Goal: Task Accomplishment & Management: Complete application form

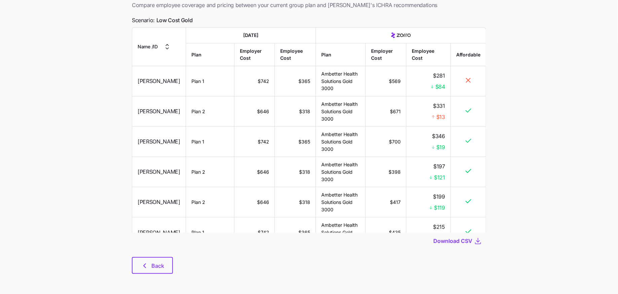
scroll to position [1285, 0]
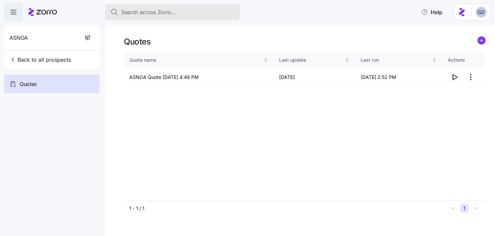
click at [157, 15] on span "Search across Zorro..." at bounding box center [148, 12] width 55 height 8
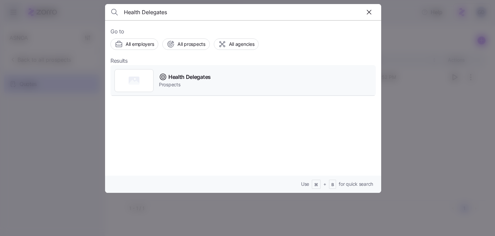
type input "Health Delegates"
click at [181, 78] on span "Health Delegates" at bounding box center [189, 77] width 42 height 8
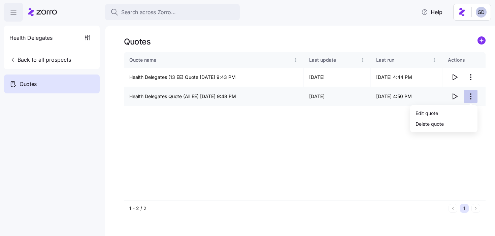
click at [468, 99] on html "Search across Zorro... Help Health Delegates Back to all prospects Quotes Quote…" at bounding box center [247, 115] width 495 height 231
click at [438, 112] on div "Edit quote" at bounding box center [443, 112] width 62 height 11
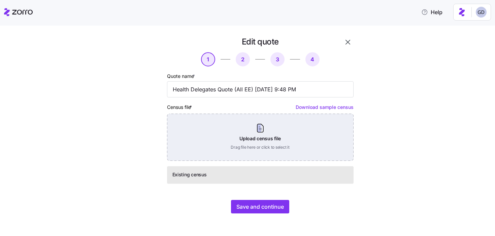
scroll to position [2, 0]
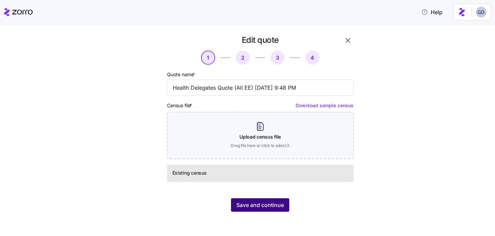
click at [275, 205] on span "Save and continue" at bounding box center [259, 205] width 47 height 8
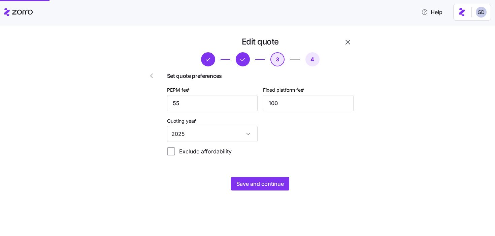
scroll to position [0, 0]
drag, startPoint x: 221, startPoint y: 105, endPoint x: 148, endPoint y: 106, distance: 73.0
click at [148, 106] on div "Edit quote 3 4 Set quote preferences PEPM fee * 55 Fixed platform fee * 100 Quo…" at bounding box center [241, 113] width 230 height 159
click at [325, 134] on div "PEPM fee * 55 Fixed platform fee * 100 Quoting year * 2025" at bounding box center [260, 114] width 192 height 62
click at [258, 183] on span "Save and continue" at bounding box center [259, 183] width 47 height 8
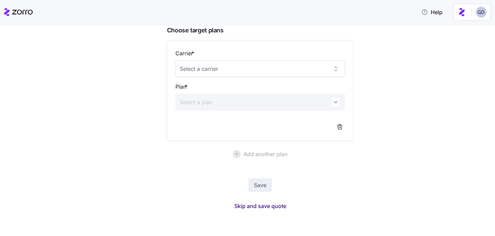
click at [273, 207] on span "Skip and save quote" at bounding box center [260, 206] width 52 height 8
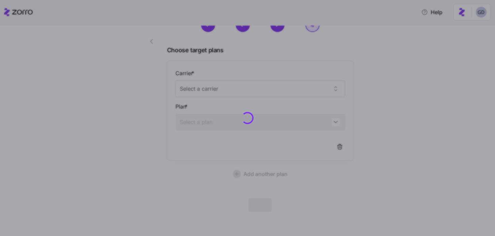
scroll to position [34, 0]
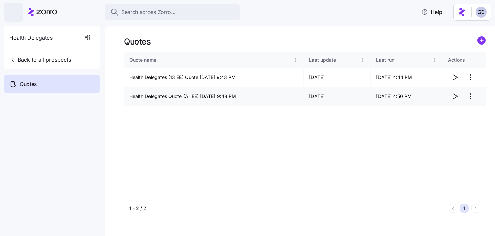
click at [453, 96] on icon "button" at bounding box center [454, 96] width 8 height 8
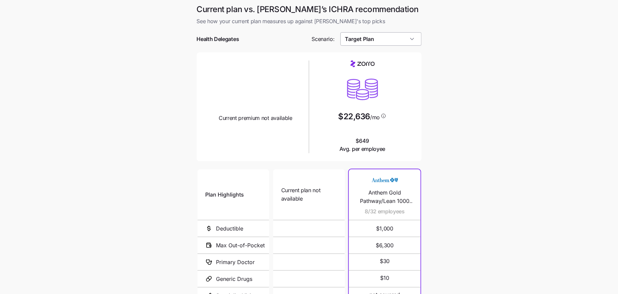
click at [375, 32] on input "Target Plan" at bounding box center [380, 38] width 81 height 13
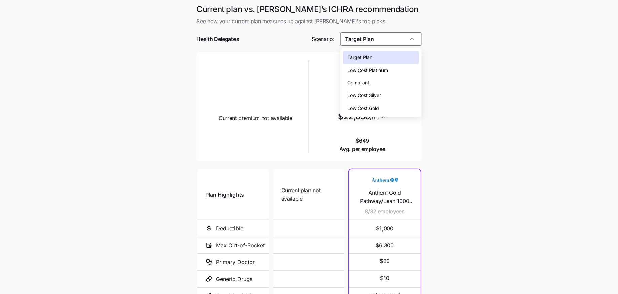
click at [377, 109] on span "Low Cost Gold" at bounding box center [363, 108] width 32 height 7
type input "Low Cost Gold"
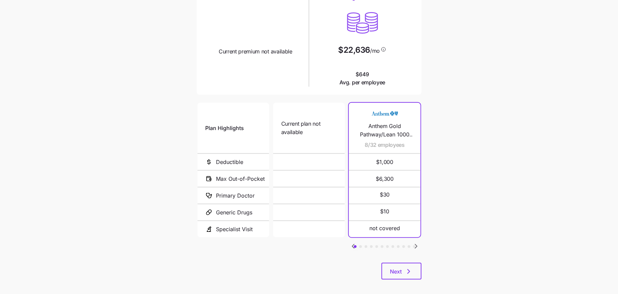
scroll to position [72, 0]
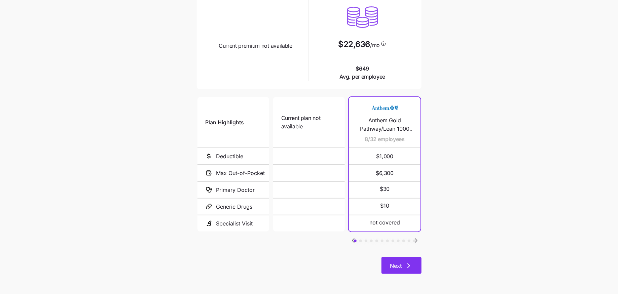
click at [399, 267] on span "Next" at bounding box center [396, 266] width 12 height 8
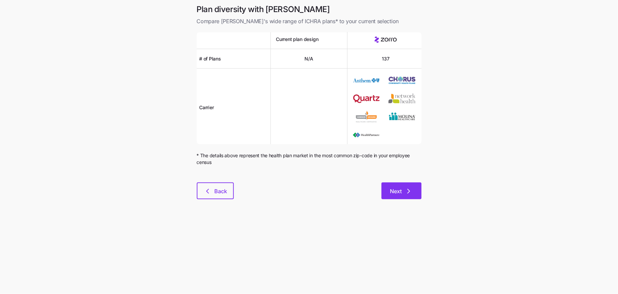
click at [393, 191] on span "Next" at bounding box center [396, 191] width 12 height 8
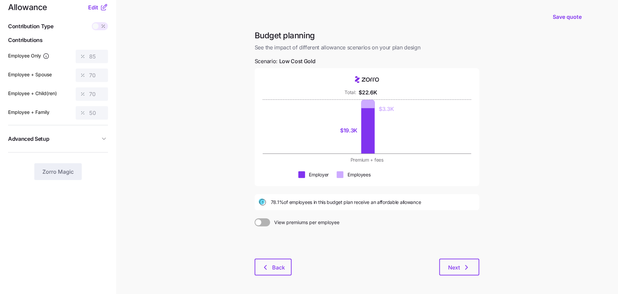
scroll to position [11, 0]
click at [97, 9] on span "Edit" at bounding box center [93, 7] width 10 height 8
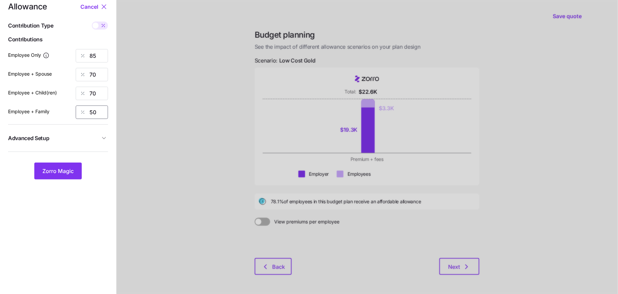
drag, startPoint x: 103, startPoint y: 108, endPoint x: 56, endPoint y: 108, distance: 46.4
click at [56, 108] on div "Employee + Family 50" at bounding box center [58, 112] width 100 height 13
type input "70"
click at [57, 169] on span "Zorro Magic" at bounding box center [57, 171] width 31 height 8
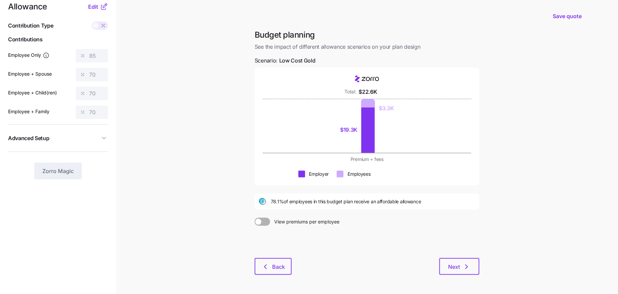
click at [99, 139] on span "Advanced Setup" at bounding box center [54, 138] width 92 height 8
click at [98, 6] on span "Edit" at bounding box center [93, 7] width 10 height 8
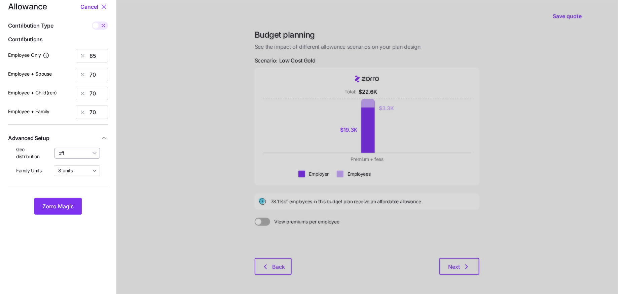
click at [95, 153] on input "off" at bounding box center [78, 153] width 46 height 11
click at [77, 196] on div "By state (12)" at bounding box center [78, 192] width 40 height 11
type input "By state (12)"
click at [62, 203] on span "Zorro Magic" at bounding box center [57, 207] width 31 height 8
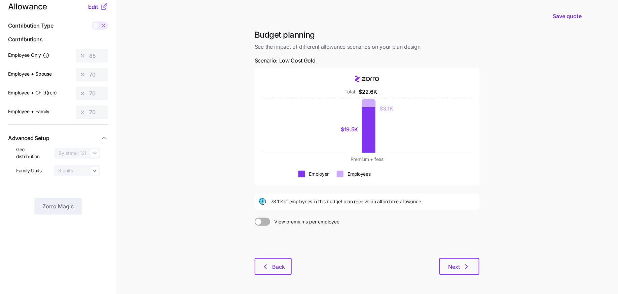
click at [103, 8] on icon at bounding box center [104, 7] width 8 height 8
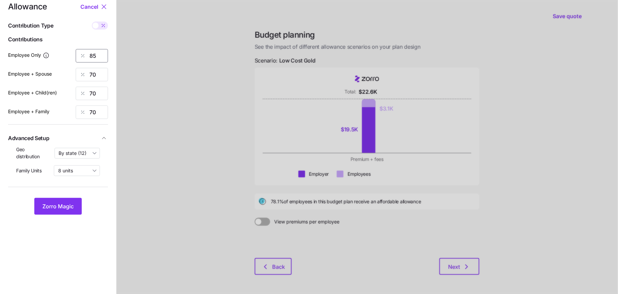
drag, startPoint x: 102, startPoint y: 58, endPoint x: 64, endPoint y: 58, distance: 38.0
click at [66, 58] on div "Employee Only 85" at bounding box center [58, 55] width 100 height 13
type input "90"
drag, startPoint x: 98, startPoint y: 73, endPoint x: 66, endPoint y: 73, distance: 31.6
click at [68, 73] on div "Employee + Spouse 70" at bounding box center [58, 74] width 100 height 13
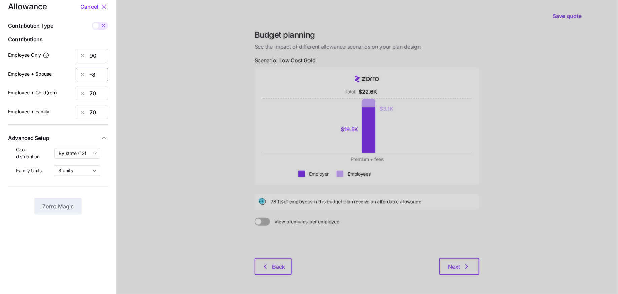
type input "-"
type input "7"
type input "80"
type input "808"
type input "80"
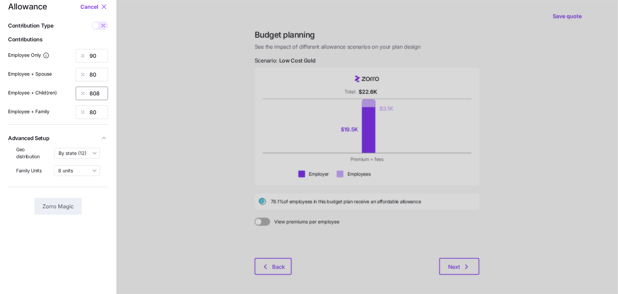
click at [104, 95] on input "808" at bounding box center [92, 93] width 32 height 13
type input "80"
click at [68, 209] on span "Zorro Magic" at bounding box center [57, 207] width 31 height 8
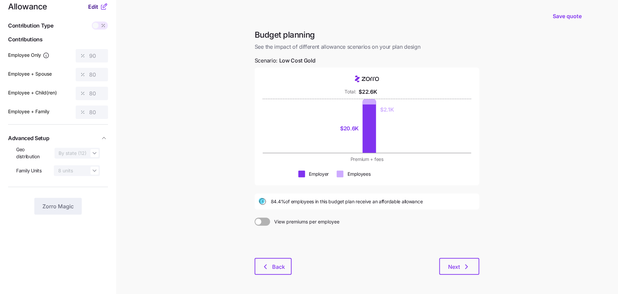
click at [94, 9] on span "Edit" at bounding box center [93, 7] width 10 height 8
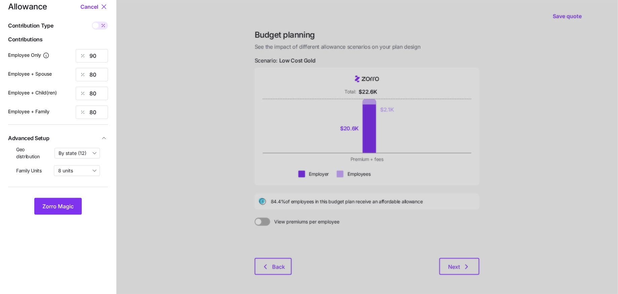
click at [102, 25] on icon at bounding box center [103, 25] width 5 height 5
click at [92, 22] on input "checkbox" at bounding box center [92, 22] width 0 height 0
type input "584"
type input "1039"
type input "872"
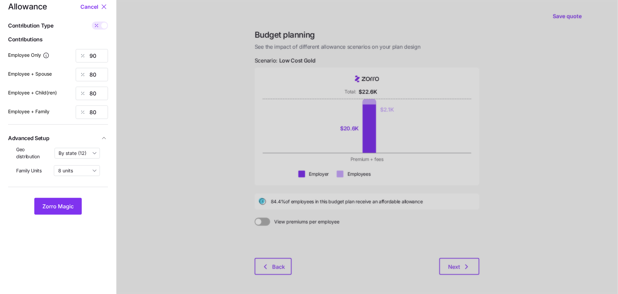
type input "1392"
drag, startPoint x: 103, startPoint y: 57, endPoint x: 45, endPoint y: 57, distance: 58.2
click at [45, 57] on div "Employee Only 584" at bounding box center [58, 55] width 100 height 13
type input "750"
type input "1500"
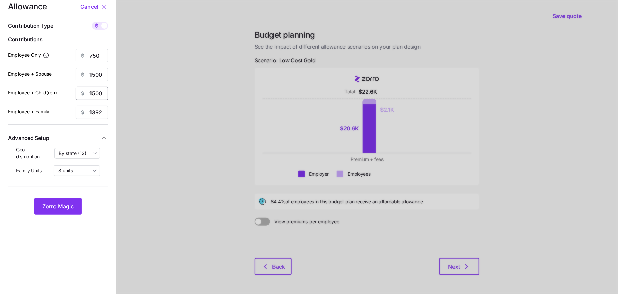
scroll to position [0, 0]
type input "1500"
click at [97, 113] on input "1392" at bounding box center [92, 112] width 32 height 13
type input "1500"
click at [57, 212] on button "Zorro Magic" at bounding box center [57, 206] width 47 height 17
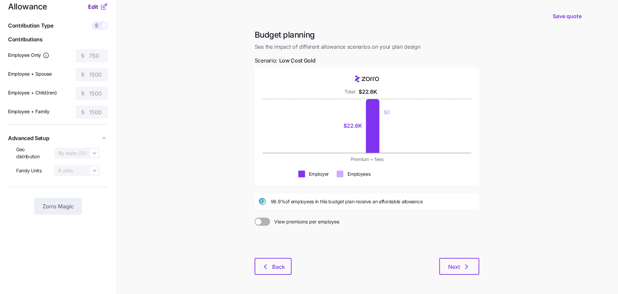
click at [89, 3] on span "Edit" at bounding box center [93, 7] width 10 height 8
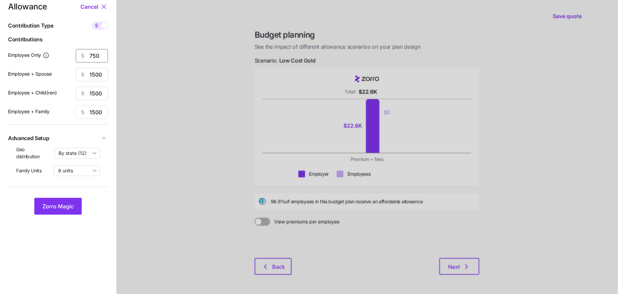
drag, startPoint x: 104, startPoint y: 57, endPoint x: 59, endPoint y: 57, distance: 44.4
click at [61, 57] on div "Employee Only 750" at bounding box center [58, 55] width 100 height 13
type input "2"
type input "2000"
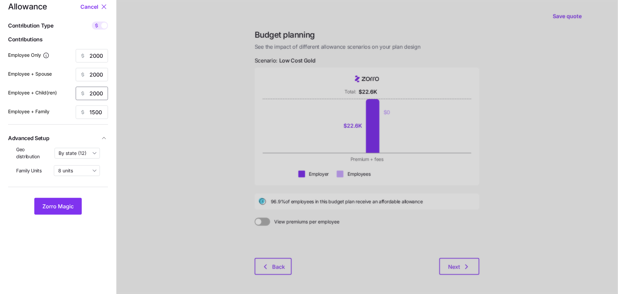
type input "2000"
click at [61, 207] on span "Zorro Magic" at bounding box center [57, 207] width 31 height 8
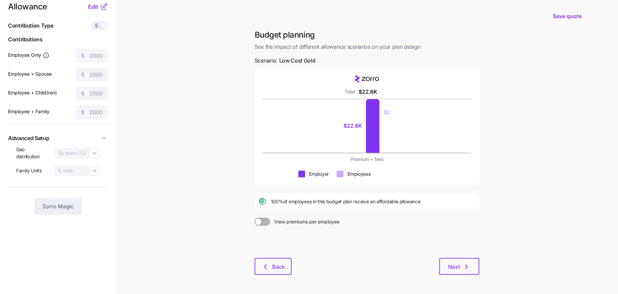
click at [100, 8] on icon at bounding box center [104, 7] width 8 height 8
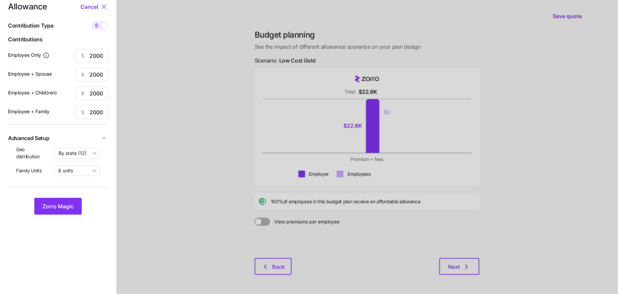
click at [104, 25] on span at bounding box center [104, 26] width 6 height 6
click at [92, 22] on input "checkbox" at bounding box center [92, 22] width 0 height 0
type input "308"
type input "154"
type input "183"
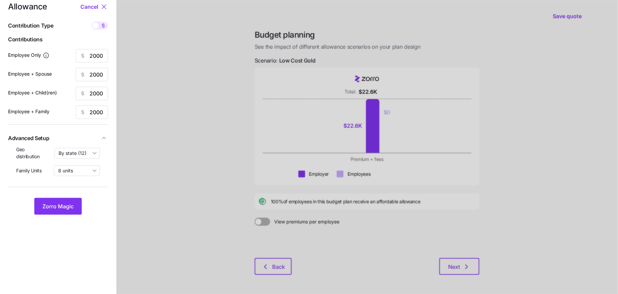
type input "115"
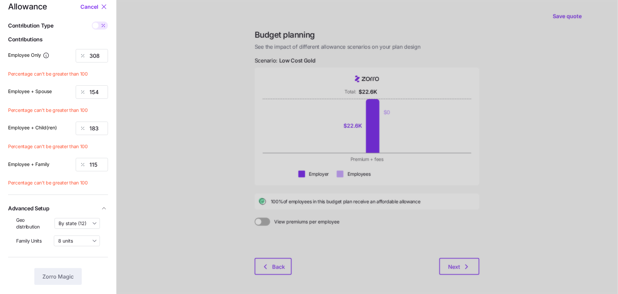
click at [104, 25] on icon at bounding box center [103, 25] width 3 height 3
click at [92, 22] on input "checkbox" at bounding box center [92, 22] width 0 height 0
type input "2000"
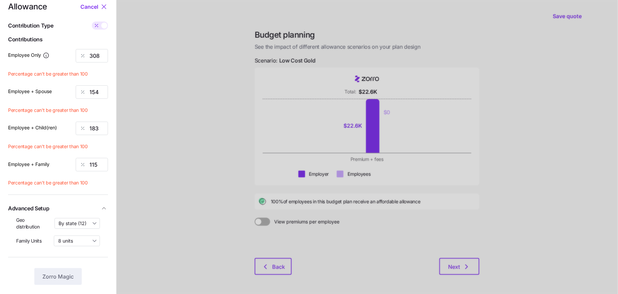
type input "2000"
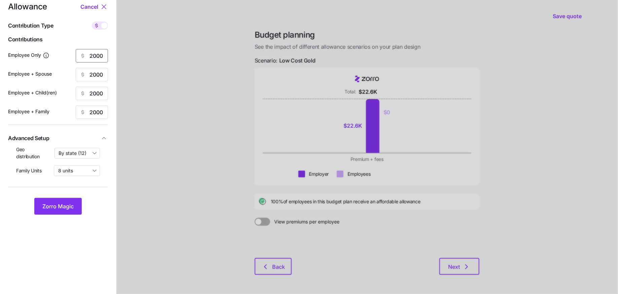
click at [103, 54] on input "2000" at bounding box center [92, 55] width 32 height 13
click at [103, 28] on span at bounding box center [104, 26] width 6 height 6
click at [92, 22] on input "checkbox" at bounding box center [92, 22] width 0 height 0
type input "308"
type input "154"
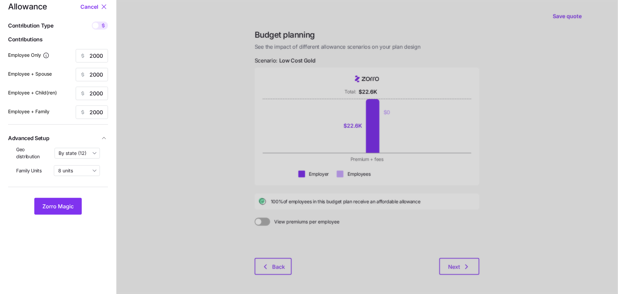
type input "183"
type input "115"
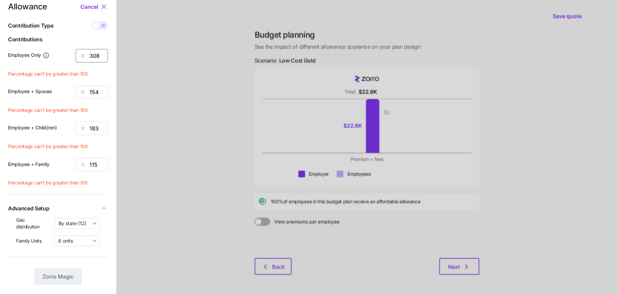
drag, startPoint x: 98, startPoint y: 55, endPoint x: 56, endPoint y: 55, distance: 42.4
click at [56, 55] on div "Employee Only 308" at bounding box center [58, 55] width 100 height 13
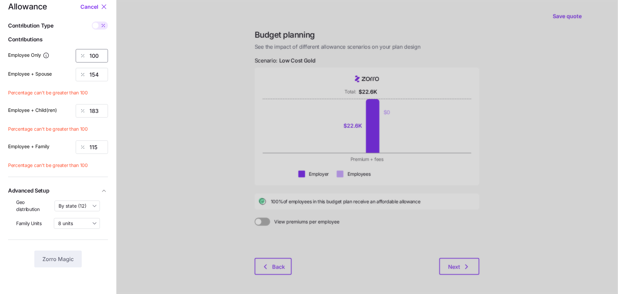
type input "100"
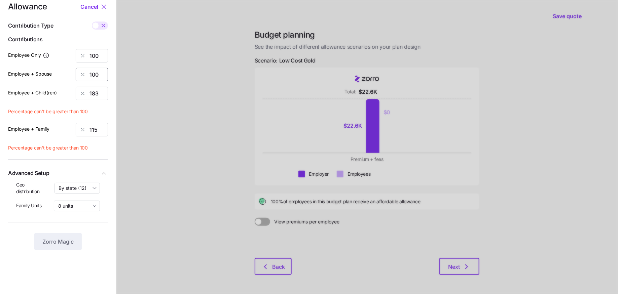
type input "100"
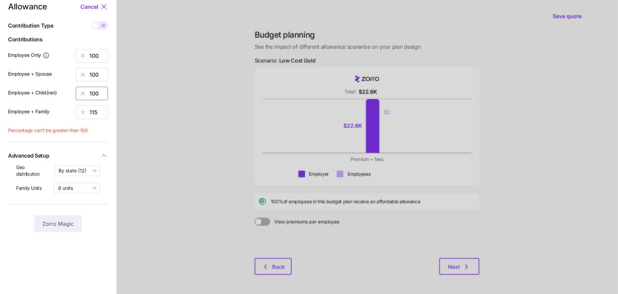
type input "100"
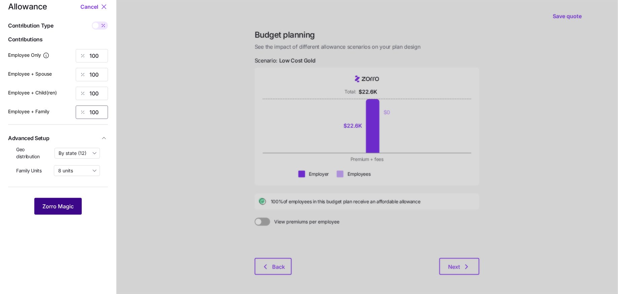
type input "100"
click at [69, 207] on span "Zorro Magic" at bounding box center [57, 207] width 31 height 8
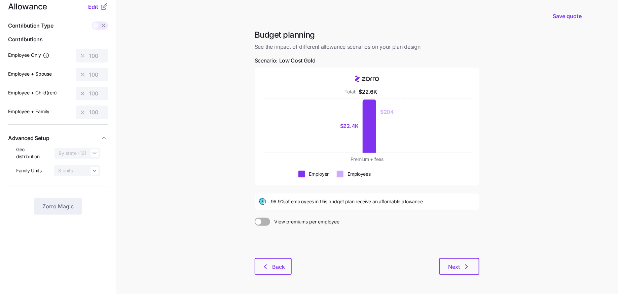
click at [96, 25] on span at bounding box center [96, 26] width 6 height 6
click at [100, 5] on icon at bounding box center [104, 7] width 8 height 8
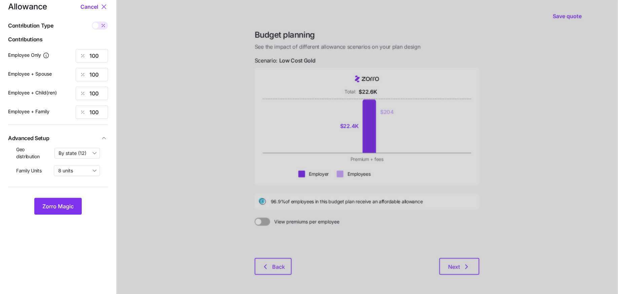
click at [100, 23] on span at bounding box center [103, 26] width 9 height 8
click at [92, 22] on input "checkbox" at bounding box center [92, 22] width 0 height 0
type input "649"
type input "1299"
type input "1090"
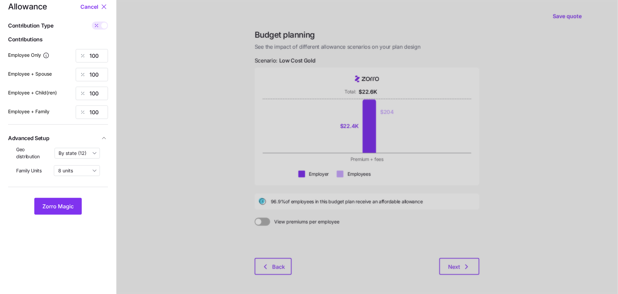
type input "1740"
click at [464, 266] on div at bounding box center [367, 153] width 502 height 329
click at [507, 220] on div at bounding box center [367, 153] width 502 height 329
click at [452, 267] on div at bounding box center [367, 153] width 502 height 329
click at [62, 210] on button "Zorro Magic" at bounding box center [57, 206] width 47 height 17
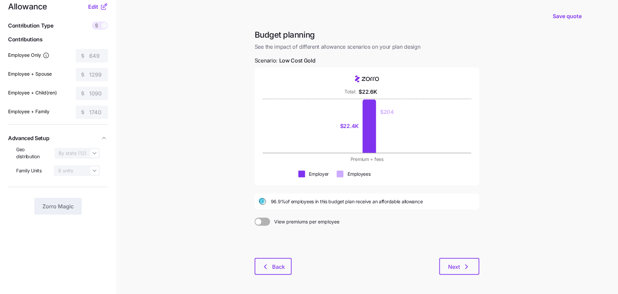
click at [480, 263] on div "Budget planning See the impact of different allowance scenarios on your plan de…" at bounding box center [367, 157] width 236 height 254
click at [459, 263] on span "Next" at bounding box center [454, 267] width 12 height 8
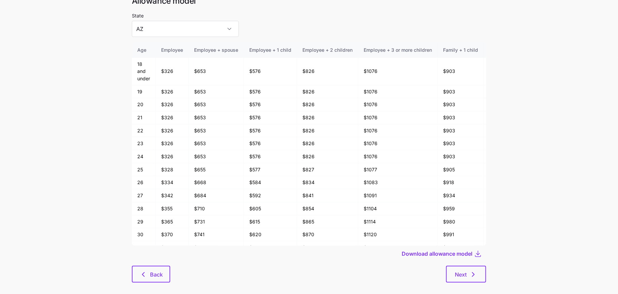
scroll to position [36, 0]
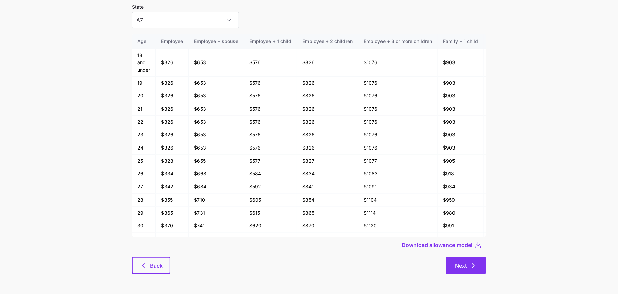
click at [466, 264] on span "Next" at bounding box center [461, 266] width 12 height 8
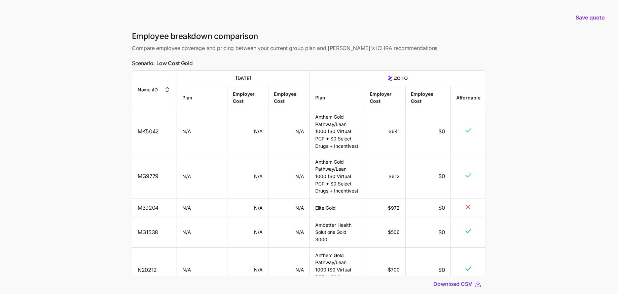
scroll to position [43, 0]
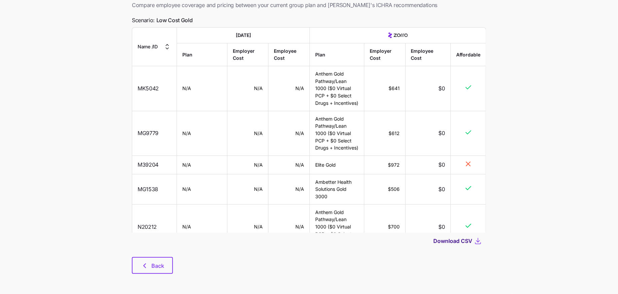
click at [470, 243] on span "Download CSV" at bounding box center [452, 241] width 39 height 8
click at [153, 270] on span "Back" at bounding box center [157, 266] width 13 height 8
click at [150, 263] on span "Back" at bounding box center [153, 266] width 24 height 8
click at [84, 143] on main "Save quote Employee breakdown comparison Compare employee coverage and pricing …" at bounding box center [309, 125] width 618 height 337
click at [152, 261] on button "Back" at bounding box center [152, 265] width 41 height 17
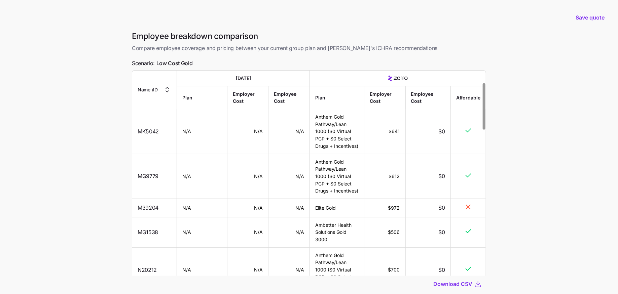
scroll to position [88, 0]
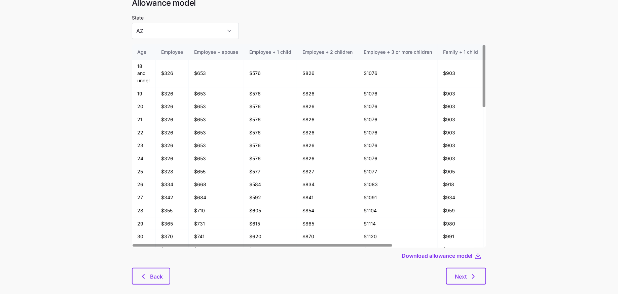
scroll to position [36, 0]
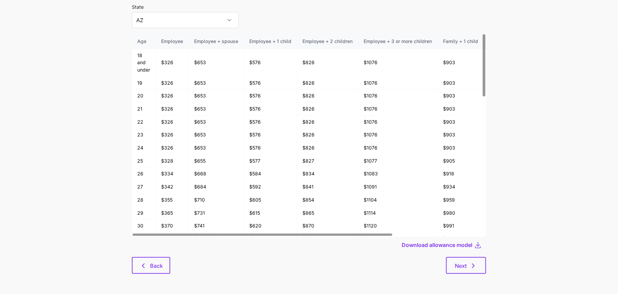
click at [149, 276] on div "Allowance model State AZ Age Employee Employee + spouse Employee + 1 child Empl…" at bounding box center [309, 134] width 365 height 295
click at [152, 266] on span "Back" at bounding box center [156, 266] width 13 height 8
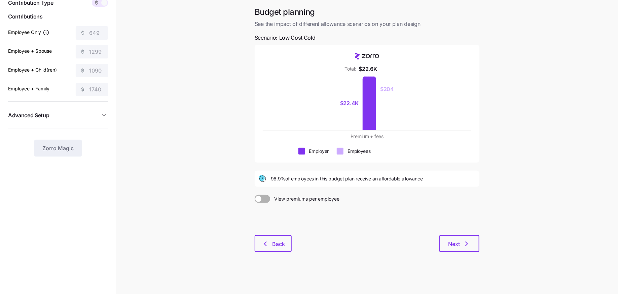
scroll to position [34, 0]
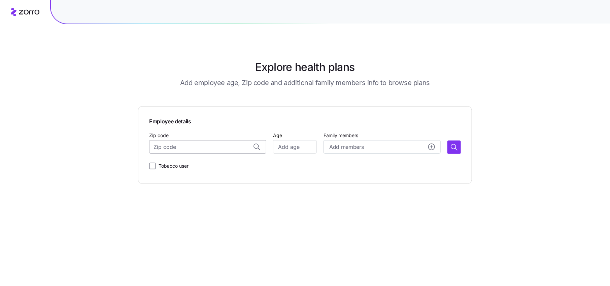
click at [171, 142] on input "Zip code" at bounding box center [207, 146] width 117 height 13
paste input "47308"
click at [209, 164] on span "47308, [US_STATE][GEOGRAPHIC_DATA], [GEOGRAPHIC_DATA]" at bounding box center [214, 165] width 94 height 8
type input "47308, [US_STATE][GEOGRAPHIC_DATA], [GEOGRAPHIC_DATA]"
click at [303, 144] on input "Age" at bounding box center [295, 146] width 44 height 13
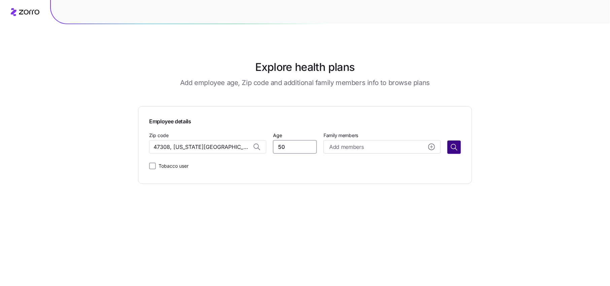
type input "50"
click at [455, 149] on icon "button" at bounding box center [454, 147] width 8 height 8
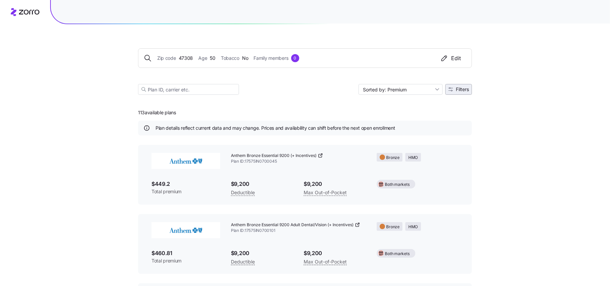
click at [450, 89] on icon "button" at bounding box center [450, 89] width 5 height 5
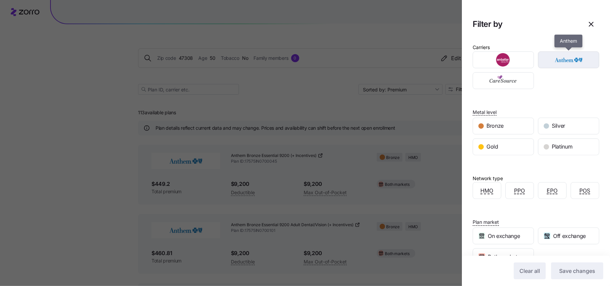
click at [568, 56] on img "button" at bounding box center [568, 59] width 49 height 13
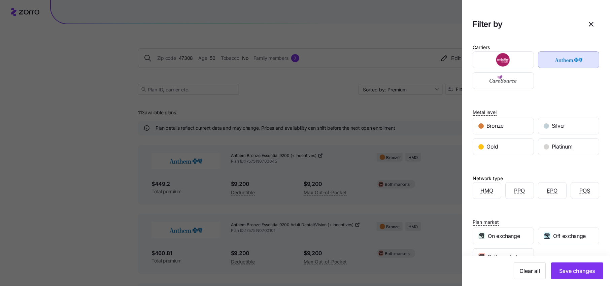
click at [560, 65] on img "button" at bounding box center [568, 59] width 49 height 13
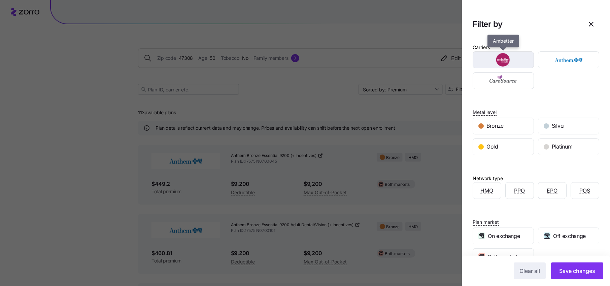
click at [517, 65] on img "button" at bounding box center [502, 59] width 49 height 13
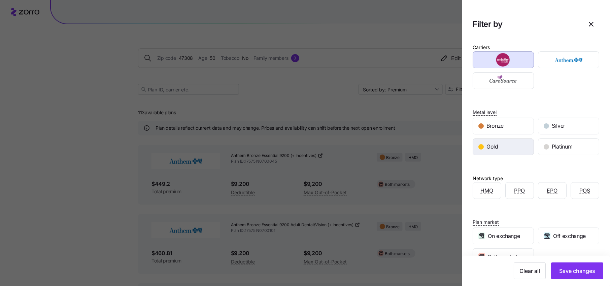
click at [505, 148] on div "Gold" at bounding box center [503, 147] width 61 height 16
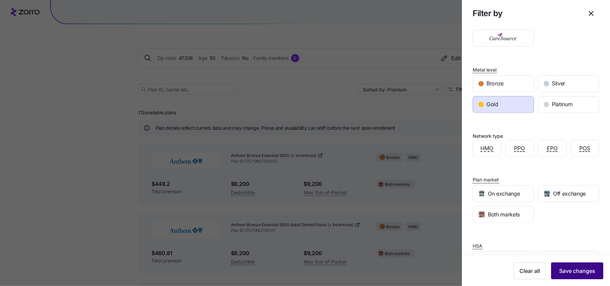
scroll to position [47, 0]
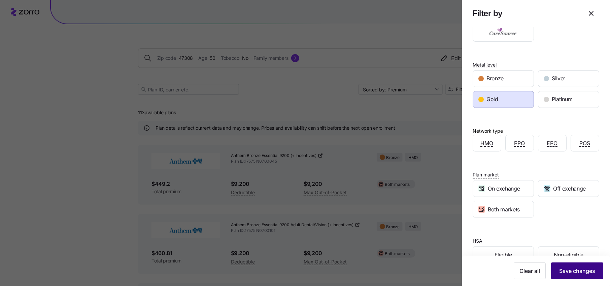
click at [569, 267] on span "Save changes" at bounding box center [577, 271] width 36 height 8
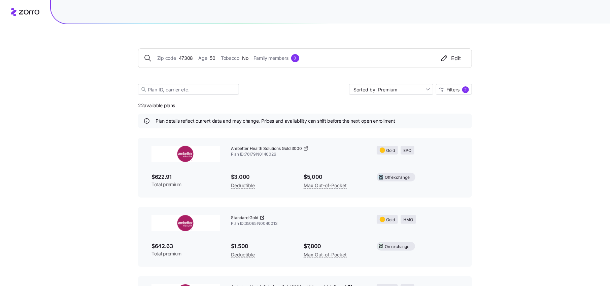
scroll to position [0, 0]
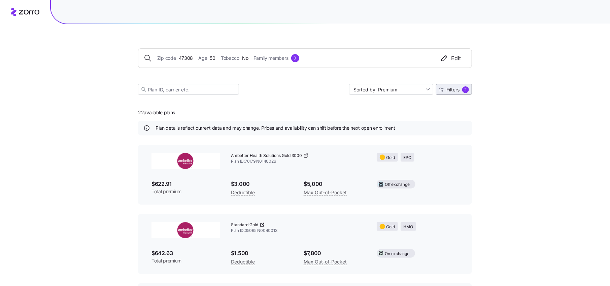
click at [449, 90] on span "Filters" at bounding box center [452, 89] width 13 height 5
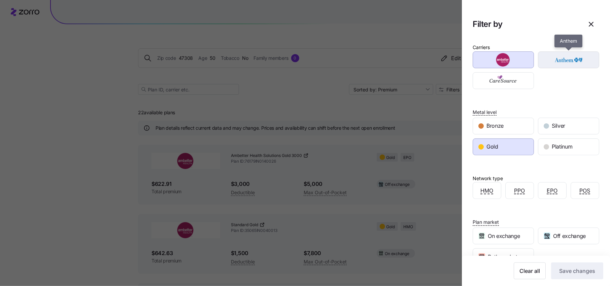
click at [556, 65] on img "button" at bounding box center [568, 59] width 49 height 13
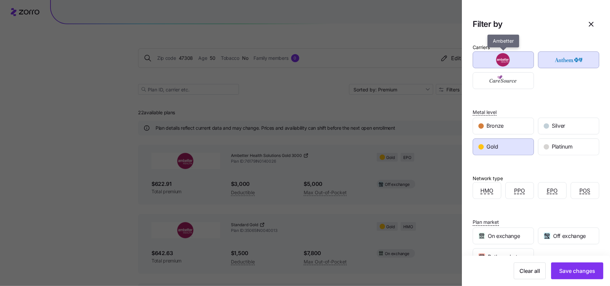
click at [488, 65] on img "button" at bounding box center [502, 59] width 49 height 13
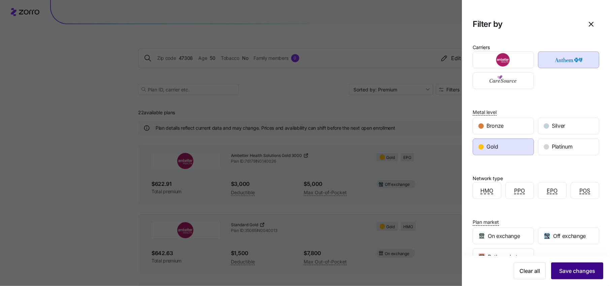
click at [571, 269] on span "Save changes" at bounding box center [577, 271] width 36 height 8
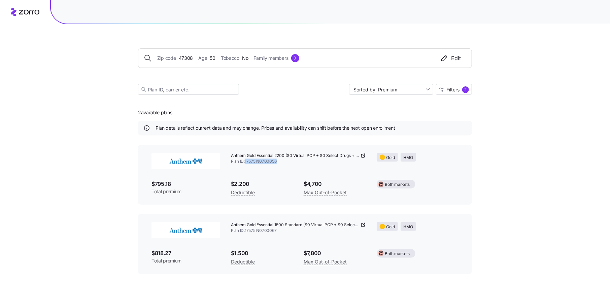
drag, startPoint x: 281, startPoint y: 162, endPoint x: 246, endPoint y: 161, distance: 34.7
click at [246, 161] on span "Plan ID: 17575IN0700056" at bounding box center [298, 162] width 135 height 6
copy span "17575IN0700056"
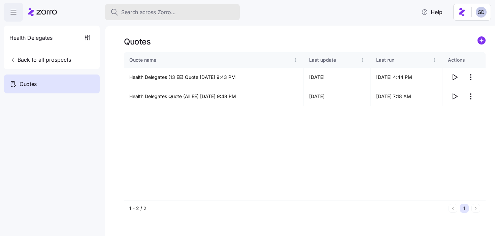
click at [169, 16] on button "Search across Zorro..." at bounding box center [172, 12] width 135 height 16
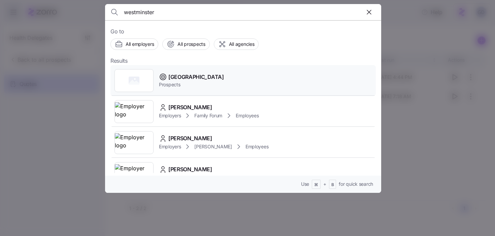
type input "westminster"
click at [198, 80] on span "Westminster Village" at bounding box center [196, 77] width 56 height 8
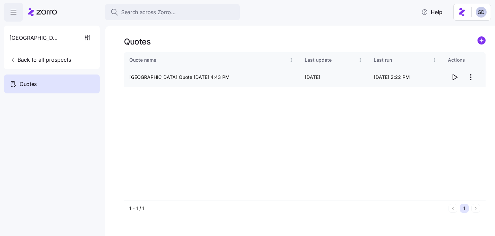
click at [471, 79] on html "Search across Zorro... Help Westminster Village Back to all prospects Quotes Qu…" at bounding box center [247, 115] width 495 height 231
click at [438, 95] on div "Edit quote" at bounding box center [443, 93] width 62 height 11
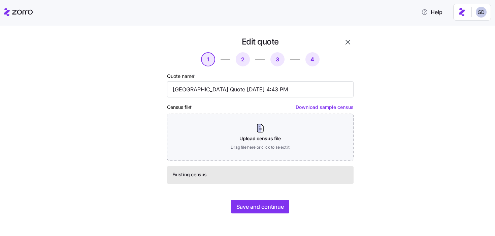
scroll to position [2, 0]
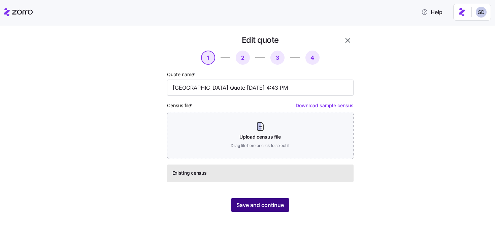
click at [265, 209] on button "Save and continue" at bounding box center [260, 204] width 58 height 13
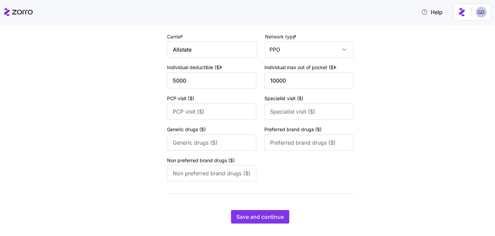
scroll to position [275, 0]
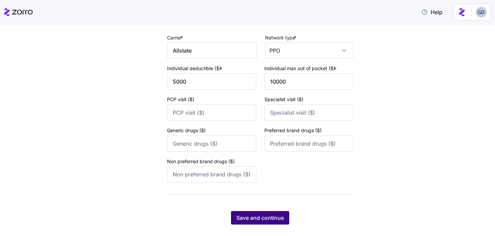
click at [263, 217] on span "Save and continue" at bounding box center [259, 217] width 47 height 8
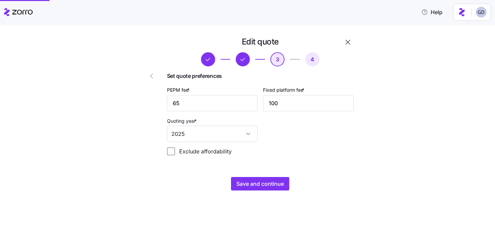
scroll to position [0, 0]
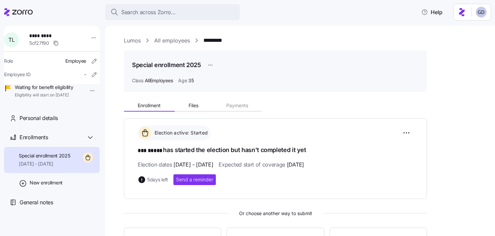
click at [138, 42] on link "Lumos" at bounding box center [132, 40] width 17 height 8
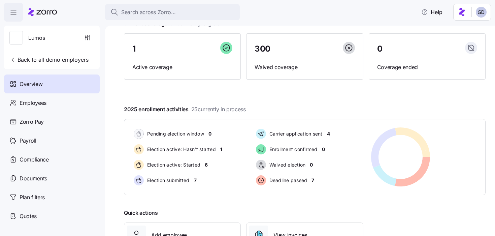
scroll to position [50, 0]
drag, startPoint x: 193, startPoint y: 111, endPoint x: 247, endPoint y: 111, distance: 54.5
click at [247, 111] on div "2025 enrollment activities 25 currently in process Pending election window 0 El…" at bounding box center [304, 151] width 361 height 90
click at [264, 110] on div "2025 enrollment activities 25 currently in process Pending election window 0 El…" at bounding box center [304, 151] width 361 height 90
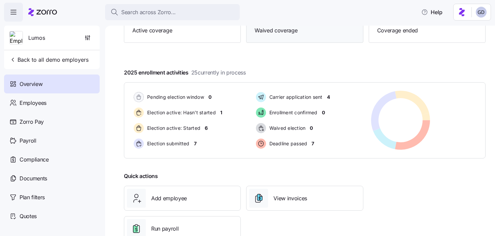
scroll to position [108, 0]
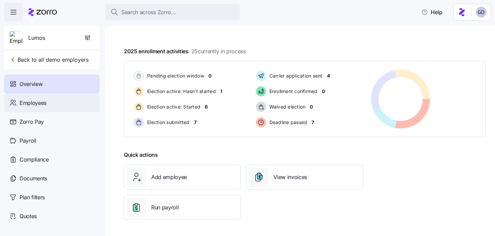
click at [40, 103] on span "Employees" at bounding box center [33, 103] width 27 height 8
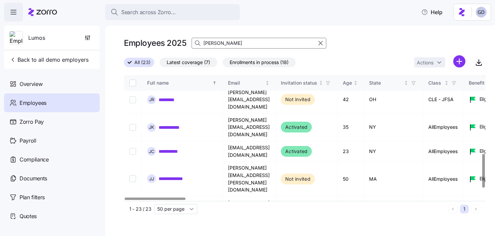
scroll to position [319, 0]
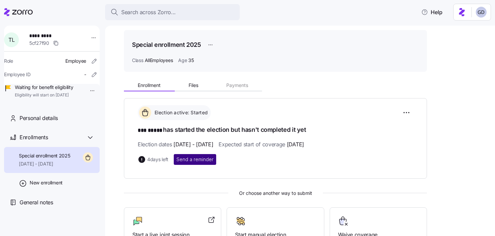
scroll to position [58, 0]
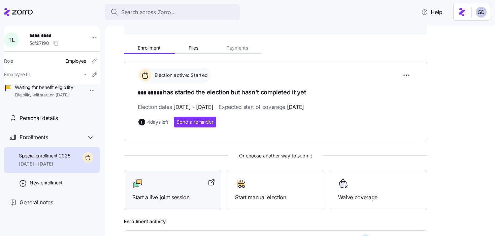
click at [176, 193] on span "Start a live joint session" at bounding box center [172, 197] width 80 height 8
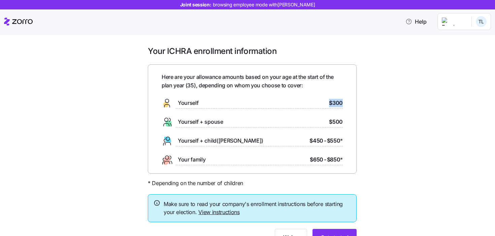
drag, startPoint x: 344, startPoint y: 104, endPoint x: 309, endPoint y: 104, distance: 34.7
click at [310, 104] on div "Here are your allowance amounts based on your age at the start of the plan year…" at bounding box center [252, 118] width 209 height 109
click at [353, 113] on div "Here are your allowance amounts based on your age at the start of the plan year…" at bounding box center [252, 118] width 209 height 109
drag, startPoint x: 196, startPoint y: 86, endPoint x: 187, endPoint y: 86, distance: 8.4
click at [187, 86] on span "Here are your allowance amounts based on your age at the start of the plan year…" at bounding box center [251, 81] width 181 height 17
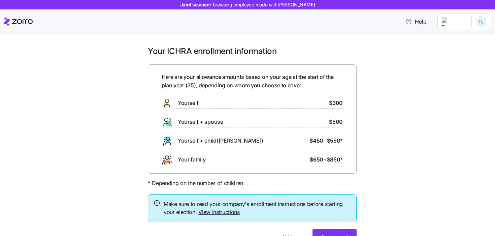
click at [274, 102] on div "Yourself $300" at bounding box center [251, 103] width 181 height 11
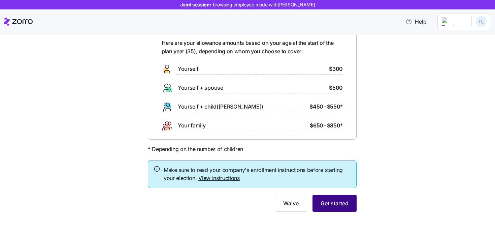
click at [335, 200] on span "Get started" at bounding box center [334, 203] width 28 height 8
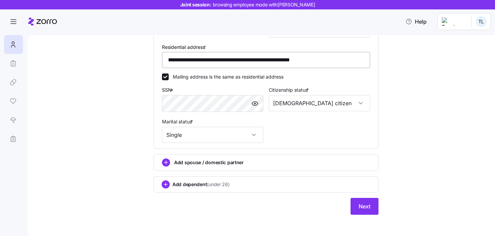
scroll to position [192, 0]
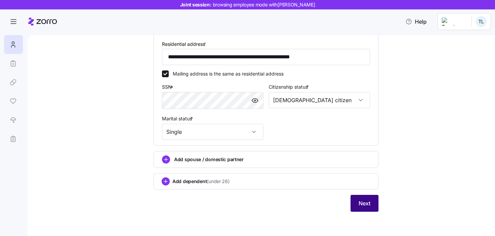
click at [368, 209] on button "Next" at bounding box center [364, 202] width 28 height 17
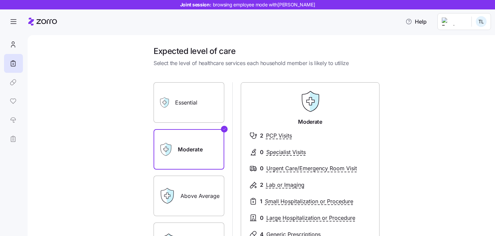
click at [199, 97] on label "Essential" at bounding box center [188, 102] width 71 height 40
click at [0, 0] on input "Essential" at bounding box center [0, 0] width 0 height 0
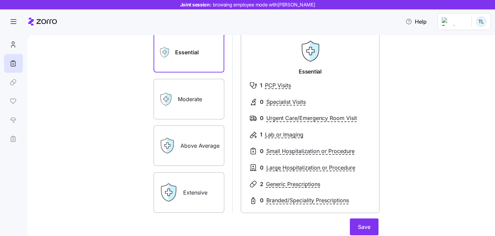
scroll to position [51, 0]
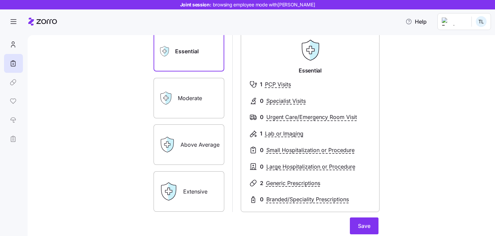
click at [200, 145] on label "Above Average" at bounding box center [188, 144] width 71 height 40
click at [0, 0] on input "Above Average" at bounding box center [0, 0] width 0 height 0
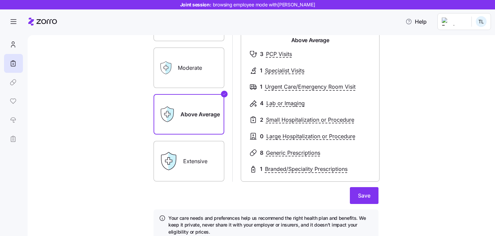
scroll to position [82, 0]
click at [180, 160] on div "Extensive" at bounding box center [188, 160] width 71 height 40
click at [163, 160] on icon at bounding box center [168, 160] width 19 height 19
click at [185, 160] on label "Extensive" at bounding box center [188, 160] width 71 height 40
click at [0, 0] on input "Extensive" at bounding box center [0, 0] width 0 height 0
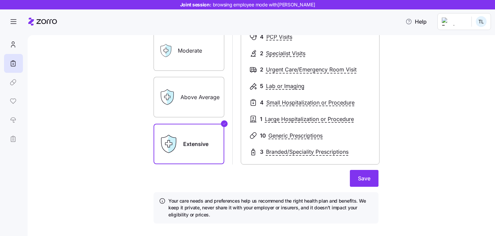
scroll to position [106, 0]
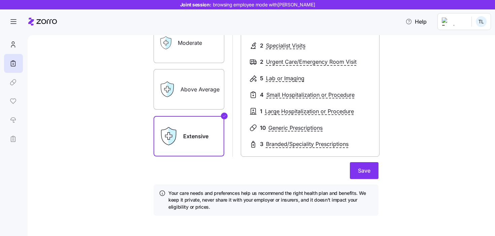
click at [195, 93] on label "Above Average" at bounding box center [188, 89] width 71 height 40
click at [0, 0] on input "Above Average" at bounding box center [0, 0] width 0 height 0
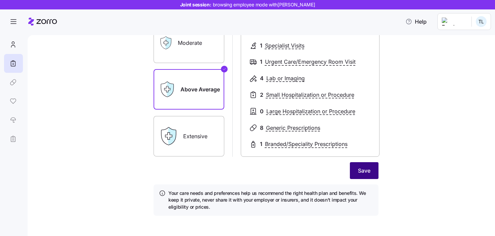
click at [358, 172] on span "Save" at bounding box center [364, 170] width 12 height 8
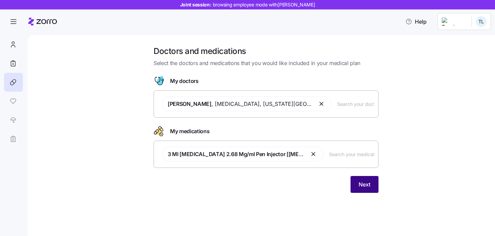
click at [375, 186] on button "Next" at bounding box center [364, 184] width 28 height 17
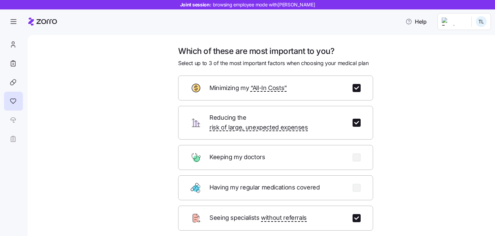
scroll to position [15, 0]
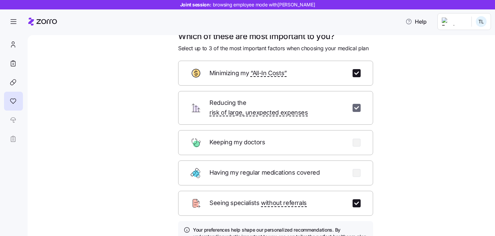
click at [358, 104] on input "checkbox" at bounding box center [356, 108] width 8 height 8
checkbox input "false"
click at [355, 199] on input "checkbox" at bounding box center [356, 203] width 8 height 8
checkbox input "false"
click at [354, 169] on div "Having my regular medications covered" at bounding box center [275, 172] width 195 height 25
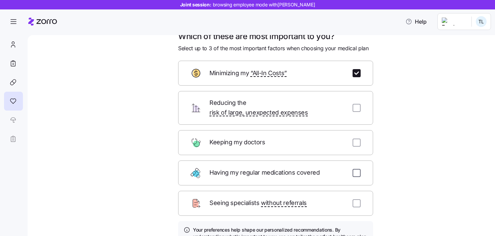
click at [354, 169] on input "checkbox" at bounding box center [356, 173] width 8 height 8
checkbox input "true"
click at [354, 138] on input "checkbox" at bounding box center [356, 142] width 8 height 8
checkbox input "true"
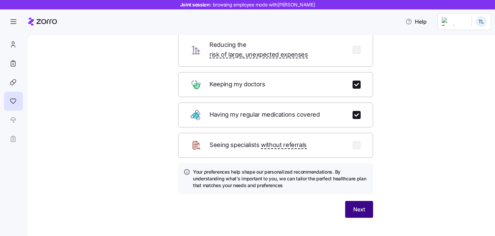
click at [350, 201] on button "Next" at bounding box center [359, 209] width 28 height 17
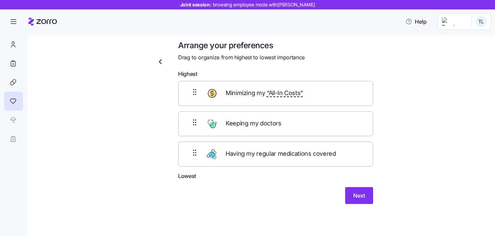
scroll to position [0, 0]
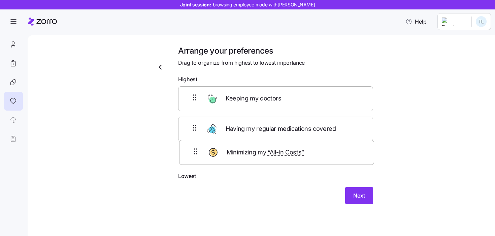
drag, startPoint x: 233, startPoint y: 95, endPoint x: 235, endPoint y: 156, distance: 61.6
click at [235, 156] on div "Minimizing my “All-In Costs” Keeping my doctors Having my regular medications c…" at bounding box center [275, 128] width 195 height 85
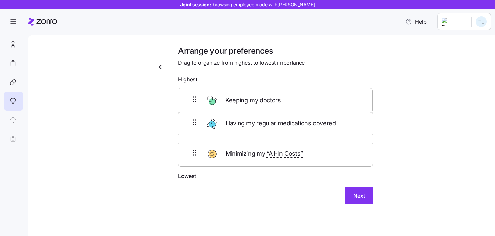
drag, startPoint x: 283, startPoint y: 126, endPoint x: 282, endPoint y: 93, distance: 33.0
click at [282, 93] on div "Having my regular medications covered Keeping my doctors Minimizing my “All-In …" at bounding box center [275, 128] width 195 height 85
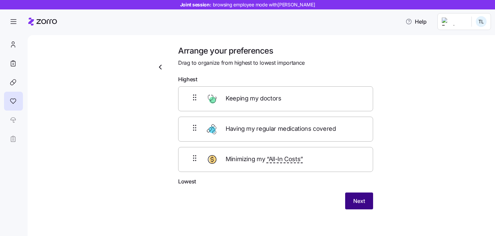
click at [361, 202] on span "Next" at bounding box center [359, 200] width 12 height 8
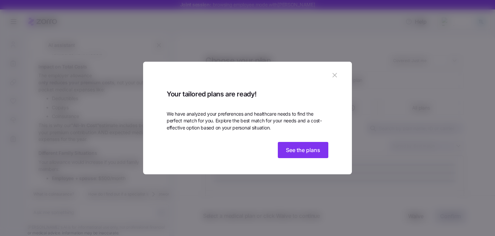
scroll to position [280, 0]
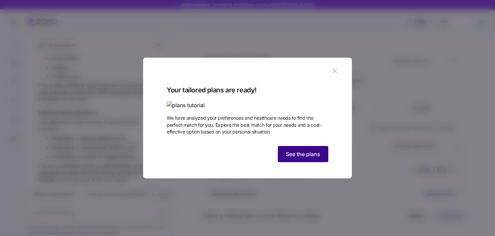
click at [307, 162] on button "See the plans" at bounding box center [303, 154] width 50 height 16
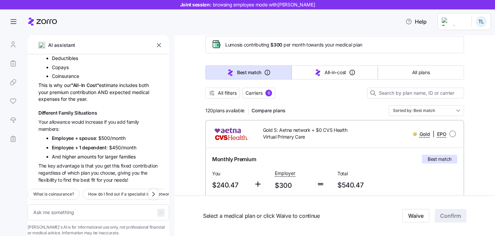
scroll to position [34, 0]
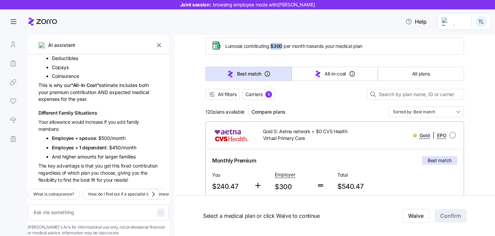
drag, startPoint x: 273, startPoint y: 47, endPoint x: 284, endPoint y: 45, distance: 11.6
click at [284, 45] on span "Lumos is contributing $300 per month towards your medical plan" at bounding box center [293, 46] width 137 height 7
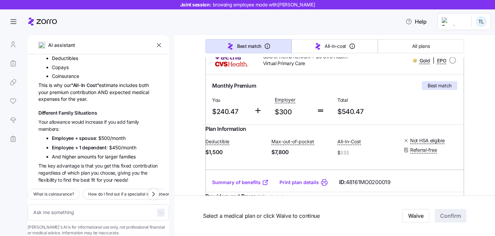
scroll to position [107, 0]
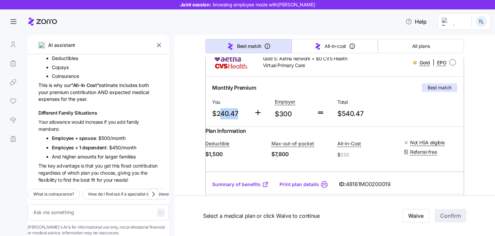
drag, startPoint x: 238, startPoint y: 115, endPoint x: 206, endPoint y: 115, distance: 32.0
click at [209, 115] on div "You $240.47" at bounding box center [230, 109] width 42 height 28
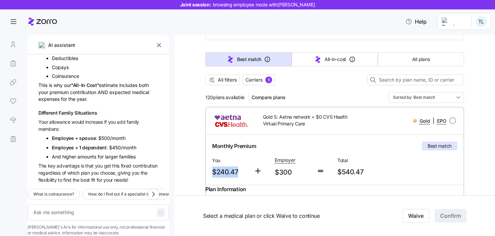
scroll to position [31, 0]
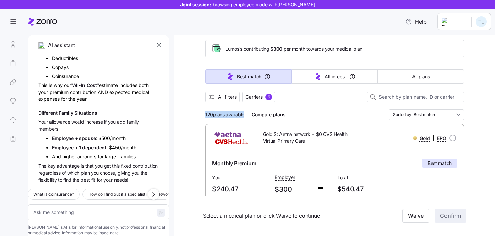
drag, startPoint x: 205, startPoint y: 113, endPoint x: 248, endPoint y: 115, distance: 43.8
click at [222, 100] on span "All filters" at bounding box center [227, 97] width 19 height 7
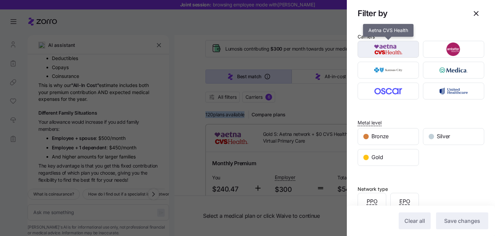
click at [388, 56] on div "button" at bounding box center [388, 49] width 61 height 16
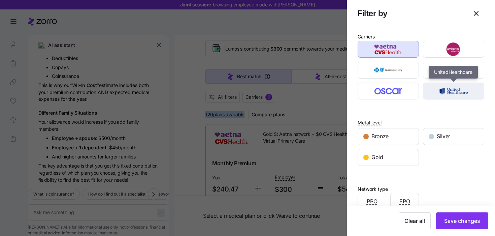
click at [458, 94] on img "button" at bounding box center [453, 90] width 49 height 13
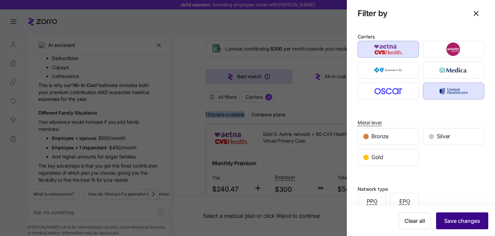
click at [461, 218] on span "Save changes" at bounding box center [462, 220] width 36 height 8
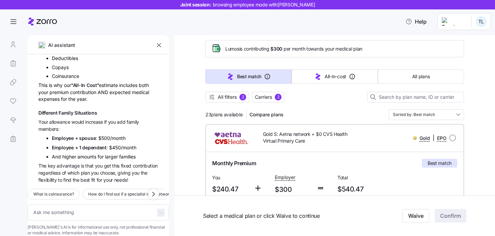
click at [313, 104] on div at bounding box center [334, 105] width 258 height 7
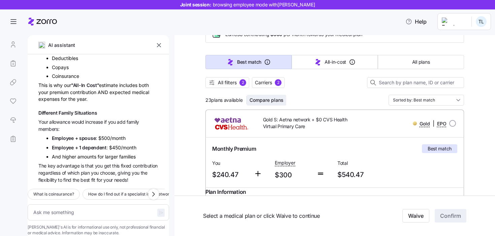
scroll to position [45, 0]
click at [239, 85] on span "All filters 2" at bounding box center [227, 83] width 38 height 7
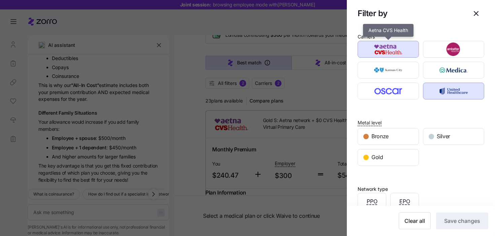
click at [400, 50] on img "button" at bounding box center [387, 48] width 49 height 13
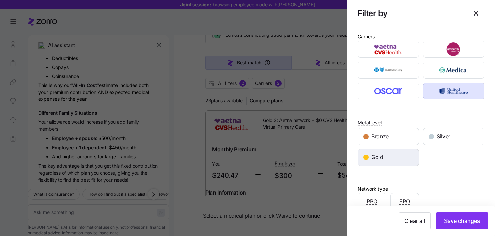
click at [397, 157] on div "Gold" at bounding box center [388, 157] width 61 height 16
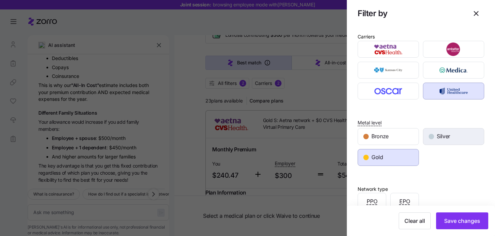
click at [441, 138] on span "Silver" at bounding box center [442, 136] width 13 height 8
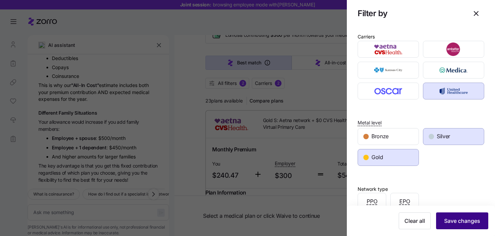
click at [456, 221] on span "Save changes" at bounding box center [462, 220] width 36 height 8
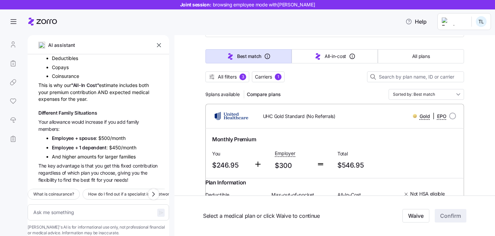
scroll to position [51, 0]
click at [235, 75] on span "All filters" at bounding box center [227, 77] width 19 height 7
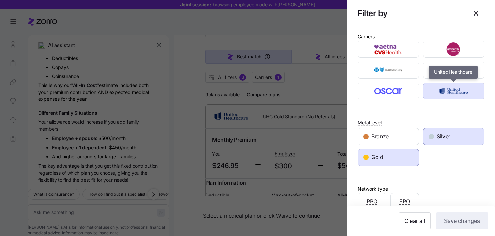
click at [465, 91] on img "button" at bounding box center [453, 90] width 49 height 13
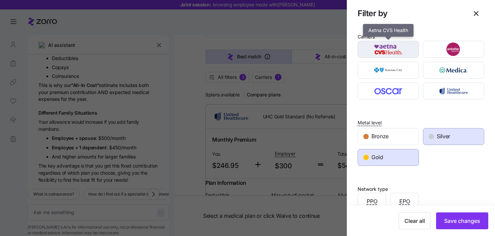
click at [388, 48] on img "button" at bounding box center [387, 48] width 49 height 13
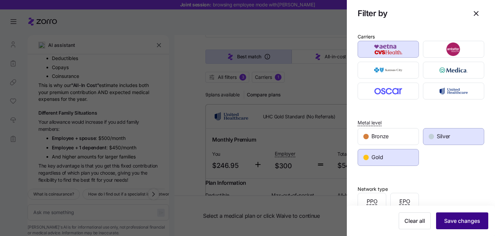
click at [460, 221] on span "Save changes" at bounding box center [462, 220] width 36 height 8
type textarea "x"
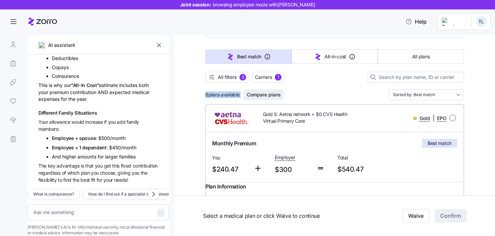
drag, startPoint x: 203, startPoint y: 94, endPoint x: 269, endPoint y: 94, distance: 66.3
click at [308, 95] on div "6 plans available Compare plans Sorted by: Best match" at bounding box center [334, 94] width 258 height 11
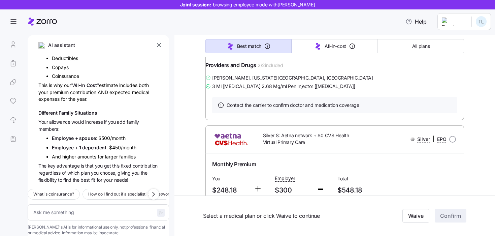
scroll to position [248, 0]
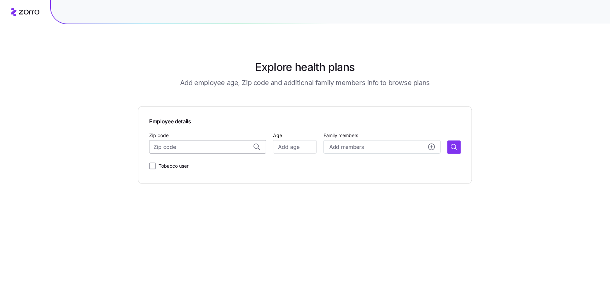
click at [188, 148] on input "Zip code" at bounding box center [207, 146] width 117 height 13
paste input "17575IN0700056"
type input "17575IN0700056"
click at [212, 149] on input "17575IN0700056" at bounding box center [207, 146] width 117 height 13
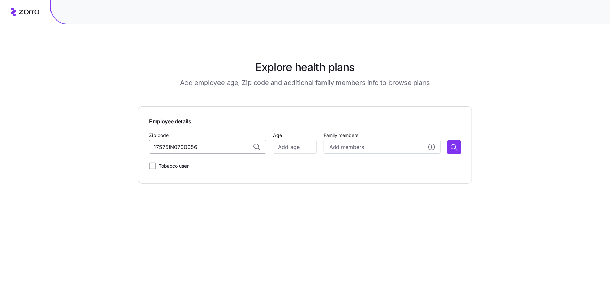
click at [212, 149] on input "17575IN0700056" at bounding box center [207, 146] width 117 height 13
click at [171, 144] on input "Zip code" at bounding box center [207, 146] width 117 height 13
paste input "47308"
click at [228, 162] on span "47308, Delaware County, IN" at bounding box center [214, 165] width 94 height 8
type input "47308, Delaware County, IN"
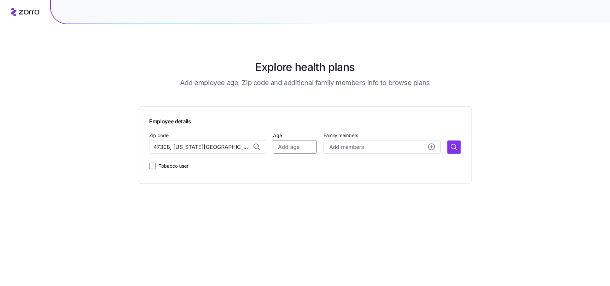
click at [291, 148] on input "Age" at bounding box center [295, 146] width 44 height 13
type input "50"
click at [455, 145] on icon "button" at bounding box center [454, 147] width 8 height 8
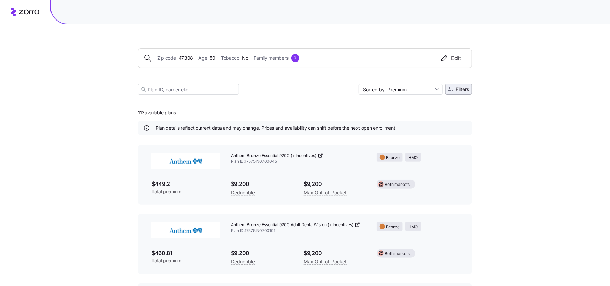
click at [456, 89] on span "Filters" at bounding box center [462, 89] width 13 height 5
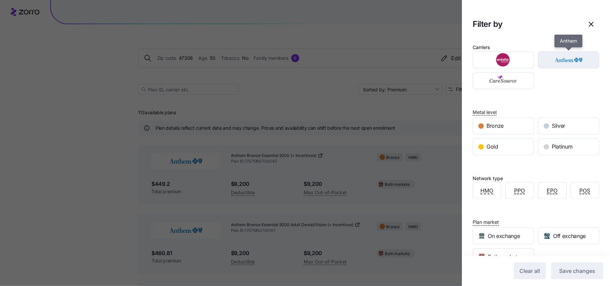
click at [568, 52] on div "button" at bounding box center [568, 60] width 61 height 16
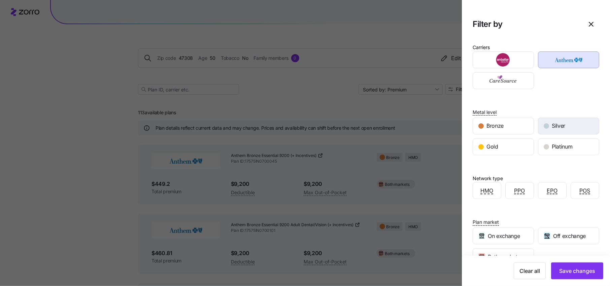
click at [558, 120] on div "Silver" at bounding box center [568, 126] width 61 height 16
click at [505, 147] on div "Gold" at bounding box center [503, 147] width 61 height 16
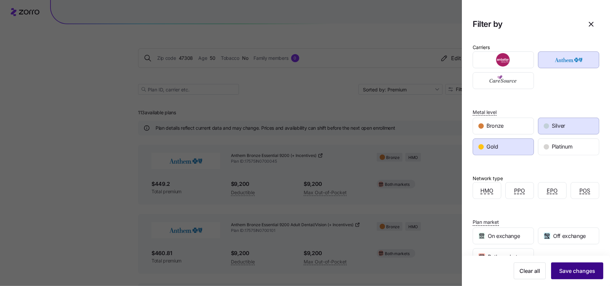
click at [574, 274] on span "Save changes" at bounding box center [577, 271] width 36 height 8
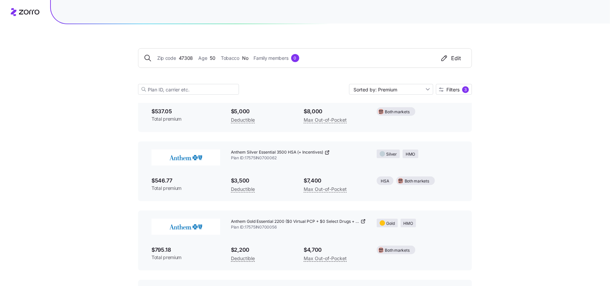
scroll to position [280, 0]
drag, startPoint x: 278, startPoint y: 157, endPoint x: 246, endPoint y: 158, distance: 32.0
click at [246, 158] on span "Plan ID: 17575IN0700062" at bounding box center [298, 159] width 135 height 6
copy span "17575IN0700062"
click at [455, 90] on span "Filters" at bounding box center [452, 89] width 13 height 5
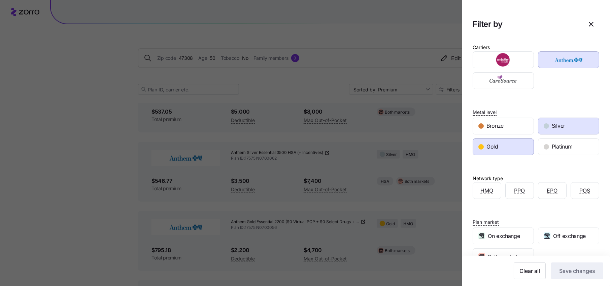
click at [427, 176] on div at bounding box center [305, 143] width 610 height 286
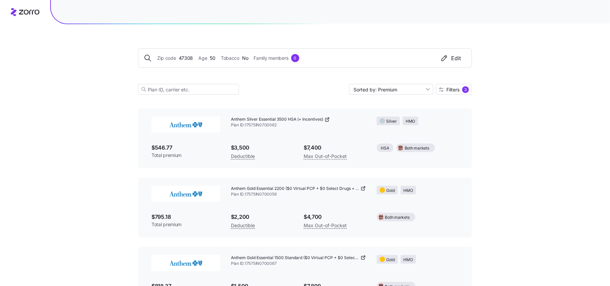
scroll to position [322, 0]
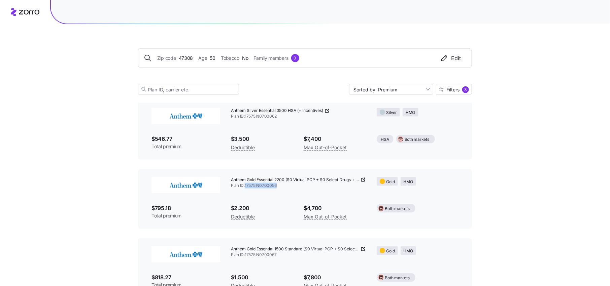
drag, startPoint x: 280, startPoint y: 188, endPoint x: 246, endPoint y: 187, distance: 34.7
click at [246, 187] on span "Plan ID: 17575IN0700056" at bounding box center [298, 186] width 135 height 6
copy span "17575IN0700056"
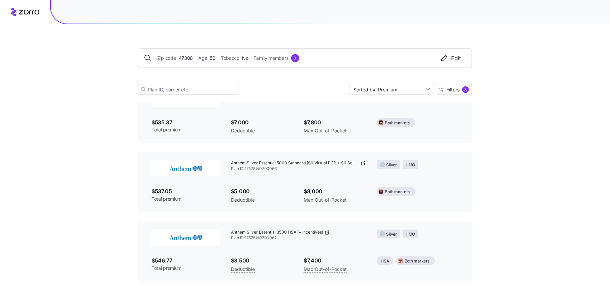
scroll to position [200, 0]
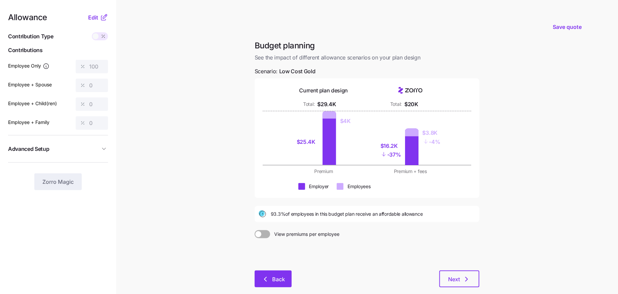
click at [283, 274] on button "Back" at bounding box center [273, 279] width 37 height 17
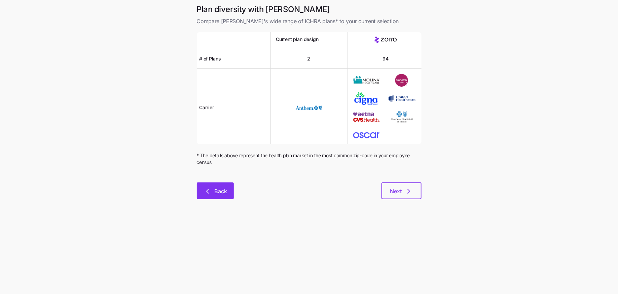
click at [217, 188] on span "Back" at bounding box center [220, 191] width 13 height 8
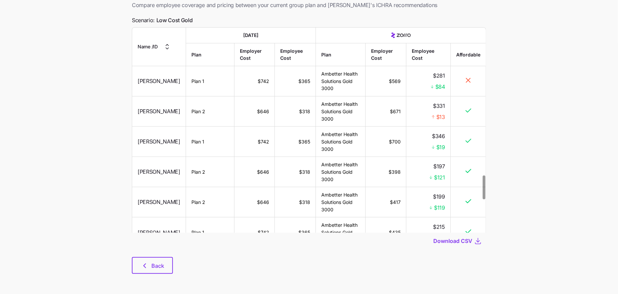
scroll to position [1285, 0]
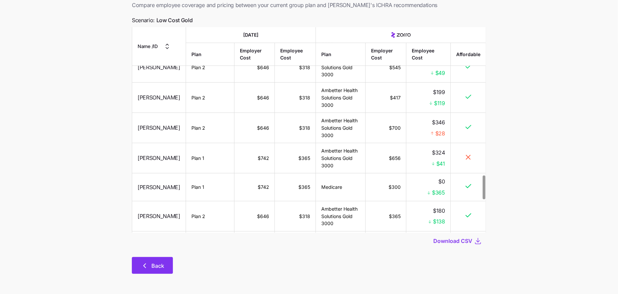
click at [148, 270] on icon "button" at bounding box center [145, 266] width 8 height 8
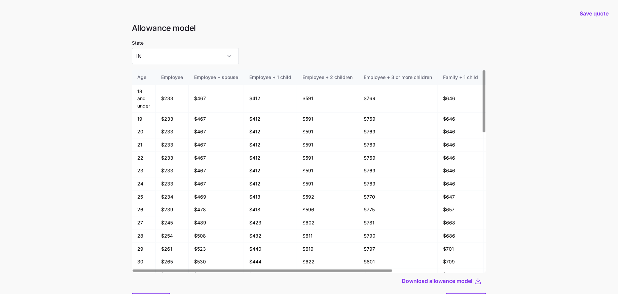
scroll to position [36, 0]
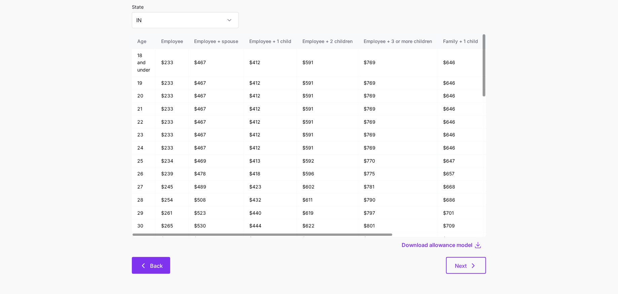
click at [144, 262] on button "Back" at bounding box center [151, 265] width 38 height 17
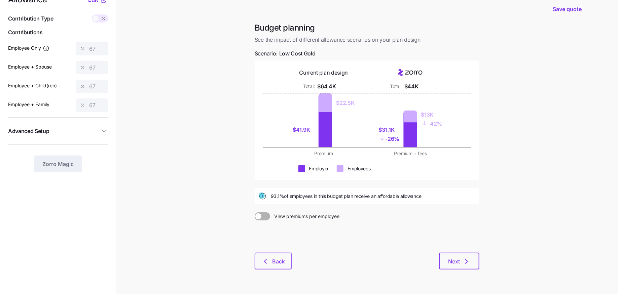
scroll to position [25, 0]
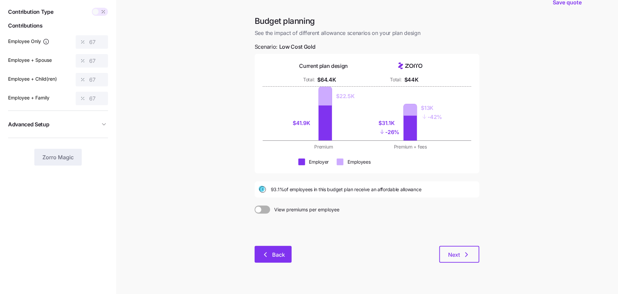
click at [286, 250] on button "Back" at bounding box center [273, 254] width 37 height 17
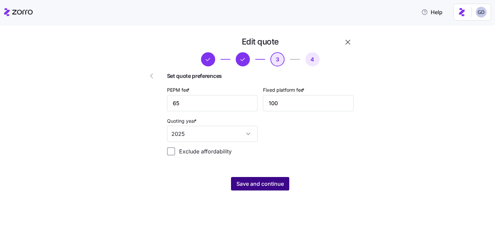
click at [272, 183] on span "Save and continue" at bounding box center [259, 183] width 47 height 8
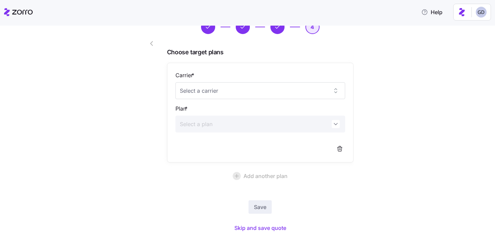
scroll to position [33, 0]
click at [240, 93] on input "Carrier *" at bounding box center [260, 89] width 170 height 17
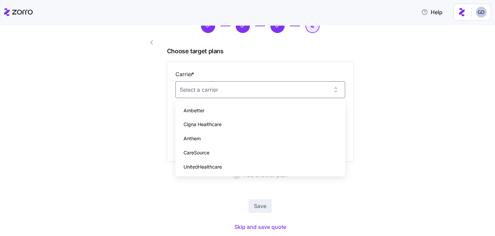
click at [199, 136] on span "Anthem" at bounding box center [191, 138] width 17 height 7
type input "Anthem"
click at [219, 123] on input "Plan *" at bounding box center [260, 122] width 170 height 17
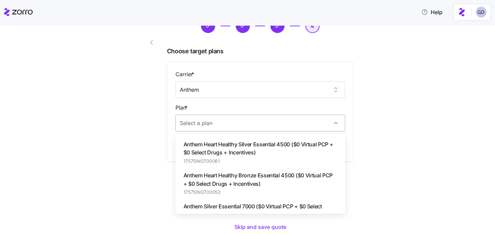
paste input "17575IN0700062"
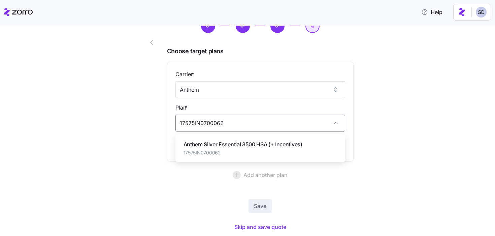
click at [228, 143] on span "Anthem Silver Essential 3500 HSA (+ Incentives)" at bounding box center [242, 144] width 119 height 8
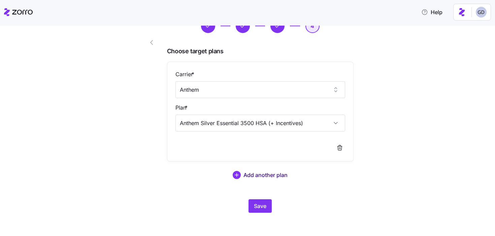
type input "Anthem Silver Essential 3500 HSA (+ Incentives)"
click at [259, 171] on span "Add another plan" at bounding box center [265, 175] width 44 height 8
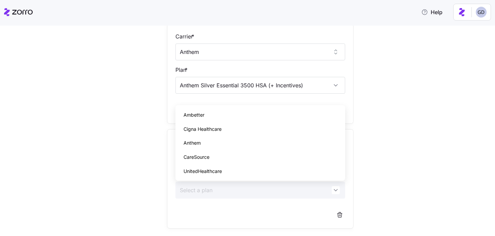
scroll to position [72, 0]
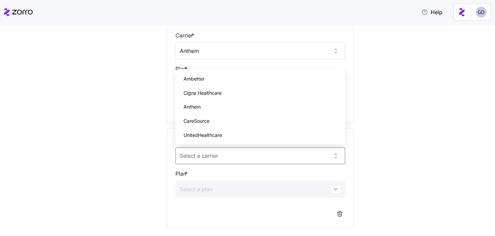
click at [211, 109] on div "Anthem" at bounding box center [260, 107] width 164 height 14
type input "Anthem"
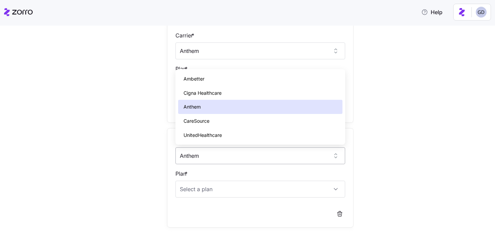
click at [212, 152] on input "Anthem" at bounding box center [260, 155] width 170 height 17
click at [212, 190] on input "Plan *" at bounding box center [260, 188] width 170 height 17
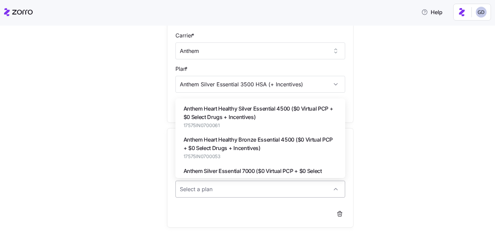
paste input "17575IN0700056"
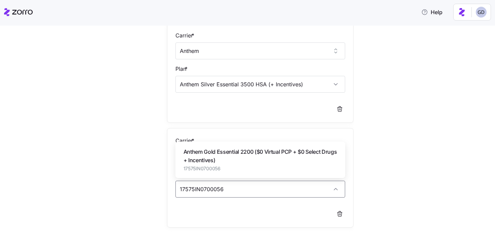
click at [216, 158] on span "Anthem Gold Essential 2200 ($0 Virtual PCP + $0 Select Drugs + Incentives)" at bounding box center [259, 155] width 153 height 17
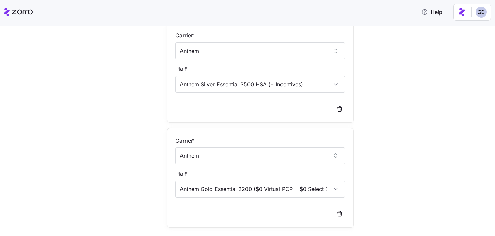
type input "Anthem Gold Essential 2200 ($0 Virtual PCP + $0 Select Drugs + Incentives)"
click at [392, 140] on div "Edit quote 4 Choose target plans Carrier * Anthem Plan * Anthem Silver Essentia…" at bounding box center [252, 125] width 466 height 322
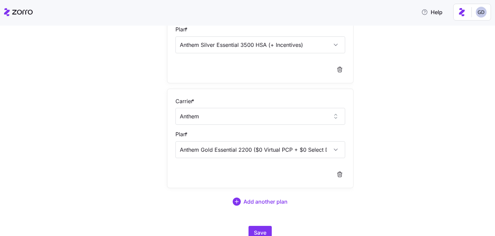
scroll to position [115, 0]
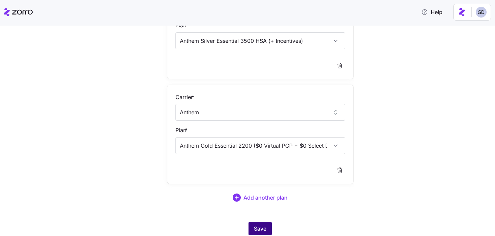
click at [265, 230] on span "Save" at bounding box center [260, 228] width 12 height 8
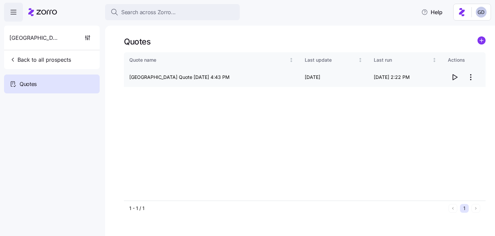
click at [453, 77] on icon "button" at bounding box center [454, 77] width 8 height 8
click at [471, 77] on html "Search across Zorro... Help Westminster Village Back to all prospects Quotes Qu…" at bounding box center [247, 115] width 495 height 231
click at [445, 88] on div "Edit quote" at bounding box center [443, 93] width 62 height 11
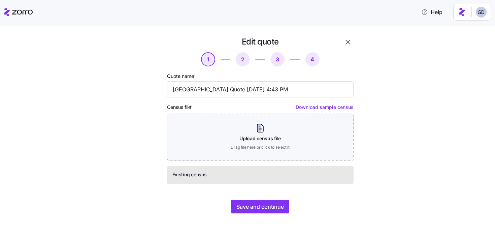
scroll to position [2, 0]
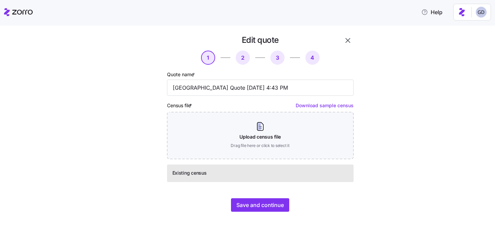
click at [247, 218] on div "Edit quote 1 2 3 4 Quote name * Westminster Village Quote 08/06/2025 4:43 PM Ce…" at bounding box center [252, 127] width 236 height 185
click at [252, 205] on span "Save and continue" at bounding box center [259, 205] width 47 height 8
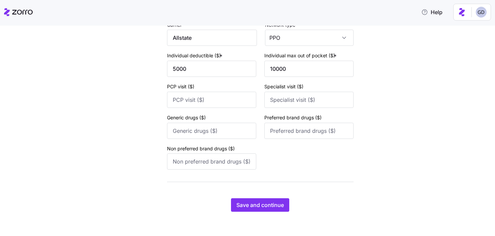
scroll to position [0, 0]
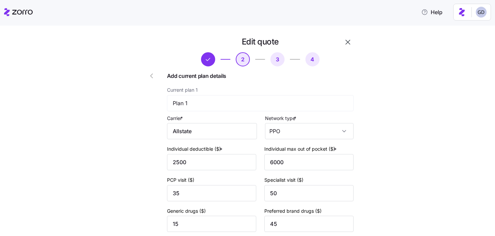
click at [150, 76] on icon "button" at bounding box center [151, 76] width 8 height 8
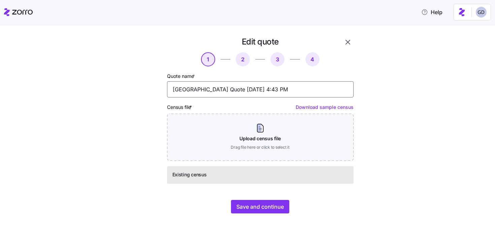
drag, startPoint x: 225, startPoint y: 88, endPoint x: 336, endPoint y: 87, distance: 110.7
click at [337, 87] on input "Westminster Village Quote 08/06/2025 4:43 PM" at bounding box center [260, 89] width 186 height 16
type input "Westminster Village (Silver)"
click at [275, 209] on span "Save and continue" at bounding box center [259, 206] width 47 height 8
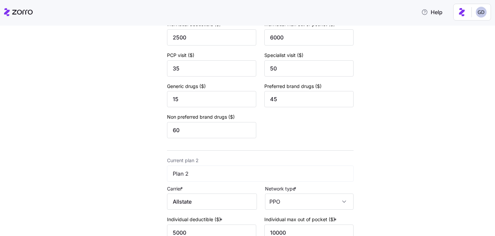
scroll to position [290, 0]
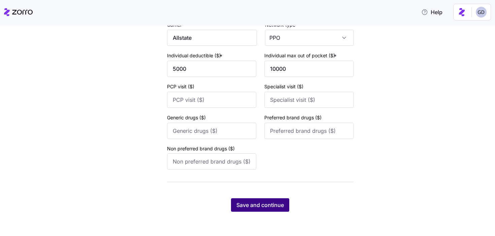
click at [248, 203] on span "Save and continue" at bounding box center [259, 205] width 47 height 8
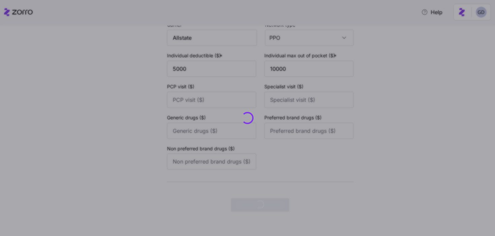
scroll to position [0, 0]
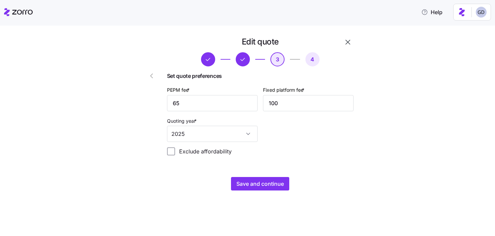
click at [264, 176] on div "Edit quote 3 4 Set quote preferences PEPM fee * 65 Fixed platform fee * 100 Quo…" at bounding box center [260, 113] width 192 height 159
click at [256, 185] on span "Save and continue" at bounding box center [259, 183] width 47 height 8
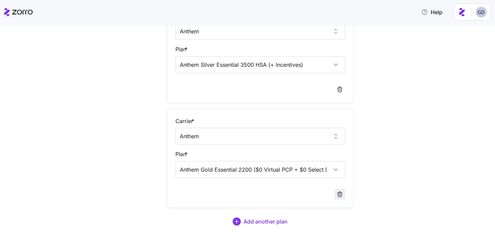
click at [334, 196] on span "button" at bounding box center [339, 194] width 10 height 10
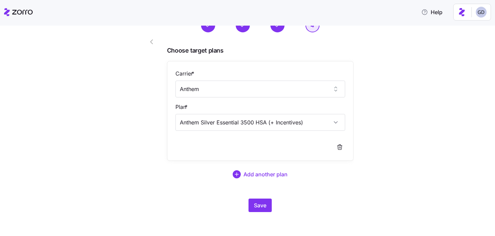
scroll to position [12, 0]
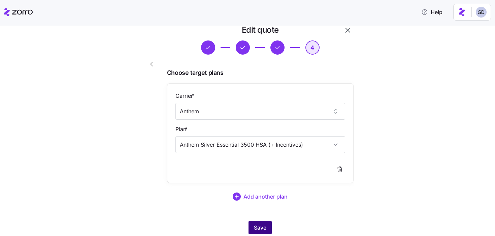
click at [255, 225] on span "Save" at bounding box center [260, 227] width 12 height 8
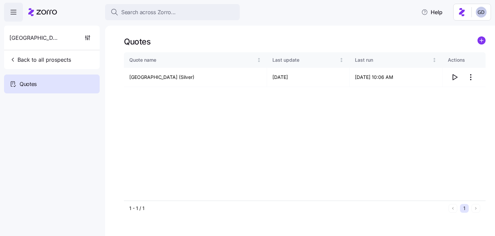
click at [481, 42] on icon "add icon" at bounding box center [481, 40] width 0 height 3
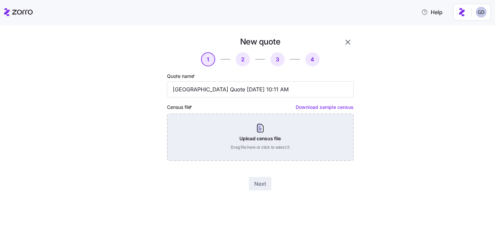
click at [266, 148] on div "Upload census file Drag file here or click to select it" at bounding box center [260, 136] width 186 height 47
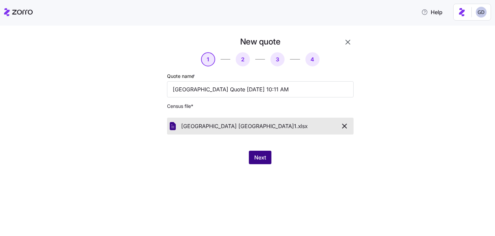
click at [262, 161] on button "Next" at bounding box center [260, 156] width 23 height 13
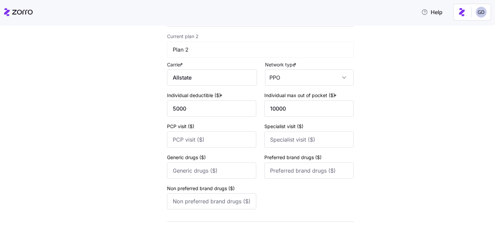
scroll to position [290, 0]
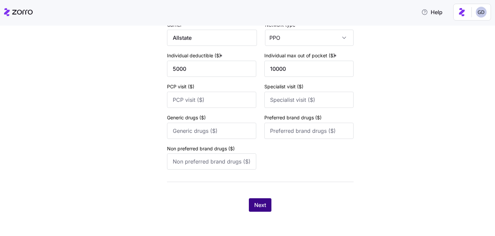
click at [266, 206] on span "Next" at bounding box center [260, 205] width 12 height 8
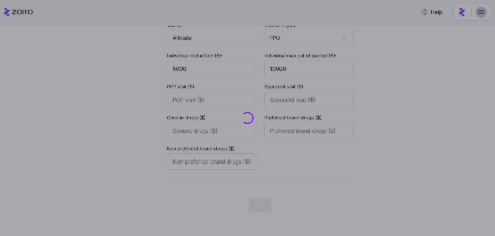
scroll to position [0, 0]
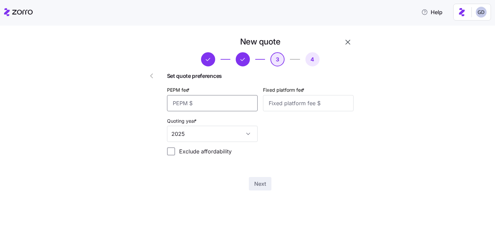
click at [186, 106] on input "PEPM fee *" at bounding box center [212, 103] width 91 height 16
type input "65"
click at [287, 102] on input "Fixed platform fee *" at bounding box center [308, 103] width 91 height 16
type input "100"
click at [258, 186] on span "Next" at bounding box center [260, 183] width 12 height 8
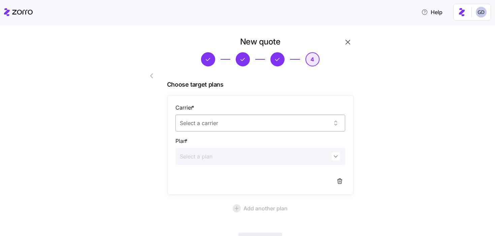
click at [259, 127] on input "Carrier *" at bounding box center [260, 122] width 170 height 17
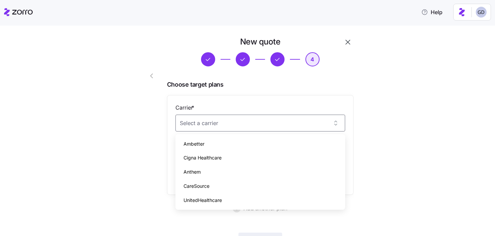
click at [193, 170] on span "Anthem" at bounding box center [191, 171] width 17 height 7
type input "Anthem"
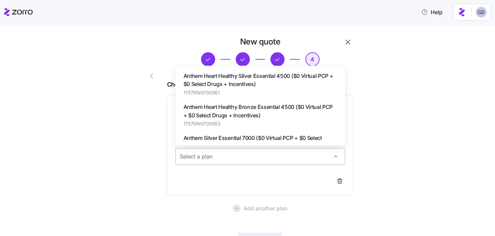
click at [212, 161] on input "Plan *" at bounding box center [260, 156] width 170 height 17
paste input "17575IN0700056"
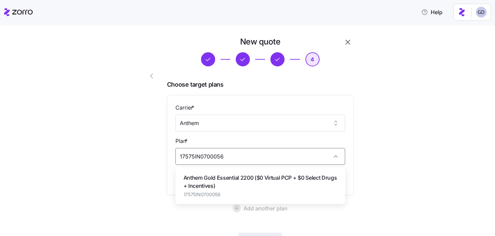
click at [225, 181] on span "Anthem Gold Essential 2200 ($0 Virtual PCP + $0 Select Drugs + Incentives)" at bounding box center [259, 181] width 153 height 17
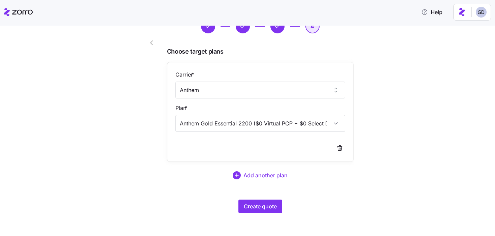
scroll to position [33, 0]
type input "Anthem Gold Essential 2200 ($0 Virtual PCP + $0 Select Drugs + Incentives)"
click at [264, 202] on span "Create quote" at bounding box center [260, 206] width 33 height 8
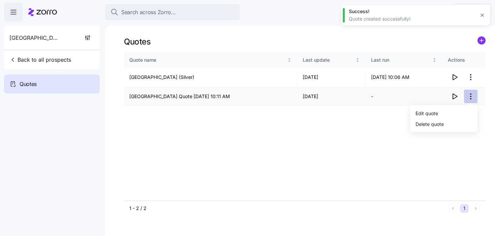
click at [472, 98] on html "Search across Zorro... Help Westminster Village Back to all prospects Quotes Qu…" at bounding box center [247, 115] width 495 height 231
click at [438, 111] on div "Edit quote" at bounding box center [443, 112] width 62 height 11
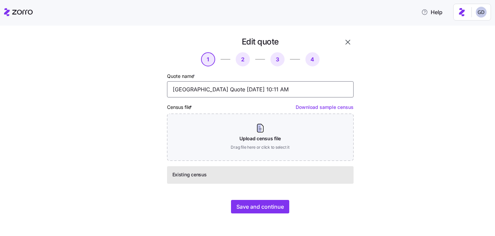
drag, startPoint x: 226, startPoint y: 91, endPoint x: 296, endPoint y: 94, distance: 70.4
click at [296, 95] on input "Westminster Village Quote 08/12/2025 10:11 AM" at bounding box center [260, 89] width 186 height 16
type input "[GEOGRAPHIC_DATA] (Gold)"
click at [263, 203] on span "Save and continue" at bounding box center [259, 206] width 47 height 8
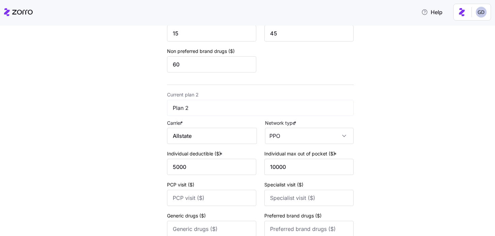
scroll to position [290, 0]
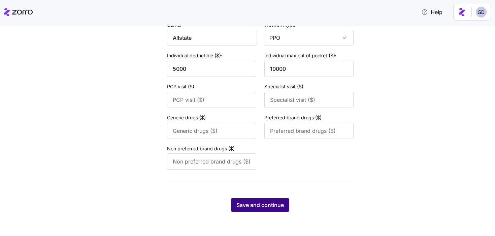
click at [274, 207] on span "Save and continue" at bounding box center [259, 205] width 47 height 8
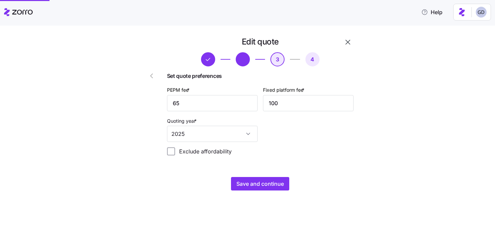
scroll to position [0, 0]
click at [250, 180] on span "Save and continue" at bounding box center [259, 183] width 47 height 8
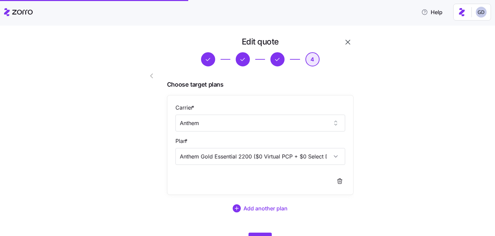
scroll to position [32, 0]
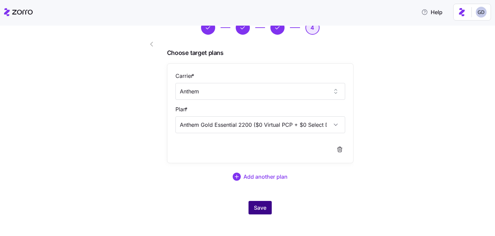
click at [258, 203] on span "Save" at bounding box center [260, 207] width 12 height 8
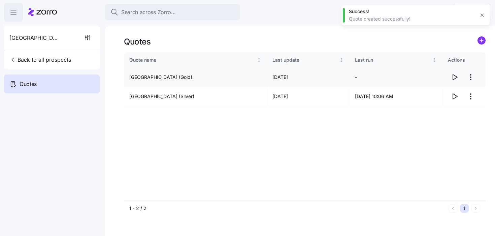
click at [453, 77] on icon "button" at bounding box center [455, 76] width 4 height 5
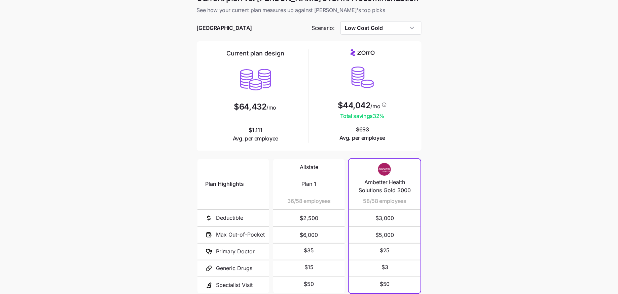
scroll to position [8, 0]
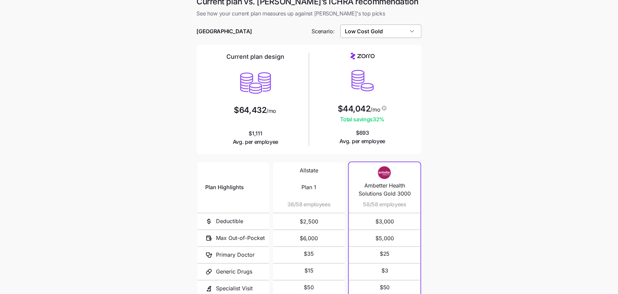
click at [377, 32] on input "Low Cost Gold" at bounding box center [380, 31] width 81 height 13
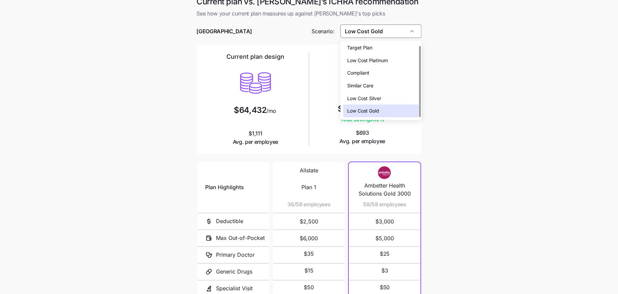
click at [370, 46] on span "Target Plan" at bounding box center [359, 47] width 25 height 7
type input "Target Plan"
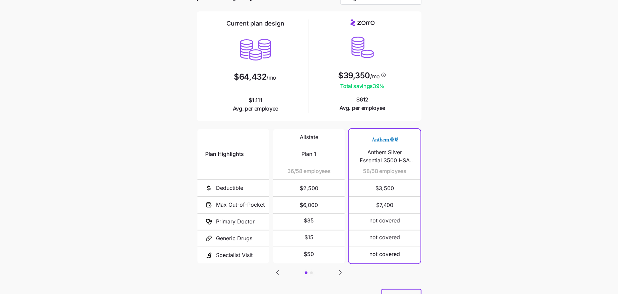
scroll to position [41, 0]
click at [341, 271] on icon "Go to next slide" at bounding box center [340, 273] width 8 height 8
click at [278, 272] on icon "Go to previous slide" at bounding box center [278, 273] width 2 height 4
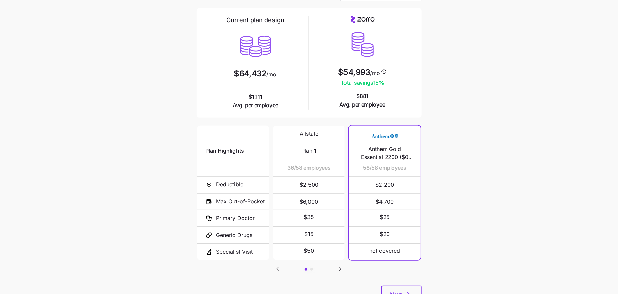
scroll to position [49, 0]
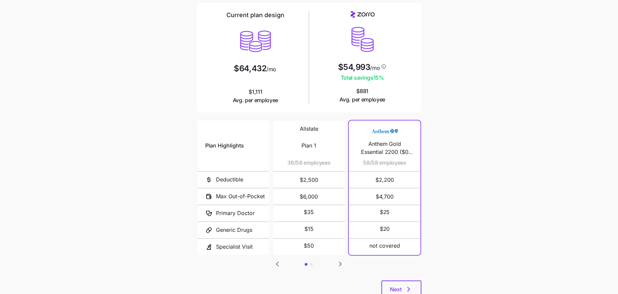
click at [342, 263] on icon "Go to next slide" at bounding box center [340, 264] width 8 height 8
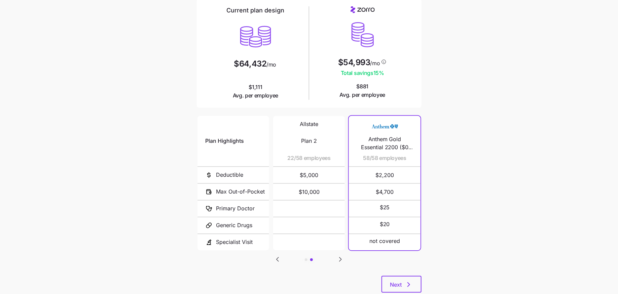
scroll to position [73, 0]
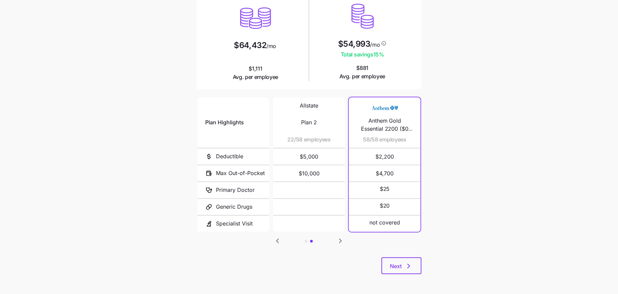
click at [274, 232] on div "Allstate Plan 1 36/58 employees $2,500 $6,000 $35 $15 $50 Allstate Plan 2 22/58…" at bounding box center [309, 165] width 76 height 140
click at [275, 238] on icon "Go to previous slide" at bounding box center [278, 241] width 8 height 8
click at [341, 242] on icon "Go to next slide" at bounding box center [340, 241] width 8 height 8
drag, startPoint x: 288, startPoint y: 139, endPoint x: 299, endPoint y: 151, distance: 16.7
click at [299, 151] on div "Allstate Plan 2 22/58 employees $5,000 $10,000" at bounding box center [320, 165] width 72 height 135
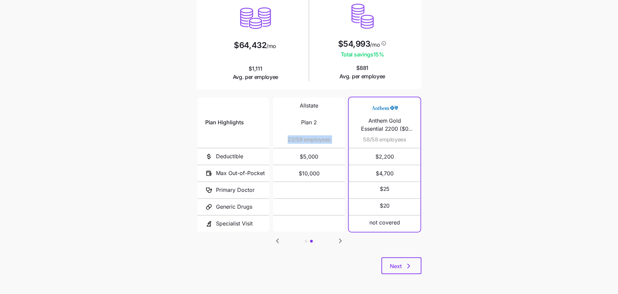
click at [294, 140] on span "22/58 employees" at bounding box center [309, 140] width 43 height 8
click at [279, 239] on icon "Go to previous slide" at bounding box center [278, 241] width 8 height 8
click at [472, 200] on main "Current plan vs. [PERSON_NAME]’s ICHRA recommendation See how your current plan…" at bounding box center [309, 110] width 618 height 367
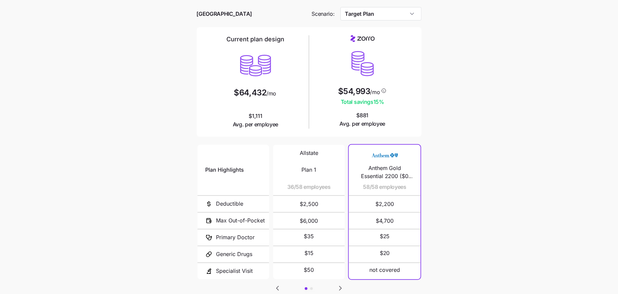
scroll to position [0, 0]
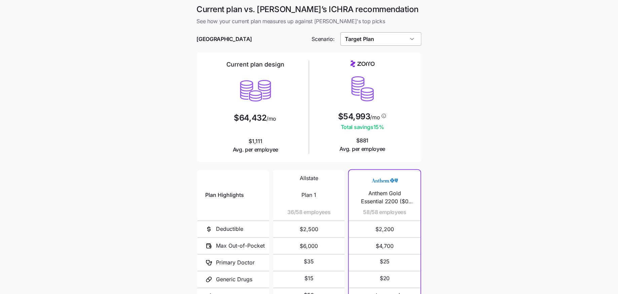
click at [362, 43] on input "Target Plan" at bounding box center [380, 38] width 81 height 13
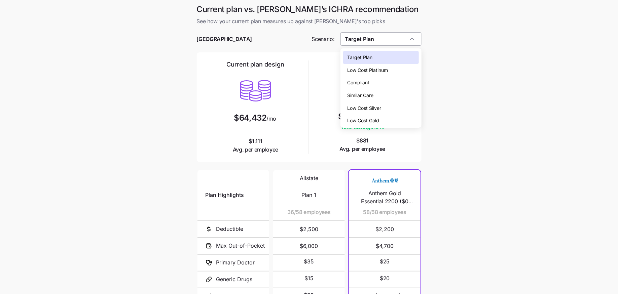
click at [361, 36] on input "Target Plan" at bounding box center [380, 38] width 81 height 13
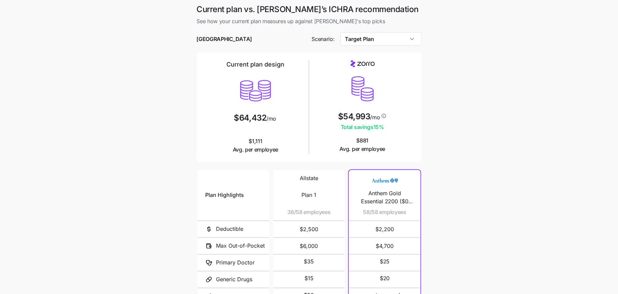
click at [361, 46] on div at bounding box center [309, 49] width 225 height 7
click at [365, 40] on input "Target Plan" at bounding box center [380, 38] width 81 height 13
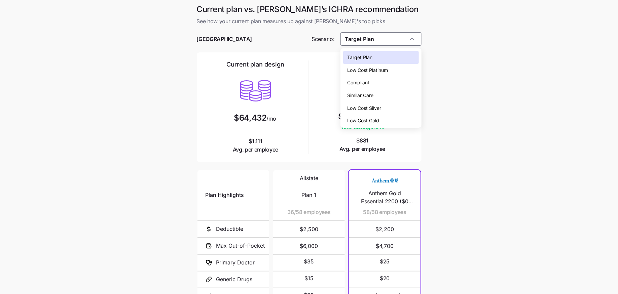
click at [349, 94] on span "Similar Care" at bounding box center [360, 95] width 26 height 7
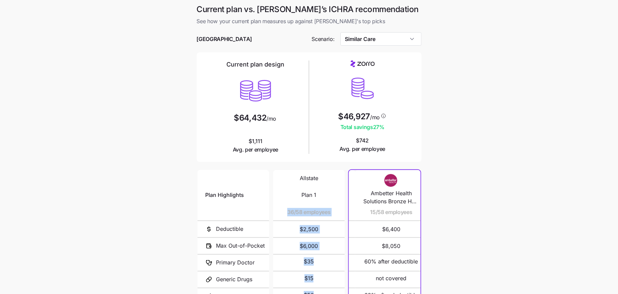
drag, startPoint x: 407, startPoint y: 195, endPoint x: 343, endPoint y: 195, distance: 64.3
click at [343, 195] on div "Plan Highlights Deductible Max Out-of-Pocket Primary Doctor Generic Drugs Speci…" at bounding box center [308, 238] width 227 height 140
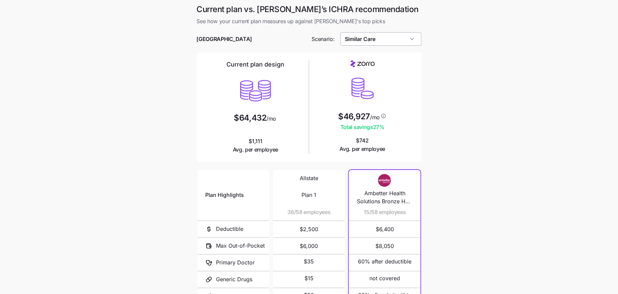
click at [370, 34] on input "Similar Care" at bounding box center [380, 38] width 81 height 13
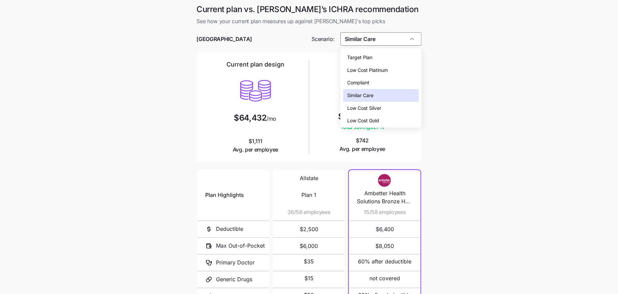
click at [363, 58] on span "Target Plan" at bounding box center [359, 57] width 25 height 7
type input "Target Plan"
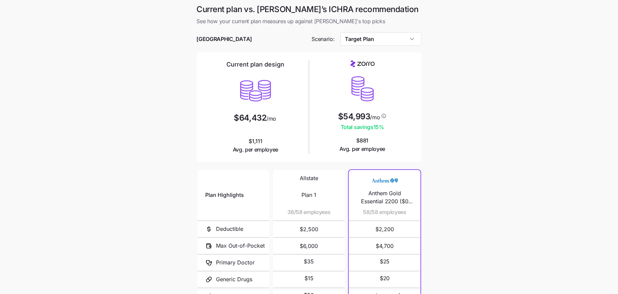
click at [437, 207] on main "Current plan vs. [PERSON_NAME]’s ICHRA recommendation See how your current plan…" at bounding box center [309, 183] width 618 height 367
click at [406, 38] on input "Target Plan" at bounding box center [380, 38] width 81 height 13
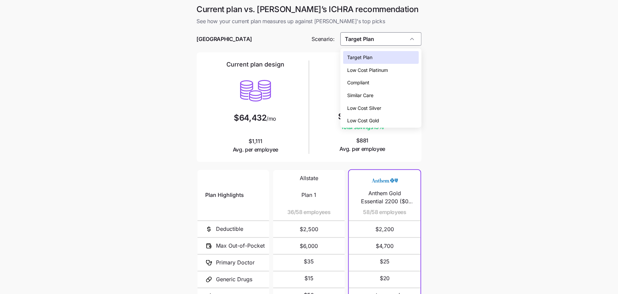
click at [370, 54] on span "Target Plan" at bounding box center [359, 57] width 25 height 7
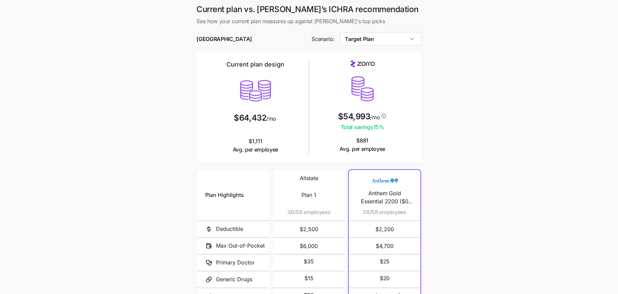
scroll to position [68, 0]
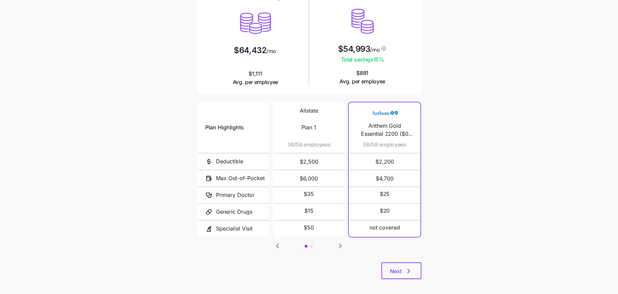
click at [341, 245] on icon "Go to next slide" at bounding box center [340, 246] width 8 height 8
click at [278, 244] on icon "Go to previous slide" at bounding box center [278, 246] width 2 height 4
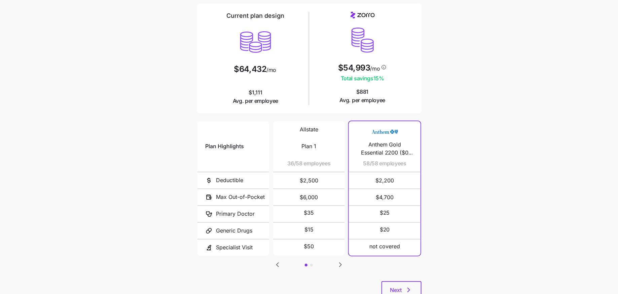
scroll to position [49, 0]
click at [342, 265] on icon "Go to next slide" at bounding box center [340, 265] width 8 height 8
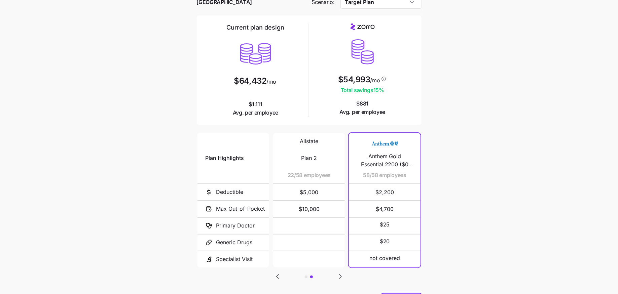
scroll to position [36, 0]
drag, startPoint x: 293, startPoint y: 174, endPoint x: 284, endPoint y: 174, distance: 8.7
click at [284, 174] on span "22/58 employees" at bounding box center [302, 176] width 43 height 8
click at [300, 182] on div "Allstate Plan 2 22/58 employees" at bounding box center [309, 159] width 56 height 50
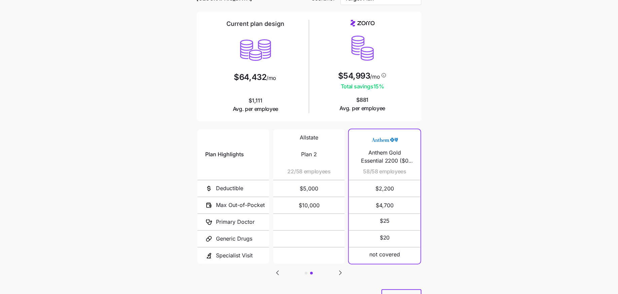
scroll to position [73, 0]
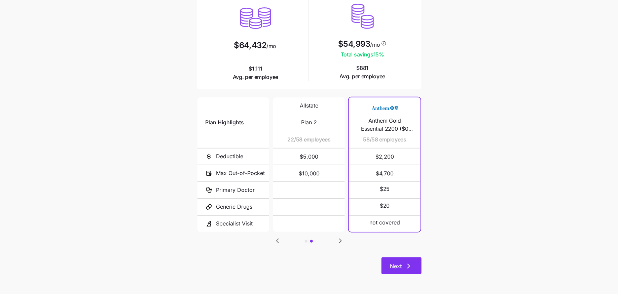
click at [405, 270] on button "Next" at bounding box center [402, 266] width 40 height 17
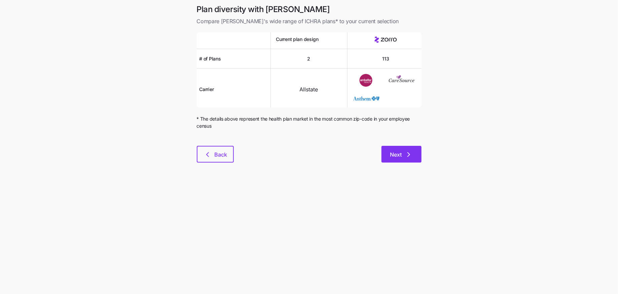
click at [404, 156] on span "Next" at bounding box center [401, 155] width 23 height 8
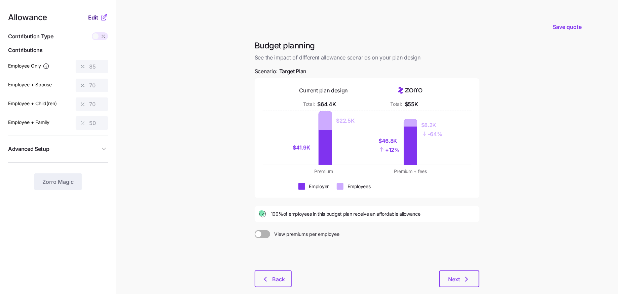
click at [97, 18] on span "Edit" at bounding box center [93, 17] width 10 height 8
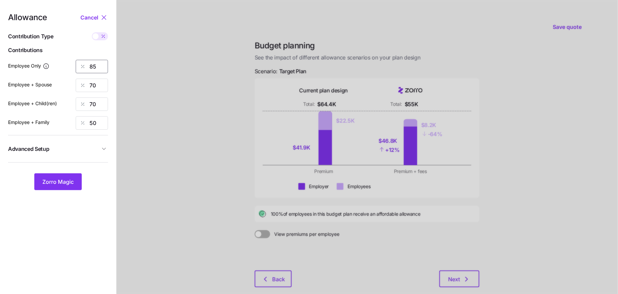
drag, startPoint x: 101, startPoint y: 62, endPoint x: 66, endPoint y: 62, distance: 34.7
click at [66, 62] on div "Employee Only 85" at bounding box center [58, 66] width 100 height 13
type input "67"
drag, startPoint x: 103, startPoint y: 84, endPoint x: 63, endPoint y: 84, distance: 40.0
click at [63, 84] on div "Employee + Spouse 70" at bounding box center [58, 85] width 100 height 13
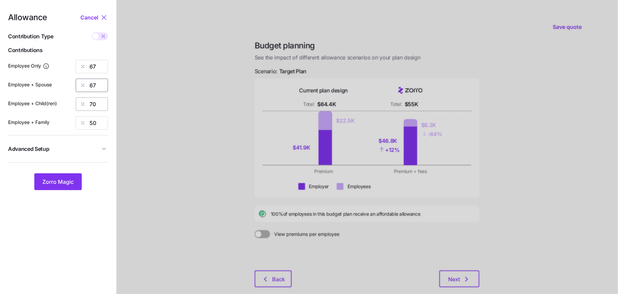
type input "67"
drag, startPoint x: 103, startPoint y: 109, endPoint x: 79, endPoint y: 107, distance: 24.0
click at [79, 107] on div "70" at bounding box center [92, 104] width 32 height 13
type input "67"
drag, startPoint x: 97, startPoint y: 123, endPoint x: 71, endPoint y: 123, distance: 25.2
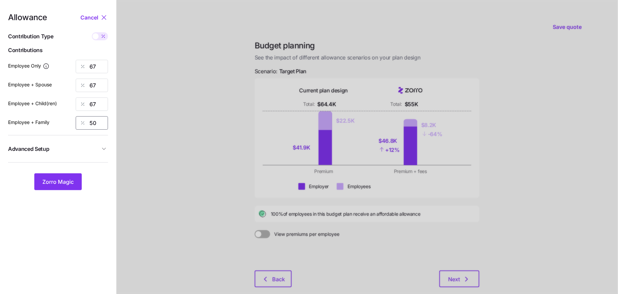
click at [84, 123] on div "50" at bounding box center [92, 122] width 32 height 13
type input "67"
click at [101, 151] on icon "button" at bounding box center [104, 149] width 7 height 7
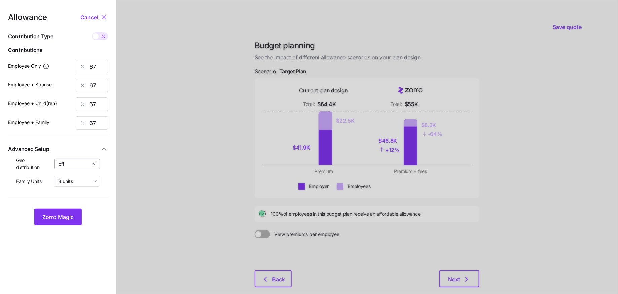
click at [72, 166] on input "off" at bounding box center [78, 164] width 46 height 11
click at [68, 203] on span "By state (1)" at bounding box center [73, 203] width 25 height 7
type input "By state (1)"
click at [57, 214] on span "Zorro Magic" at bounding box center [57, 217] width 31 height 8
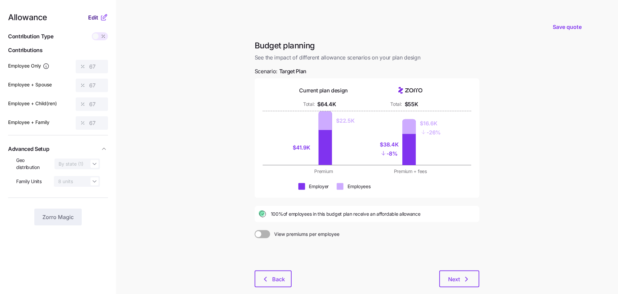
click at [96, 16] on span "Edit" at bounding box center [93, 17] width 10 height 8
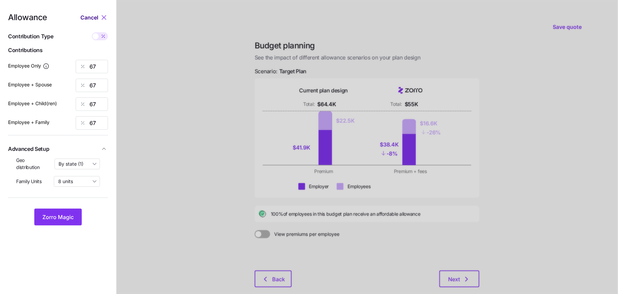
click at [85, 17] on span "Cancel" at bounding box center [89, 17] width 18 height 8
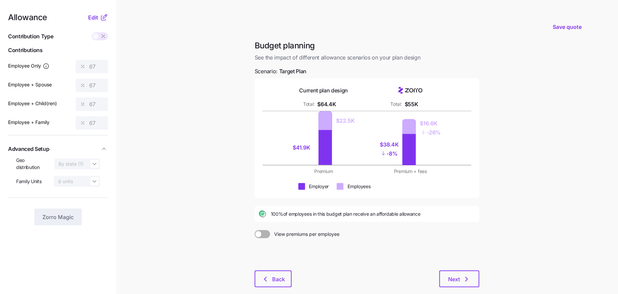
click at [500, 168] on main "Save quote Budget planning See the impact of different allowance scenarios on y…" at bounding box center [309, 165] width 618 height 331
click at [574, 29] on span "Save quote" at bounding box center [567, 27] width 29 height 8
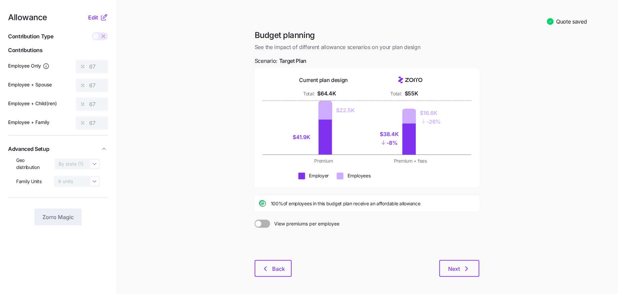
scroll to position [25, 0]
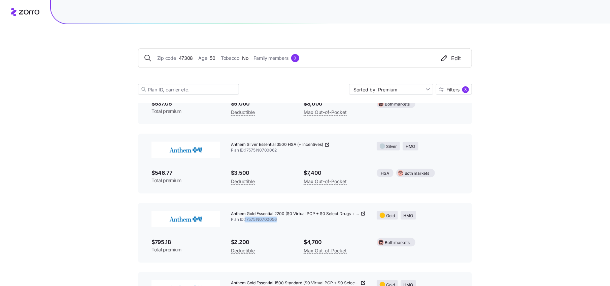
scroll to position [287, 0]
click at [505, 184] on div "Zip code 47308 Age [DEMOGRAPHIC_DATA] Tobacco No Family members 0 Edit Sorted b…" at bounding box center [305, 23] width 610 height 620
click at [485, 195] on div "Zip code 47308 Age [DEMOGRAPHIC_DATA] Tobacco No Family members 0 Edit Sorted b…" at bounding box center [305, 23] width 610 height 620
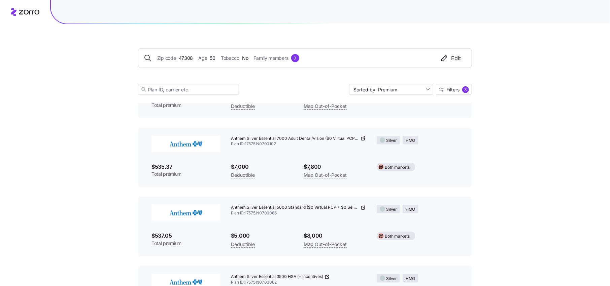
scroll to position [0, 0]
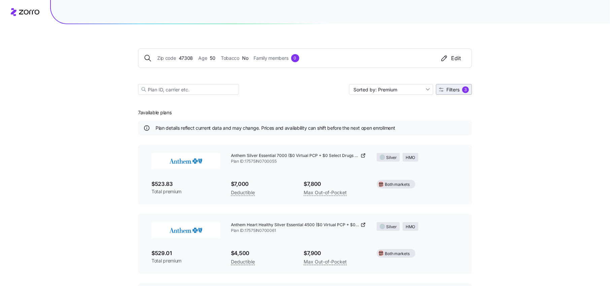
click at [459, 91] on span "Filters" at bounding box center [452, 89] width 13 height 5
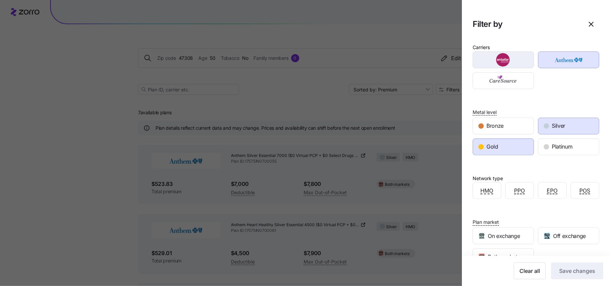
click at [522, 63] on img "button" at bounding box center [502, 59] width 49 height 13
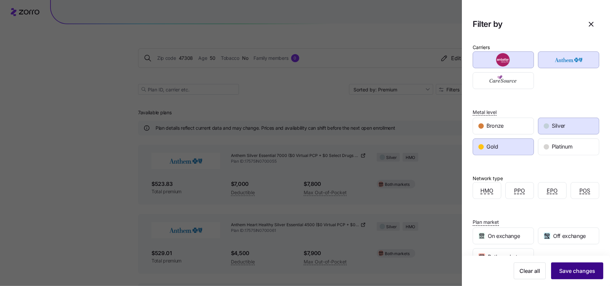
click at [571, 274] on span "Save changes" at bounding box center [577, 271] width 36 height 8
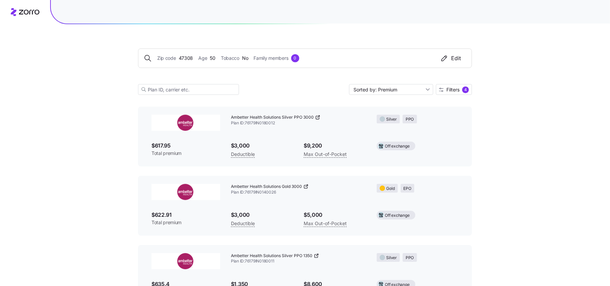
scroll to position [2118, 0]
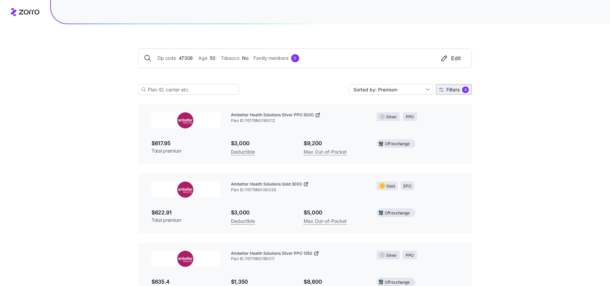
click at [459, 91] on span "Filters" at bounding box center [452, 89] width 13 height 5
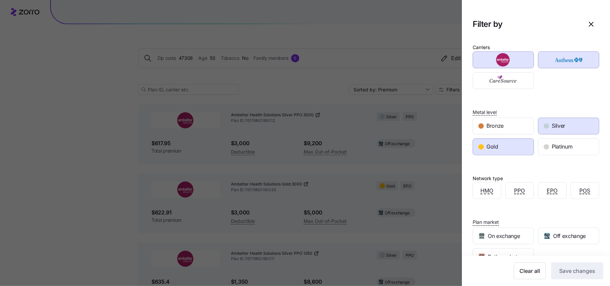
click at [557, 95] on div "Metal level Bronze Silver Gold Platinum" at bounding box center [535, 125] width 127 height 61
click at [594, 25] on icon "button" at bounding box center [591, 24] width 8 height 8
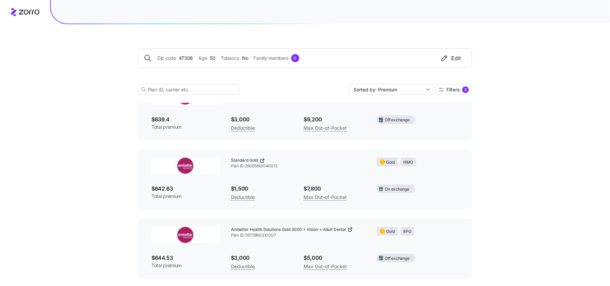
scroll to position [2349, 0]
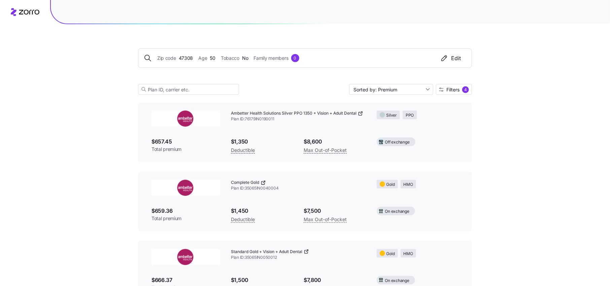
scroll to position [2672, 0]
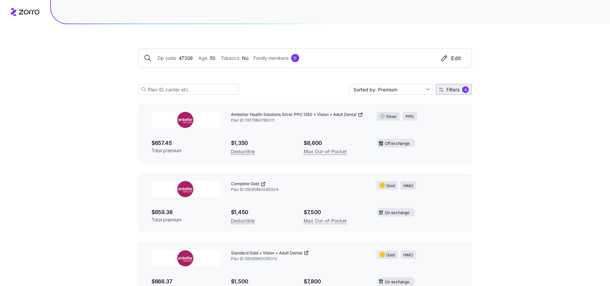
click at [460, 91] on span "Filters 4" at bounding box center [454, 89] width 30 height 7
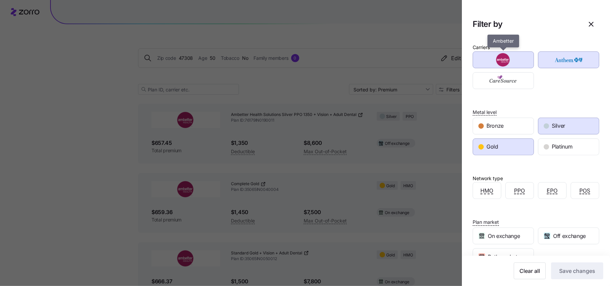
click at [513, 61] on img "button" at bounding box center [502, 59] width 49 height 13
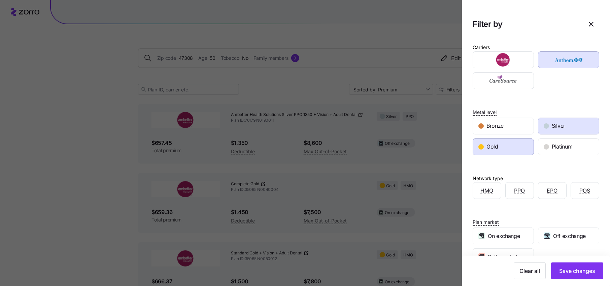
click at [568, 118] on div "Silver" at bounding box center [568, 126] width 61 height 16
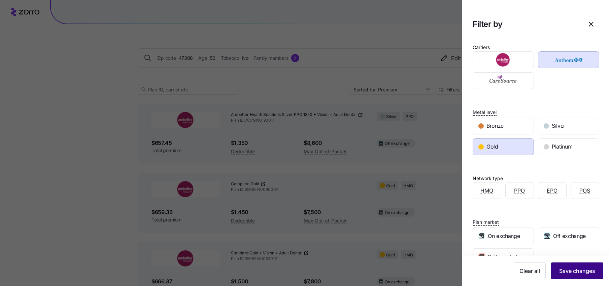
click at [585, 275] on button "Save changes" at bounding box center [577, 271] width 52 height 17
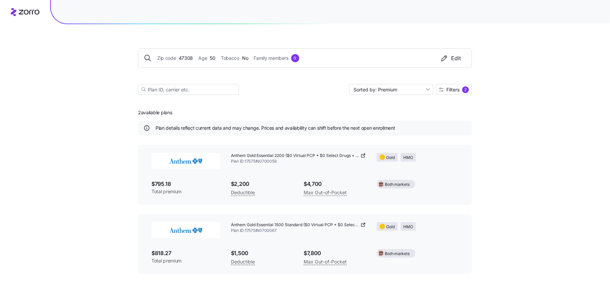
click at [365, 160] on span "Plan ID: 17575IN0700056" at bounding box center [298, 162] width 135 height 6
click at [364, 156] on icon at bounding box center [362, 155] width 5 height 5
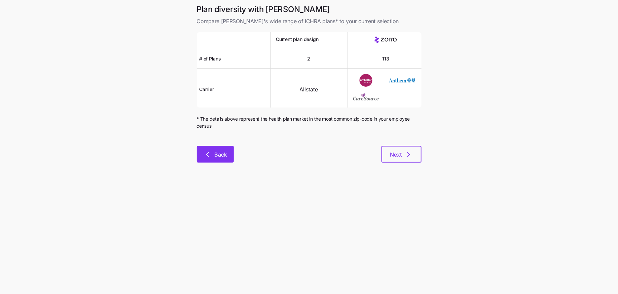
click at [219, 156] on span "Back" at bounding box center [220, 155] width 13 height 8
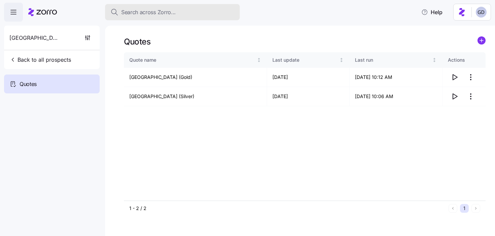
click at [146, 16] on span "Search across Zorro..." at bounding box center [148, 12] width 55 height 8
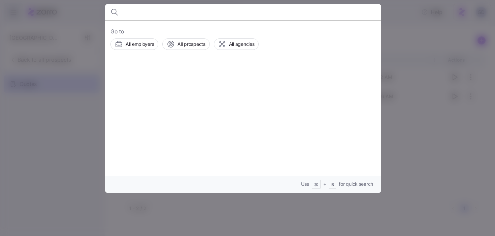
click at [142, 15] on input at bounding box center [210, 12] width 172 height 16
type input "utility pipe"
click at [175, 80] on span "Utility Pipe" at bounding box center [181, 77] width 26 height 8
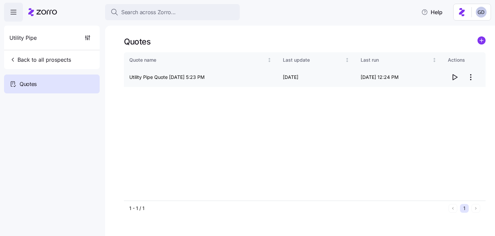
click at [451, 78] on icon "button" at bounding box center [454, 77] width 8 height 8
click at [471, 78] on html "Search across Zorro... Help Utility Pipe Back to all prospects Quotes Quotes Qu…" at bounding box center [247, 115] width 495 height 231
click at [428, 95] on div "Edit quote" at bounding box center [426, 93] width 23 height 7
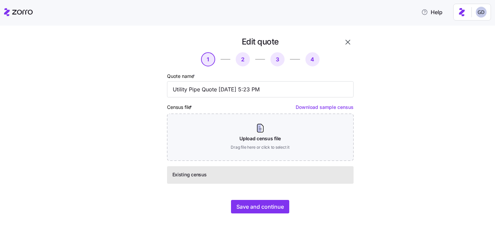
scroll to position [2, 0]
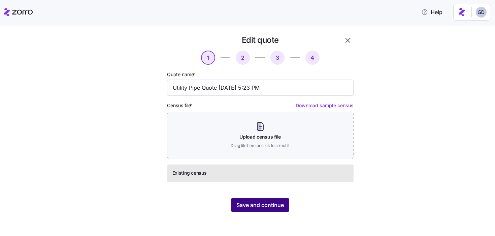
click at [266, 205] on span "Save and continue" at bounding box center [259, 205] width 47 height 8
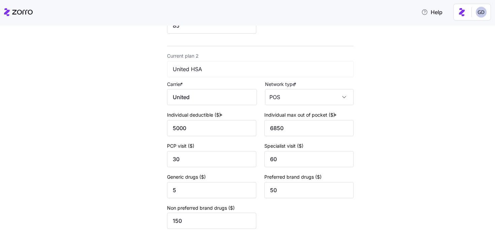
scroll to position [290, 0]
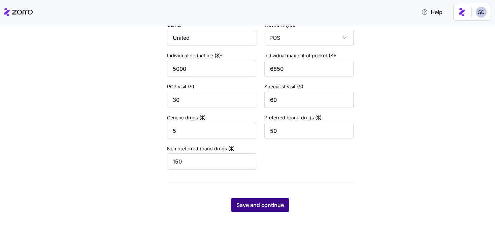
click at [271, 207] on span "Save and continue" at bounding box center [259, 205] width 47 height 8
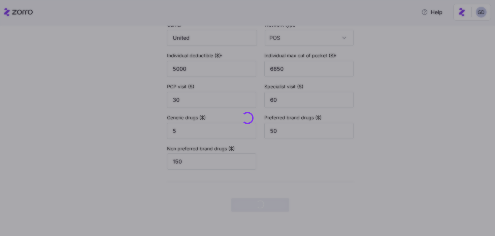
scroll to position [0, 0]
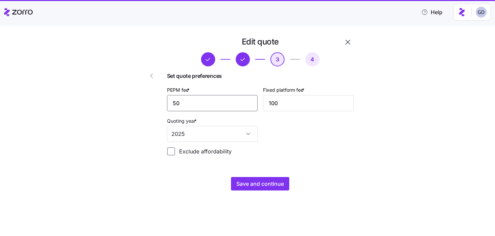
drag, startPoint x: 210, startPoint y: 104, endPoint x: 132, endPoint y: 104, distance: 78.7
click at [132, 104] on div "Edit quote 3 4 Set quote preferences PEPM fee * 50 Fixed platform fee * 100 Quo…" at bounding box center [241, 113] width 230 height 159
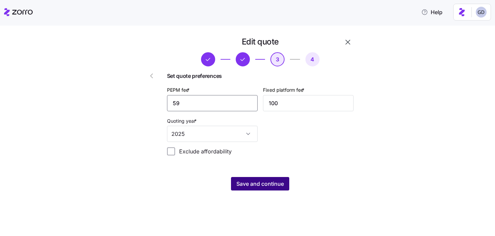
type input "59"
click at [271, 184] on span "Save and continue" at bounding box center [259, 183] width 47 height 8
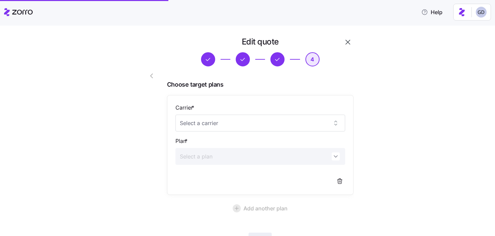
scroll to position [54, 0]
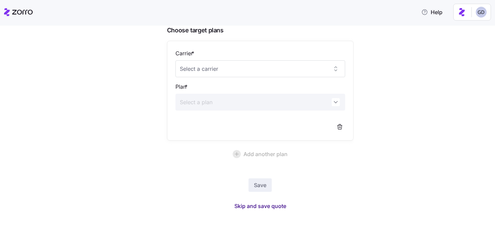
click at [238, 207] on span "Skip and save quote" at bounding box center [260, 206] width 52 height 8
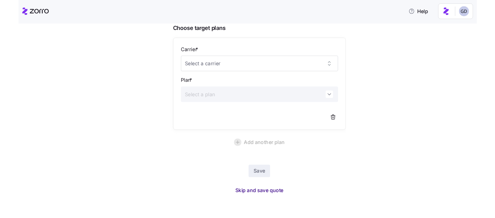
scroll to position [34, 0]
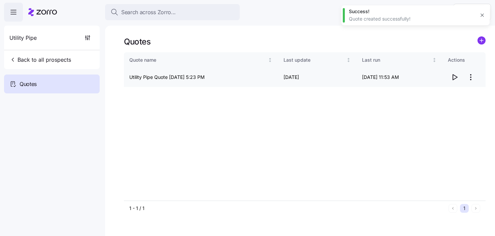
click at [453, 79] on icon "button" at bounding box center [455, 76] width 4 height 5
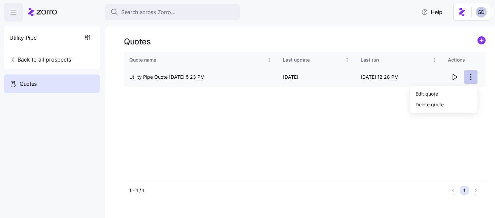
click at [474, 79] on html "Search across Zorro... Help Utility Pipe Back to all prospects Quotes Quotes Qu…" at bounding box center [247, 107] width 495 height 214
click at [430, 95] on div "Edit quote" at bounding box center [426, 93] width 23 height 7
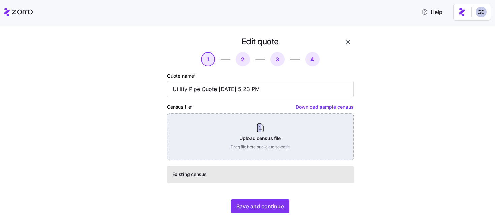
scroll to position [19, 0]
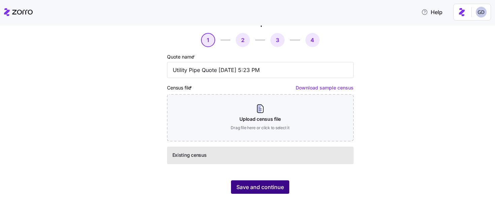
click at [265, 187] on span "Save and continue" at bounding box center [259, 187] width 47 height 8
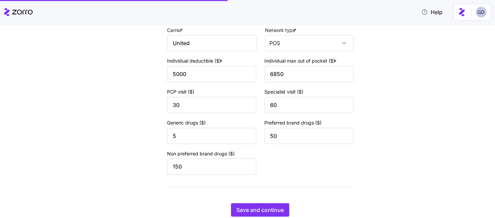
scroll to position [308, 0]
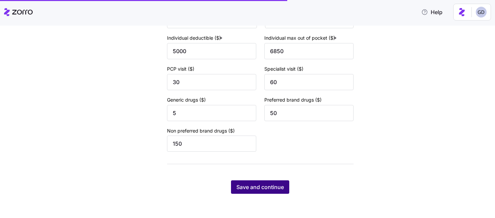
click at [255, 185] on span "Save and continue" at bounding box center [259, 187] width 47 height 8
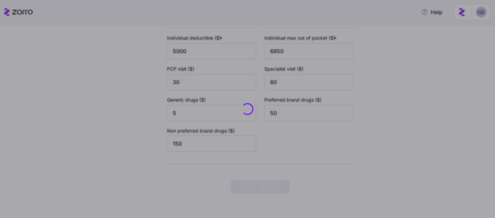
scroll to position [0, 0]
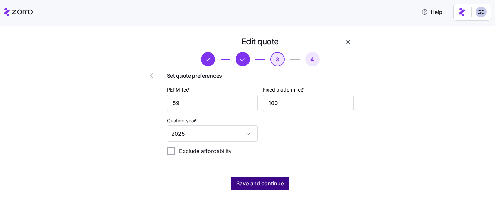
click at [251, 184] on span "Save and continue" at bounding box center [259, 183] width 47 height 8
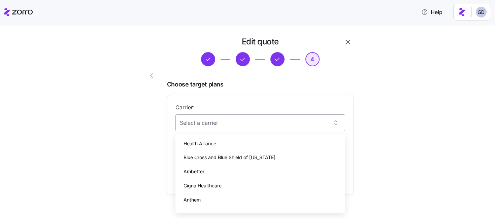
click at [220, 128] on input "Carrier *" at bounding box center [260, 122] width 170 height 17
paste input "76179IN0140033"
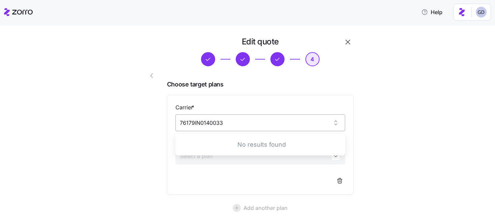
click at [240, 125] on input "76179IN0140033" at bounding box center [260, 122] width 170 height 17
click at [208, 143] on div "Ambetter" at bounding box center [260, 144] width 164 height 14
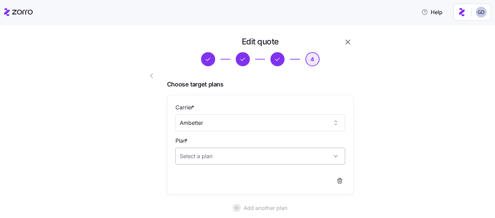
type input "Ambetter"
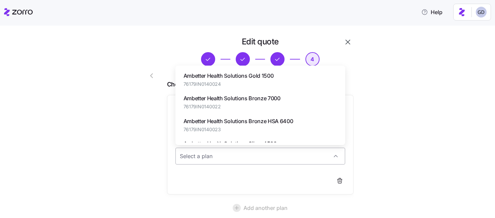
click at [242, 159] on input "Plan *" at bounding box center [260, 156] width 170 height 17
paste input "76179IN0140033"
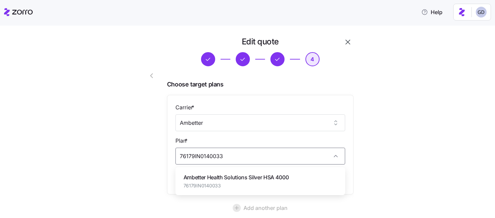
click at [222, 174] on span "Ambetter Health Solutions Silver HSA 4000" at bounding box center [235, 177] width 105 height 8
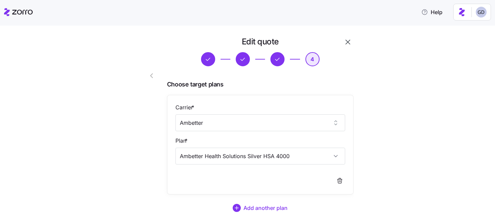
scroll to position [37, 0]
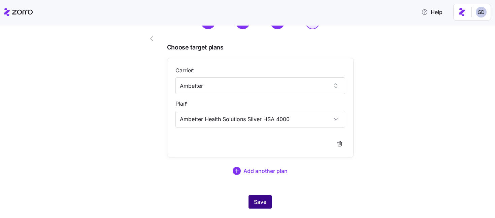
type input "Ambetter Health Solutions Silver HSA 4000"
click at [258, 198] on button "Save" at bounding box center [259, 201] width 23 height 13
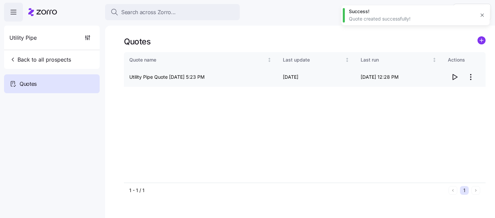
click at [455, 77] on icon "button" at bounding box center [454, 77] width 8 height 8
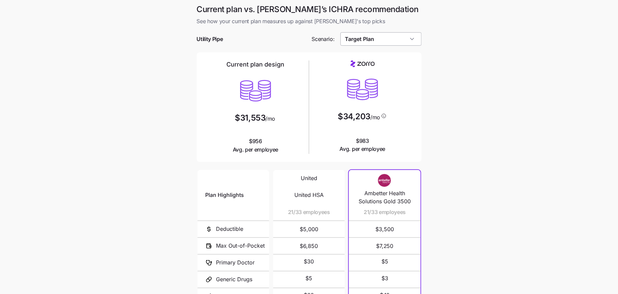
click at [376, 36] on input "Target Plan" at bounding box center [380, 38] width 81 height 13
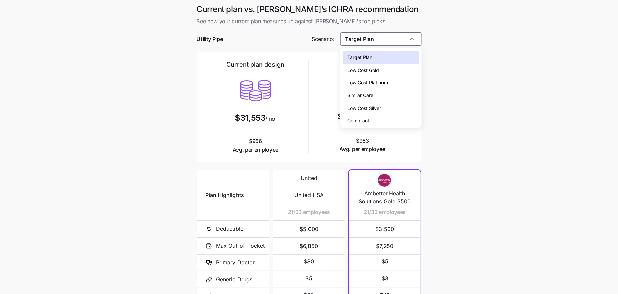
click at [356, 111] on span "Low Cost Silver" at bounding box center [364, 108] width 34 height 7
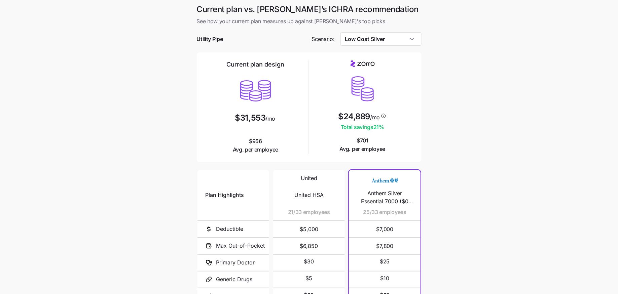
scroll to position [16, 0]
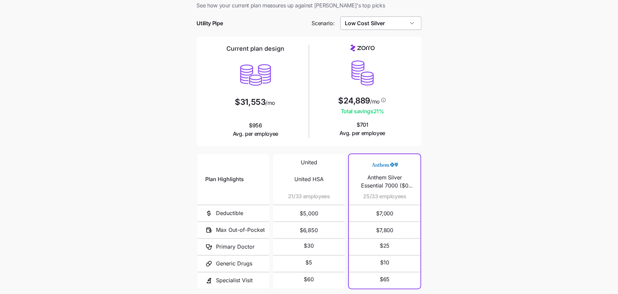
click at [376, 22] on input "Low Cost Silver" at bounding box center [380, 22] width 81 height 13
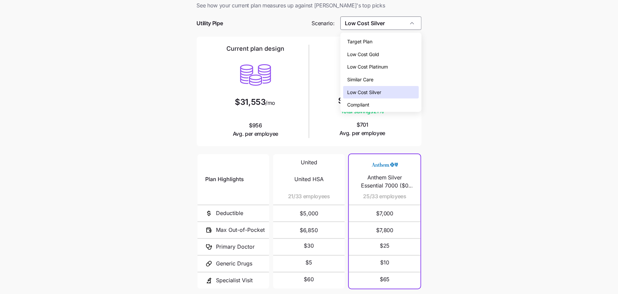
click at [377, 48] on div "Low Cost Gold" at bounding box center [380, 54] width 75 height 13
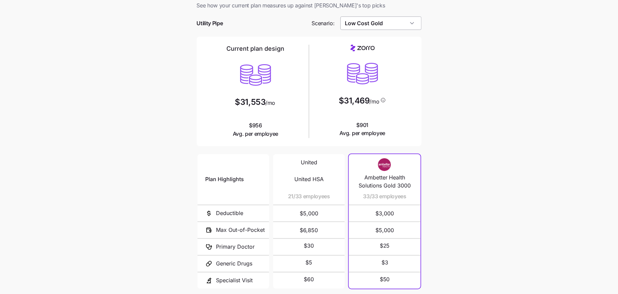
click at [373, 19] on input "Low Cost Gold" at bounding box center [380, 22] width 81 height 13
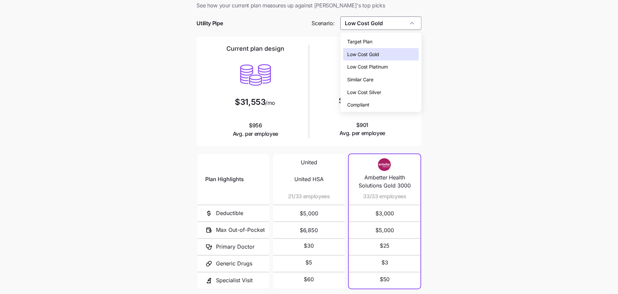
click at [372, 94] on span "Low Cost Silver" at bounding box center [364, 92] width 34 height 7
type input "Low Cost Silver"
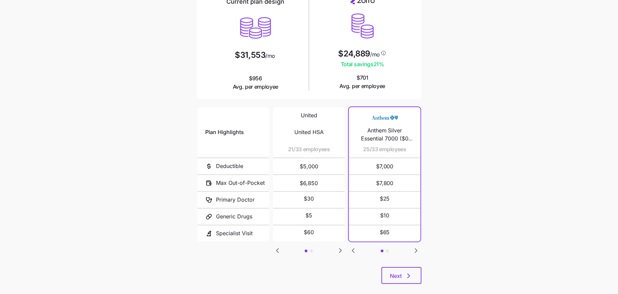
scroll to position [63, 0]
click at [340, 249] on icon "Go to next slide" at bounding box center [340, 251] width 2 height 4
click at [417, 251] on icon "Go to next slide" at bounding box center [416, 251] width 8 height 8
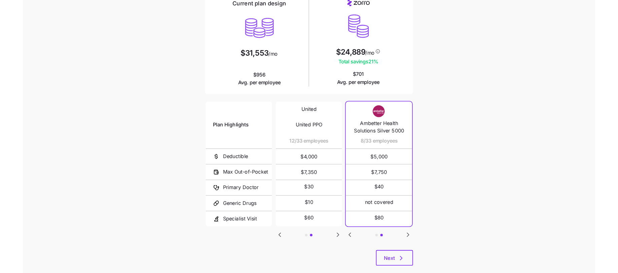
scroll to position [73, 0]
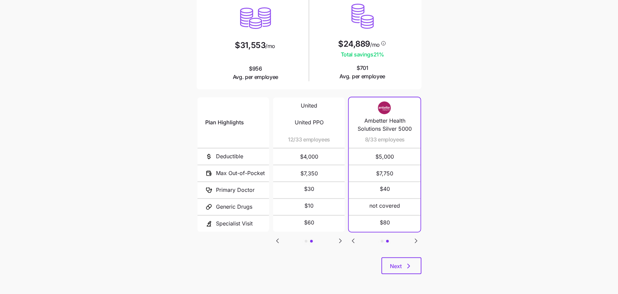
click at [357, 239] on icon "Go to previous slide" at bounding box center [353, 241] width 8 height 8
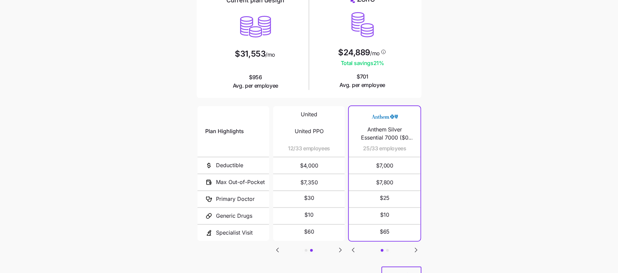
scroll to position [11, 0]
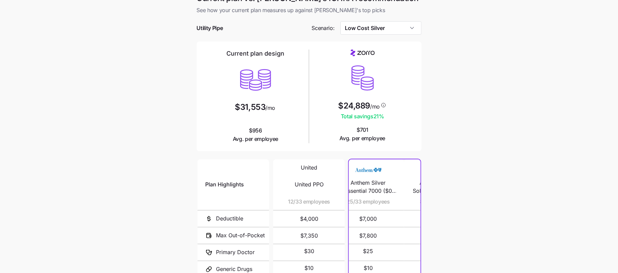
drag, startPoint x: 378, startPoint y: 200, endPoint x: 361, endPoint y: 200, distance: 16.5
click at [361, 200] on span "25/33 employees" at bounding box center [368, 201] width 43 height 8
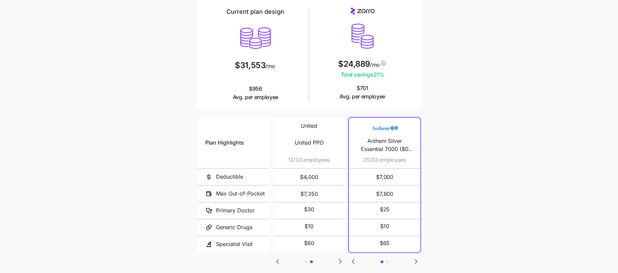
scroll to position [63, 0]
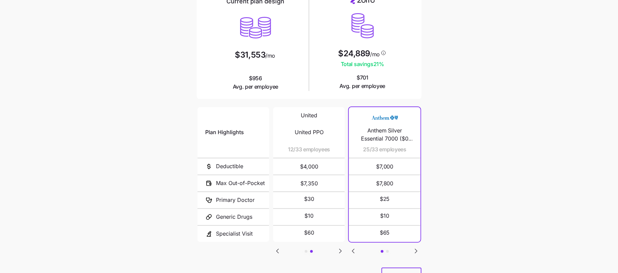
click at [414, 249] on icon "Go to next slide" at bounding box center [416, 251] width 8 height 8
click at [354, 252] on icon "Go to previous slide" at bounding box center [353, 251] width 8 height 8
click at [414, 249] on icon "Go to next slide" at bounding box center [416, 251] width 8 height 8
click at [352, 249] on icon "Go to previous slide" at bounding box center [353, 251] width 8 height 8
click at [414, 247] on icon "Go to next slide" at bounding box center [416, 251] width 8 height 8
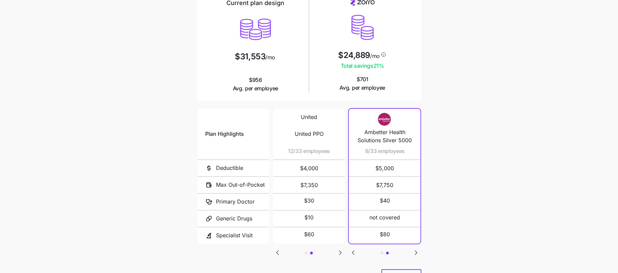
scroll to position [66, 0]
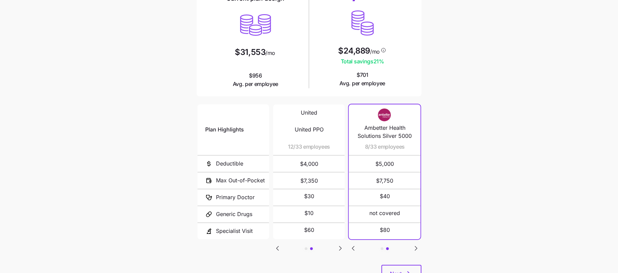
click at [353, 250] on icon "Go to previous slide" at bounding box center [353, 248] width 8 height 8
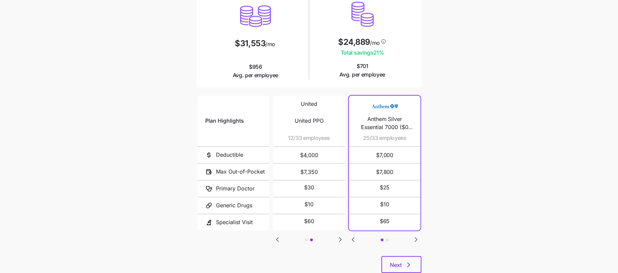
scroll to position [76, 0]
click at [416, 241] on div "Plan Highlights Deductible Max Out-of-Pocket Primary Doctor Generic Drugs Speci…" at bounding box center [309, 173] width 225 height 161
click at [416, 240] on icon "Go to next slide" at bounding box center [416, 238] width 8 height 8
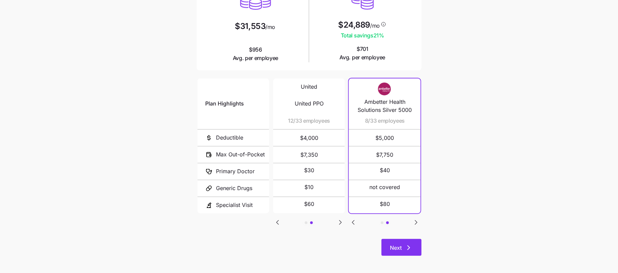
click at [401, 242] on button "Next" at bounding box center [402, 247] width 40 height 17
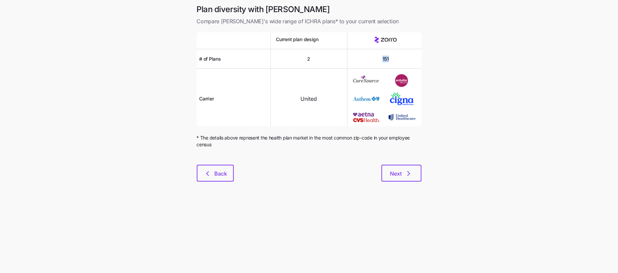
drag, startPoint x: 391, startPoint y: 59, endPoint x: 378, endPoint y: 59, distance: 12.8
click at [378, 59] on div "151" at bounding box center [386, 59] width 77 height 20
click at [432, 70] on main "Plan diversity with Zorro Compare Zorro's wide range of ICHRA plans* to your cu…" at bounding box center [309, 136] width 618 height 273
click at [410, 165] on button "Next" at bounding box center [402, 173] width 40 height 17
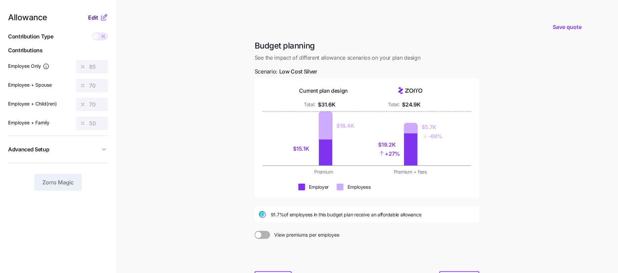
click at [92, 14] on span "Edit" at bounding box center [93, 17] width 10 height 8
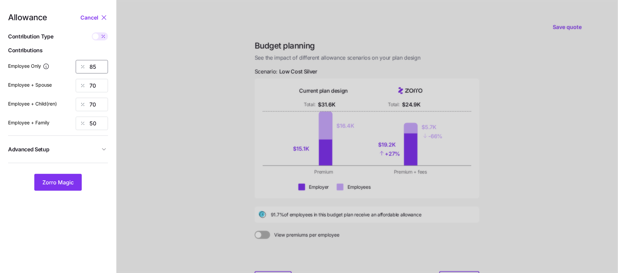
drag, startPoint x: 105, startPoint y: 63, endPoint x: 69, endPoint y: 63, distance: 36.7
click at [70, 63] on div "Employee Only 85" at bounding box center [58, 66] width 100 height 13
type input "70"
type input "60"
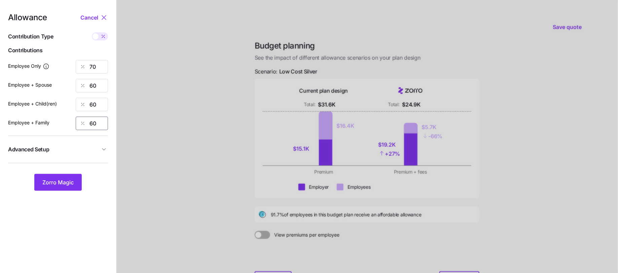
type input "60"
click at [100, 148] on span "button" at bounding box center [104, 149] width 8 height 7
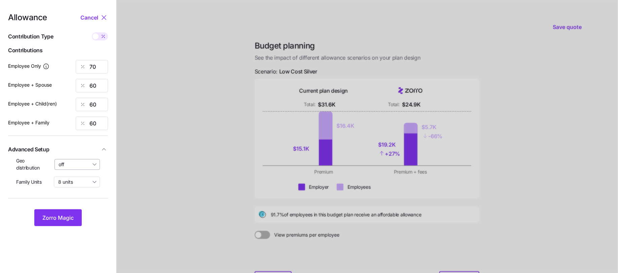
click at [86, 162] on input "off" at bounding box center [78, 164] width 46 height 11
click at [77, 201] on span "By state (3)" at bounding box center [74, 203] width 26 height 7
type input "By state (3)"
click at [59, 213] on button "Zorro Magic" at bounding box center [57, 217] width 47 height 17
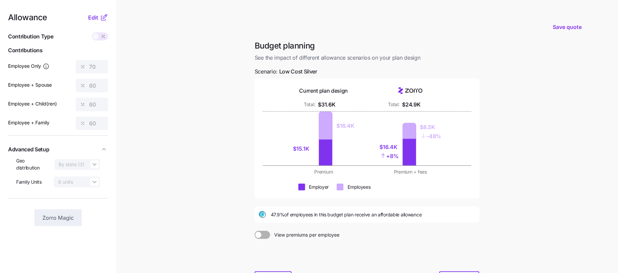
click at [103, 17] on icon at bounding box center [105, 16] width 4 height 4
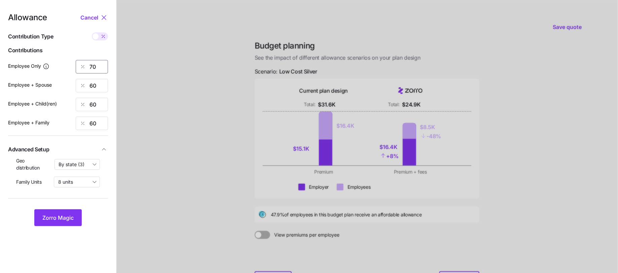
drag, startPoint x: 102, startPoint y: 68, endPoint x: 61, endPoint y: 66, distance: 41.1
click at [100, 68] on input "70" at bounding box center [92, 66] width 32 height 13
type input "7"
type input "60"
click at [54, 216] on span "Zorro Magic" at bounding box center [57, 217] width 31 height 8
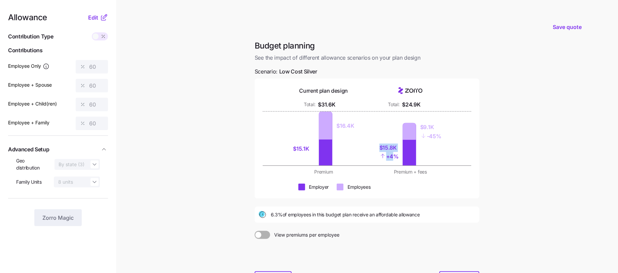
drag, startPoint x: 395, startPoint y: 158, endPoint x: 351, endPoint y: 125, distance: 54.6
click at [351, 125] on div "$15.1K $16.4K $15.8K + 4% $9.1K - 45%" at bounding box center [367, 138] width 166 height 54
click at [430, 170] on div "Premium + fees" at bounding box center [410, 171] width 79 height 7
drag, startPoint x: 446, startPoint y: 138, endPoint x: 400, endPoint y: 125, distance: 47.3
click at [401, 126] on div "$15.8K + 4% $9.1K - 45%" at bounding box center [410, 138] width 79 height 54
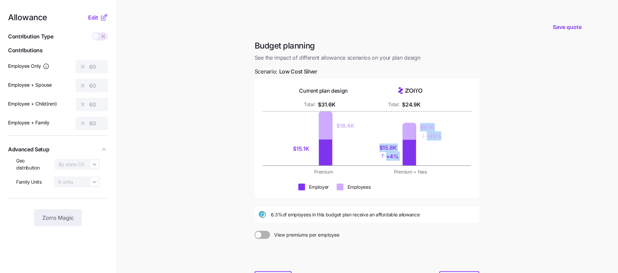
click at [437, 143] on div "$15.8K + 4% $9.1K - 45%" at bounding box center [410, 138] width 79 height 54
drag, startPoint x: 442, startPoint y: 137, endPoint x: 421, endPoint y: 126, distance: 23.9
click at [421, 126] on div "$15.8K + 4% $9.1K - 45%" at bounding box center [410, 138] width 79 height 54
click at [298, 153] on div "$15.1K" at bounding box center [304, 149] width 22 height 26
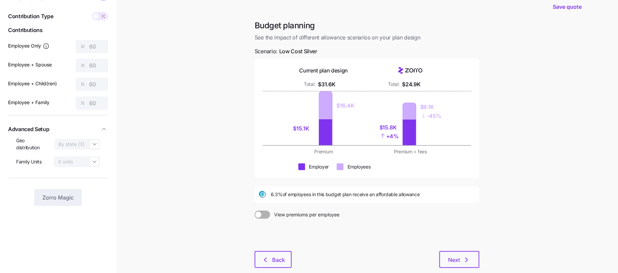
scroll to position [32, 0]
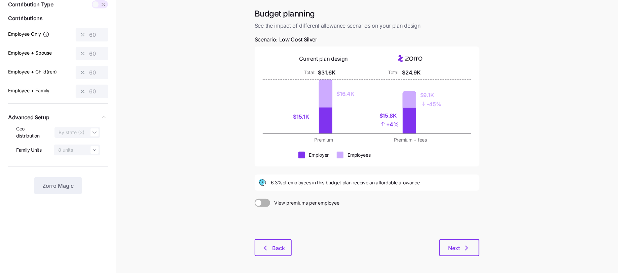
click at [259, 203] on span at bounding box center [258, 203] width 6 height 6
click at [255, 199] on input "View premiums per employee" at bounding box center [255, 199] width 0 height 0
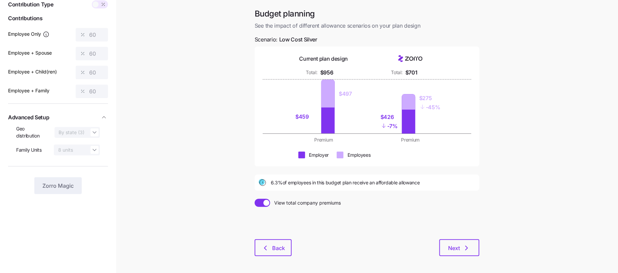
click at [263, 199] on span at bounding box center [259, 203] width 9 height 8
click at [255, 199] on input "View total company premiums" at bounding box center [255, 199] width 0 height 0
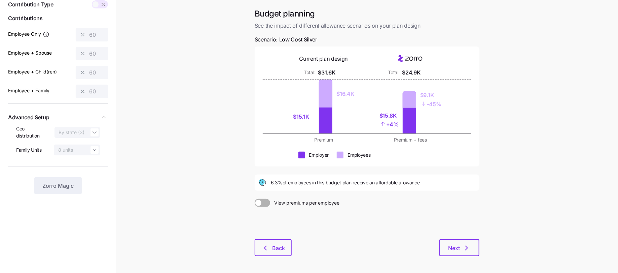
click at [262, 203] on span at bounding box center [265, 203] width 9 height 8
click at [255, 199] on input "View premiums per employee" at bounding box center [255, 199] width 0 height 0
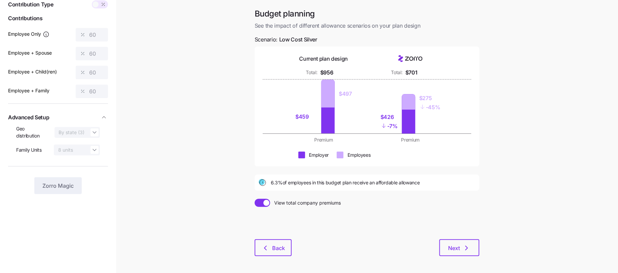
drag, startPoint x: 434, startPoint y: 97, endPoint x: 417, endPoint y: 97, distance: 17.2
click at [429, 97] on div "$275" at bounding box center [429, 98] width 21 height 8
click at [439, 113] on div "$426 - 7% $275 - 45%" at bounding box center [410, 106] width 79 height 54
click at [266, 203] on span at bounding box center [266, 203] width 6 height 6
click at [255, 199] on input "View total company premiums" at bounding box center [255, 199] width 0 height 0
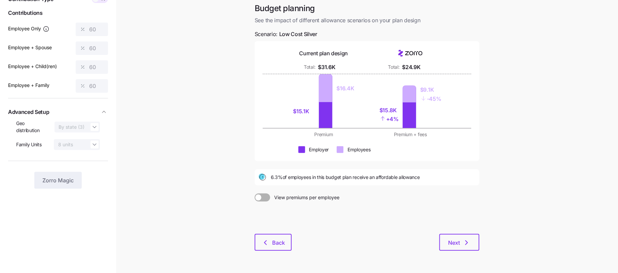
scroll to position [39, 0]
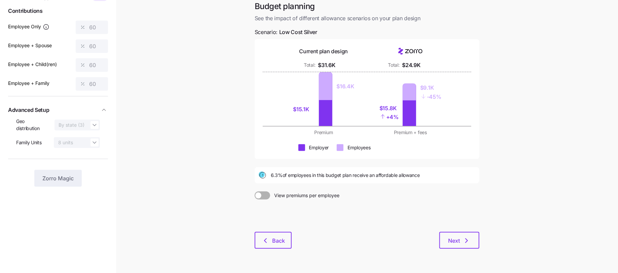
click at [471, 249] on div "Budget planning See the impact of different allowance scenarios on your plan de…" at bounding box center [367, 128] width 236 height 255
click at [469, 248] on div "Budget planning See the impact of different allowance scenarios on your plan de…" at bounding box center [367, 128] width 236 height 255
click at [469, 245] on button "Next" at bounding box center [459, 239] width 40 height 17
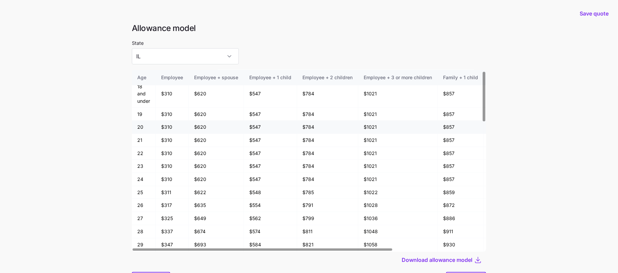
scroll to position [2, 0]
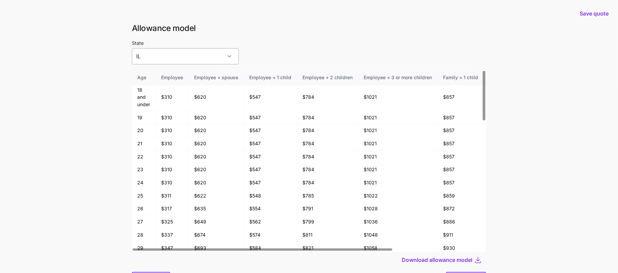
click at [203, 57] on input "IL" at bounding box center [185, 56] width 107 height 16
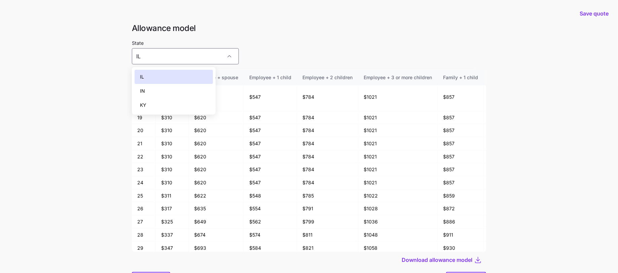
click at [149, 91] on div "IN" at bounding box center [174, 91] width 78 height 14
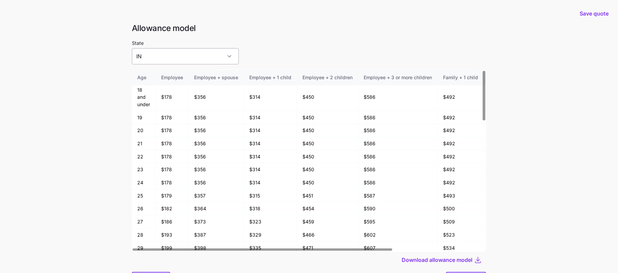
click at [178, 63] on input "IN" at bounding box center [185, 56] width 107 height 16
click at [163, 79] on div "IL" at bounding box center [174, 77] width 78 height 14
click at [172, 60] on input "IL" at bounding box center [185, 56] width 107 height 16
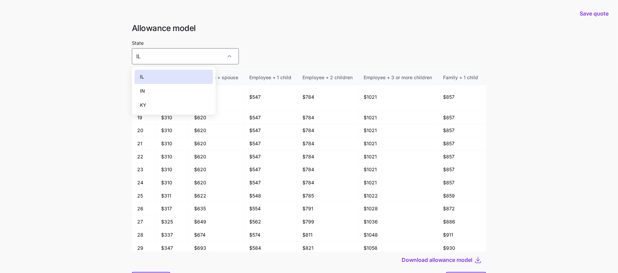
click at [163, 91] on div "IN" at bounding box center [174, 91] width 78 height 14
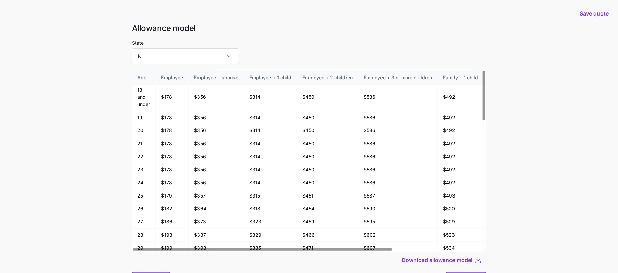
click at [277, 46] on div "State IN" at bounding box center [309, 52] width 354 height 26
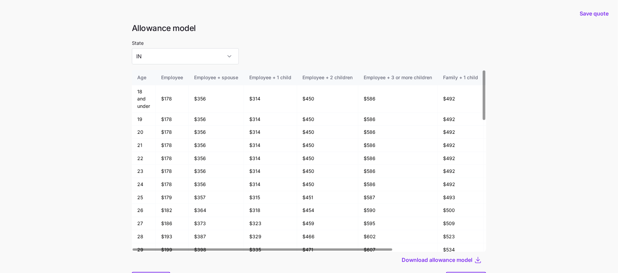
scroll to position [36, 0]
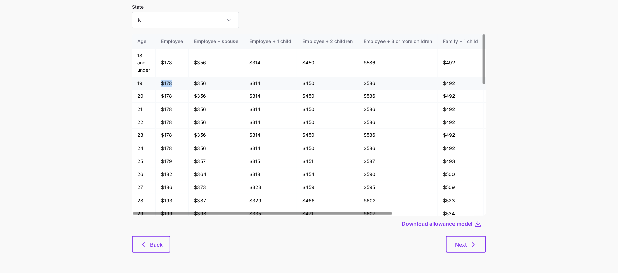
drag, startPoint x: 172, startPoint y: 84, endPoint x: 161, endPoint y: 84, distance: 10.8
click at [161, 84] on td "$178" at bounding box center [172, 83] width 33 height 13
click at [156, 241] on span "Back" at bounding box center [156, 244] width 13 height 8
type input "IL"
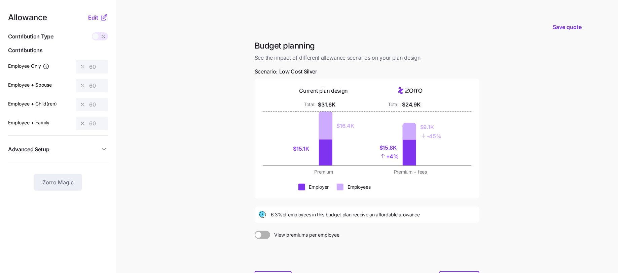
click at [101, 17] on icon at bounding box center [104, 17] width 8 height 8
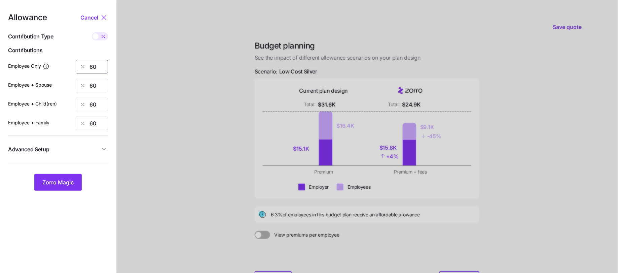
drag, startPoint x: 100, startPoint y: 60, endPoint x: 64, endPoint y: 60, distance: 35.7
click at [64, 60] on div "Employee Only 60" at bounding box center [58, 66] width 100 height 13
type input "70"
click at [64, 188] on button "Zorro Magic" at bounding box center [57, 182] width 47 height 17
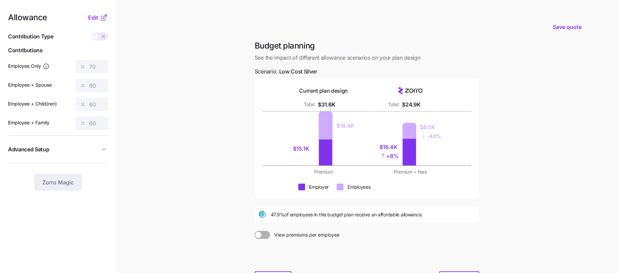
scroll to position [58, 0]
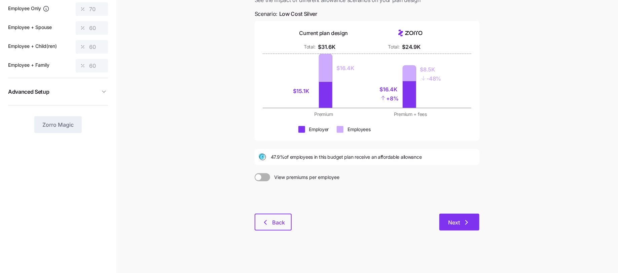
click at [447, 221] on button "Next" at bounding box center [459, 221] width 40 height 17
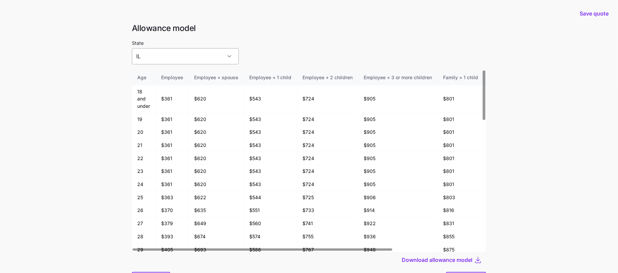
click at [165, 60] on input "IL" at bounding box center [185, 56] width 107 height 16
click at [160, 94] on div "IN" at bounding box center [174, 91] width 78 height 14
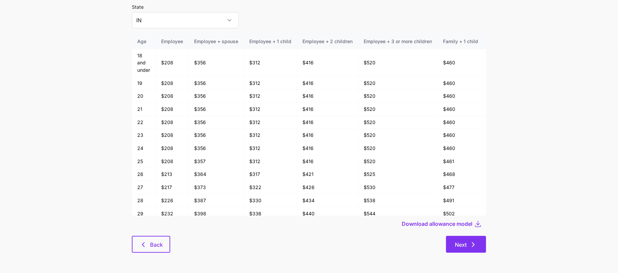
click at [469, 248] on span "Next" at bounding box center [466, 244] width 23 height 8
type input "IL"
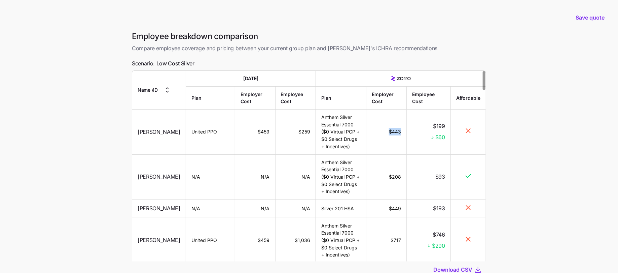
drag, startPoint x: 403, startPoint y: 130, endPoint x: 385, endPoint y: 130, distance: 17.8
click at [385, 130] on td "$443" at bounding box center [386, 131] width 40 height 45
click at [386, 137] on td "$443" at bounding box center [386, 131] width 40 height 45
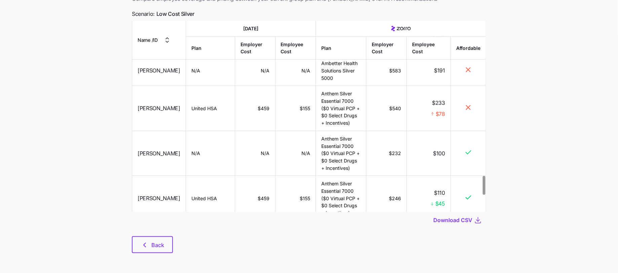
scroll to position [43, 0]
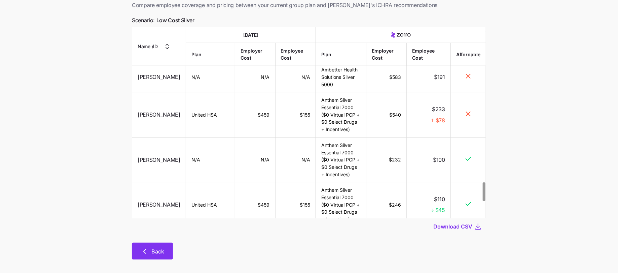
click at [157, 244] on button "Back" at bounding box center [152, 250] width 41 height 17
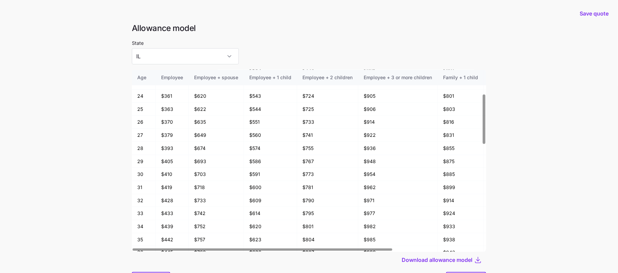
scroll to position [36, 0]
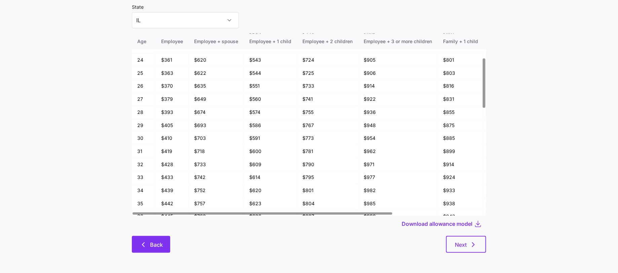
click at [153, 247] on span "Back" at bounding box center [156, 244] width 13 height 8
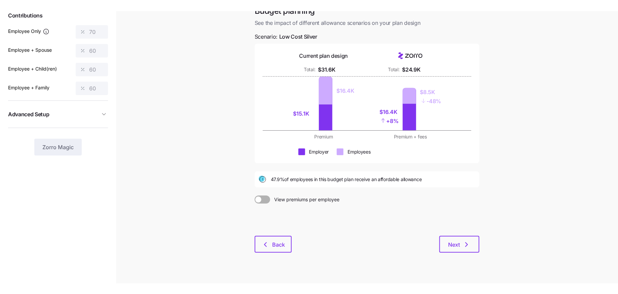
scroll to position [36, 0]
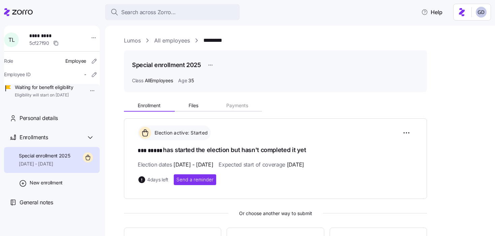
click at [137, 39] on link "Lumos" at bounding box center [132, 40] width 17 height 8
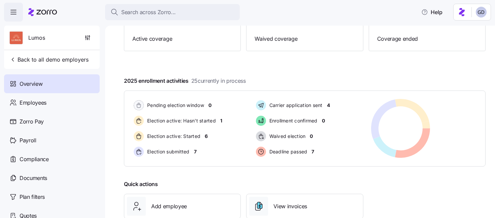
scroll to position [80, 0]
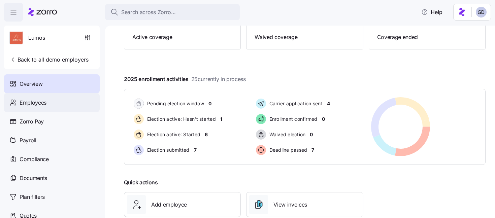
click at [34, 104] on span "Employees" at bounding box center [33, 103] width 27 height 8
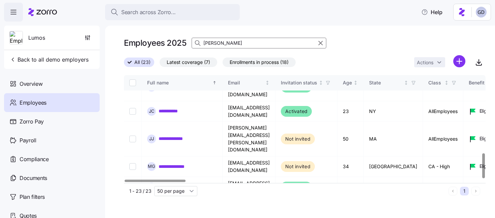
scroll to position [336, 0]
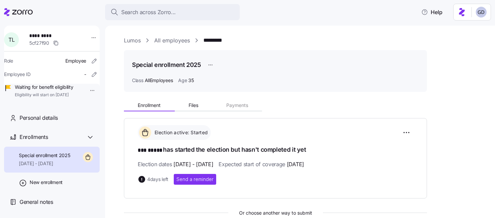
scroll to position [69, 0]
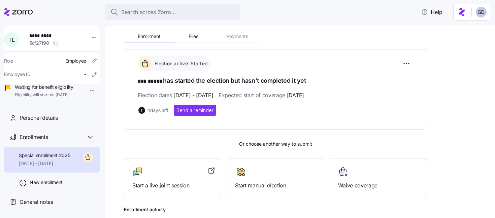
drag, startPoint x: 147, startPoint y: 110, endPoint x: 169, endPoint y: 109, distance: 22.2
click at [169, 109] on div "4 days left Send a reminder" at bounding box center [275, 110] width 275 height 11
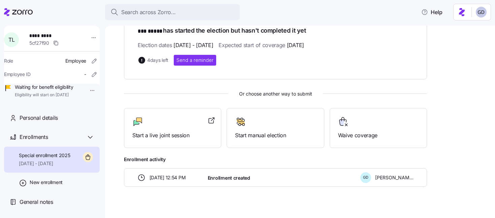
scroll to position [120, 0]
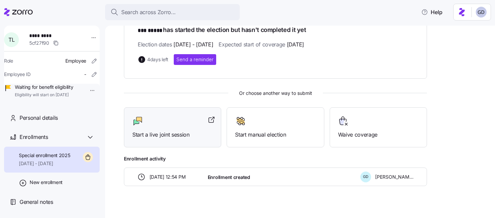
click at [161, 128] on div "Start a live joint session" at bounding box center [172, 127] width 80 height 23
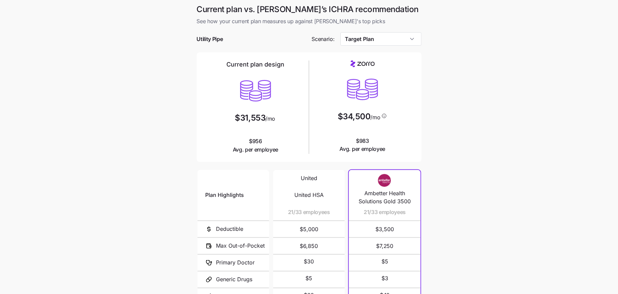
click at [371, 46] on div at bounding box center [309, 49] width 225 height 7
click at [371, 39] on input "Target Plan" at bounding box center [380, 38] width 81 height 13
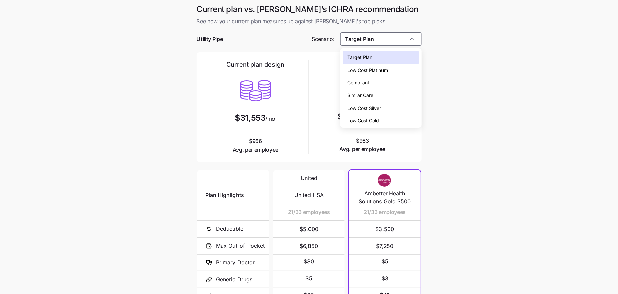
click at [366, 111] on span "Low Cost Silver" at bounding box center [364, 108] width 34 height 7
type input "Low Cost Silver"
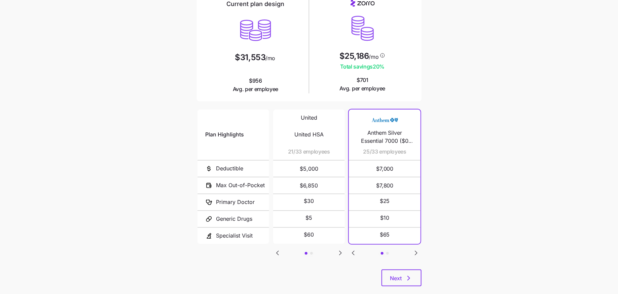
scroll to position [61, 0]
click at [408, 280] on icon "button" at bounding box center [409, 278] width 2 height 4
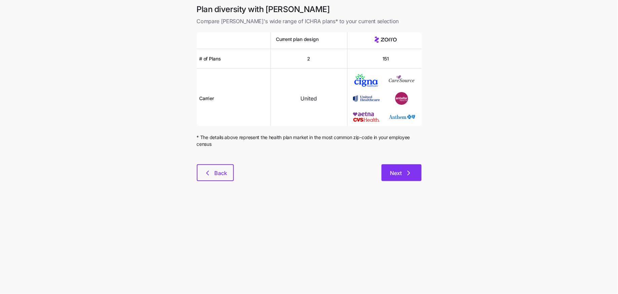
click at [399, 167] on button "Next" at bounding box center [402, 173] width 40 height 17
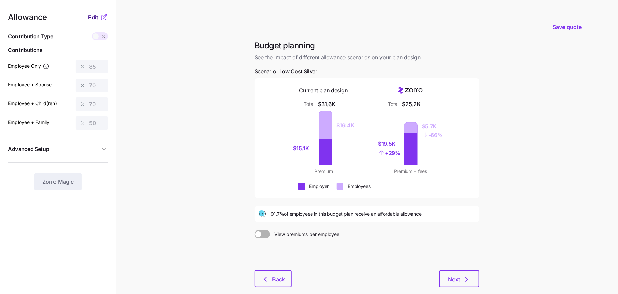
click at [98, 17] on span "Edit" at bounding box center [93, 17] width 10 height 8
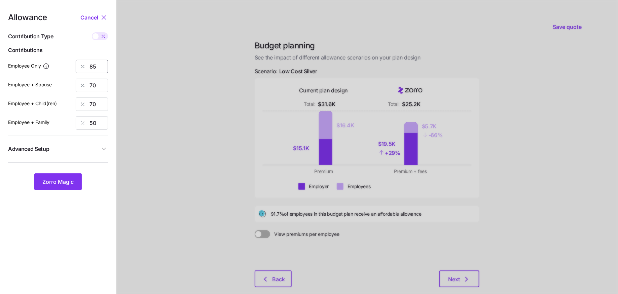
drag, startPoint x: 101, startPoint y: 64, endPoint x: 62, endPoint y: 65, distance: 39.4
click at [62, 65] on div "Employee Only 85" at bounding box center [58, 66] width 100 height 13
type input "50"
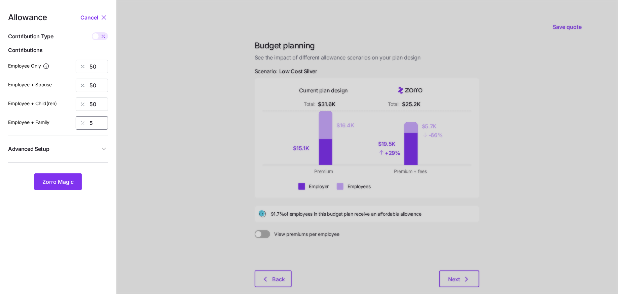
type input "50"
click at [57, 187] on button "Zorro Magic" at bounding box center [57, 182] width 47 height 17
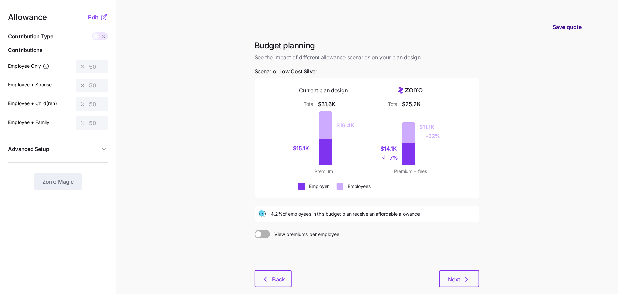
click at [563, 25] on span "Save quote" at bounding box center [567, 27] width 29 height 8
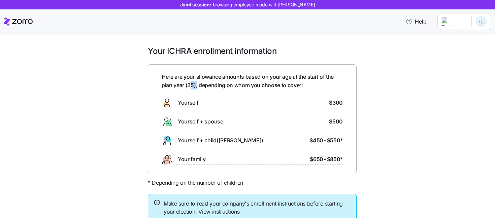
drag, startPoint x: 197, startPoint y: 86, endPoint x: 187, endPoint y: 86, distance: 10.1
click at [187, 86] on span "Here are your allowance amounts based on your age at the start of the plan year…" at bounding box center [251, 81] width 181 height 17
click at [201, 89] on span "Here are your allowance amounts based on your age at the start of the plan year…" at bounding box center [251, 81] width 181 height 17
drag, startPoint x: 343, startPoint y: 103, endPoint x: 316, endPoint y: 103, distance: 26.9
click at [316, 103] on div "Here are your allowance amounts based on your age at the start of the plan year…" at bounding box center [252, 118] width 209 height 109
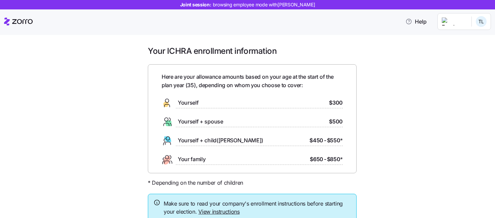
click at [317, 119] on div "Yourself + spouse $500" at bounding box center [251, 121] width 181 height 11
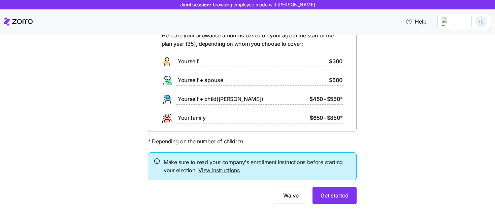
scroll to position [51, 0]
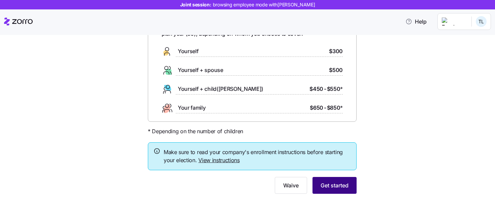
click at [336, 185] on span "Get started" at bounding box center [334, 185] width 28 height 8
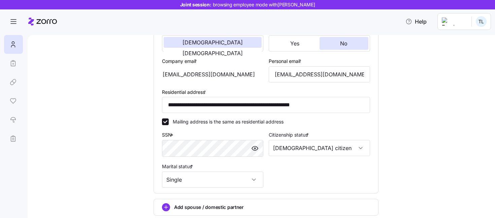
scroll to position [209, 0]
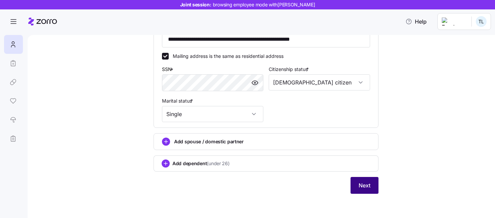
click at [365, 179] on button "Next" at bounding box center [364, 185] width 28 height 17
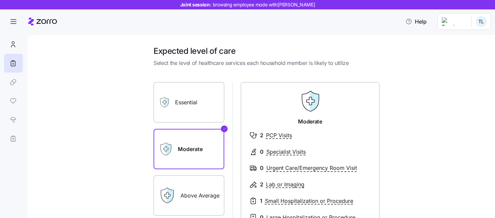
scroll to position [16, 0]
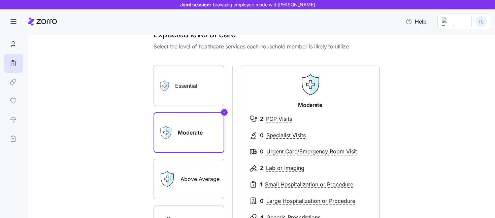
click at [198, 93] on label "Essential" at bounding box center [188, 86] width 71 height 40
click at [0, 0] on input "Essential" at bounding box center [0, 0] width 0 height 0
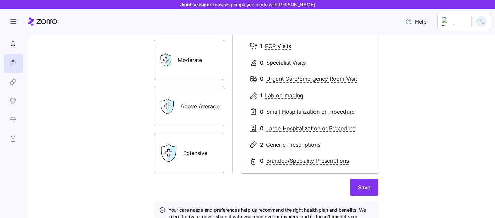
scroll to position [90, 0]
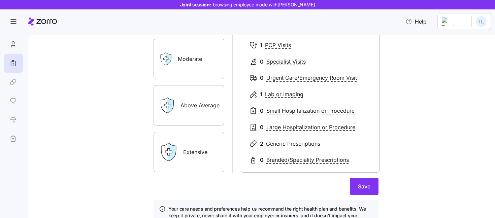
click at [206, 104] on label "Above Average" at bounding box center [188, 105] width 71 height 40
click at [0, 0] on input "Above Average" at bounding box center [0, 0] width 0 height 0
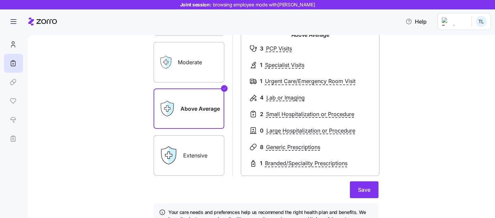
scroll to position [94, 0]
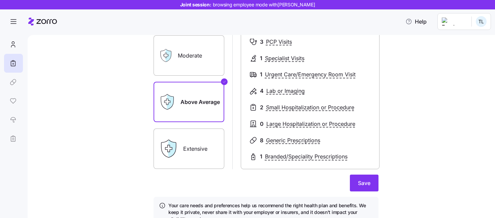
click at [192, 150] on label "Extensive" at bounding box center [188, 149] width 71 height 40
click at [0, 0] on input "Extensive" at bounding box center [0, 0] width 0 height 0
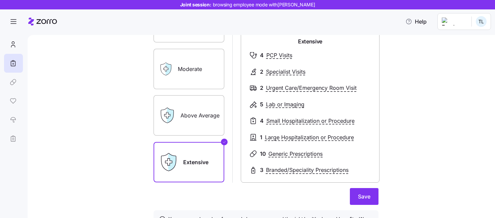
scroll to position [109, 0]
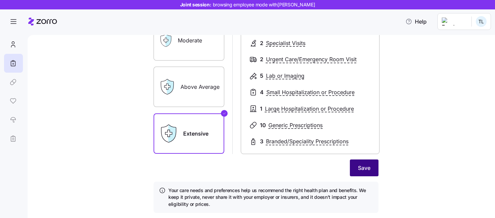
click at [367, 170] on span "Save" at bounding box center [364, 168] width 12 height 8
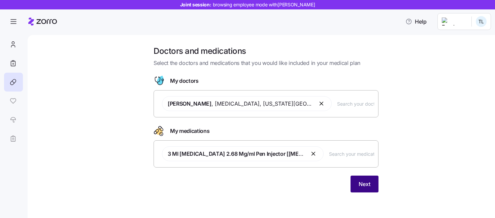
click at [369, 185] on span "Next" at bounding box center [364, 184] width 12 height 8
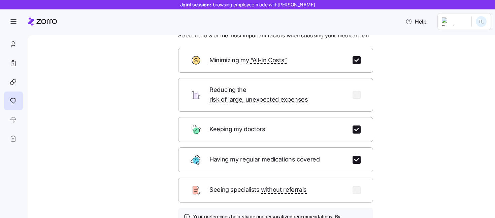
scroll to position [25, 0]
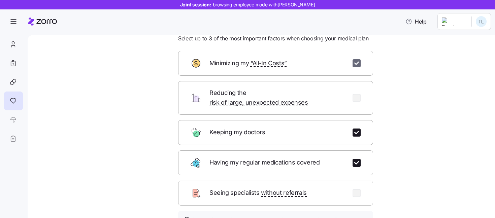
click at [356, 65] on input "checkbox" at bounding box center [356, 63] width 8 height 8
click at [356, 61] on input "checkbox" at bounding box center [356, 63] width 8 height 8
checkbox input "true"
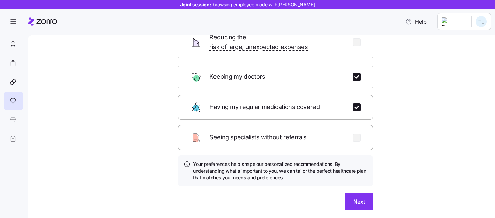
scroll to position [81, 0]
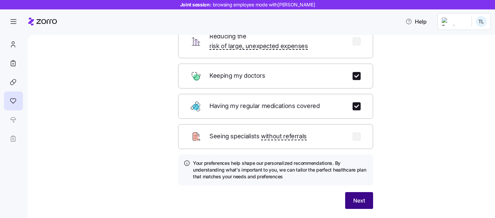
click at [355, 196] on span "Next" at bounding box center [359, 200] width 12 height 8
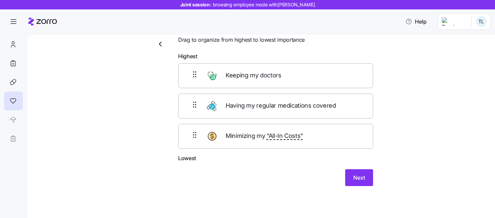
scroll to position [18, 0]
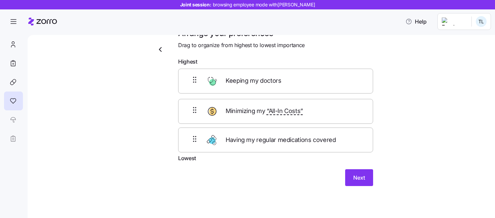
drag, startPoint x: 282, startPoint y: 110, endPoint x: 283, endPoint y: 148, distance: 37.7
click at [283, 148] on div "Keeping my doctors Having my regular medications covered Minimizing my “All-In …" at bounding box center [275, 111] width 195 height 85
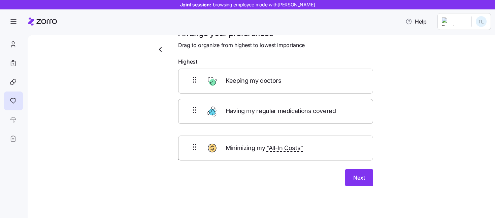
drag, startPoint x: 279, startPoint y: 110, endPoint x: 279, endPoint y: 149, distance: 39.0
click at [279, 149] on div "Keeping my doctors Minimizing my “All-In Costs” Having my regular medications c…" at bounding box center [275, 111] width 195 height 85
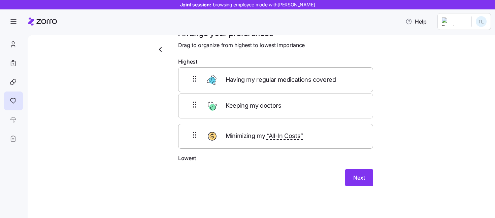
drag, startPoint x: 277, startPoint y: 113, endPoint x: 277, endPoint y: 77, distance: 36.7
click at [277, 77] on div "Keeping my doctors Having my regular medications covered Minimizing my “All-In …" at bounding box center [275, 111] width 195 height 85
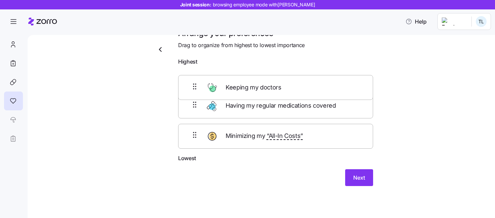
drag, startPoint x: 273, startPoint y: 105, endPoint x: 272, endPoint y: 76, distance: 28.6
click at [272, 76] on div "Having my regular medications covered Keeping my doctors Minimizing my “All-In …" at bounding box center [275, 111] width 195 height 85
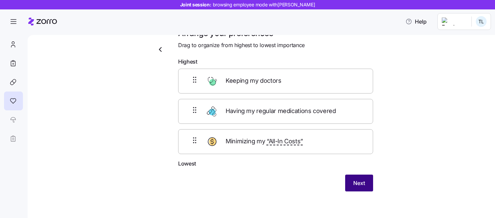
click at [357, 183] on span "Next" at bounding box center [359, 183] width 12 height 8
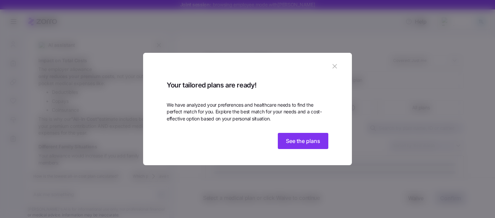
scroll to position [298, 0]
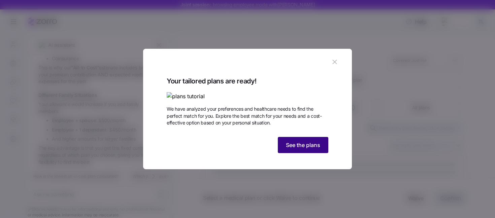
click at [311, 149] on span "See the plans" at bounding box center [303, 145] width 34 height 8
type textarea "x"
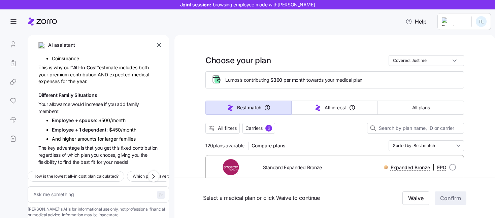
scroll to position [21, 0]
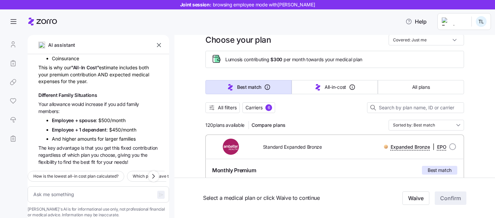
click at [159, 45] on icon "button" at bounding box center [158, 45] width 7 height 7
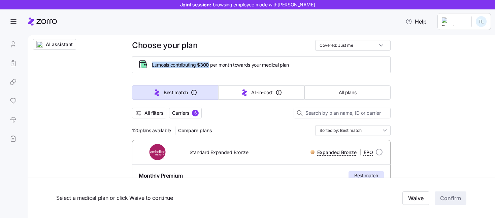
drag, startPoint x: 150, startPoint y: 65, endPoint x: 211, endPoint y: 65, distance: 60.2
click at [211, 65] on div "Lumos is contributing $300 per month towards your medical plan" at bounding box center [261, 64] width 247 height 11
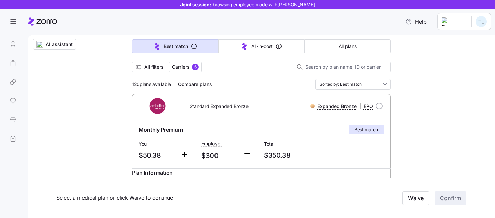
scroll to position [66, 0]
drag, startPoint x: 132, startPoint y: 85, endPoint x: 172, endPoint y: 86, distance: 39.7
click at [172, 86] on div "120 plans available Compare plans" at bounding box center [173, 84] width 83 height 11
click at [263, 78] on div at bounding box center [261, 76] width 258 height 7
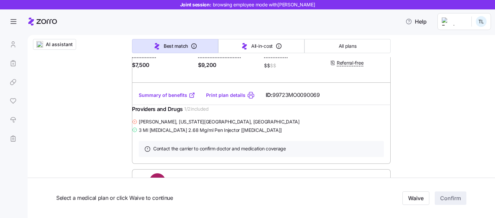
scroll to position [198, 0]
drag, startPoint x: 147, startPoint y: 135, endPoint x: 181, endPoint y: 135, distance: 34.0
click at [181, 124] on span "Jessica Sanchez , Kansas City, MO" at bounding box center [219, 121] width 161 height 7
click at [185, 125] on div "Jessica Sanchez , Kansas City, MO" at bounding box center [261, 121] width 258 height 8
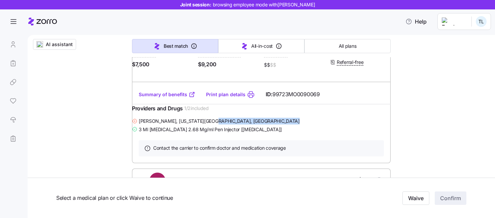
drag, startPoint x: 146, startPoint y: 143, endPoint x: 254, endPoint y: 138, distance: 108.5
click at [254, 134] on div "Jessica Sanchez , Kansas City, MO 3 Ml Semaglutide 2.68 Mg/ml Pen Injector [oze…" at bounding box center [261, 125] width 258 height 17
click at [259, 134] on div "3 Ml Semaglutide 2.68 Mg/ml Pen Injector [ozempic]" at bounding box center [261, 129] width 258 height 8
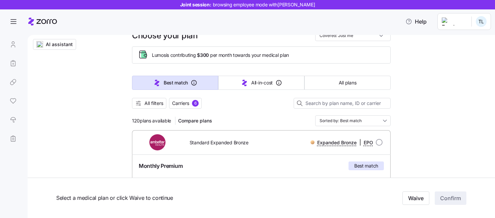
scroll to position [28, 0]
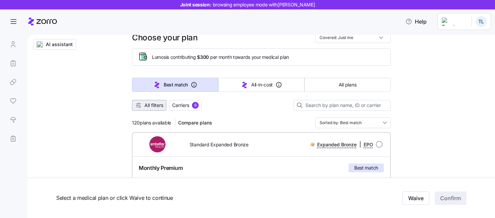
click at [148, 105] on span "All filters" at bounding box center [153, 105] width 19 height 7
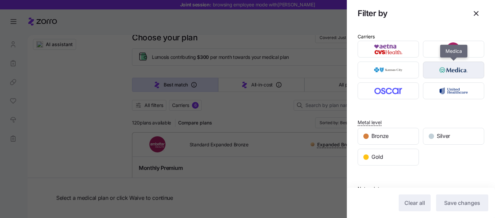
click at [444, 69] on img "button" at bounding box center [453, 69] width 49 height 13
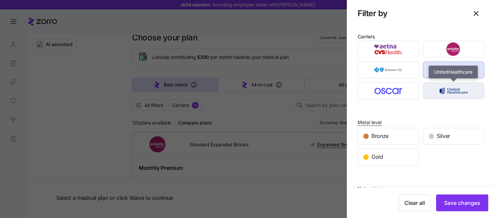
click at [444, 87] on img "button" at bounding box center [453, 90] width 49 height 13
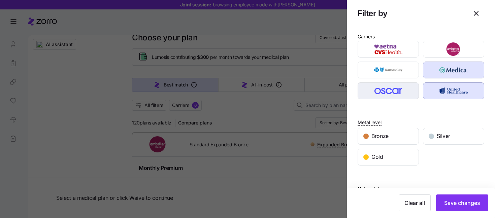
click at [406, 90] on img "button" at bounding box center [387, 90] width 49 height 13
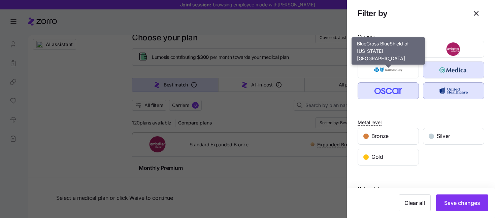
click at [402, 56] on div "button" at bounding box center [388, 49] width 61 height 16
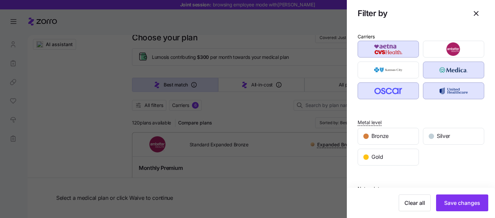
click at [394, 45] on img "button" at bounding box center [387, 48] width 49 height 13
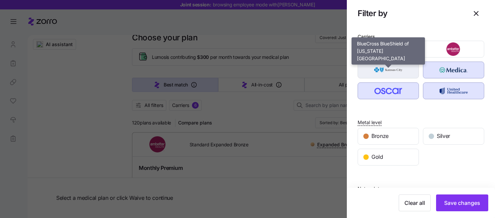
click at [394, 67] on img "button" at bounding box center [387, 69] width 49 height 13
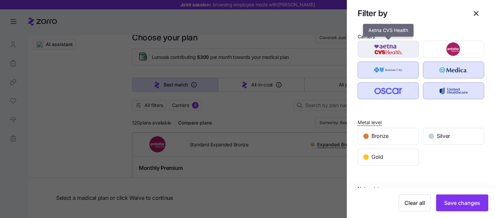
click at [401, 50] on img "button" at bounding box center [387, 48] width 49 height 13
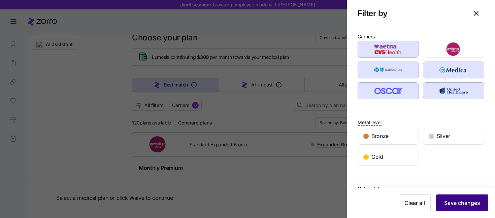
click at [459, 201] on span "Save changes" at bounding box center [462, 203] width 36 height 8
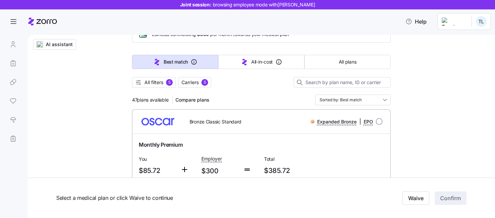
scroll to position [50, 0]
click at [160, 85] on span "All filters" at bounding box center [153, 83] width 19 height 7
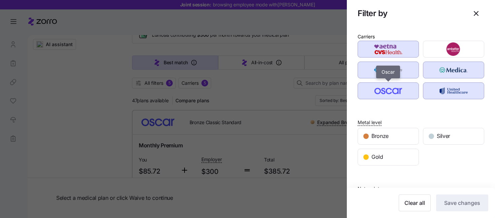
click at [399, 92] on img "button" at bounding box center [387, 90] width 49 height 13
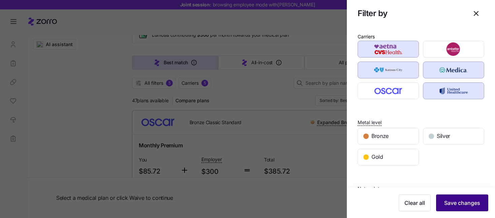
click at [464, 203] on span "Save changes" at bounding box center [462, 203] width 36 height 8
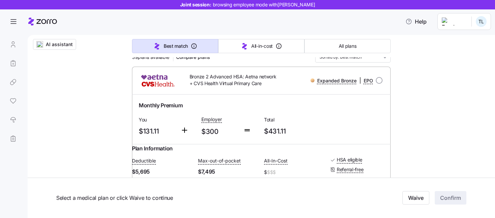
scroll to position [94, 0]
drag, startPoint x: 163, startPoint y: 132, endPoint x: 137, endPoint y: 132, distance: 25.9
click at [137, 132] on div "You $131.11" at bounding box center [157, 127] width 42 height 28
click at [177, 132] on div "You $131.11" at bounding box center [157, 127] width 42 height 28
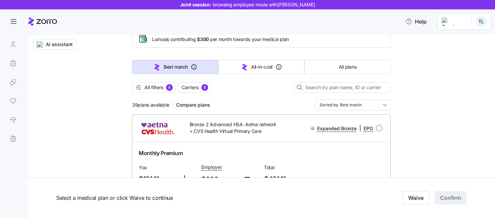
scroll to position [46, 0]
click at [163, 89] on span "All filters" at bounding box center [153, 87] width 19 height 7
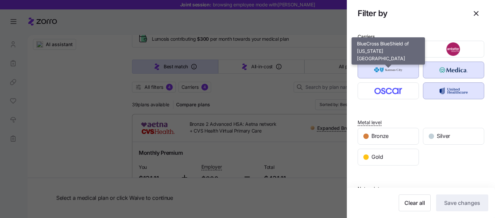
click at [408, 69] on img "button" at bounding box center [387, 69] width 49 height 13
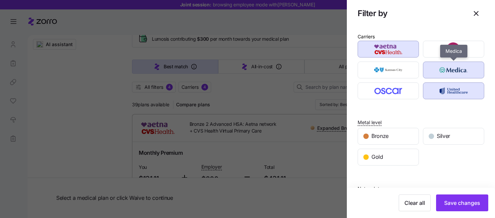
click at [443, 71] on img "button" at bounding box center [453, 69] width 49 height 13
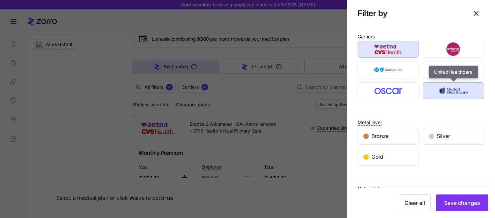
click at [443, 83] on div "button" at bounding box center [453, 91] width 61 height 16
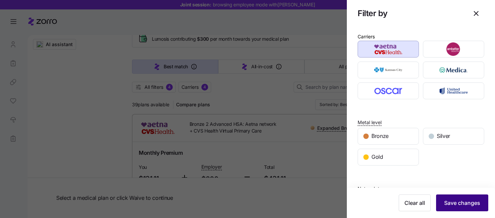
click at [459, 198] on button "Save changes" at bounding box center [462, 202] width 52 height 17
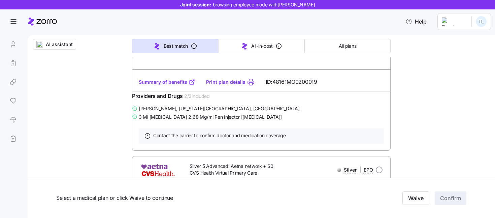
scroll to position [1051, 0]
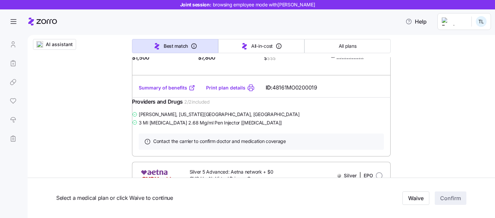
drag, startPoint x: 143, startPoint y: 99, endPoint x: 170, endPoint y: 99, distance: 26.9
click at [170, 23] on span "$240.47" at bounding box center [157, 17] width 36 height 11
drag, startPoint x: 159, startPoint y: 153, endPoint x: 140, endPoint y: 153, distance: 18.5
click at [140, 67] on div "Deductible $1,500 Max-out-of-pocket $7,800 All-In-Cost $ $$$ Not HSA eligible R…" at bounding box center [261, 53] width 258 height 29
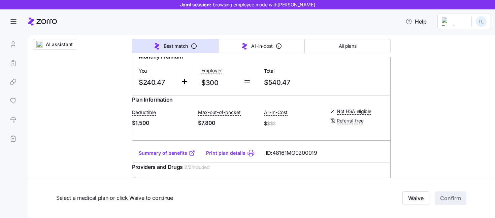
scroll to position [985, 0]
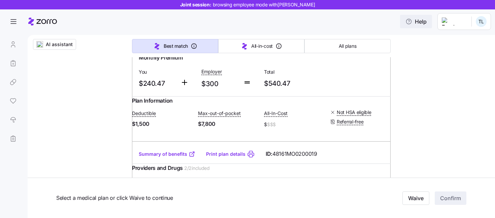
click at [426, 23] on span "Help" at bounding box center [415, 21] width 21 height 8
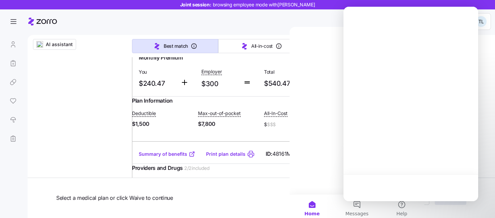
scroll to position [0, 0]
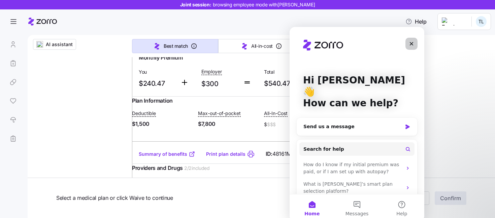
click at [409, 45] on icon "Close" at bounding box center [410, 43] width 5 height 5
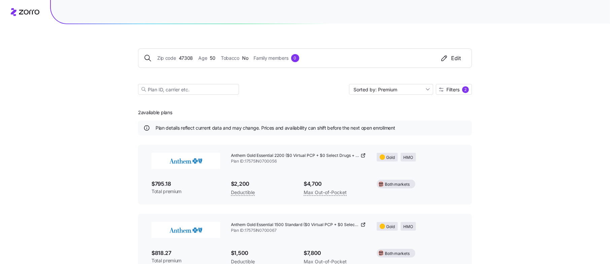
scroll to position [19, 0]
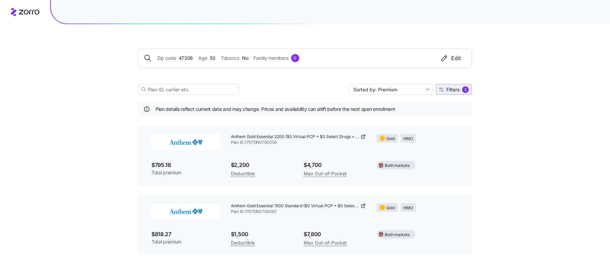
click at [457, 93] on span "Filters 2" at bounding box center [454, 89] width 30 height 7
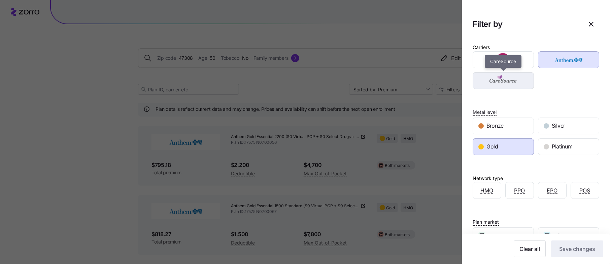
click at [509, 81] on img "button" at bounding box center [502, 80] width 49 height 13
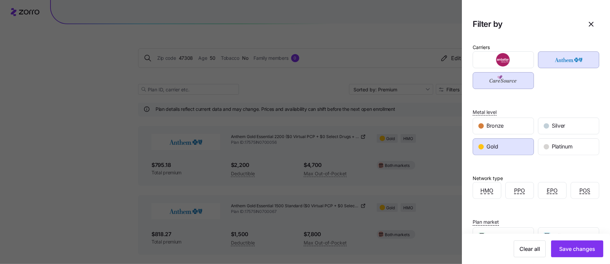
click at [511, 68] on div at bounding box center [502, 59] width 65 height 21
click at [511, 62] on img "button" at bounding box center [502, 59] width 49 height 13
click at [554, 124] on span "Silver" at bounding box center [557, 126] width 13 height 8
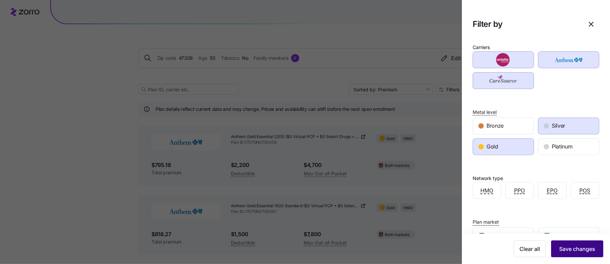
click at [579, 252] on span "Save changes" at bounding box center [577, 249] width 36 height 8
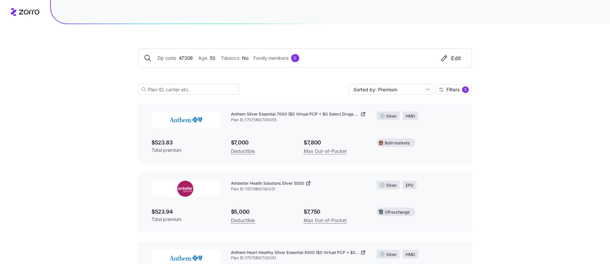
scroll to position [23, 0]
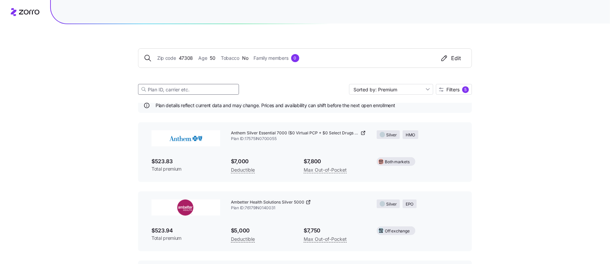
click at [154, 87] on input at bounding box center [188, 89] width 101 height 11
paste input "[URL][DOMAIN_NAME]"
type input "[URL][DOMAIN_NAME]"
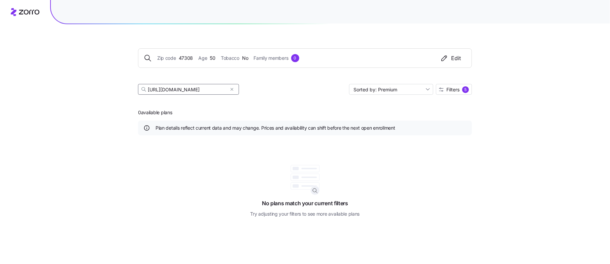
click at [193, 91] on input "[URL][DOMAIN_NAME]" at bounding box center [188, 89] width 101 height 11
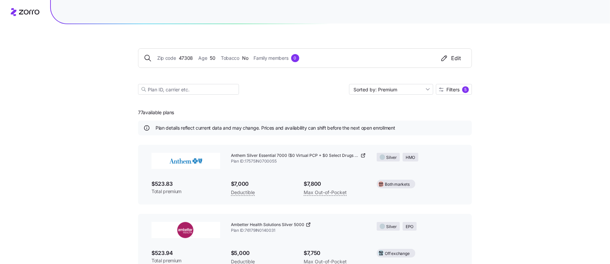
click at [282, 96] on div "Zip code 47308 Age [DEMOGRAPHIC_DATA] Tobacco No Family members 0 Edit Sorted b…" at bounding box center [305, 63] width 334 height 79
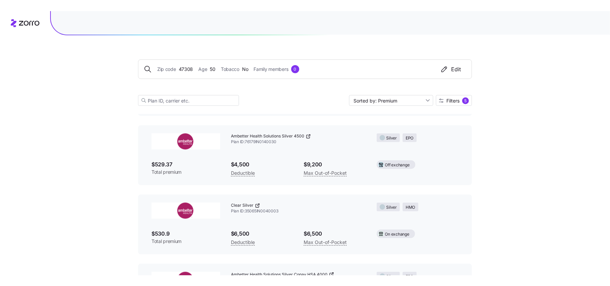
scroll to position [238, 0]
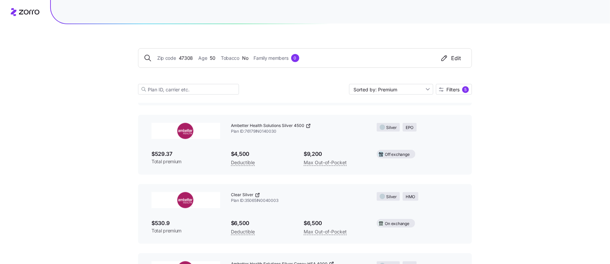
click at [308, 128] on icon at bounding box center [308, 126] width 3 height 3
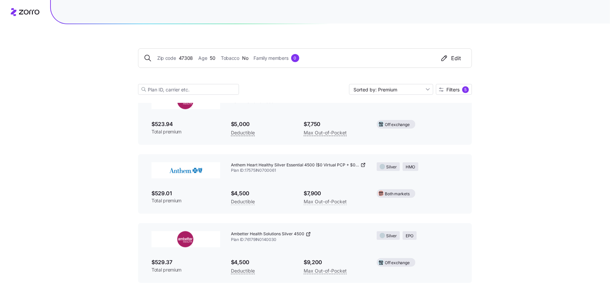
scroll to position [133, 0]
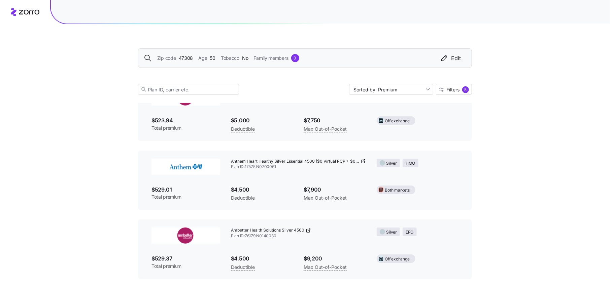
click at [182, 58] on span "47308" at bounding box center [186, 58] width 14 height 7
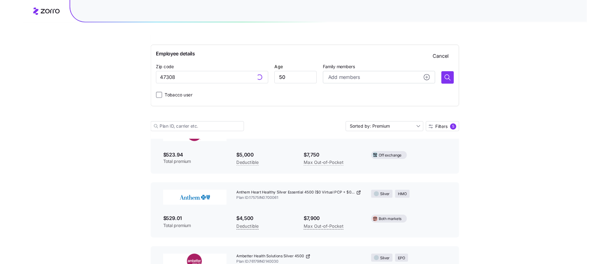
scroll to position [180, 0]
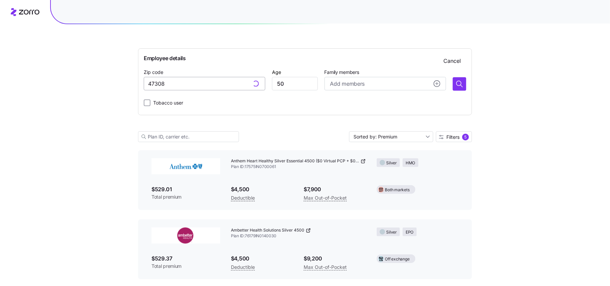
click at [184, 91] on input "47308" at bounding box center [204, 83] width 121 height 13
click at [184, 88] on input "47308" at bounding box center [204, 83] width 121 height 13
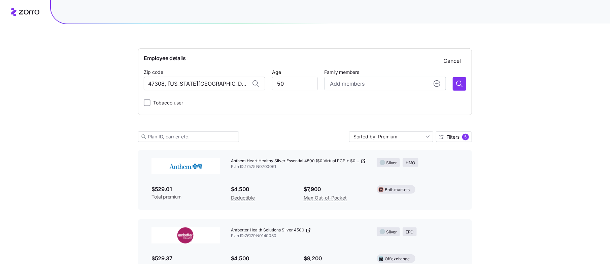
click at [207, 81] on input "47308, [US_STATE][GEOGRAPHIC_DATA], [GEOGRAPHIC_DATA]" at bounding box center [204, 83] width 121 height 13
click at [204, 103] on span "47712, [GEOGRAPHIC_DATA], [GEOGRAPHIC_DATA]" at bounding box center [211, 102] width 94 height 8
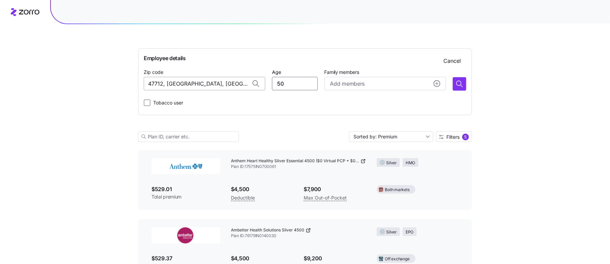
drag, startPoint x: 294, startPoint y: 85, endPoint x: 240, endPoint y: 85, distance: 53.5
click at [240, 85] on div "Zip code 47712, [GEOGRAPHIC_DATA], [GEOGRAPHIC_DATA] Age [DEMOGRAPHIC_DATA] Fam…" at bounding box center [305, 79] width 322 height 23
click at [211, 83] on input "47712, [GEOGRAPHIC_DATA], [GEOGRAPHIC_DATA]" at bounding box center [204, 83] width 121 height 13
drag, startPoint x: 200, startPoint y: 85, endPoint x: 167, endPoint y: 85, distance: 33.0
click at [167, 85] on input "47712, [GEOGRAPHIC_DATA], [GEOGRAPHIC_DATA]" at bounding box center [204, 83] width 121 height 13
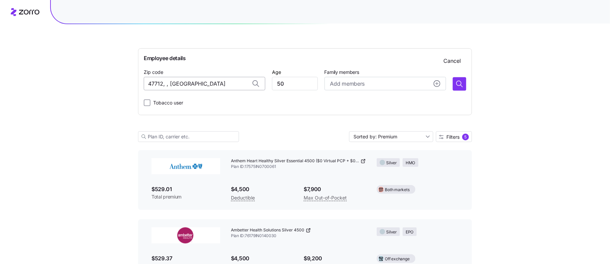
drag, startPoint x: 180, startPoint y: 84, endPoint x: 163, endPoint y: 84, distance: 17.2
click at [163, 84] on input "47712, , [GEOGRAPHIC_DATA]" at bounding box center [204, 83] width 121 height 13
drag, startPoint x: 213, startPoint y: 84, endPoint x: 163, endPoint y: 83, distance: 50.1
click at [163, 83] on input "47712, [GEOGRAPHIC_DATA], [GEOGRAPHIC_DATA]" at bounding box center [204, 83] width 121 height 13
click at [162, 84] on input "47712, [GEOGRAPHIC_DATA], [GEOGRAPHIC_DATA]" at bounding box center [204, 83] width 121 height 13
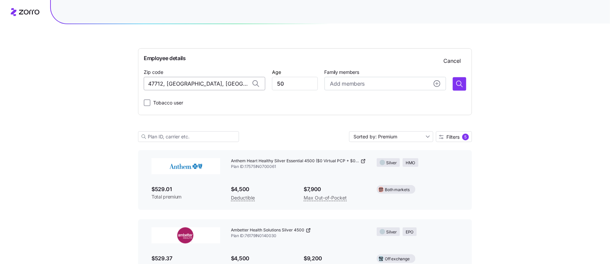
click at [162, 84] on input "47712, [GEOGRAPHIC_DATA], [GEOGRAPHIC_DATA]" at bounding box center [204, 83] width 121 height 13
click at [184, 82] on input "47712, [GEOGRAPHIC_DATA], [GEOGRAPHIC_DATA]" at bounding box center [204, 83] width 121 height 13
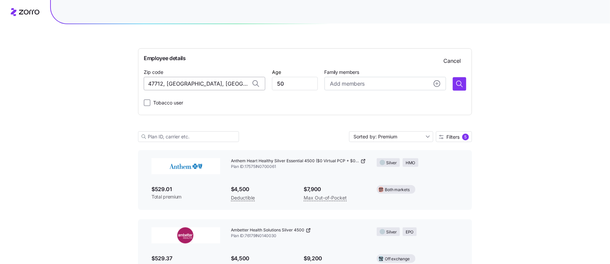
click at [184, 82] on input "47712, [GEOGRAPHIC_DATA], [GEOGRAPHIC_DATA]" at bounding box center [204, 83] width 121 height 13
type input "47712, [GEOGRAPHIC_DATA], [GEOGRAPHIC_DATA]"
drag, startPoint x: 214, startPoint y: 85, endPoint x: 153, endPoint y: 83, distance: 61.6
click at [153, 83] on input "47712, [GEOGRAPHIC_DATA], [GEOGRAPHIC_DATA]" at bounding box center [204, 83] width 121 height 13
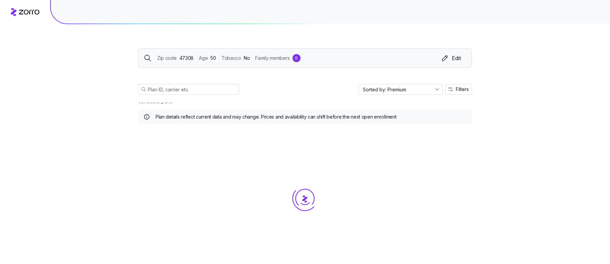
click at [189, 57] on span "47308" at bounding box center [186, 58] width 14 height 7
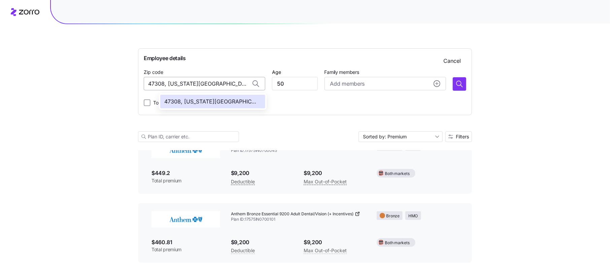
click at [191, 84] on input "47308, Delaware County, IN" at bounding box center [204, 83] width 121 height 13
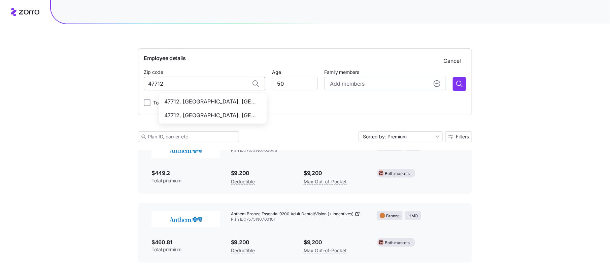
click at [196, 117] on span "47712, Vanderburgh County, IN" at bounding box center [211, 115] width 94 height 8
type input "47712, Vanderburgh County, IN"
drag, startPoint x: 292, startPoint y: 83, endPoint x: 266, endPoint y: 83, distance: 26.2
click at [266, 83] on div "Zip code 47712, Vanderburgh County, IN Age 50 Family members Add members" at bounding box center [305, 79] width 322 height 23
type input "4"
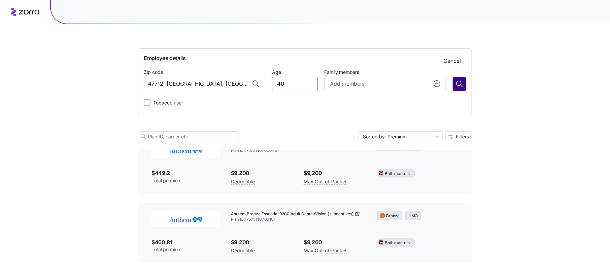
type input "40"
click at [457, 86] on icon "button" at bounding box center [459, 84] width 8 height 8
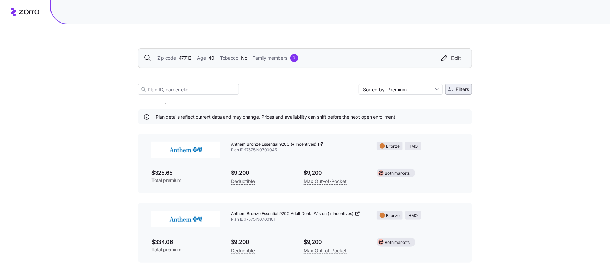
click at [457, 90] on span "Filters" at bounding box center [462, 89] width 13 height 5
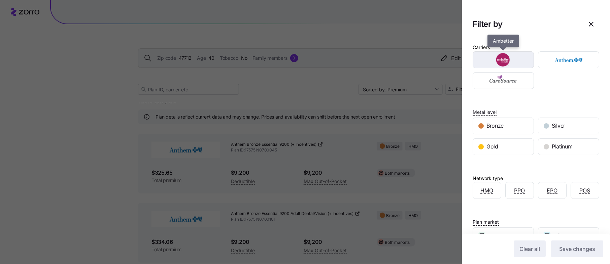
click at [493, 60] on img "button" at bounding box center [502, 59] width 49 height 13
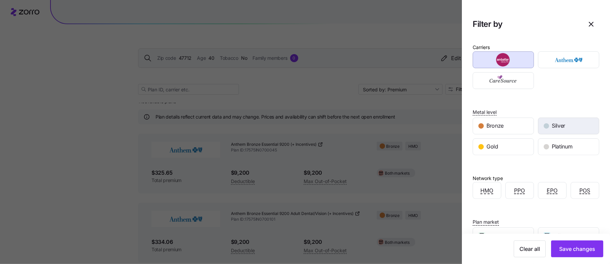
click at [568, 132] on div "Silver" at bounding box center [568, 126] width 61 height 16
drag, startPoint x: 578, startPoint y: 252, endPoint x: 574, endPoint y: 191, distance: 61.7
click at [574, 191] on div "Carriers Metal level Bronze Silver Gold Platinum Network type HMO PPO EPO POS P…" at bounding box center [536, 195] width 148 height 314
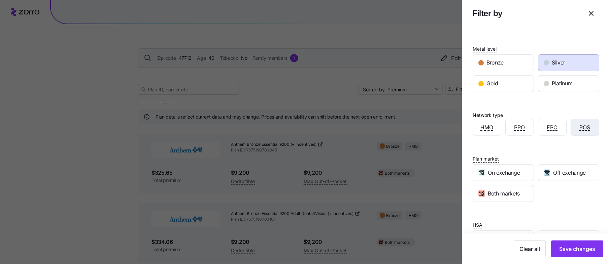
scroll to position [85, 0]
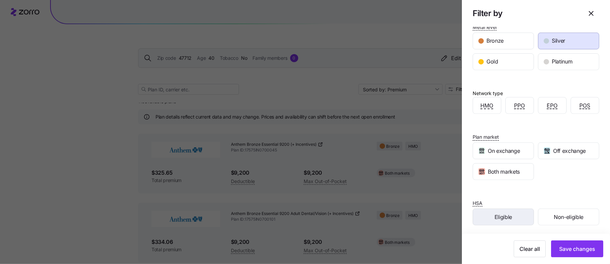
click at [492, 220] on div "Eligible" at bounding box center [503, 217] width 61 height 16
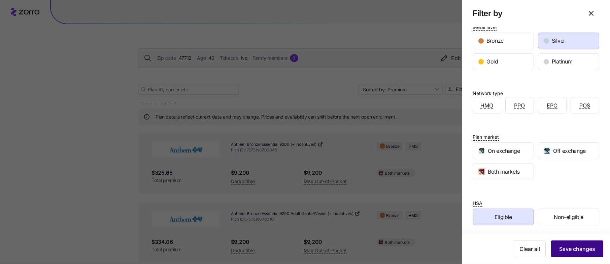
click at [578, 251] on span "Save changes" at bounding box center [577, 249] width 36 height 8
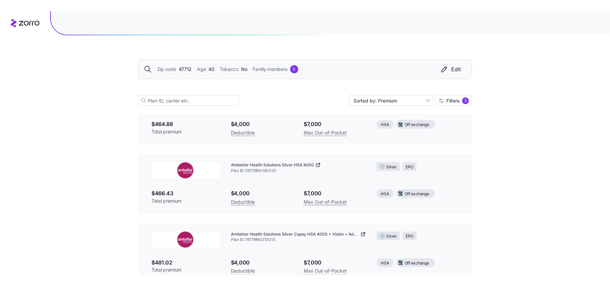
scroll to position [70, 0]
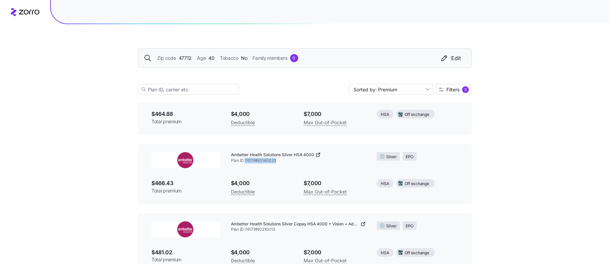
drag, startPoint x: 278, startPoint y: 160, endPoint x: 246, endPoint y: 159, distance: 32.3
click at [246, 159] on span "Plan ID: 76179IN0140033" at bounding box center [298, 161] width 135 height 6
copy span "76179IN0140033"
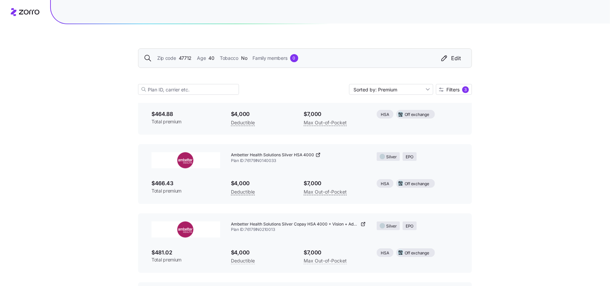
click at [541, 163] on div "Zip code 47712 Age 40 Tobacco No Family members 0 Edit Sorted by: Premium Filte…" at bounding box center [305, 274] width 610 height 689
click at [544, 67] on div "Zip code 47712 Age 40 Tobacco No Family members 0 Edit Sorted by: Premium Filte…" at bounding box center [305, 274] width 610 height 689
drag, startPoint x: 277, startPoint y: 161, endPoint x: 249, endPoint y: 161, distance: 28.3
click at [249, 161] on span "Plan ID: 76179IN0140033" at bounding box center [298, 161] width 135 height 6
click at [318, 155] on icon at bounding box center [317, 154] width 5 height 5
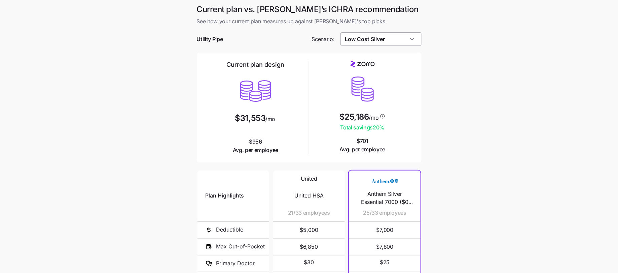
click at [370, 40] on input "Low Cost Silver" at bounding box center [380, 38] width 81 height 13
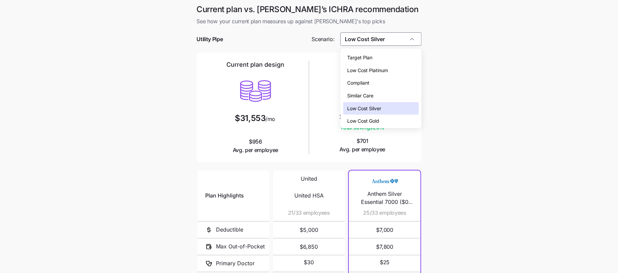
click at [366, 52] on div "Target Plan" at bounding box center [380, 57] width 75 height 13
type input "Target Plan"
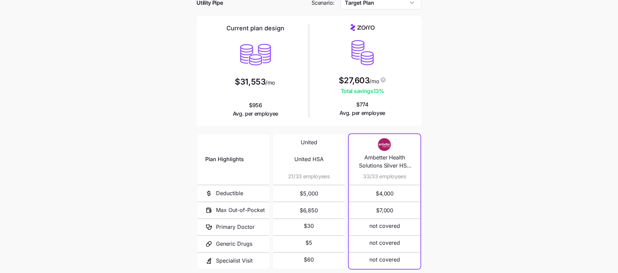
scroll to position [34, 0]
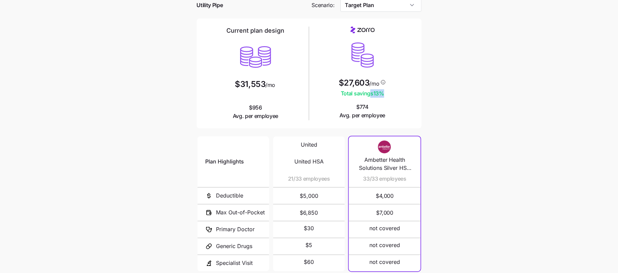
drag, startPoint x: 385, startPoint y: 91, endPoint x: 371, endPoint y: 90, distance: 13.8
click at [371, 90] on span "Total savings 13 %" at bounding box center [362, 93] width 47 height 8
click at [444, 91] on main "Current plan vs. [PERSON_NAME]’s ICHRA recommendation See how your current plan…" at bounding box center [309, 149] width 618 height 367
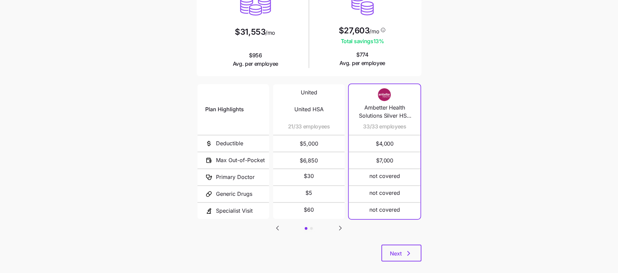
scroll to position [95, 0]
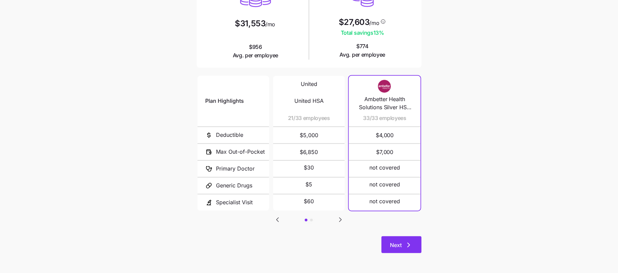
click at [396, 244] on span "Next" at bounding box center [396, 245] width 12 height 8
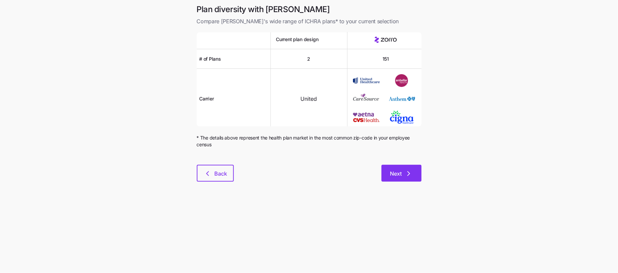
click at [413, 175] on button "Next" at bounding box center [402, 173] width 40 height 17
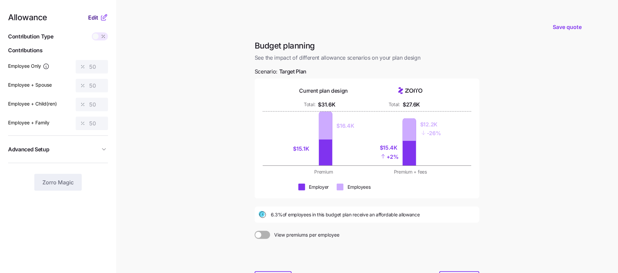
click at [94, 17] on span "Edit" at bounding box center [93, 17] width 10 height 8
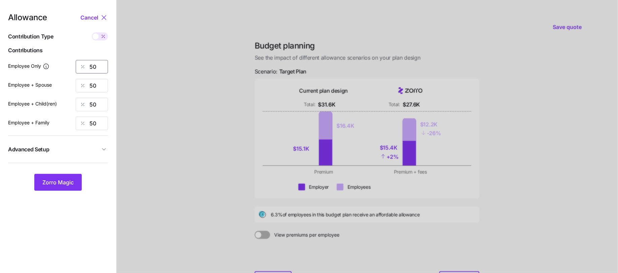
drag, startPoint x: 96, startPoint y: 65, endPoint x: 69, endPoint y: 65, distance: 26.9
click at [69, 65] on div "Employee Only 50" at bounding box center [58, 66] width 100 height 13
type input "75"
drag, startPoint x: 98, startPoint y: 89, endPoint x: 72, endPoint y: 89, distance: 26.2
click at [77, 89] on div "50" at bounding box center [92, 85] width 32 height 13
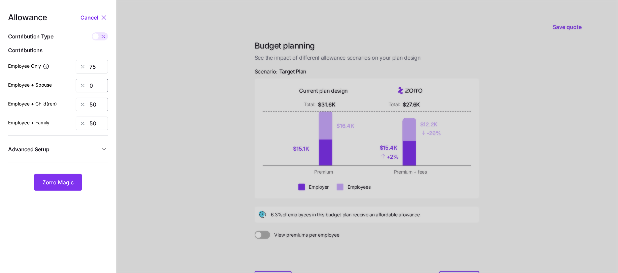
type input "0"
drag, startPoint x: 97, startPoint y: 101, endPoint x: 75, endPoint y: 101, distance: 21.9
click at [84, 101] on div "50" at bounding box center [92, 104] width 32 height 13
type input "0"
drag, startPoint x: 101, startPoint y: 121, endPoint x: 69, endPoint y: 121, distance: 31.6
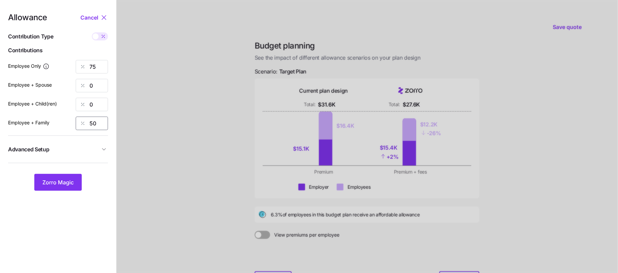
click at [69, 121] on div "Employee + Family 50" at bounding box center [58, 122] width 100 height 13
type input "0"
click at [57, 180] on span "Zorro Magic" at bounding box center [57, 182] width 31 height 8
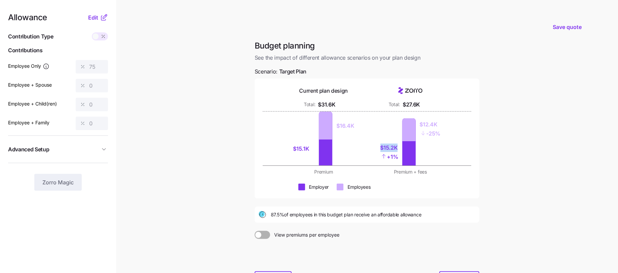
drag, startPoint x: 397, startPoint y: 147, endPoint x: 371, endPoint y: 145, distance: 25.6
click at [371, 145] on div "$15.2K + 1% $12.4K - 25%" at bounding box center [410, 138] width 79 height 54
click at [470, 147] on div "$15.1K $16.4K $15.2K + 1% $12.4K - 25%" at bounding box center [367, 138] width 209 height 54
drag, startPoint x: 397, startPoint y: 146, endPoint x: 356, endPoint y: 146, distance: 41.7
click at [368, 146] on div "$15.1K $16.4K $15.2K + 1% $12.4K - 25%" at bounding box center [367, 138] width 166 height 54
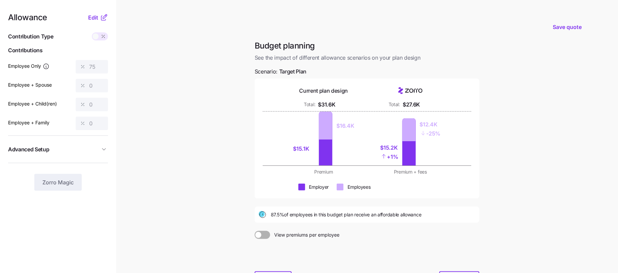
click at [500, 161] on main "Save quote Budget planning See the impact of different allowance scenarios on y…" at bounding box center [309, 165] width 618 height 331
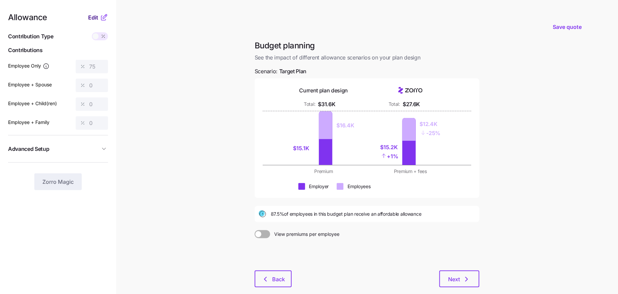
click at [93, 19] on span "Edit" at bounding box center [93, 17] width 10 height 8
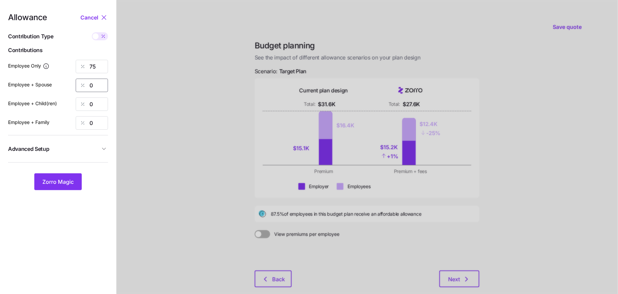
drag, startPoint x: 90, startPoint y: 85, endPoint x: 42, endPoint y: 85, distance: 47.4
click at [77, 85] on div "0" at bounding box center [92, 85] width 32 height 13
click at [92, 95] on div "Allowance Cancel Contribution Type Use classes Contributions Employee Only 75 E…" at bounding box center [58, 101] width 100 height 177
click at [178, 163] on div at bounding box center [367, 165] width 502 height 331
drag, startPoint x: 93, startPoint y: 80, endPoint x: 68, endPoint y: 80, distance: 25.2
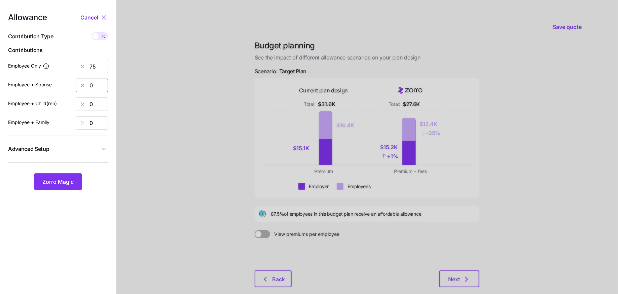
click at [82, 80] on div "0" at bounding box center [92, 85] width 32 height 13
drag, startPoint x: 96, startPoint y: 102, endPoint x: 61, endPoint y: 102, distance: 35.0
click at [61, 102] on div "Employee + Child(ren) 0" at bounding box center [58, 104] width 100 height 13
drag, startPoint x: 97, startPoint y: 84, endPoint x: 74, endPoint y: 84, distance: 22.5
click at [74, 84] on div "Employee + Spouse 0" at bounding box center [58, 85] width 100 height 13
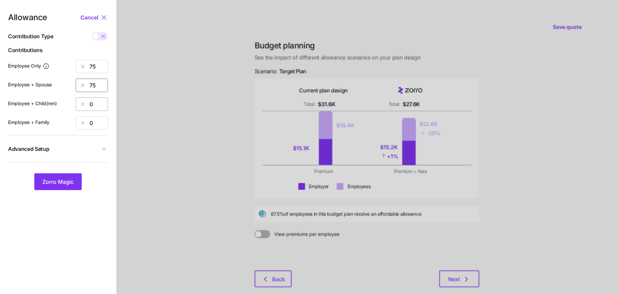
type input "75"
drag, startPoint x: 96, startPoint y: 107, endPoint x: 80, endPoint y: 105, distance: 15.5
click at [88, 107] on div "0" at bounding box center [92, 104] width 32 height 13
type input "75"
drag, startPoint x: 97, startPoint y: 124, endPoint x: 81, endPoint y: 122, distance: 15.6
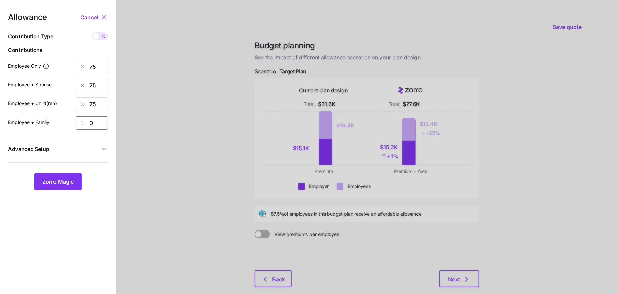
click at [85, 123] on div "0" at bounding box center [92, 122] width 32 height 13
type input "75"
click at [52, 171] on div "Allowance Cancel Contribution Type Use classes Contributions Employee Only 75 E…" at bounding box center [58, 101] width 100 height 177
click at [52, 175] on button "Zorro Magic" at bounding box center [57, 182] width 47 height 17
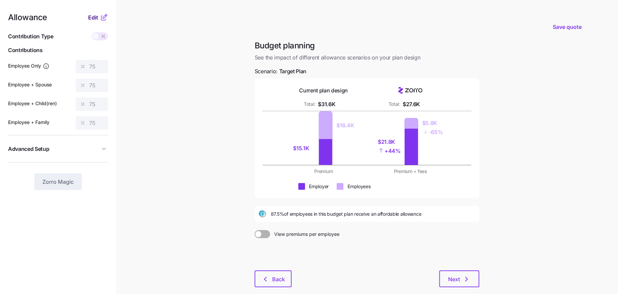
click at [96, 18] on span "Edit" at bounding box center [93, 17] width 10 height 8
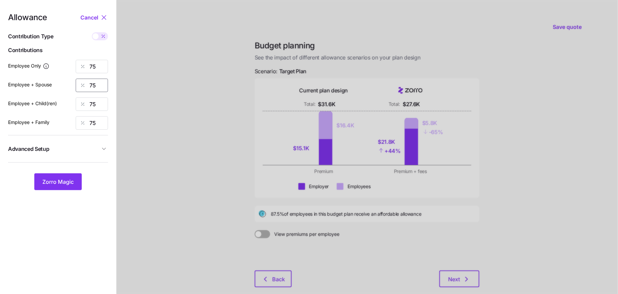
drag, startPoint x: 101, startPoint y: 84, endPoint x: 72, endPoint y: 84, distance: 28.9
click at [73, 84] on div "Employee + Spouse 75" at bounding box center [58, 85] width 100 height 13
type input "0"
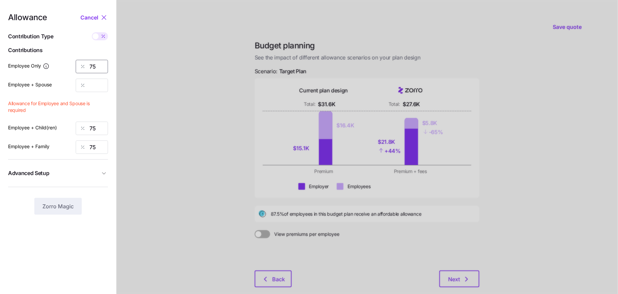
drag, startPoint x: 96, startPoint y: 67, endPoint x: 84, endPoint y: 67, distance: 11.8
click at [86, 67] on div "75" at bounding box center [92, 66] width 32 height 13
click at [102, 35] on icon at bounding box center [103, 36] width 5 height 5
click at [92, 32] on input "checkbox" at bounding box center [92, 32] width 0 height 0
type input "426"
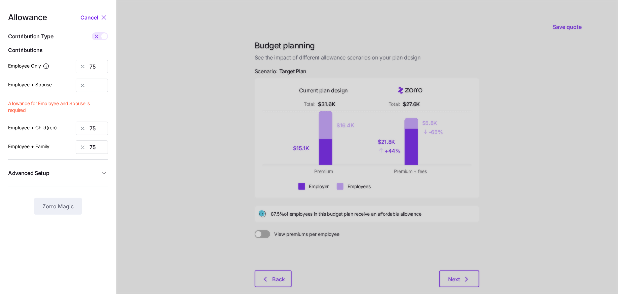
type input "0"
type input "736"
type input "1162"
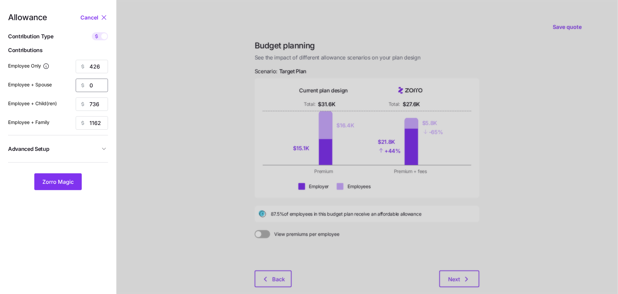
drag, startPoint x: 97, startPoint y: 87, endPoint x: 76, endPoint y: 87, distance: 20.5
click at [76, 87] on div "0" at bounding box center [92, 85] width 32 height 13
type input "426"
drag, startPoint x: 101, startPoint y: 103, endPoint x: 81, endPoint y: 103, distance: 19.5
click at [81, 103] on div "736" at bounding box center [92, 104] width 32 height 13
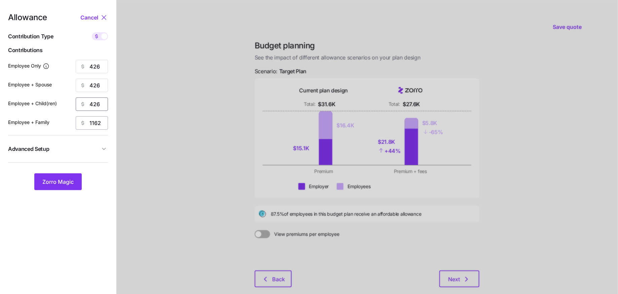
type input "426"
drag, startPoint x: 105, startPoint y: 124, endPoint x: 75, endPoint y: 124, distance: 29.3
click at [76, 124] on div "1162" at bounding box center [92, 122] width 32 height 13
type input "426"
click at [46, 182] on span "Zorro Magic" at bounding box center [57, 182] width 31 height 8
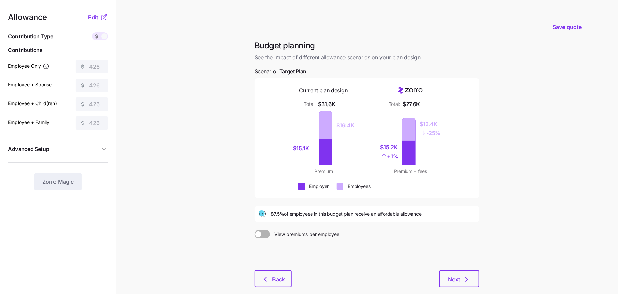
click at [102, 36] on span at bounding box center [104, 36] width 6 height 6
click at [102, 17] on icon at bounding box center [104, 17] width 8 height 8
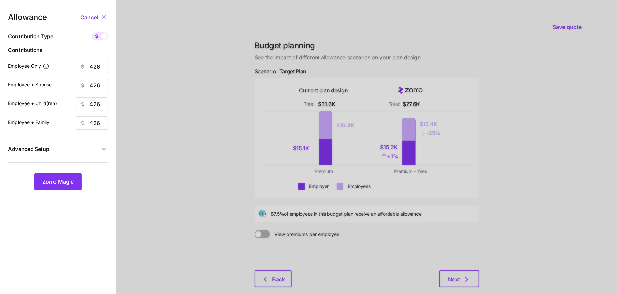
click at [102, 35] on span at bounding box center [104, 36] width 6 height 6
click at [92, 32] on input "checkbox" at bounding box center [92, 32] width 0 height 0
type input "75"
type input "37"
type input "43"
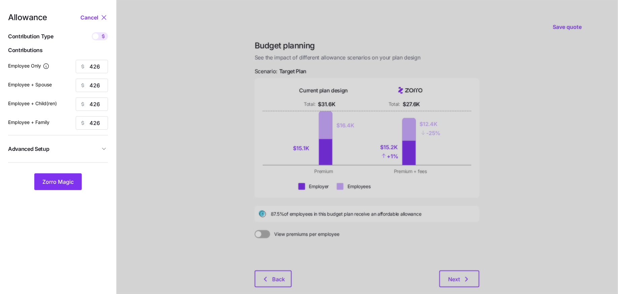
type input "27"
click at [71, 185] on span "Zorro Magic" at bounding box center [57, 182] width 31 height 8
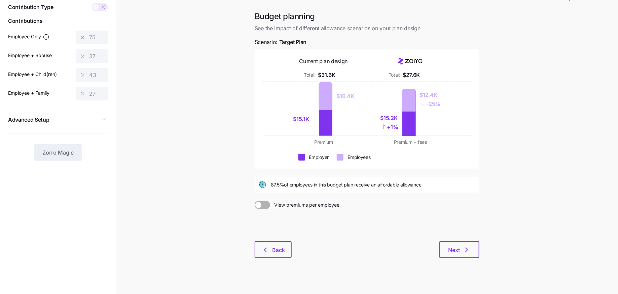
scroll to position [36, 0]
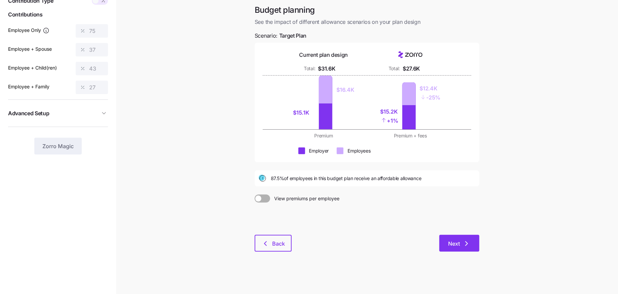
click at [455, 243] on span "Next" at bounding box center [454, 244] width 12 height 8
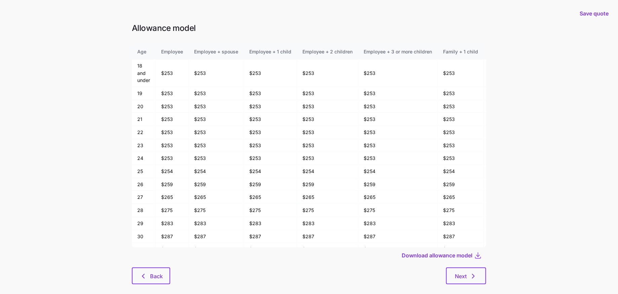
scroll to position [10, 0]
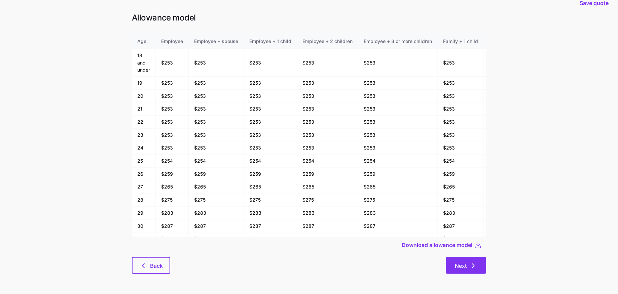
click at [459, 270] on button "Next" at bounding box center [466, 265] width 40 height 17
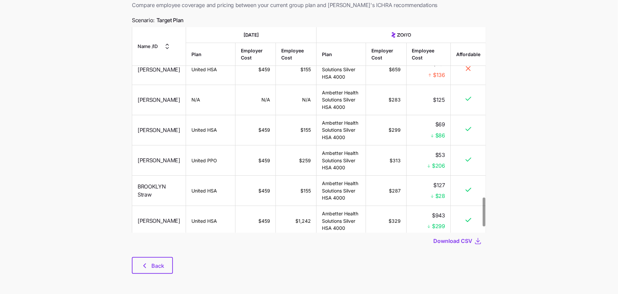
scroll to position [1259, 0]
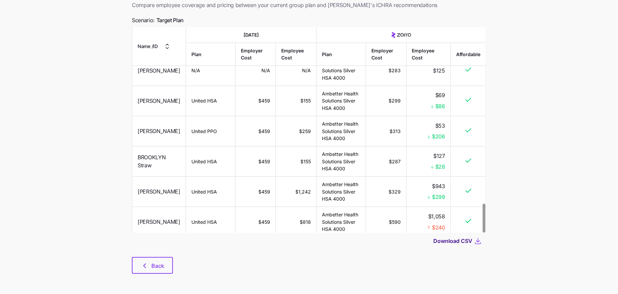
click at [456, 240] on span "Download CSV" at bounding box center [452, 241] width 39 height 8
click at [162, 271] on button "Back" at bounding box center [152, 265] width 41 height 17
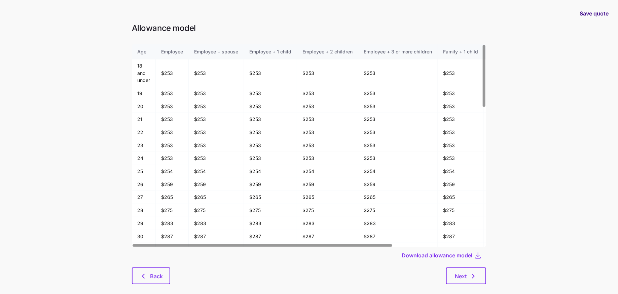
click at [584, 17] on span "Save quote" at bounding box center [594, 13] width 29 height 8
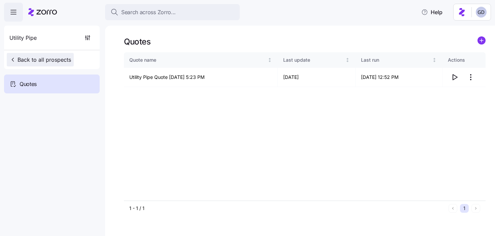
click at [47, 58] on span "Back to all prospects" at bounding box center [40, 60] width 62 height 8
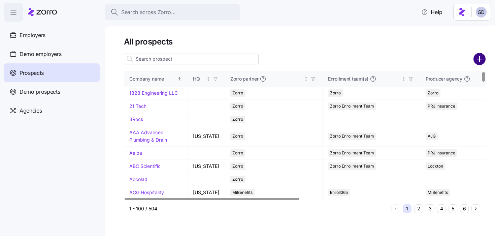
click at [479, 56] on icon "add icon" at bounding box center [479, 59] width 12 height 12
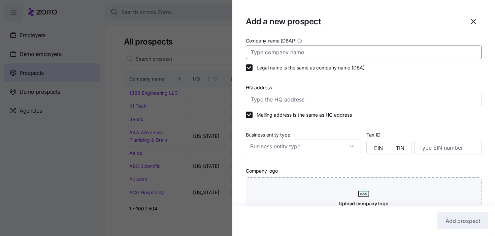
click at [298, 49] on input "Company name (DBA) *" at bounding box center [364, 51] width 236 height 13
type input "N"
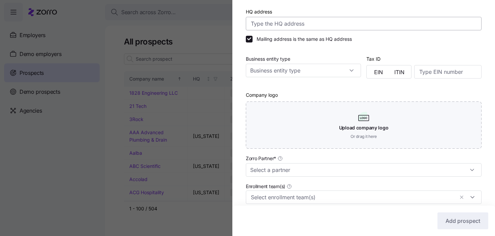
scroll to position [131, 0]
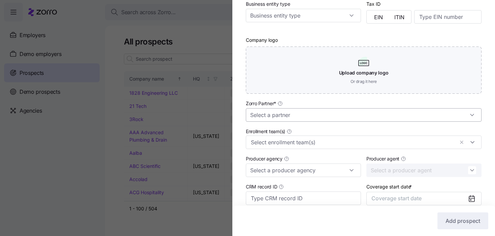
type input "The Narrows Saloon"
click at [280, 116] on input "Zorro Partner *" at bounding box center [364, 114] width 236 height 13
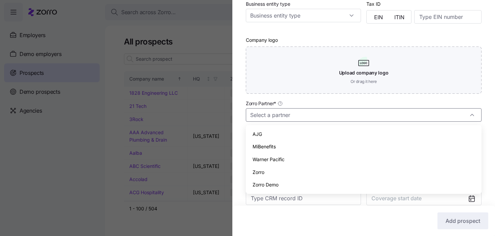
click at [257, 166] on div "Zorro" at bounding box center [363, 172] width 230 height 13
type input "Zorro"
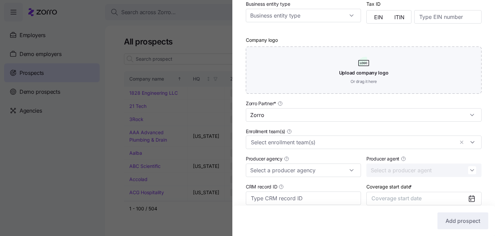
scroll to position [160, 0]
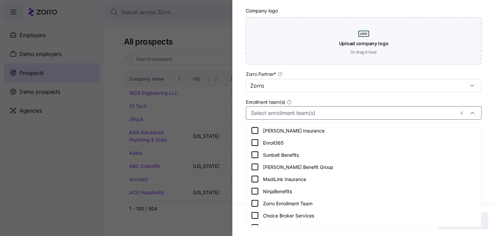
click at [307, 108] on div at bounding box center [364, 112] width 236 height 13
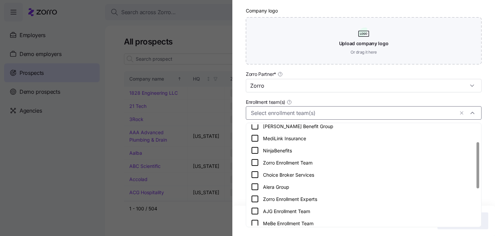
scroll to position [41, 0]
click at [257, 164] on icon at bounding box center [255, 162] width 8 height 8
click at [335, 97] on div "Enrollment team(s) Zorro Enrollment Team" at bounding box center [363, 108] width 241 height 27
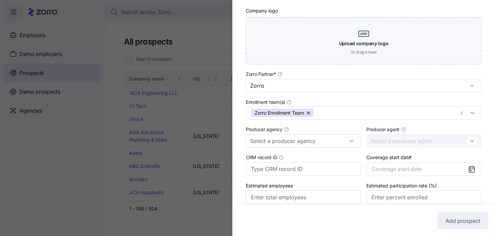
scroll to position [189, 0]
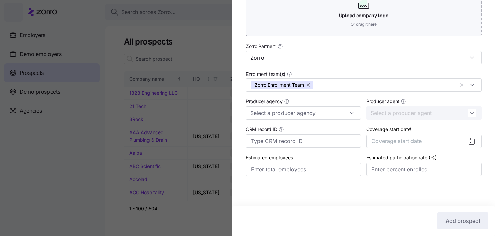
click at [468, 143] on icon at bounding box center [471, 141] width 8 height 8
click at [469, 142] on icon at bounding box center [471, 141] width 5 height 5
click at [469, 139] on icon at bounding box center [471, 141] width 5 height 5
click at [474, 140] on icon at bounding box center [471, 141] width 8 height 8
click at [409, 144] on button "Coverage start date" at bounding box center [423, 140] width 115 height 13
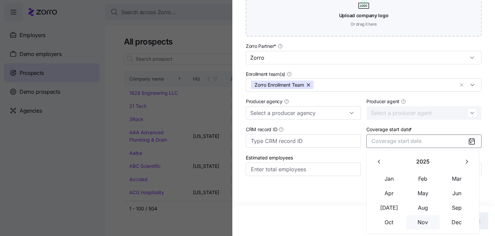
click at [425, 221] on button "Nov" at bounding box center [423, 222] width 34 height 14
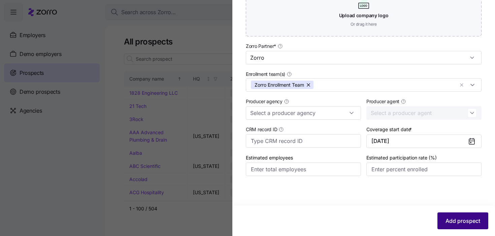
click at [464, 219] on span "Add prospect" at bounding box center [462, 220] width 35 height 8
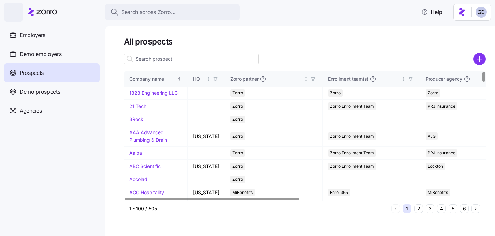
click at [198, 62] on input at bounding box center [191, 58] width 135 height 11
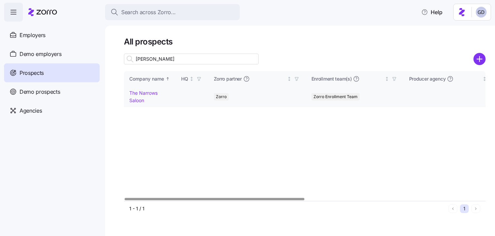
type input "[PERSON_NAME]"
click at [154, 94] on link "The Narrows Saloon" at bounding box center [143, 96] width 28 height 13
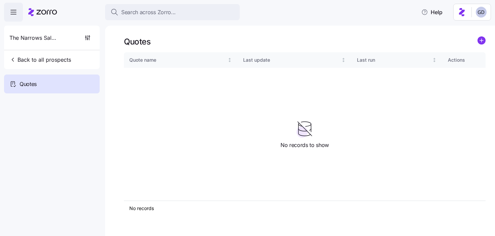
click at [481, 40] on icon "add icon" at bounding box center [480, 40] width 3 height 0
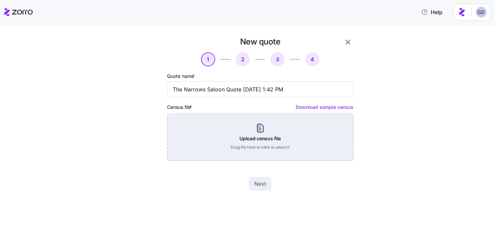
click at [261, 132] on div "Upload census file Drag file here or click to select it" at bounding box center [260, 136] width 186 height 47
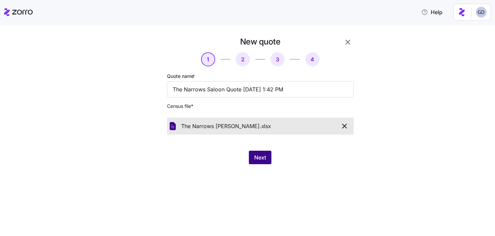
click at [262, 161] on button "Next" at bounding box center [260, 156] width 23 height 13
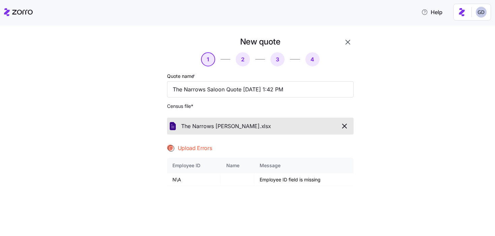
scroll to position [35, 0]
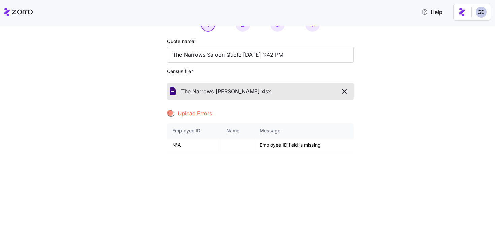
click at [344, 90] on icon "button" at bounding box center [344, 91] width 8 height 8
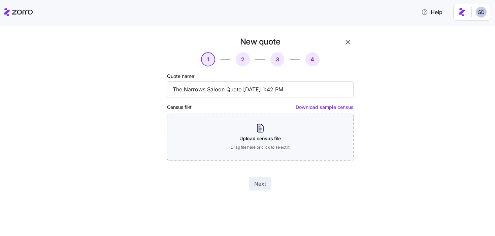
scroll to position [0, 0]
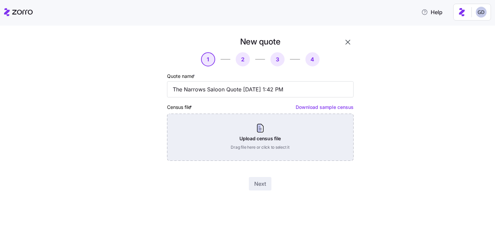
click at [260, 138] on div "Upload census file Drag file here or click to select it" at bounding box center [260, 136] width 186 height 47
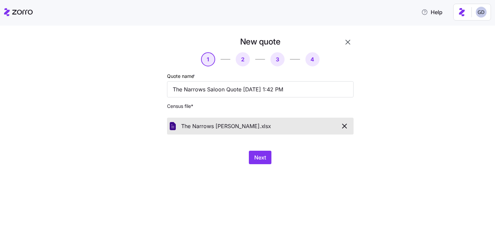
click at [262, 148] on div "New quote 1 2 3 4 Quote name * The Narrows Saloon Quote [DATE] 1:42 PM Census f…" at bounding box center [260, 100] width 192 height 133
click at [262, 158] on span "Next" at bounding box center [260, 157] width 12 height 8
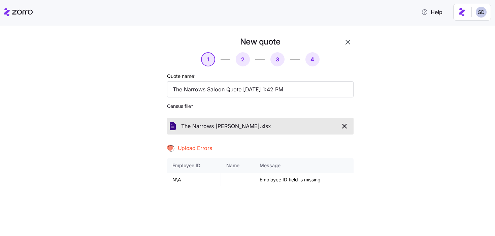
click at [345, 125] on icon "button" at bounding box center [344, 126] width 4 height 4
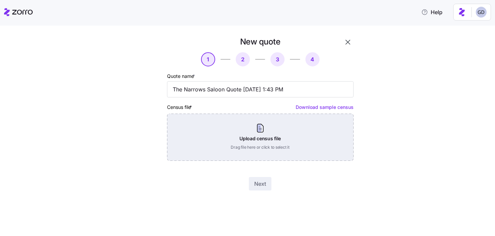
click at [265, 145] on div "Upload census file Drag file here or click to select it" at bounding box center [260, 136] width 186 height 47
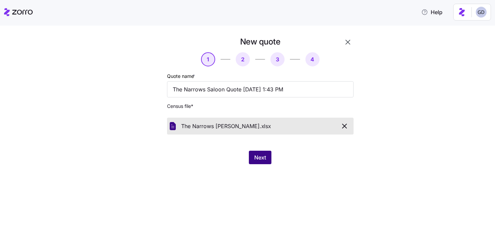
click at [258, 157] on span "Next" at bounding box center [260, 157] width 12 height 8
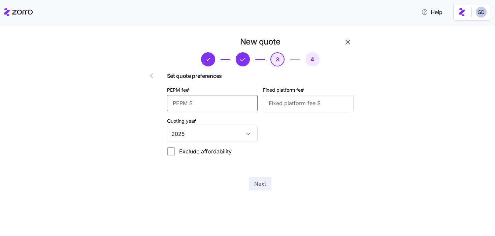
click at [210, 106] on input "PEPM fee *" at bounding box center [212, 103] width 91 height 16
type input "2"
type input "20"
click at [308, 109] on input "Fixed platform fee *" at bounding box center [308, 103] width 91 height 16
type input "1000"
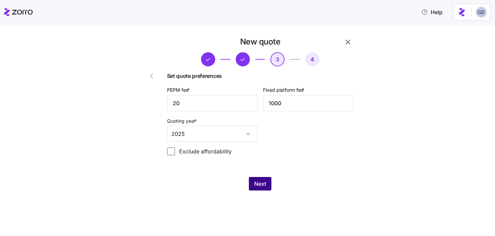
click at [258, 183] on span "Next" at bounding box center [260, 183] width 12 height 8
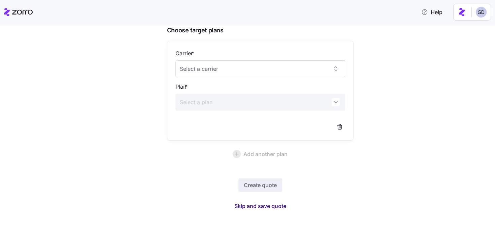
click at [267, 206] on span "Skip and save quote" at bounding box center [260, 206] width 52 height 8
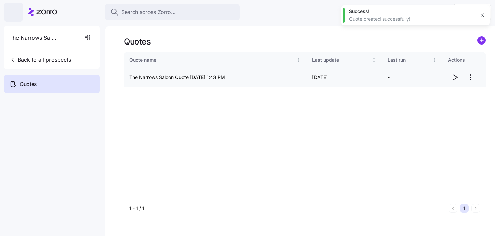
click at [453, 77] on icon "button" at bounding box center [454, 77] width 8 height 8
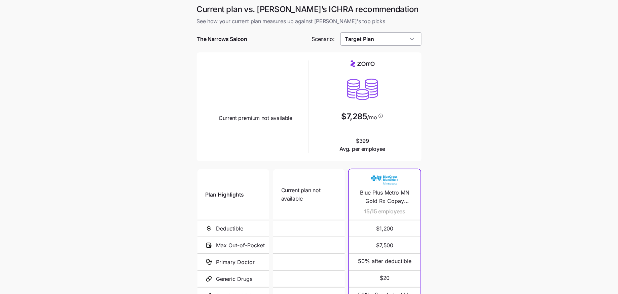
click at [375, 37] on input "Target Plan" at bounding box center [380, 38] width 81 height 13
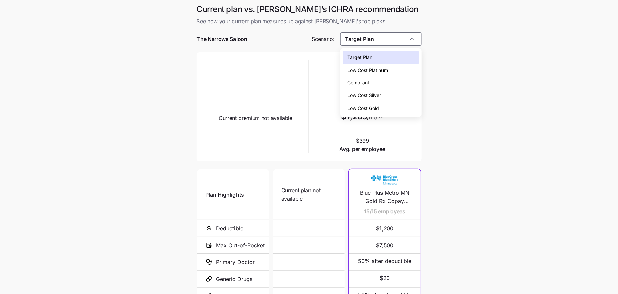
click at [360, 106] on span "Low Cost Gold" at bounding box center [363, 108] width 32 height 7
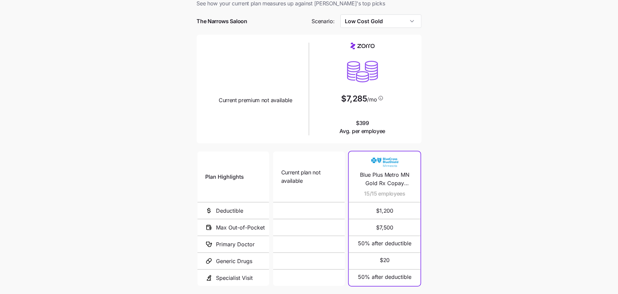
scroll to position [17, 0]
click at [373, 22] on input "Low Cost Gold" at bounding box center [380, 21] width 81 height 13
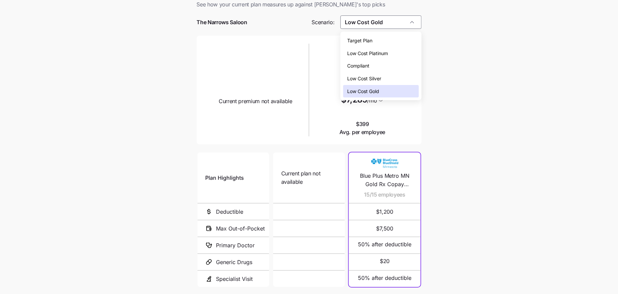
click at [368, 78] on span "Low Cost Silver" at bounding box center [364, 78] width 34 height 7
type input "Low Cost Silver"
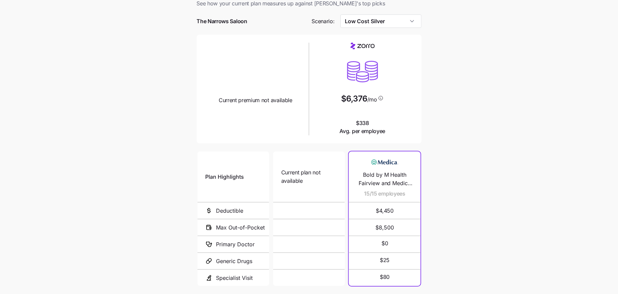
scroll to position [17, 0]
click at [375, 16] on input "Low Cost Silver" at bounding box center [380, 21] width 81 height 13
click at [465, 132] on main "Current plan vs. [PERSON_NAME]’s ICHRA recommendation See how your current plan…" at bounding box center [309, 166] width 618 height 367
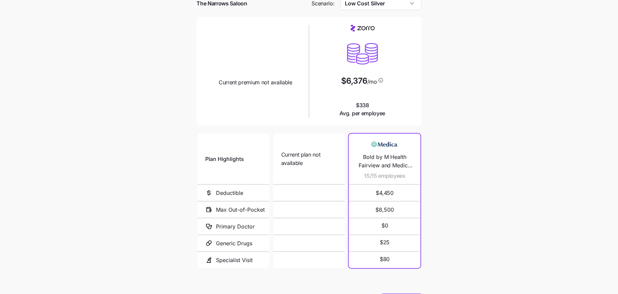
scroll to position [66, 0]
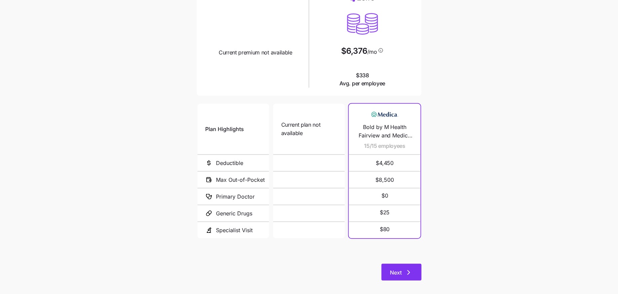
click at [408, 274] on icon "button" at bounding box center [409, 273] width 8 height 8
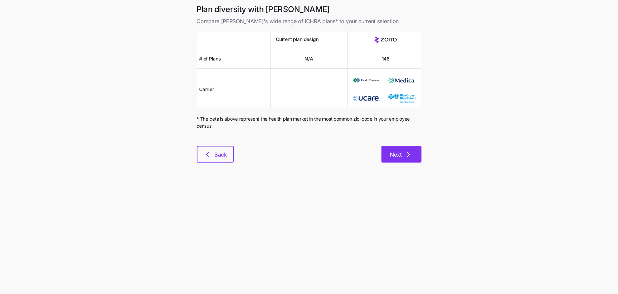
click at [396, 152] on span "Next" at bounding box center [396, 155] width 12 height 8
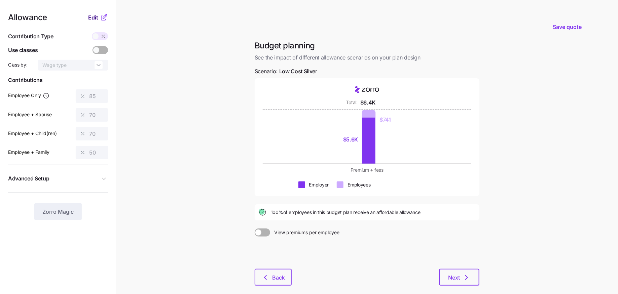
click at [95, 16] on span "Edit" at bounding box center [93, 17] width 10 height 8
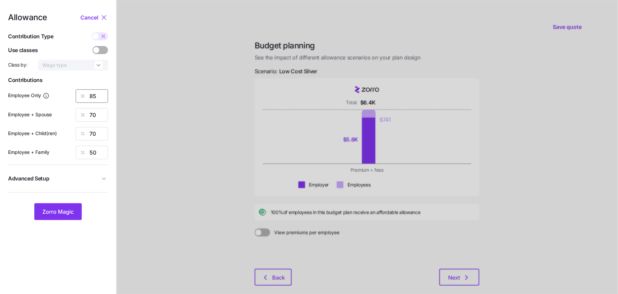
drag, startPoint x: 102, startPoint y: 100, endPoint x: 67, endPoint y: 100, distance: 35.0
click at [67, 100] on div "Employee Only 85" at bounding box center [58, 95] width 100 height 13
type input "70"
type input "50"
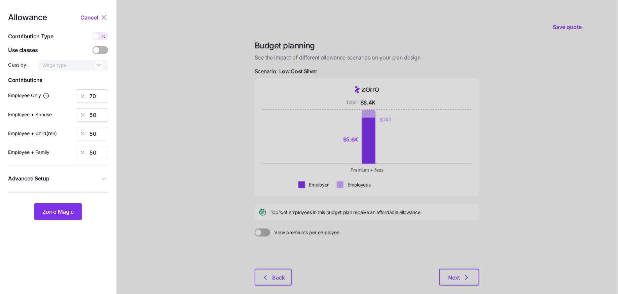
click at [99, 185] on button "Advanced Setup" at bounding box center [58, 179] width 100 height 16
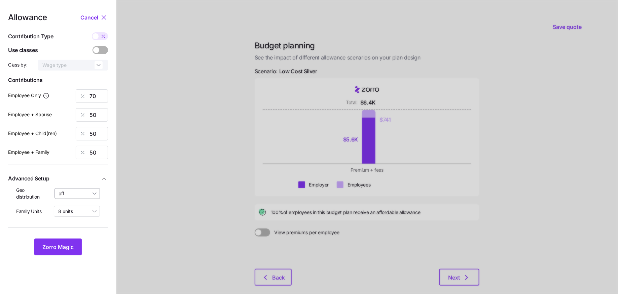
click at [80, 190] on input "off" at bounding box center [78, 193] width 46 height 11
click at [76, 231] on span "By state (1)" at bounding box center [73, 232] width 25 height 7
type input "By state (1)"
click at [62, 247] on span "Zorro Magic" at bounding box center [57, 247] width 31 height 8
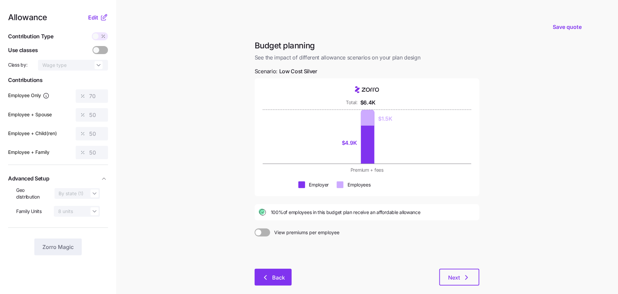
click at [271, 276] on span "Back" at bounding box center [273, 278] width 20 height 8
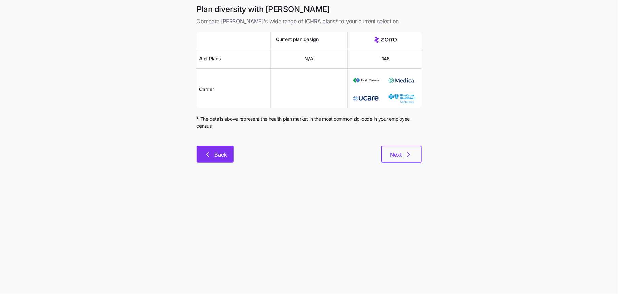
click at [217, 152] on span "Back" at bounding box center [220, 155] width 13 height 8
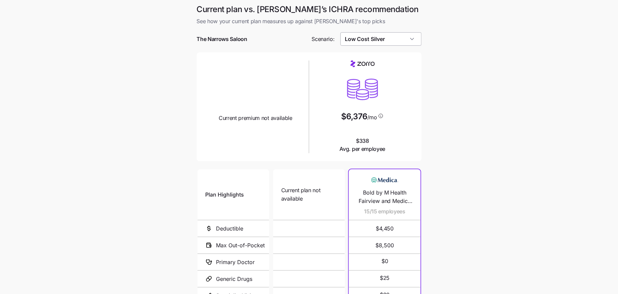
click at [381, 34] on input "Low Cost Silver" at bounding box center [380, 38] width 81 height 13
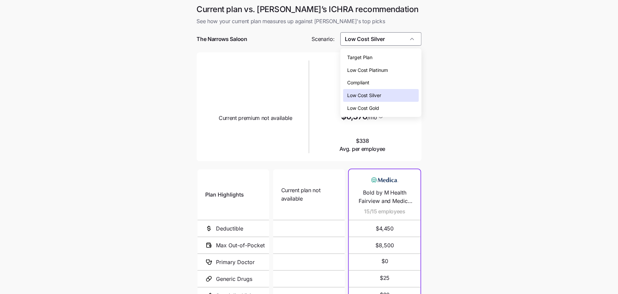
click at [368, 108] on span "Low Cost Gold" at bounding box center [363, 108] width 32 height 7
type input "Low Cost Gold"
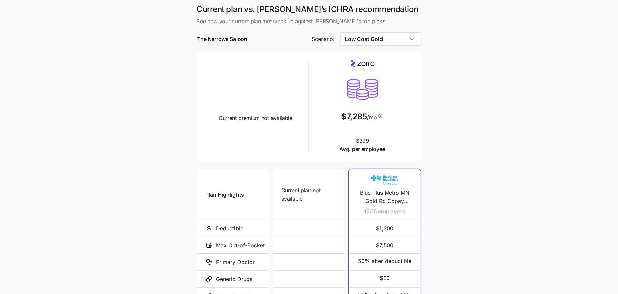
scroll to position [72, 0]
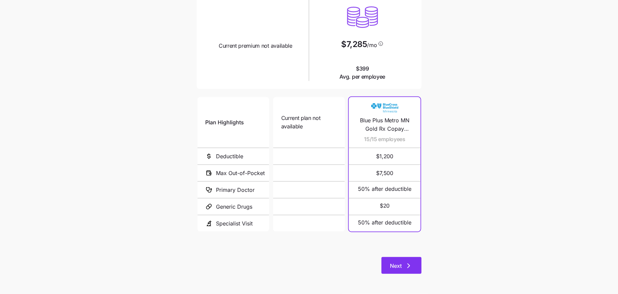
click at [403, 265] on span "Next" at bounding box center [401, 266] width 23 height 8
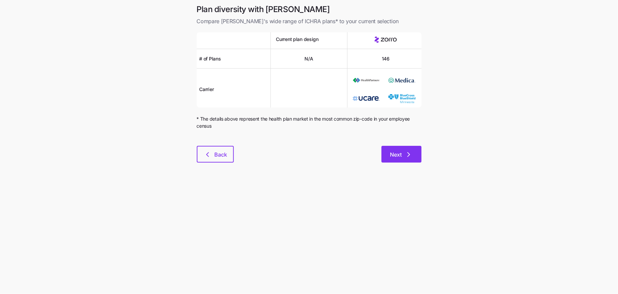
click at [405, 151] on icon "button" at bounding box center [409, 155] width 8 height 8
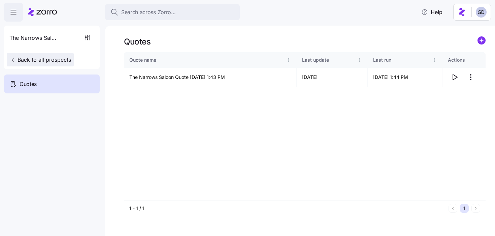
click at [49, 59] on span "Back to all prospects" at bounding box center [40, 60] width 62 height 8
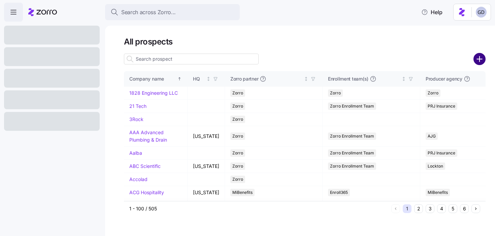
click at [477, 57] on circle "add icon" at bounding box center [479, 58] width 11 height 11
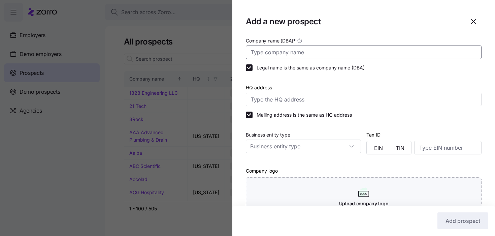
click at [288, 50] on input "Company name (DBA) *" at bounding box center [364, 51] width 236 height 13
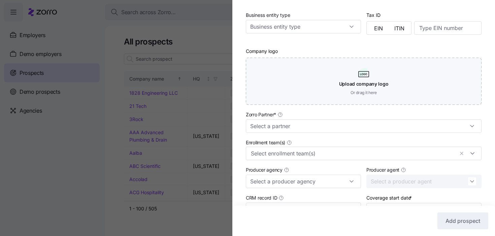
scroll to position [129, 0]
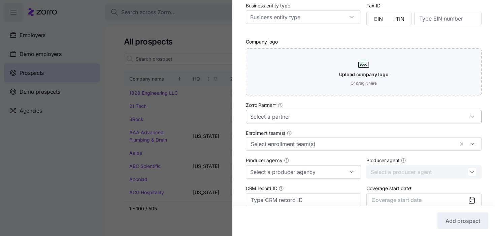
type input "West Music"
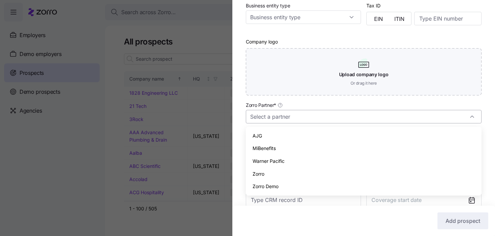
click at [282, 115] on input "Zorro Partner *" at bounding box center [364, 116] width 236 height 13
click at [254, 172] on span "Zorro" at bounding box center [258, 173] width 12 height 7
type input "Zorro"
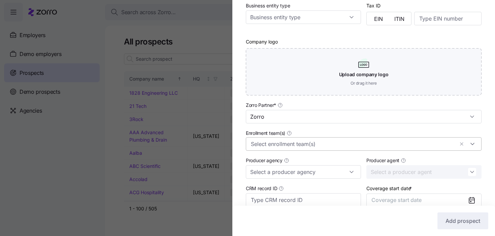
click at [284, 145] on input "Enrollment team(s)" at bounding box center [352, 143] width 203 height 9
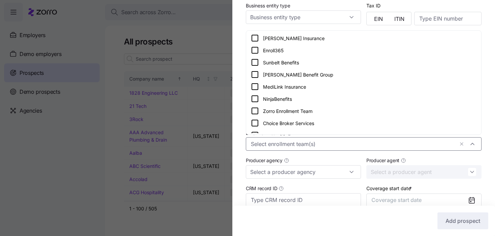
click at [273, 109] on div "Zorro Enrollment Team" at bounding box center [363, 111] width 225 height 8
click at [239, 148] on div "Company name (DBA) * West Music Legal name is the same as company name (DBA) HQ…" at bounding box center [363, 77] width 262 height 340
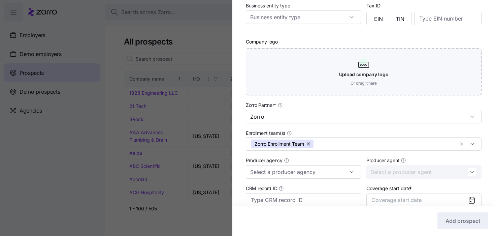
scroll to position [189, 0]
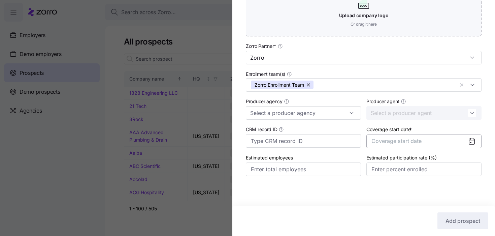
click at [451, 141] on button "Coverage start date" at bounding box center [423, 140] width 115 height 13
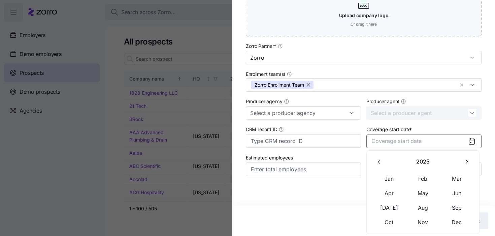
click at [464, 165] on button "button" at bounding box center [466, 161] width 14 height 14
click at [383, 180] on button "Jan" at bounding box center [389, 178] width 34 height 14
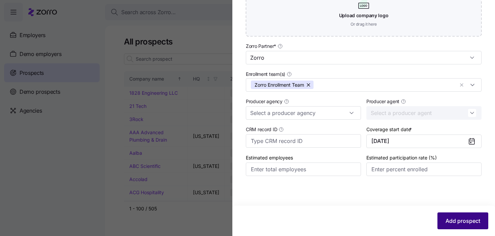
click at [463, 223] on span "Add prospect" at bounding box center [462, 220] width 35 height 8
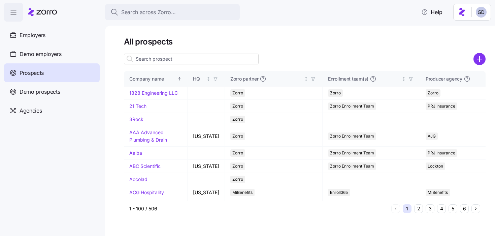
click at [177, 61] on input at bounding box center [191, 58] width 135 height 11
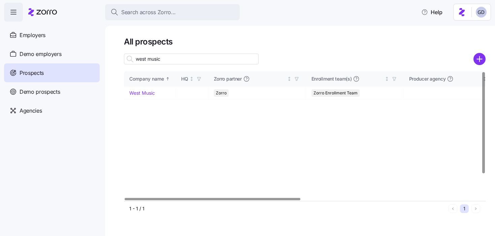
type input "west music"
click at [149, 91] on link "West Music" at bounding box center [142, 93] width 26 height 6
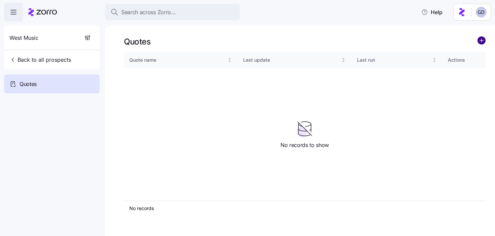
click at [484, 41] on circle "add icon" at bounding box center [480, 40] width 7 height 7
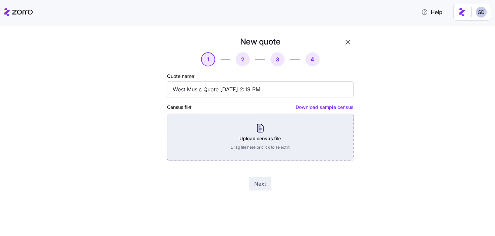
click at [255, 144] on div "Upload census file Drag file here or click to select it" at bounding box center [260, 136] width 186 height 47
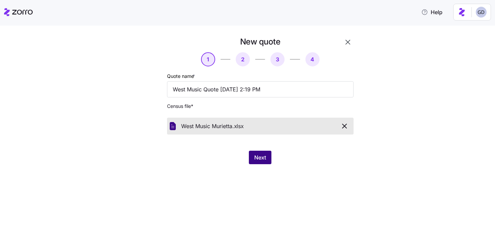
click at [258, 157] on span "Next" at bounding box center [260, 157] width 12 height 8
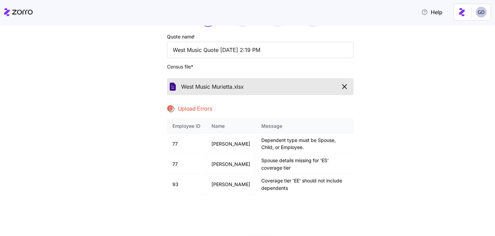
scroll to position [52, 0]
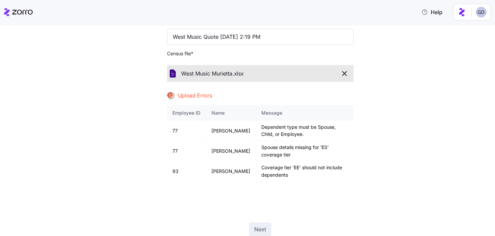
click at [344, 74] on icon "button" at bounding box center [344, 73] width 4 height 4
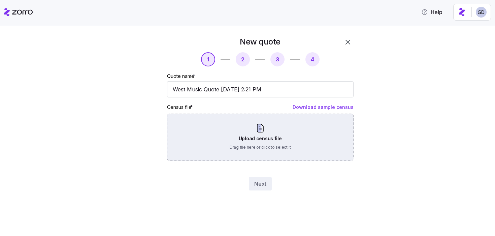
click at [262, 129] on div "Upload census file Drag file here or click to select it" at bounding box center [260, 136] width 186 height 47
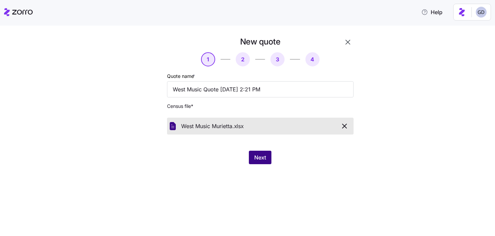
click at [261, 160] on span "Next" at bounding box center [260, 157] width 12 height 8
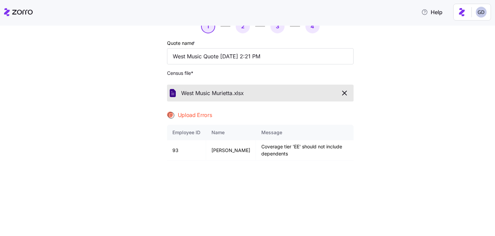
scroll to position [33, 0]
click at [348, 95] on icon "button" at bounding box center [344, 93] width 8 height 8
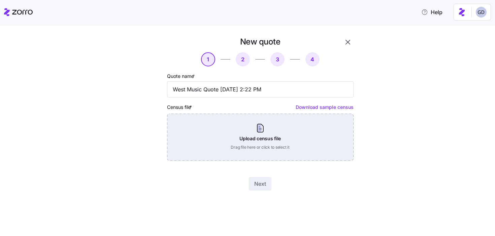
click at [239, 142] on div "Upload census file Drag file here or click to select it" at bounding box center [260, 136] width 186 height 47
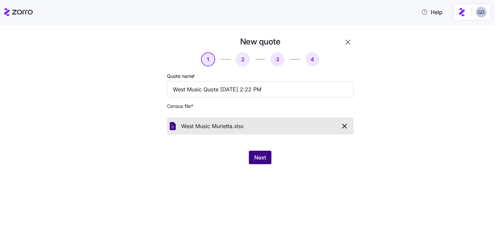
click at [259, 158] on span "Next" at bounding box center [260, 157] width 12 height 8
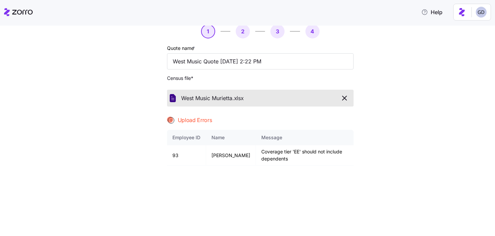
scroll to position [29, 0]
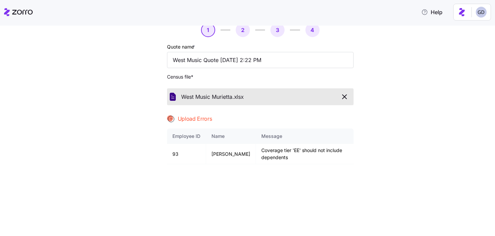
click at [342, 96] on icon "button" at bounding box center [344, 97] width 8 height 8
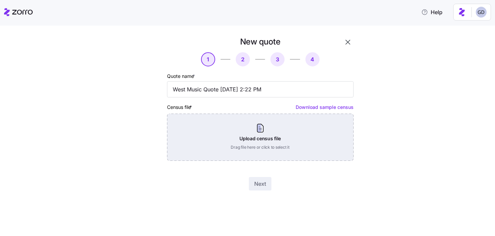
click at [238, 126] on div "Upload census file Drag file here or click to select it" at bounding box center [260, 136] width 186 height 47
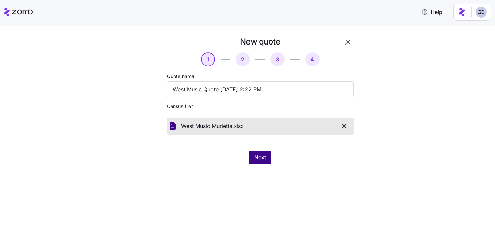
click at [256, 156] on span "Next" at bounding box center [260, 157] width 12 height 8
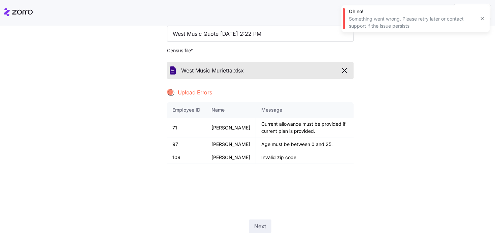
scroll to position [55, 0]
click at [345, 74] on icon "button" at bounding box center [344, 71] width 8 height 8
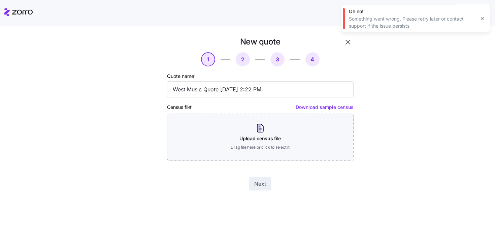
scroll to position [0, 0]
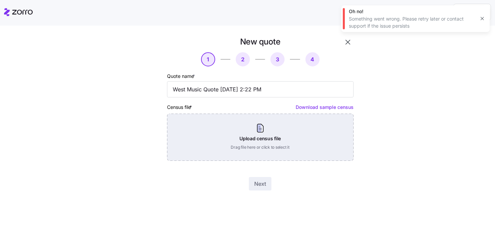
click at [284, 143] on div "Upload census file Drag file here or click to select it" at bounding box center [260, 136] width 186 height 47
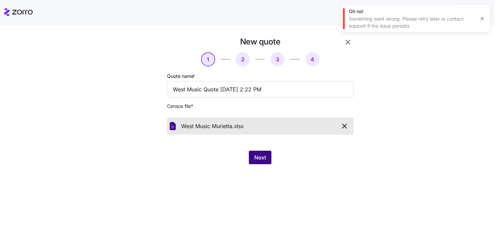
click at [260, 158] on span "Next" at bounding box center [260, 157] width 12 height 8
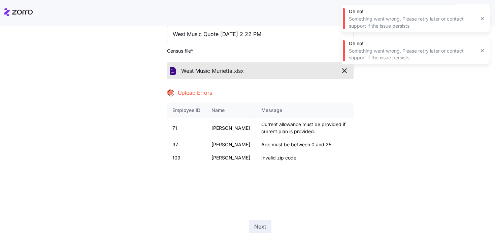
scroll to position [56, 0]
click at [342, 72] on icon "button" at bounding box center [344, 70] width 4 height 4
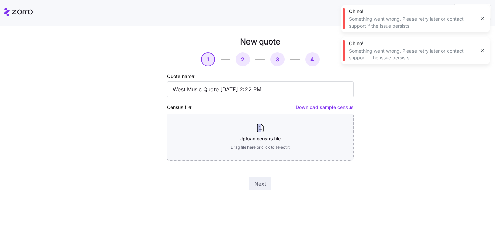
scroll to position [0, 0]
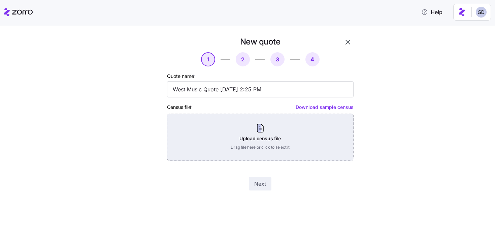
click at [263, 141] on div "Upload census file Drag file here or click to select it" at bounding box center [260, 136] width 186 height 47
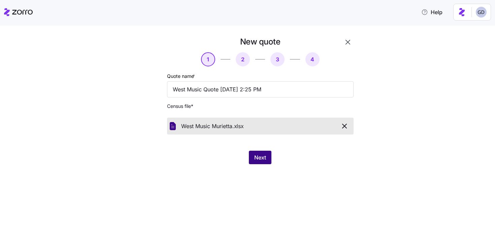
click at [253, 159] on button "Next" at bounding box center [260, 156] width 23 height 13
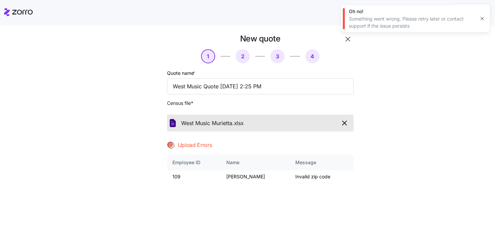
scroll to position [2, 0]
click at [347, 121] on icon "button" at bounding box center [344, 123] width 8 height 8
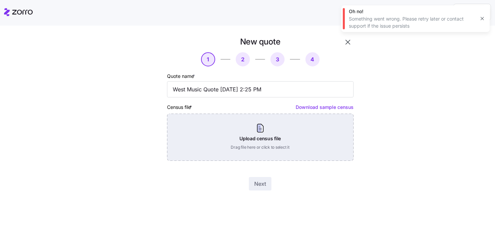
click at [261, 138] on div "Upload census file Drag file here or click to select it" at bounding box center [260, 136] width 186 height 47
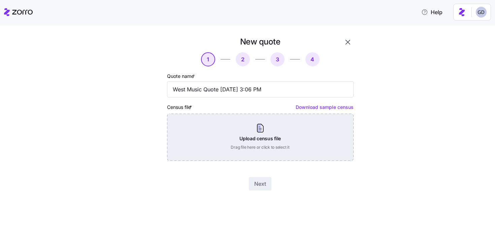
click at [246, 144] on div "Upload census file Drag file here or click to select it" at bounding box center [260, 136] width 186 height 47
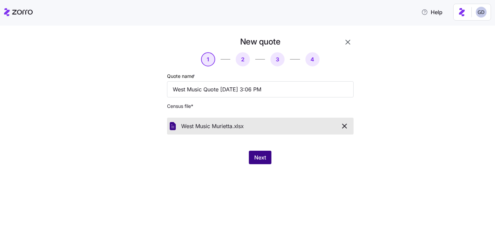
click at [266, 152] on button "Next" at bounding box center [260, 156] width 23 height 13
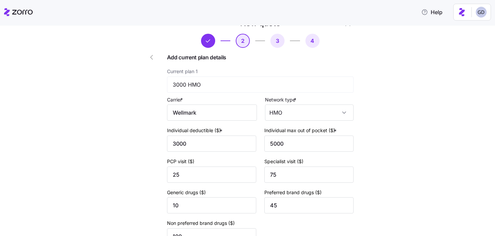
scroll to position [25, 0]
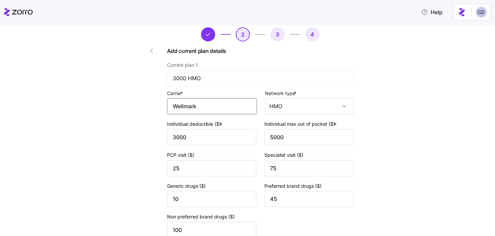
click at [221, 109] on input "Wellmark" at bounding box center [212, 106] width 90 height 16
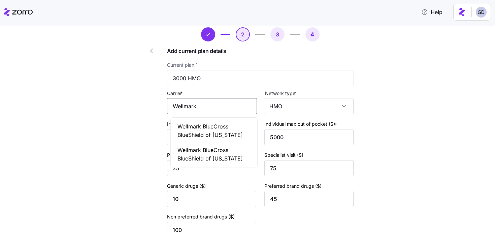
click at [217, 128] on span "Wellmark BlueCross BlueShield of [US_STATE]" at bounding box center [213, 130] width 73 height 17
type input "Wellmark BlueCross BlueShield of [US_STATE]"
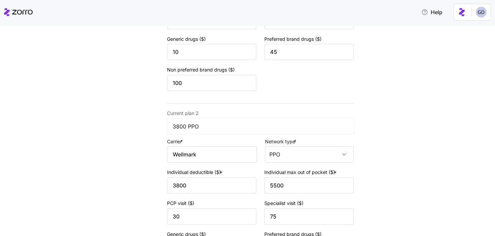
scroll to position [181, 0]
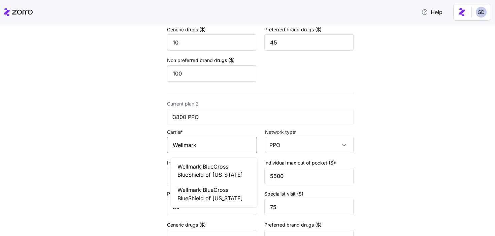
click at [212, 141] on input "Wellmark" at bounding box center [212, 145] width 90 height 16
click at [209, 166] on span "Wellmark BlueCross BlueShield of [US_STATE]" at bounding box center [213, 170] width 73 height 17
type input "Wellmark BlueCross BlueShield of [US_STATE]"
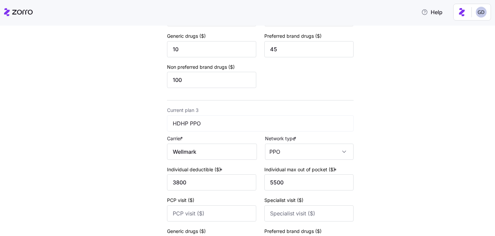
scroll to position [371, 0]
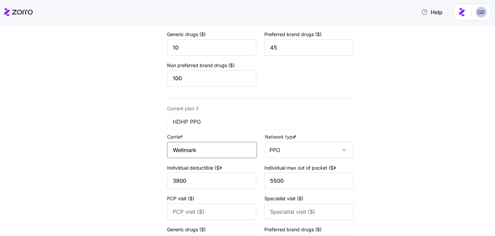
click at [186, 157] on input "Wellmark" at bounding box center [212, 150] width 90 height 16
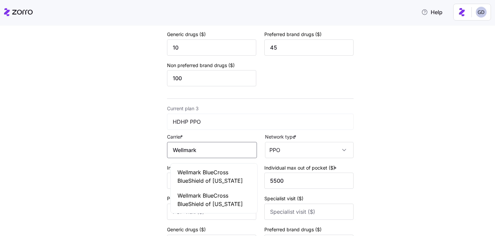
click at [194, 176] on span "Wellmark BlueCross BlueShield of [US_STATE]" at bounding box center [213, 176] width 73 height 17
type input "Wellmark BlueCross BlueShield of [US_STATE]"
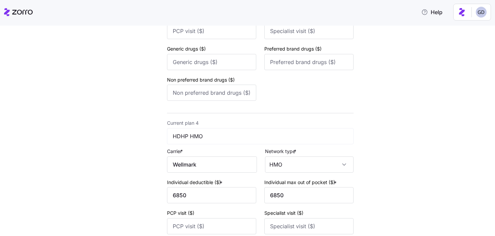
scroll to position [558, 0]
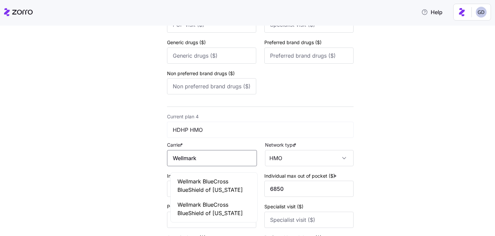
click at [210, 159] on input "Wellmark" at bounding box center [212, 158] width 90 height 16
click at [211, 180] on span "Wellmark BlueCross BlueShield of [US_STATE]" at bounding box center [213, 185] width 73 height 17
type input "Wellmark BlueCross BlueShield of [US_STATE]"
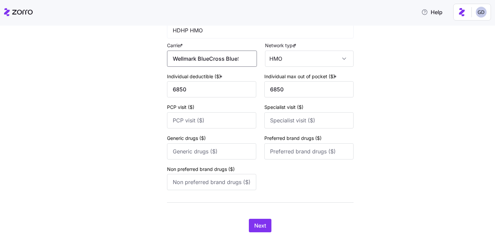
scroll to position [682, 0]
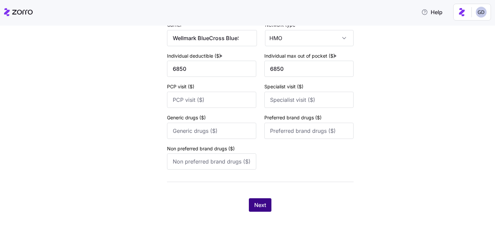
click at [260, 204] on span "Next" at bounding box center [260, 205] width 12 height 8
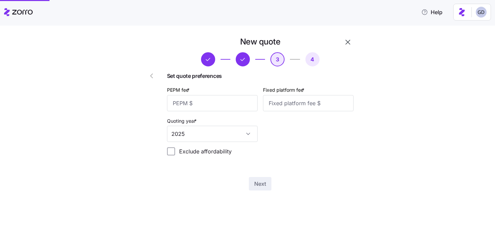
scroll to position [0, 0]
click at [226, 108] on input "PEPM fee *" at bounding box center [212, 103] width 91 height 16
type input "5"
type input "50"
click at [341, 102] on input "Fixed platform fee *" at bounding box center [308, 103] width 91 height 16
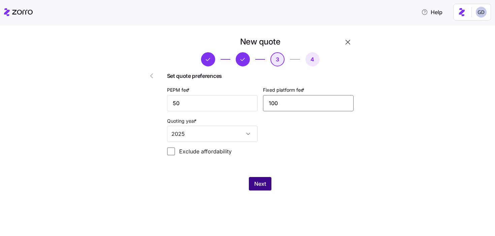
type input "100"
click at [257, 178] on button "Next" at bounding box center [260, 183] width 23 height 13
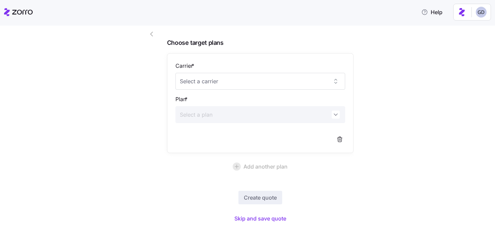
scroll to position [46, 0]
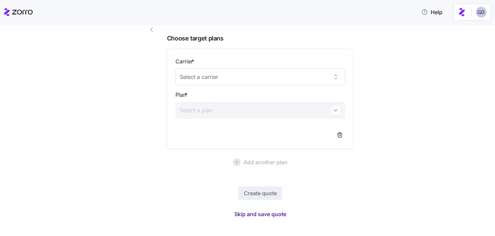
click at [272, 211] on span "Skip and save quote" at bounding box center [260, 214] width 52 height 8
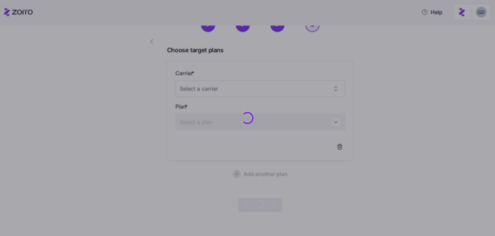
scroll to position [34, 0]
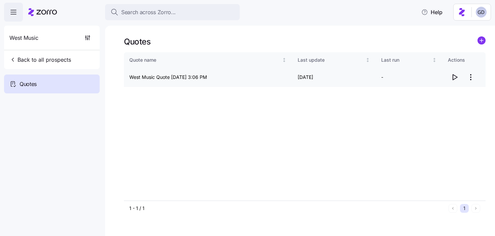
click at [457, 78] on icon "button" at bounding box center [454, 77] width 8 height 8
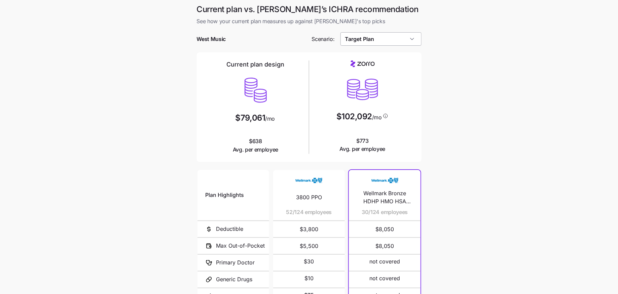
click at [376, 38] on input "Target Plan" at bounding box center [380, 38] width 81 height 13
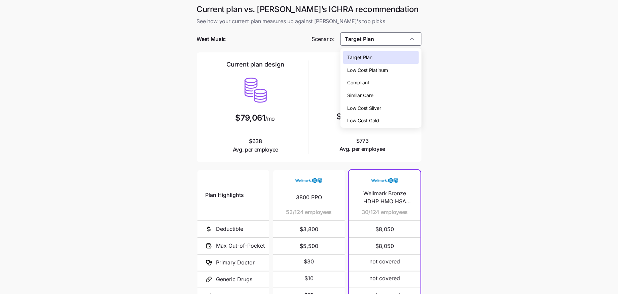
click at [367, 106] on span "Low Cost Silver" at bounding box center [364, 108] width 34 height 7
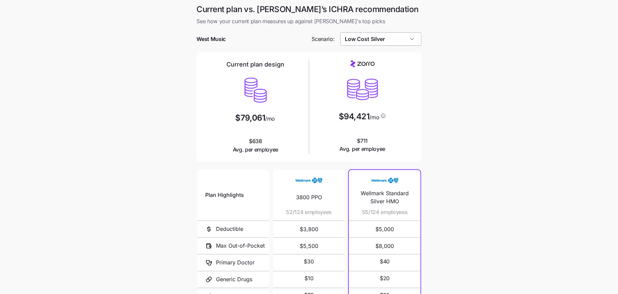
click at [368, 37] on input "Low Cost Silver" at bounding box center [380, 38] width 81 height 13
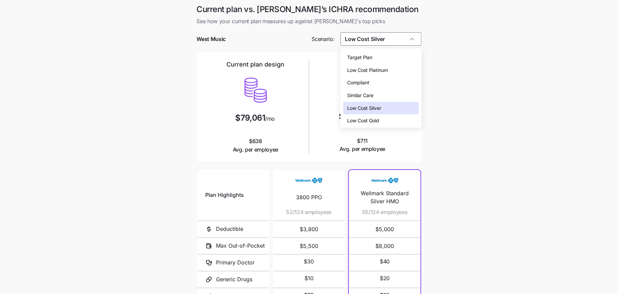
click at [374, 122] on span "Low Cost Gold" at bounding box center [363, 120] width 32 height 7
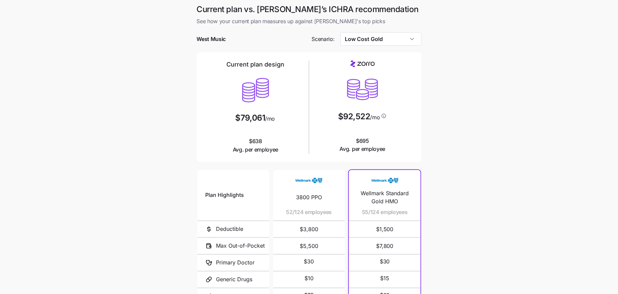
click at [377, 26] on div at bounding box center [309, 29] width 225 height 7
click at [377, 38] on input "Low Cost Gold" at bounding box center [380, 38] width 81 height 13
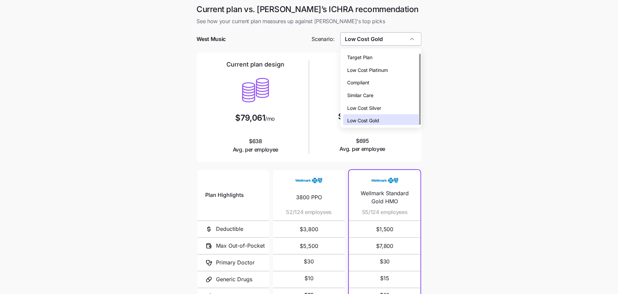
scroll to position [2, 0]
click at [363, 104] on span "Low Cost Silver" at bounding box center [364, 106] width 34 height 7
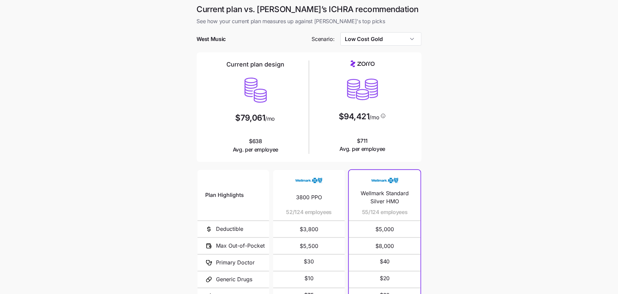
type input "Low Cost Silver"
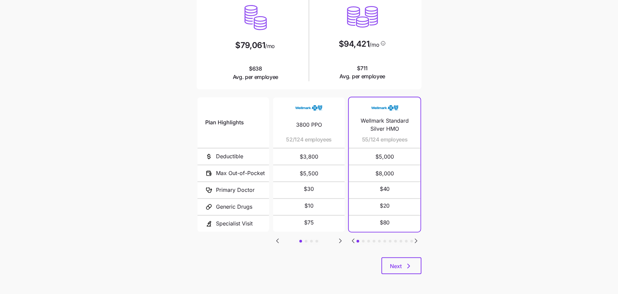
scroll to position [72, 0]
click at [418, 244] on icon "Go to next slide" at bounding box center [416, 242] width 8 height 8
click at [418, 243] on icon "Go to next slide" at bounding box center [416, 242] width 8 height 8
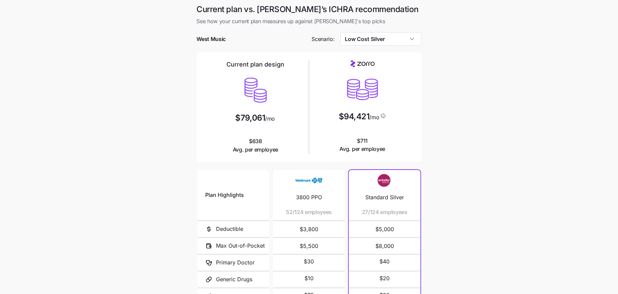
scroll to position [73, 0]
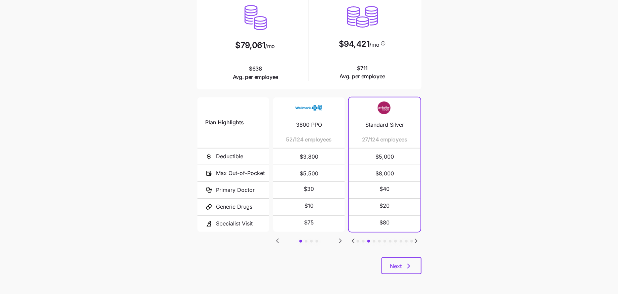
click at [413, 241] on icon "Go to next slide" at bounding box center [416, 241] width 8 height 8
click at [415, 235] on div "Plan Highlights Deductible Max Out-of-Pocket Primary Doctor Generic Drugs Speci…" at bounding box center [309, 176] width 225 height 161
click at [415, 237] on icon "Go to next slide" at bounding box center [416, 241] width 8 height 8
click at [415, 238] on icon "Go to next slide" at bounding box center [416, 241] width 8 height 8
click at [416, 240] on icon "Go to next slide" at bounding box center [416, 241] width 2 height 4
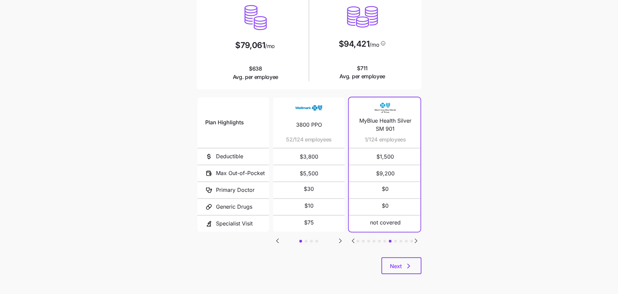
click at [416, 240] on icon "Go to next slide" at bounding box center [416, 241] width 2 height 4
click at [415, 239] on icon "Go to next slide" at bounding box center [416, 241] width 8 height 8
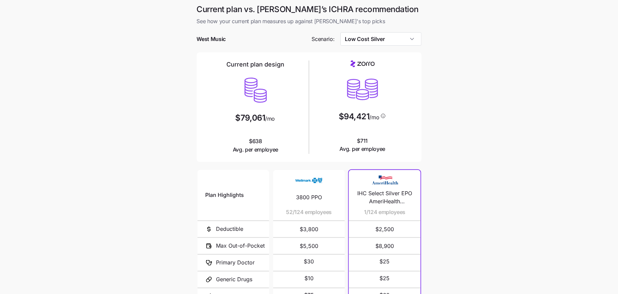
scroll to position [53, 0]
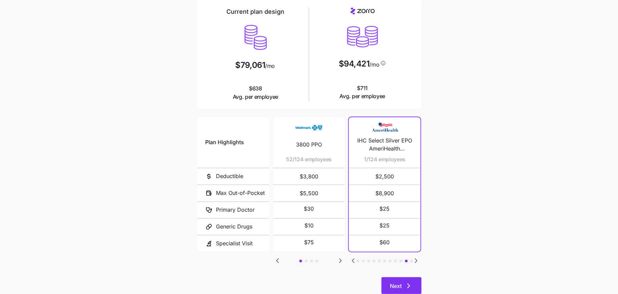
click at [405, 281] on button "Next" at bounding box center [402, 286] width 40 height 17
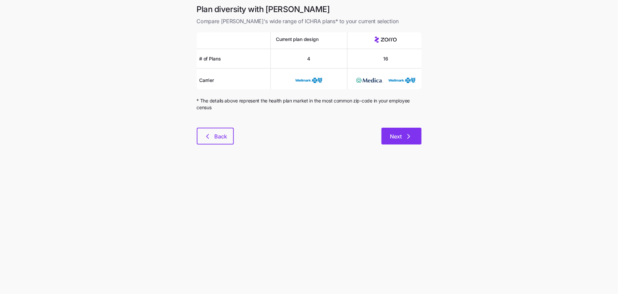
click at [397, 137] on span "Next" at bounding box center [396, 137] width 12 height 8
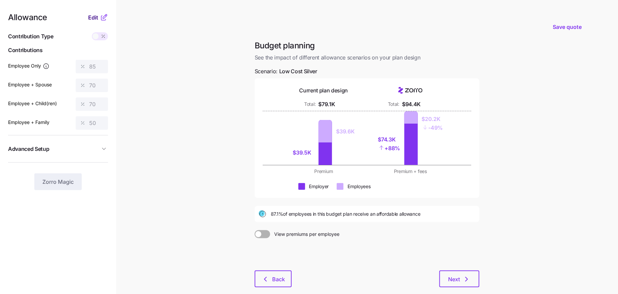
click at [96, 17] on span "Edit" at bounding box center [93, 17] width 10 height 8
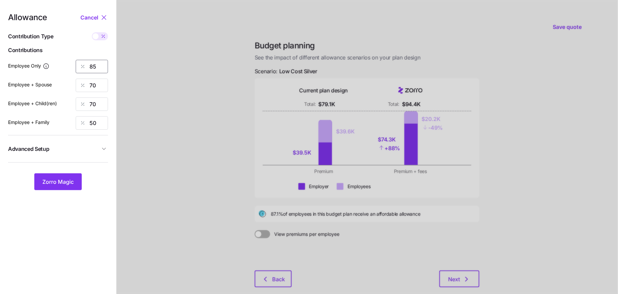
drag, startPoint x: 102, startPoint y: 67, endPoint x: 52, endPoint y: 67, distance: 50.1
click at [52, 67] on div "Employee Only 85" at bounding box center [58, 66] width 100 height 13
type input "50"
click at [90, 80] on input "70" at bounding box center [92, 85] width 32 height 13
type input "50"
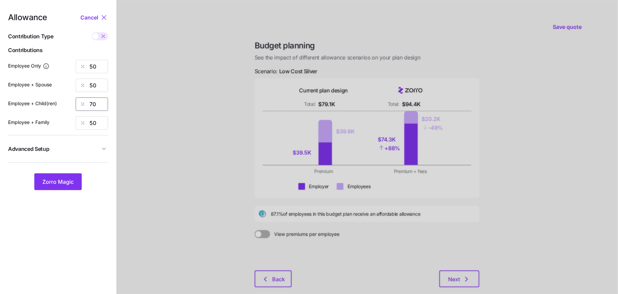
drag, startPoint x: 95, startPoint y: 104, endPoint x: 80, endPoint y: 104, distance: 15.1
click at [88, 104] on div "70" at bounding box center [92, 104] width 32 height 13
type input "50"
click at [62, 188] on button "Zorro Magic" at bounding box center [57, 182] width 47 height 17
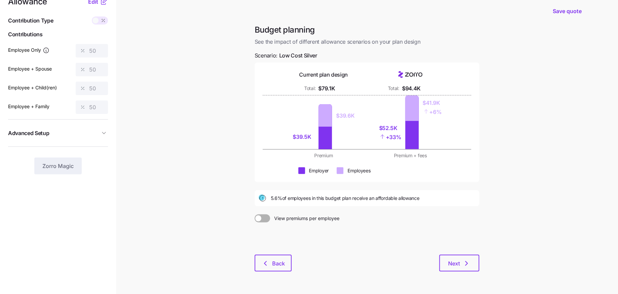
scroll to position [19, 0]
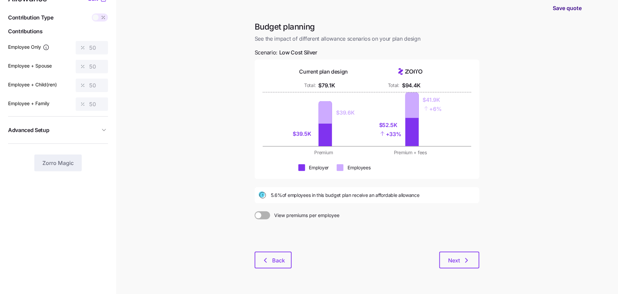
click at [562, 9] on span "Save quote" at bounding box center [567, 8] width 29 height 8
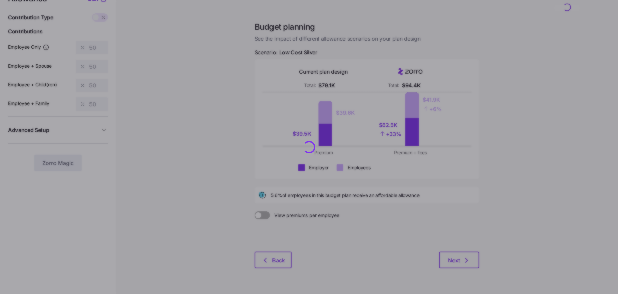
scroll to position [0, 0]
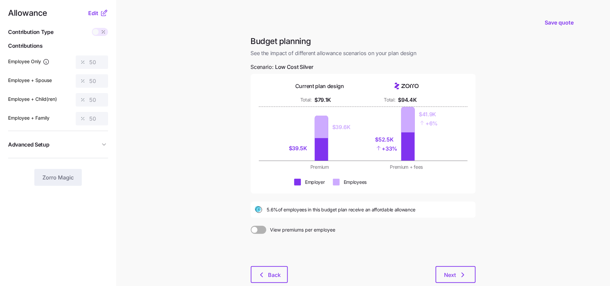
scroll to position [5, 0]
drag, startPoint x: 330, startPoint y: 99, endPoint x: 303, endPoint y: 99, distance: 26.9
click at [304, 99] on div "Total: $79.1K" at bounding box center [319, 99] width 79 height 8
click at [348, 98] on div "Total: $79.1K" at bounding box center [319, 99] width 79 height 8
drag, startPoint x: 419, startPoint y: 101, endPoint x: 381, endPoint y: 99, distance: 38.0
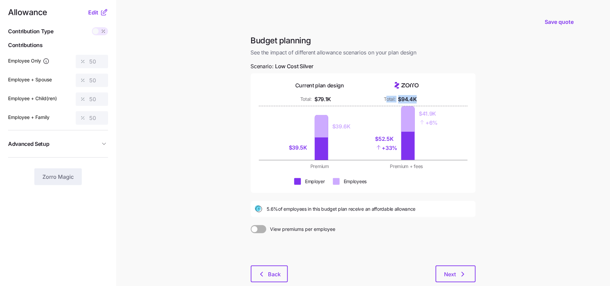
click at [381, 99] on div "Total: $94.4K" at bounding box center [406, 99] width 79 height 8
click at [445, 99] on div "Total: $94.4K" at bounding box center [406, 99] width 79 height 8
drag, startPoint x: 233, startPoint y: 35, endPoint x: 363, endPoint y: 46, distance: 130.0
click at [363, 46] on main "Save quote Budget planning See the impact of different allowance scenarios on y…" at bounding box center [305, 161] width 610 height 331
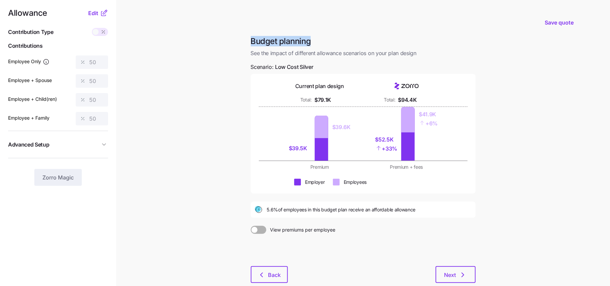
click at [363, 46] on div "Budget planning See the impact of different allowance scenarios on your plan de…" at bounding box center [363, 47] width 225 height 22
click at [400, 46] on h1 "Budget planning" at bounding box center [363, 41] width 225 height 10
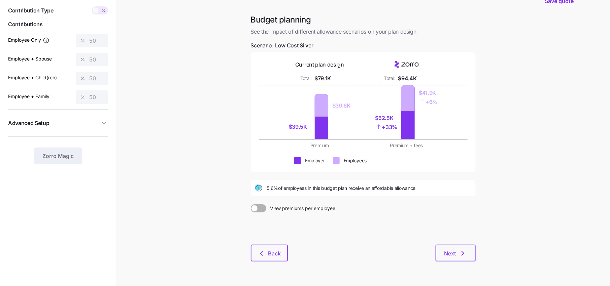
scroll to position [0, 0]
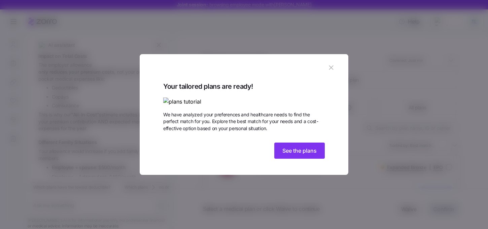
scroll to position [287, 0]
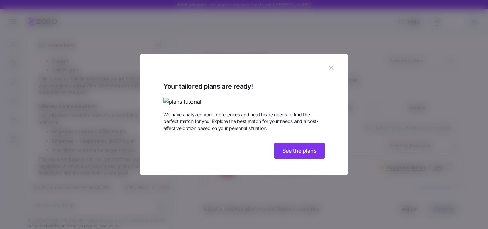
click at [332, 64] on icon "button" at bounding box center [330, 67] width 7 height 7
type textarea "x"
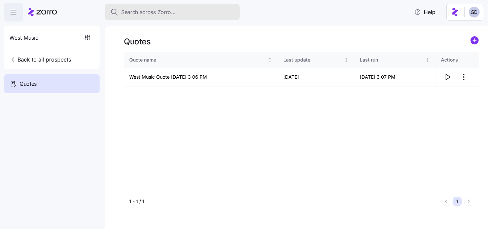
click at [175, 15] on span "Search across Zorro..." at bounding box center [148, 12] width 55 height 8
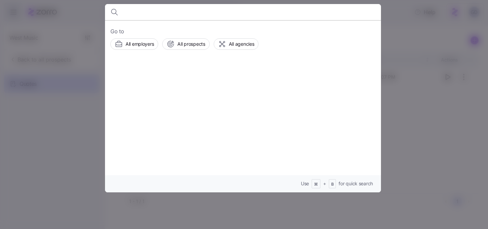
click at [54, 58] on div at bounding box center [244, 114] width 488 height 229
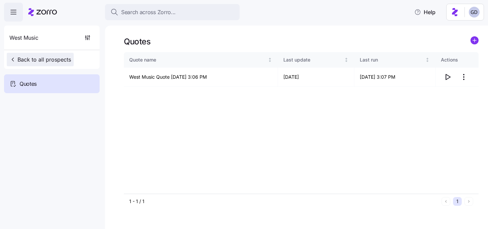
click at [41, 60] on span "Back to all prospects" at bounding box center [40, 60] width 62 height 8
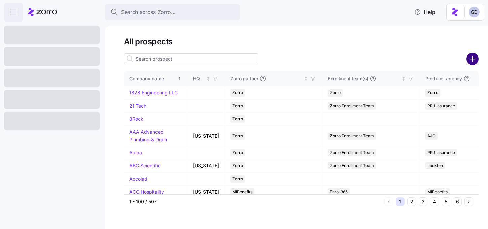
click at [473, 61] on circle "add icon" at bounding box center [472, 58] width 11 height 11
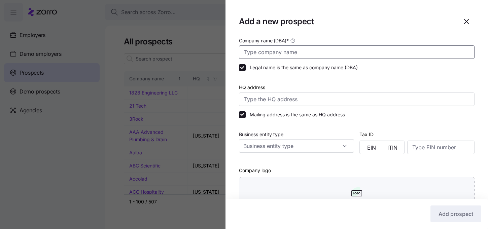
click at [282, 54] on input "Company name (DBA) *" at bounding box center [357, 51] width 236 height 13
click at [286, 51] on input "Oeschem" at bounding box center [357, 51] width 236 height 13
paste input "razem & [PERSON_NAME] Engineering, P.A."
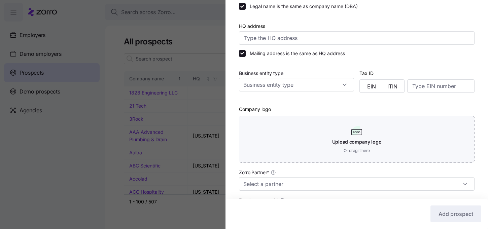
scroll to position [68, 0]
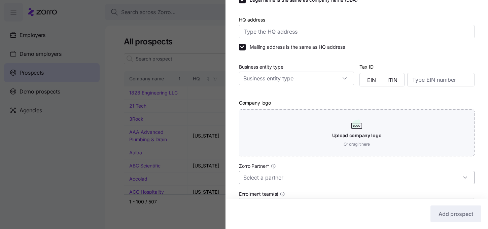
type input "[PERSON_NAME] & [PERSON_NAME] Engineering, P.A."
click at [283, 173] on input "Zorro Partner *" at bounding box center [357, 177] width 236 height 13
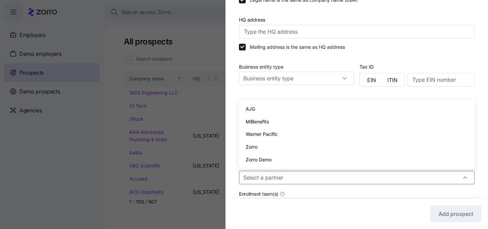
click at [264, 146] on div "Zorro" at bounding box center [357, 147] width 230 height 13
type input "Zorro"
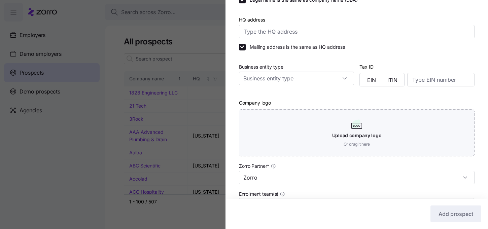
scroll to position [136, 0]
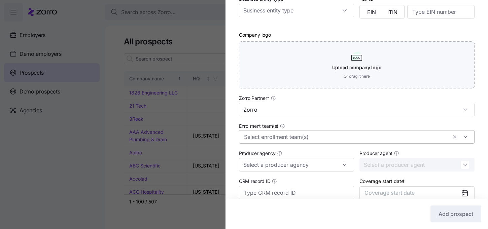
click at [269, 135] on input "Enrollment team(s)" at bounding box center [345, 137] width 203 height 9
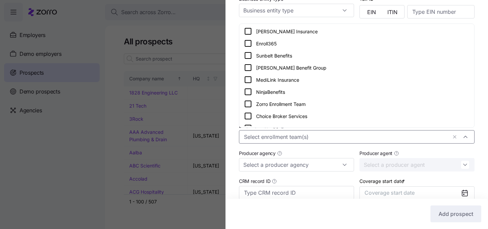
click at [276, 104] on div "Zorro Enrollment Team" at bounding box center [356, 104] width 225 height 8
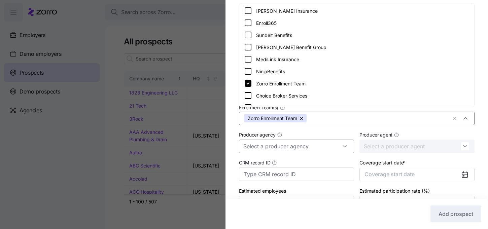
scroll to position [158, 0]
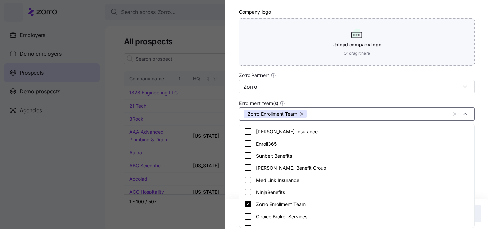
click at [397, 98] on div "Enrollment team(s) Zorro Enrollment Team" at bounding box center [356, 109] width 241 height 27
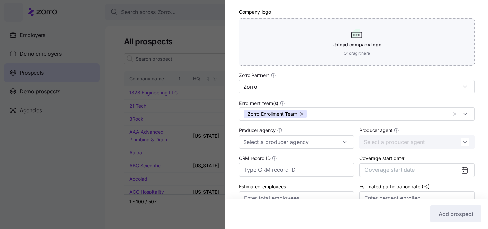
scroll to position [195, 0]
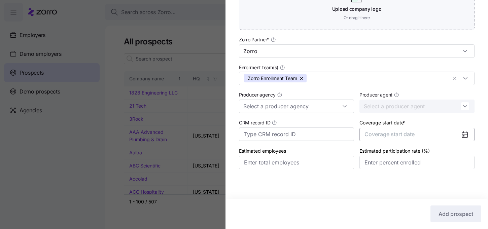
click at [454, 134] on button "Coverage start date" at bounding box center [416, 134] width 115 height 13
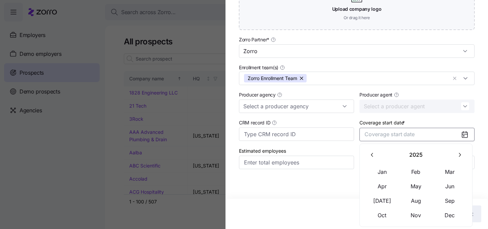
click at [457, 155] on icon "button" at bounding box center [459, 155] width 6 height 6
click at [371, 153] on icon "button" at bounding box center [372, 155] width 6 height 6
click at [386, 219] on button "Oct" at bounding box center [382, 215] width 34 height 14
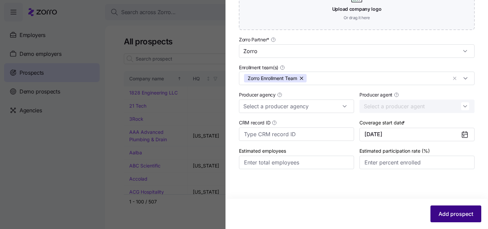
click at [452, 210] on button "Add prospect" at bounding box center [455, 214] width 51 height 17
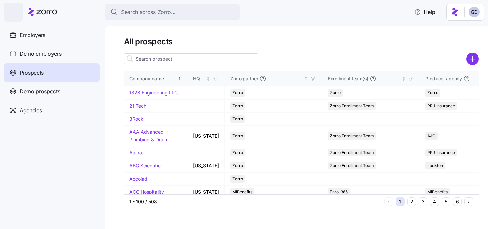
click at [164, 59] on input at bounding box center [191, 58] width 135 height 11
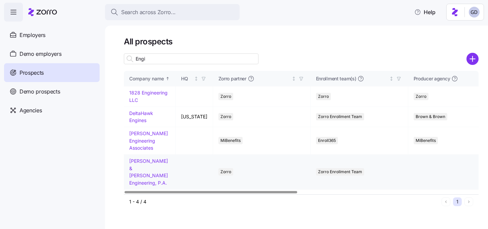
type input "Engi"
click at [149, 161] on link "[PERSON_NAME] & [PERSON_NAME] Engineering, P.A." at bounding box center [148, 172] width 39 height 28
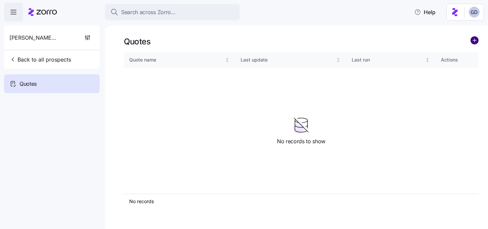
click at [474, 41] on circle "add icon" at bounding box center [474, 40] width 7 height 7
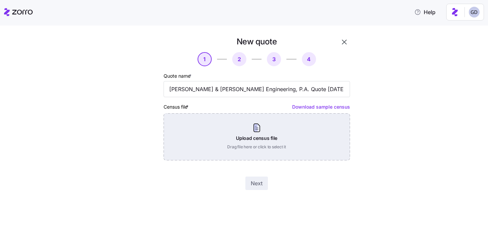
click at [260, 148] on div "Upload census file Drag file here or click to select it" at bounding box center [257, 136] width 186 height 47
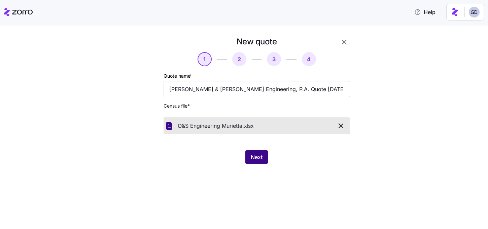
click at [259, 156] on span "Next" at bounding box center [257, 157] width 12 height 8
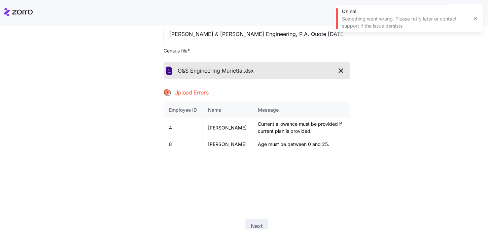
scroll to position [55, 0]
click at [338, 73] on icon "button" at bounding box center [341, 71] width 8 height 8
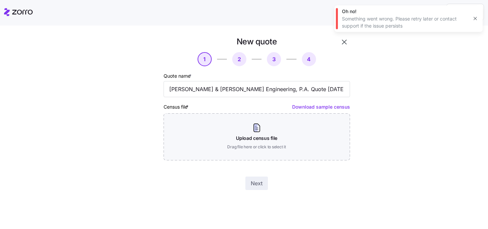
scroll to position [0, 0]
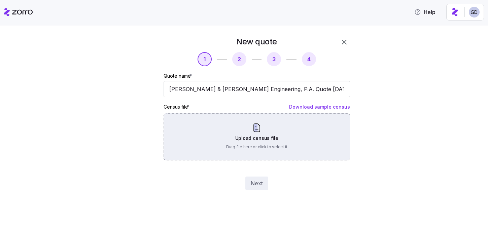
click at [296, 132] on div "Upload census file Drag file here or click to select it" at bounding box center [257, 136] width 186 height 47
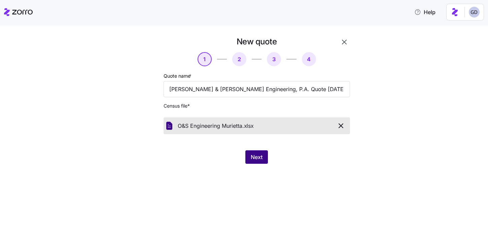
click at [267, 159] on button "Next" at bounding box center [256, 156] width 23 height 13
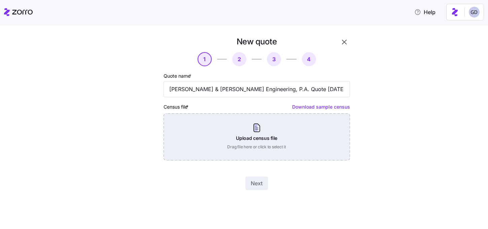
click at [256, 141] on div "Upload census file Drag file here or click to select it" at bounding box center [257, 136] width 186 height 47
click at [258, 133] on div "Upload census file Drag file here or click to select it" at bounding box center [257, 136] width 186 height 47
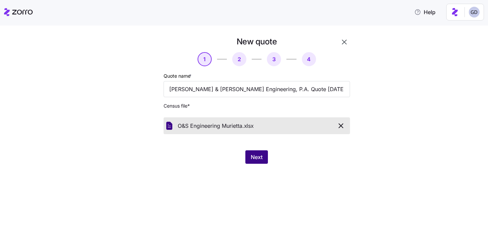
click at [255, 153] on button "Next" at bounding box center [256, 156] width 23 height 13
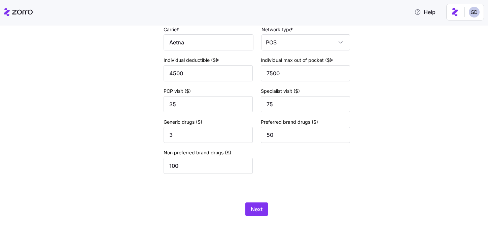
scroll to position [101, 0]
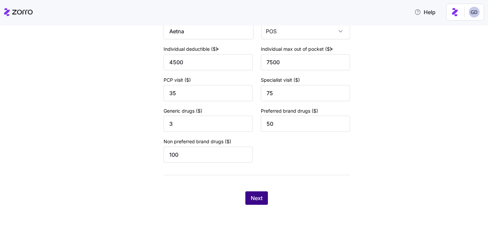
click at [261, 193] on button "Next" at bounding box center [256, 197] width 23 height 13
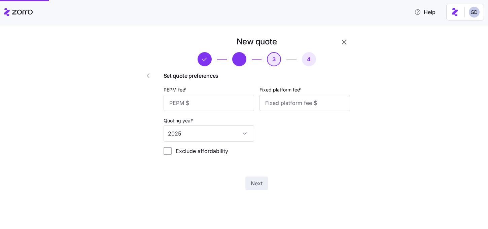
scroll to position [0, 0]
click at [196, 102] on input "PEPM fee *" at bounding box center [209, 103] width 91 height 16
type input "30"
click at [302, 111] on div at bounding box center [304, 103] width 91 height 16
type input "1000"
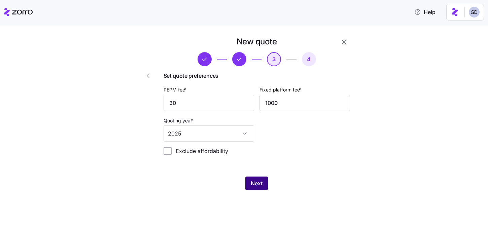
click at [252, 184] on span "Next" at bounding box center [257, 183] width 12 height 8
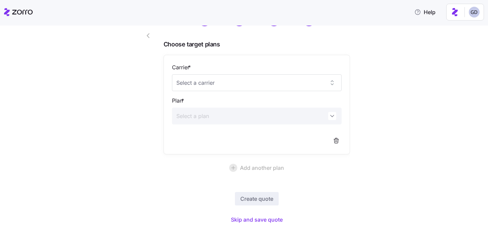
scroll to position [61, 0]
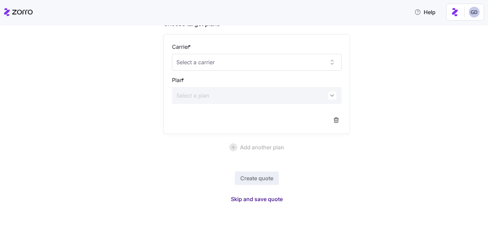
click at [265, 201] on span "Skip and save quote" at bounding box center [257, 199] width 52 height 8
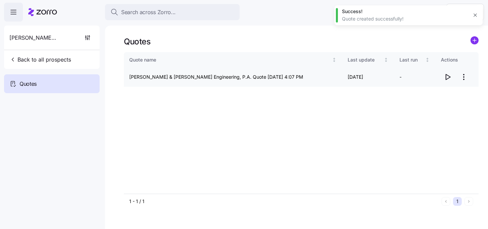
click at [447, 76] on icon "button" at bounding box center [447, 77] width 8 height 8
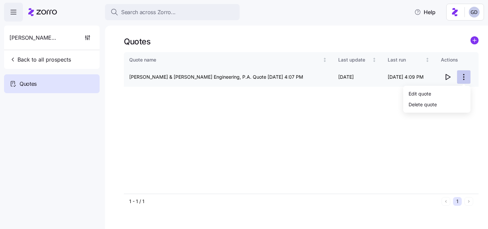
click at [461, 79] on html "Search across Zorro... Help [PERSON_NAME] & [PERSON_NAME] Engineering, P.A. Bac…" at bounding box center [244, 112] width 488 height 225
click at [423, 96] on div "Edit quote" at bounding box center [419, 93] width 23 height 7
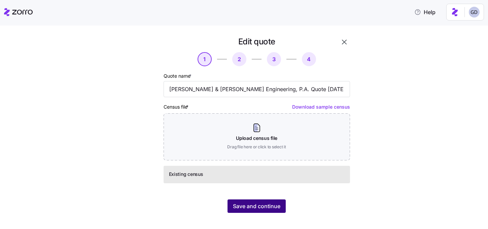
scroll to position [8, 0]
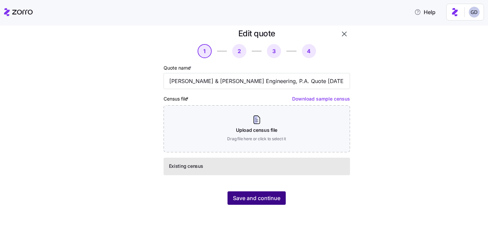
click at [267, 196] on span "Save and continue" at bounding box center [256, 198] width 47 height 8
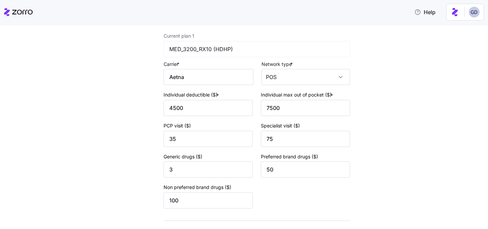
scroll to position [101, 0]
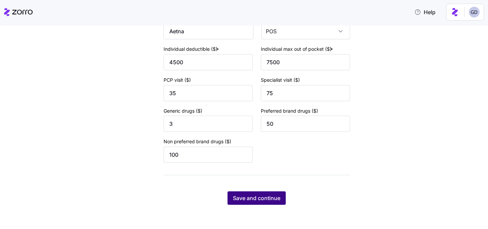
click at [263, 197] on span "Save and continue" at bounding box center [256, 198] width 47 height 8
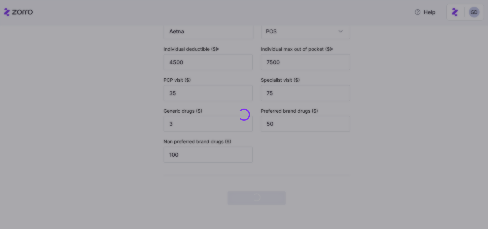
scroll to position [0, 0]
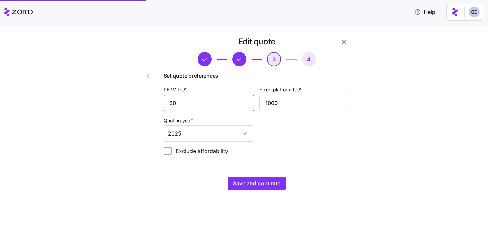
drag, startPoint x: 197, startPoint y: 101, endPoint x: 122, endPoint y: 102, distance: 74.7
click at [122, 102] on div "Edit quote 3 4 Set quote preferences PEPM fee * 30 Fixed platform fee * 1000 Qu…" at bounding box center [249, 117] width 460 height 162
type input "50"
drag, startPoint x: 298, startPoint y: 103, endPoint x: 244, endPoint y: 103, distance: 54.5
click at [245, 103] on div "PEPM fee * 50 Fixed platform fee * 1000 Quoting year * 2025" at bounding box center [257, 114] width 192 height 62
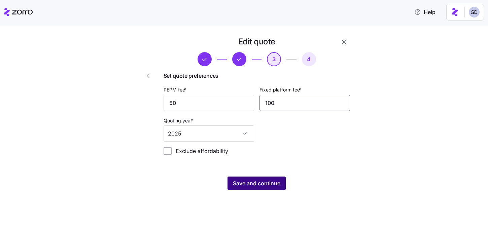
type input "100"
click at [255, 183] on span "Save and continue" at bounding box center [256, 183] width 47 height 8
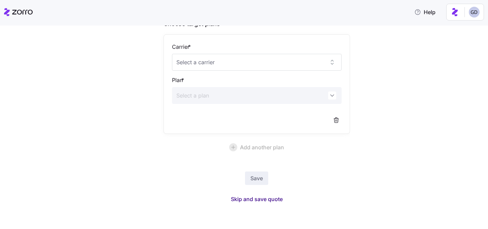
click at [263, 201] on span "Skip and save quote" at bounding box center [257, 199] width 52 height 8
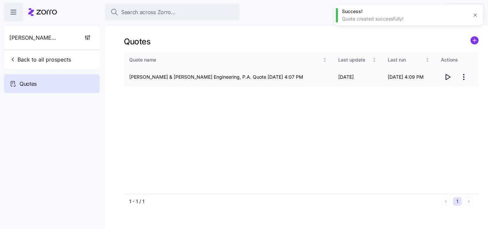
click at [446, 77] on icon "button" at bounding box center [448, 76] width 4 height 5
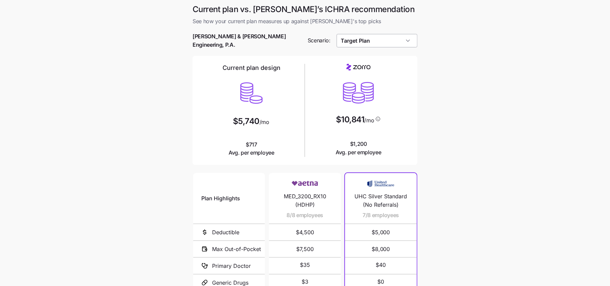
click at [388, 40] on input "Target Plan" at bounding box center [376, 40] width 81 height 13
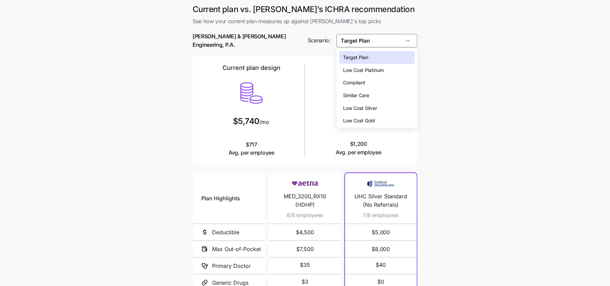
click at [364, 112] on div "Low Cost Silver" at bounding box center [376, 108] width 75 height 13
type input "Low Cost Silver"
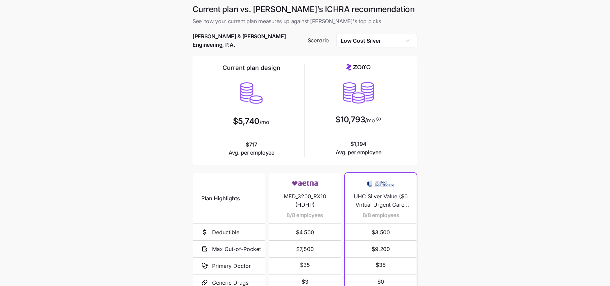
scroll to position [81, 0]
click at [373, 41] on input "Target Plan" at bounding box center [376, 40] width 81 height 13
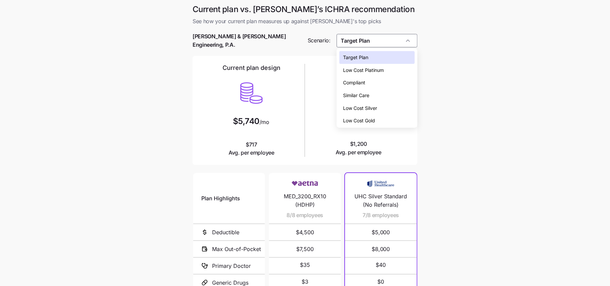
click at [361, 109] on span "Low Cost Silver" at bounding box center [360, 108] width 34 height 7
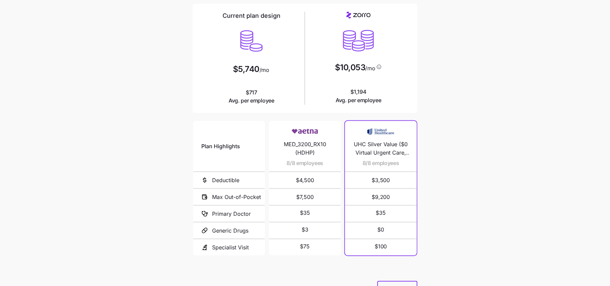
scroll to position [30, 0]
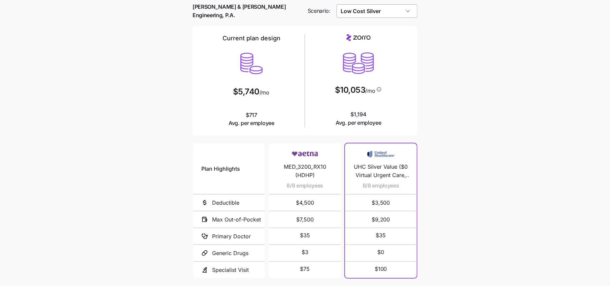
click at [367, 6] on input "Low Cost Silver" at bounding box center [376, 10] width 81 height 13
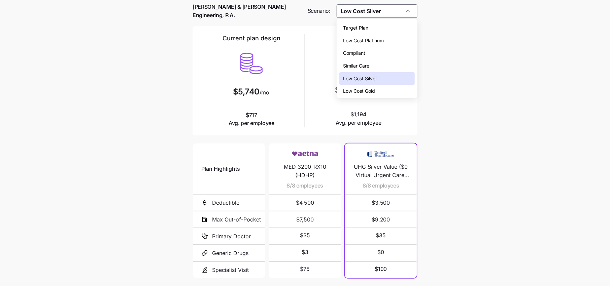
click at [364, 66] on span "Similar Care" at bounding box center [356, 65] width 26 height 7
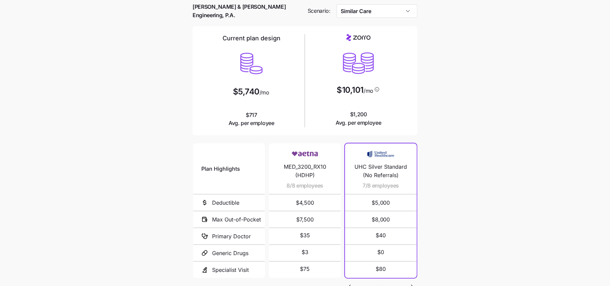
click at [445, 117] on main "Current plan vs. [PERSON_NAME]’s ICHRA recommendation See how your current plan…" at bounding box center [305, 155] width 610 height 370
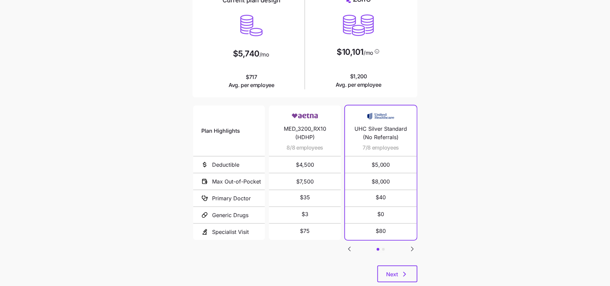
click at [410, 246] on icon "Go to next slide" at bounding box center [412, 249] width 8 height 8
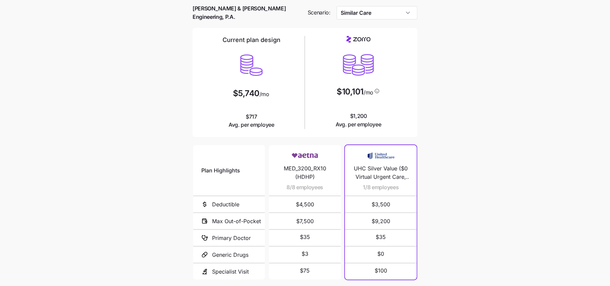
scroll to position [27, 0]
click at [371, 16] on input "Similar Care" at bounding box center [376, 13] width 81 height 13
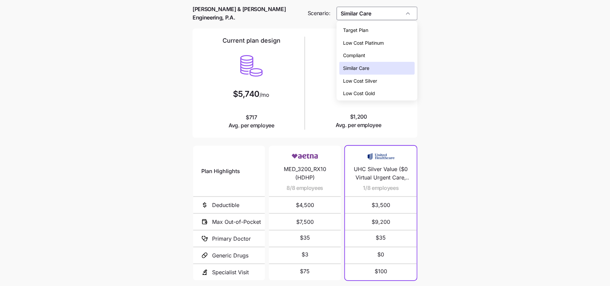
click at [361, 76] on div "Low Cost Silver" at bounding box center [376, 81] width 75 height 13
type input "Low Cost Silver"
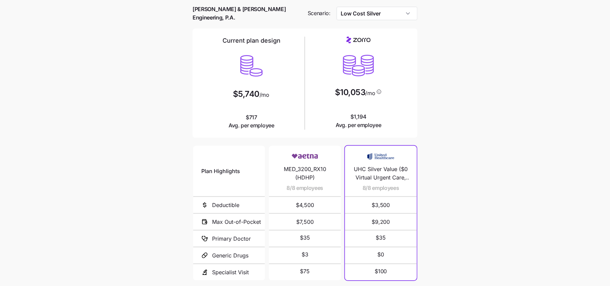
click at [440, 145] on main "Current plan vs. [PERSON_NAME]’s ICHRA recommendation See how your current plan…" at bounding box center [305, 158] width 610 height 370
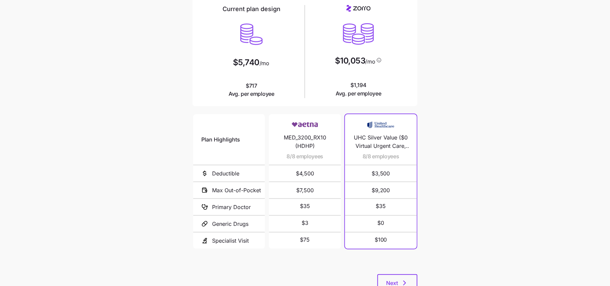
scroll to position [81, 0]
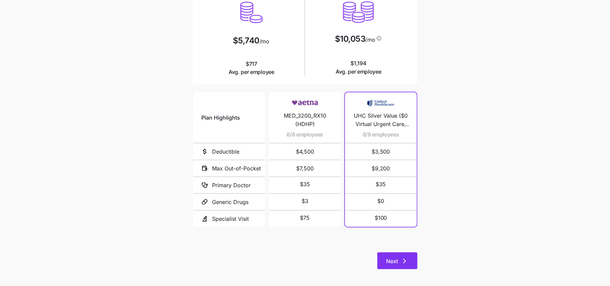
click at [400, 257] on span "Next" at bounding box center [397, 261] width 23 height 8
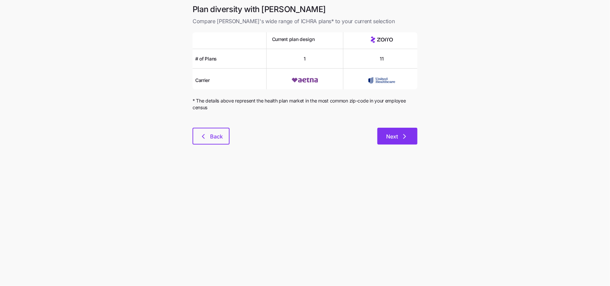
click at [396, 134] on span "Next" at bounding box center [392, 137] width 12 height 8
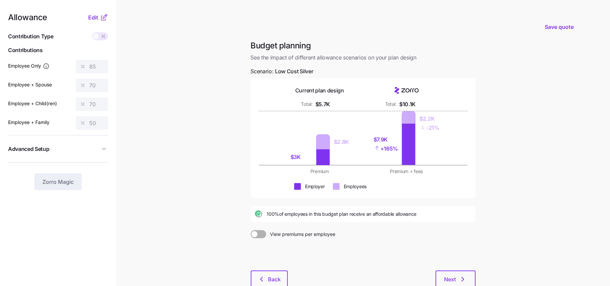
scroll to position [28, 0]
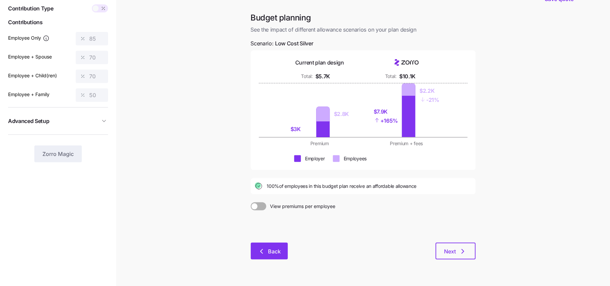
click at [274, 248] on span "Back" at bounding box center [274, 252] width 13 height 8
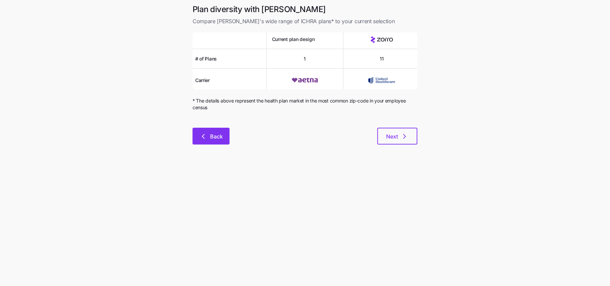
click at [216, 143] on button "Back" at bounding box center [210, 136] width 37 height 17
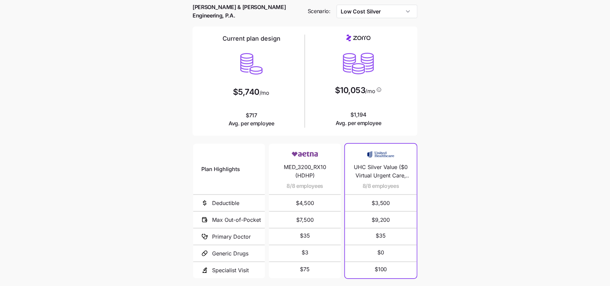
scroll to position [31, 0]
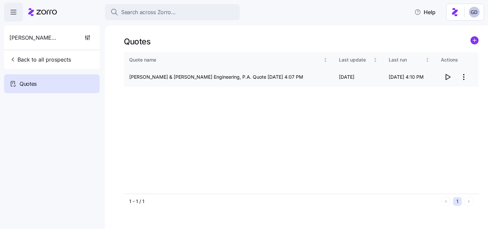
click at [463, 74] on html "Search across Zorro... Help [PERSON_NAME] & [PERSON_NAME] Engineering, P.A. Bac…" at bounding box center [244, 112] width 488 height 225
click at [408, 141] on html "Search across Zorro... Help [PERSON_NAME] & [PERSON_NAME] Engineering, P.A. Bac…" at bounding box center [244, 112] width 488 height 225
click at [151, 23] on main "Quotes Quote name Last update Last run Actions [PERSON_NAME] & [PERSON_NAME] En…" at bounding box center [244, 112] width 488 height 225
click at [54, 59] on span "Back to all prospects" at bounding box center [40, 60] width 62 height 8
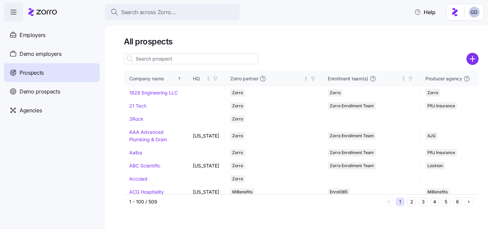
click at [472, 58] on icon "add icon" at bounding box center [472, 59] width 0 height 5
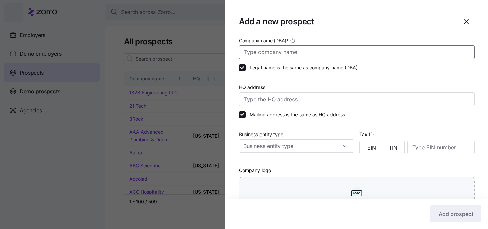
click at [301, 56] on input "Company name (DBA) *" at bounding box center [357, 51] width 236 height 13
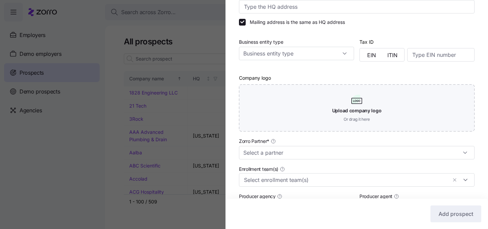
scroll to position [155, 0]
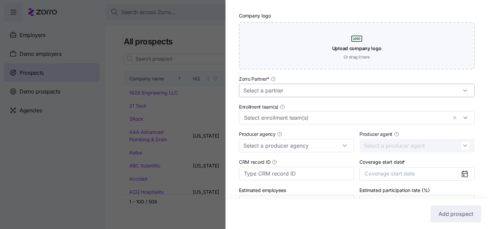
type input "AAA Fence"
click at [269, 88] on input "Zorro Partner *" at bounding box center [357, 90] width 236 height 13
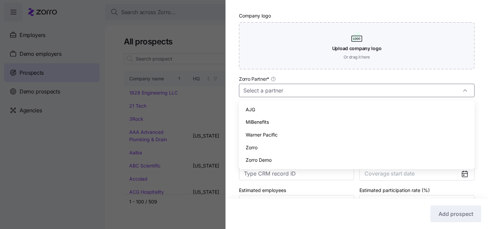
click at [252, 146] on span "Zorro" at bounding box center [252, 147] width 12 height 7
type input "Zorro"
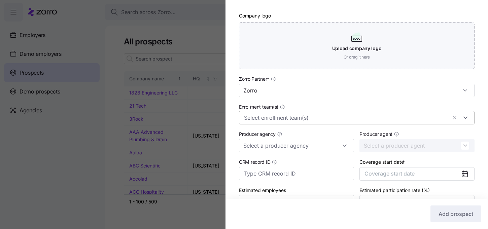
click at [270, 122] on div at bounding box center [357, 117] width 236 height 13
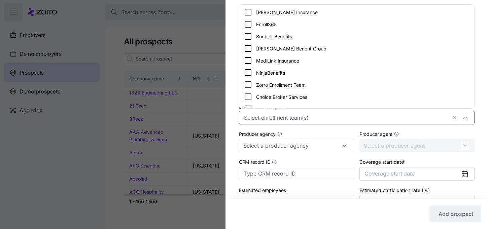
click at [267, 83] on div "Zorro Enrollment Team" at bounding box center [356, 85] width 225 height 8
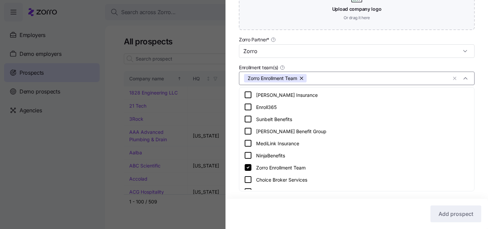
click at [324, 64] on div "Enrollment team(s) Zorro Enrollment Team" at bounding box center [357, 74] width 236 height 22
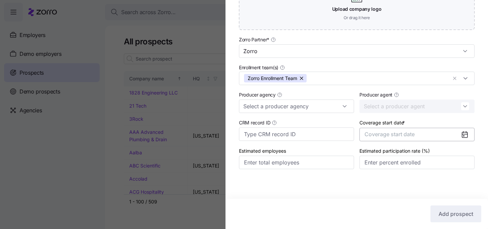
click at [419, 136] on button "Coverage start date" at bounding box center [416, 134] width 115 height 13
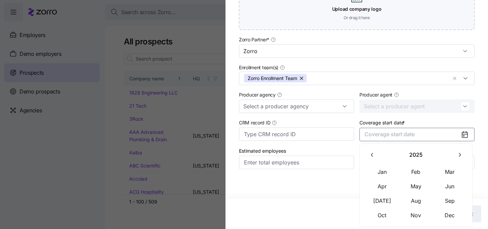
click at [461, 158] on icon "button" at bounding box center [459, 155] width 6 height 6
click at [387, 171] on button "Jan" at bounding box center [382, 172] width 34 height 14
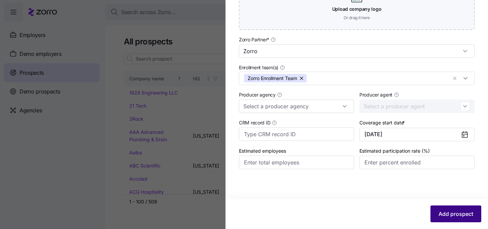
click at [455, 206] on div "Add prospect" at bounding box center [356, 214] width 249 height 17
click at [460, 213] on span "Add prospect" at bounding box center [455, 214] width 35 height 8
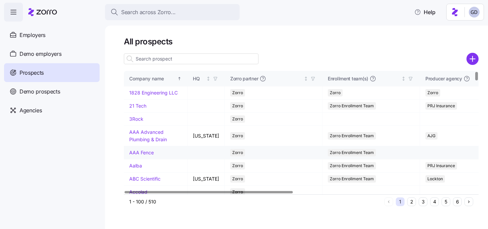
click at [141, 155] on link "AAA Fence" at bounding box center [141, 153] width 25 height 6
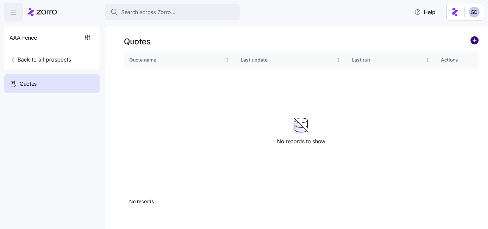
click at [478, 40] on circle "add icon" at bounding box center [474, 40] width 7 height 7
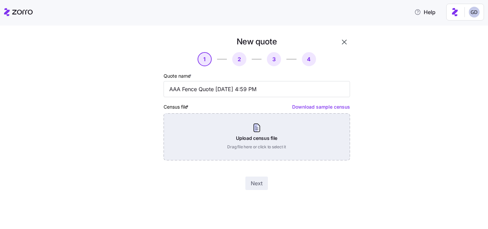
click at [243, 130] on div "Upload census file Drag file here or click to select it" at bounding box center [257, 136] width 186 height 47
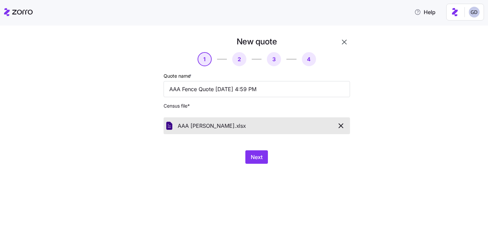
click at [265, 150] on div "New quote 1 2 3 4 Quote name * AAA Fence Quote [DATE] 4:59 PM Census file * AAA…" at bounding box center [257, 100] width 192 height 133
click at [257, 161] on button "Next" at bounding box center [256, 156] width 23 height 13
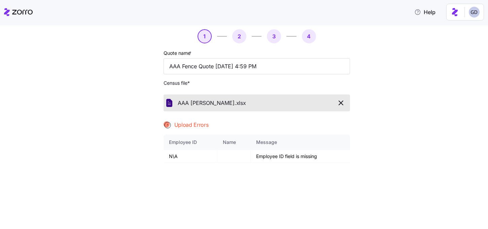
scroll to position [34, 0]
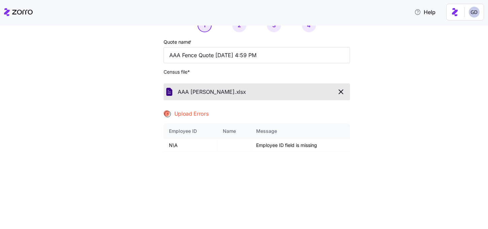
click at [340, 92] on icon "button" at bounding box center [341, 92] width 4 height 4
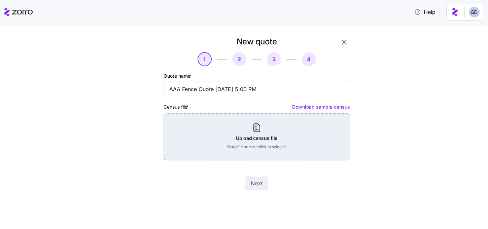
click at [261, 131] on div "Upload census file Drag file here or click to select it" at bounding box center [257, 136] width 186 height 47
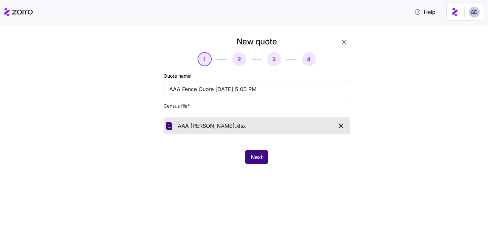
click at [260, 152] on button "Next" at bounding box center [256, 156] width 23 height 13
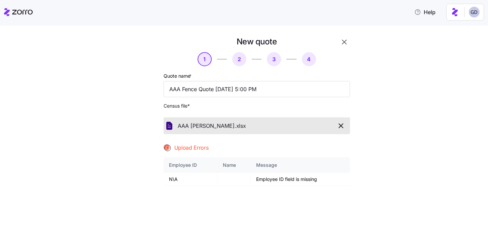
click at [299, 170] on th "Message" at bounding box center [300, 164] width 99 height 15
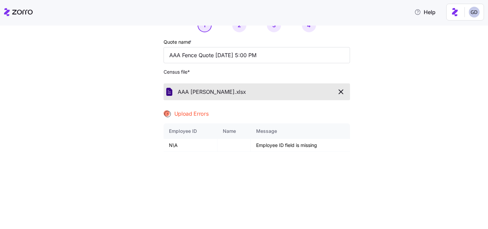
click at [339, 91] on icon "button" at bounding box center [341, 92] width 8 height 8
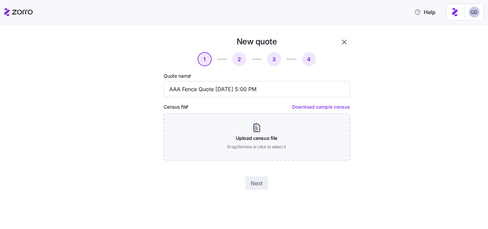
scroll to position [0, 0]
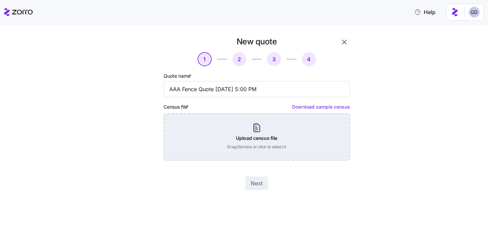
click at [271, 139] on div "Upload census file Drag file here or click to select it" at bounding box center [257, 136] width 186 height 47
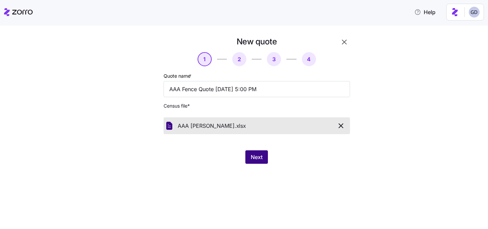
click at [252, 164] on button "Next" at bounding box center [256, 156] width 23 height 13
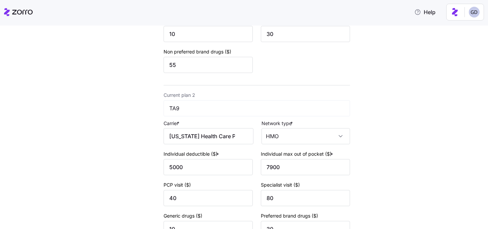
scroll to position [209, 0]
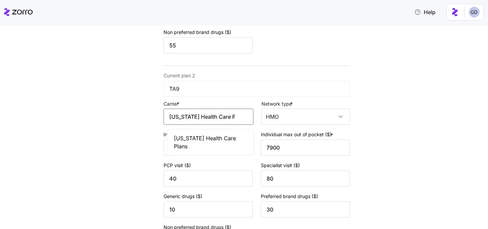
click at [210, 123] on input "[US_STATE] Health Care Plans" at bounding box center [209, 117] width 90 height 16
click at [208, 134] on span "[US_STATE] Health Care Plans" at bounding box center [210, 142] width 73 height 17
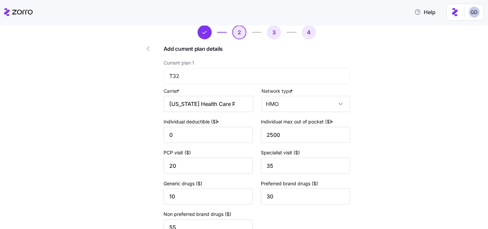
scroll to position [0, 0]
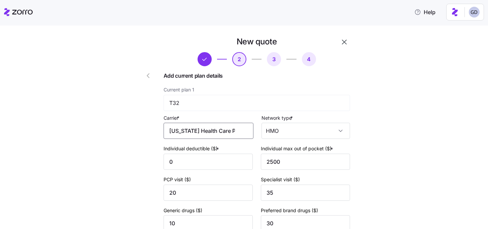
click at [212, 129] on input "[US_STATE] Health Care Plans" at bounding box center [209, 131] width 90 height 16
click at [212, 148] on span "[US_STATE] Health Care Plans" at bounding box center [210, 155] width 73 height 17
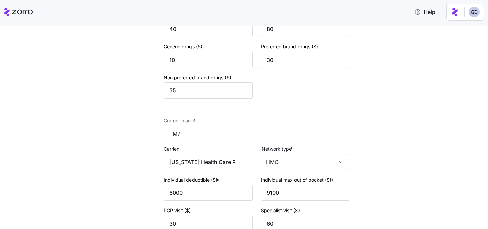
scroll to position [392, 0]
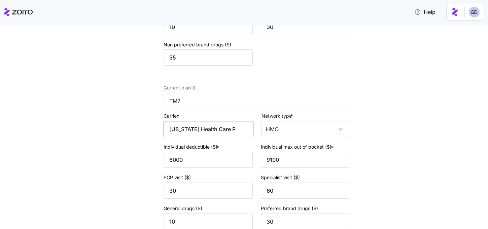
click at [211, 132] on input "[US_STATE] Health Care Plans" at bounding box center [209, 129] width 90 height 16
click at [210, 149] on span "[US_STATE] Health Care Plans" at bounding box center [210, 155] width 73 height 17
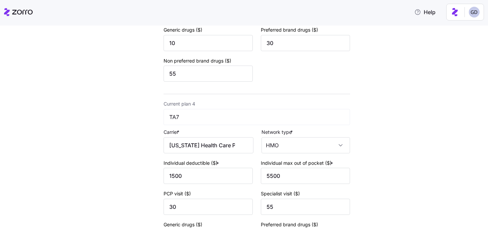
scroll to position [577, 0]
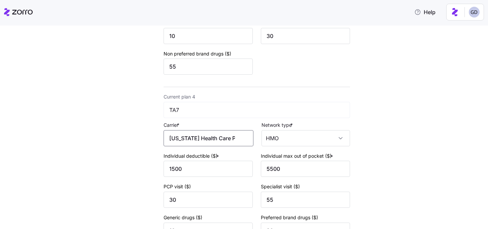
click at [205, 141] on input "[US_STATE] Health Care Plans" at bounding box center [209, 138] width 90 height 16
click at [207, 163] on span "[US_STATE] Health Care Plans" at bounding box center [210, 165] width 73 height 17
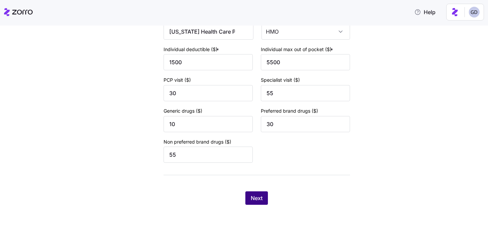
click at [261, 195] on span "Next" at bounding box center [257, 198] width 12 height 8
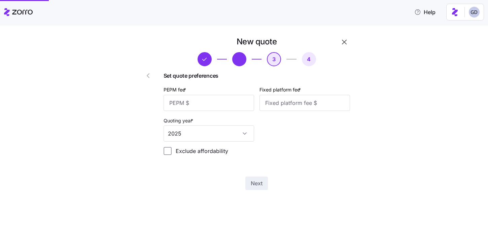
scroll to position [0, 0]
click at [191, 104] on input "PEPM fee *" at bounding box center [209, 103] width 91 height 16
type input "25"
click at [299, 103] on input "Fixed platform fee *" at bounding box center [304, 103] width 91 height 16
type input "1000"
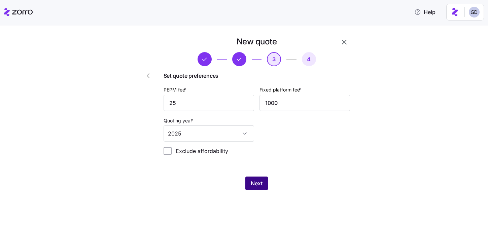
click at [255, 184] on span "Next" at bounding box center [257, 183] width 12 height 8
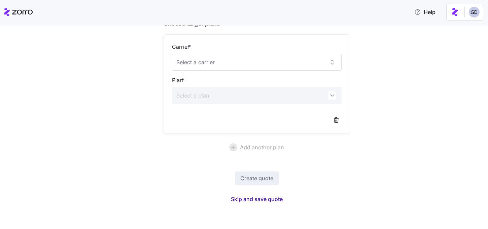
click at [259, 200] on span "Skip and save quote" at bounding box center [257, 199] width 52 height 8
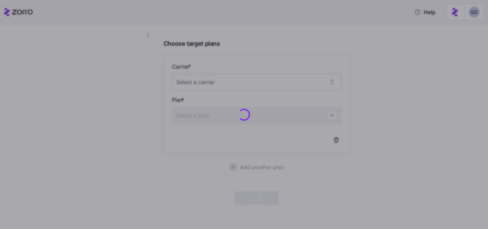
scroll to position [40, 0]
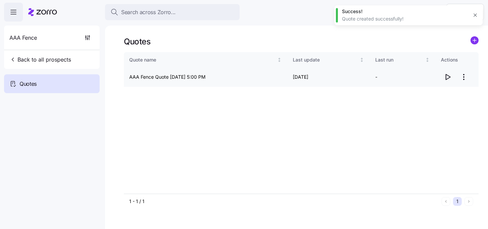
click at [448, 77] on icon "button" at bounding box center [447, 77] width 8 height 8
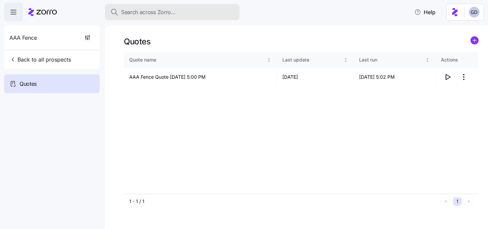
click at [157, 9] on span "Search across Zorro..." at bounding box center [148, 12] width 55 height 8
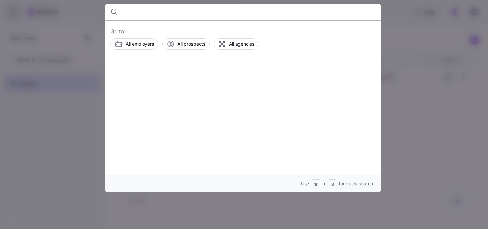
click at [403, 34] on div at bounding box center [244, 114] width 488 height 229
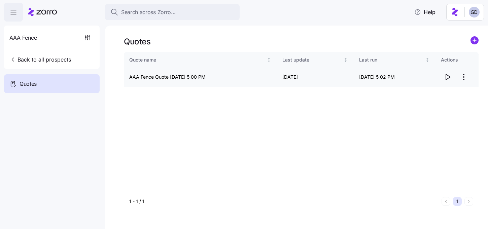
click at [445, 76] on icon "button" at bounding box center [447, 77] width 8 height 8
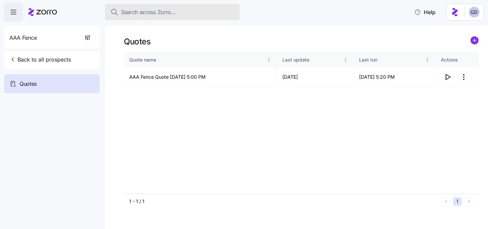
click at [163, 13] on span "Search across Zorro..." at bounding box center [148, 12] width 55 height 8
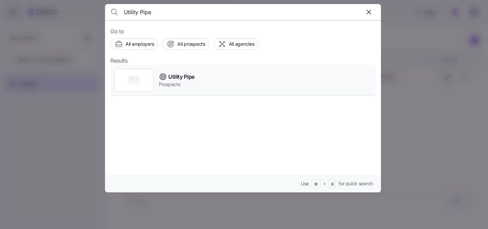
type input "Utility Pipe"
click at [189, 76] on span "Utility Pipe" at bounding box center [181, 77] width 26 height 8
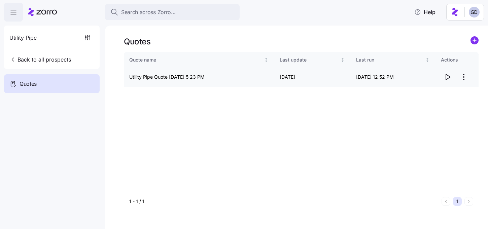
click at [446, 78] on icon "button" at bounding box center [448, 76] width 4 height 5
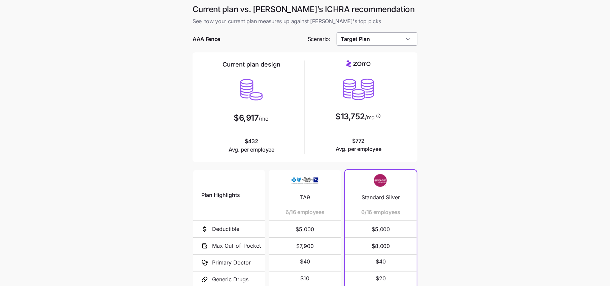
click at [371, 40] on input "Target Plan" at bounding box center [376, 38] width 81 height 13
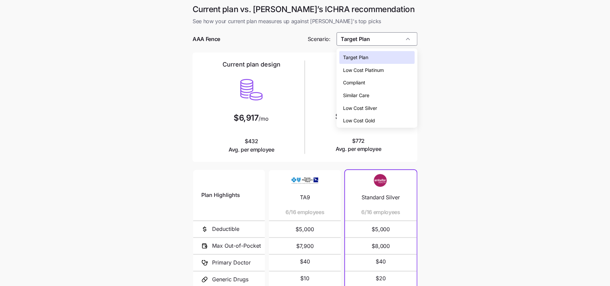
click at [364, 109] on span "Low Cost Silver" at bounding box center [360, 108] width 34 height 7
type input "Low Cost Silver"
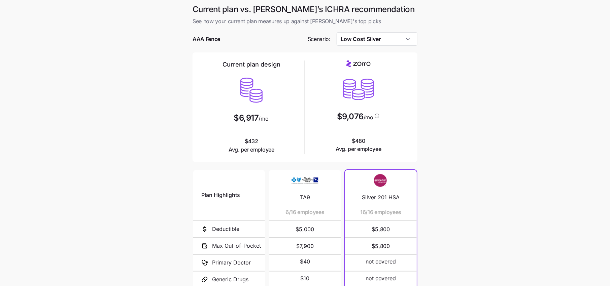
click at [435, 149] on main "Current plan vs. Zorro’s ICHRA recommendation See how your current plan measure…" at bounding box center [305, 183] width 610 height 367
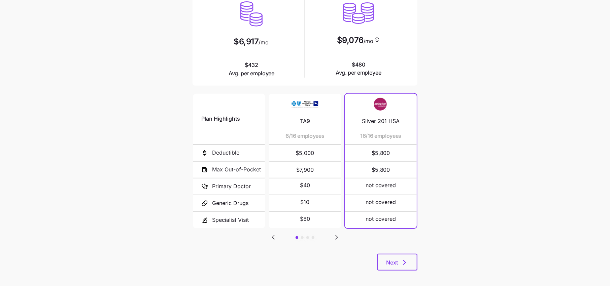
scroll to position [81, 0]
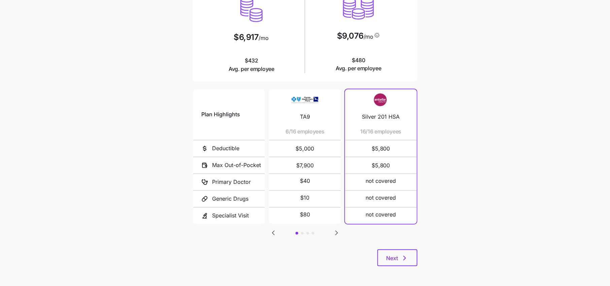
click at [334, 230] on icon "Go to next slide" at bounding box center [336, 233] width 8 height 8
click at [399, 262] on button "Next" at bounding box center [397, 258] width 40 height 17
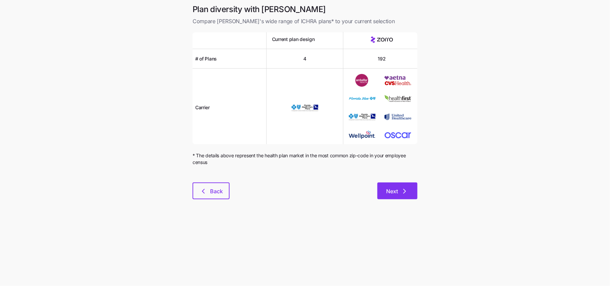
click at [397, 191] on span "Next" at bounding box center [392, 191] width 12 height 8
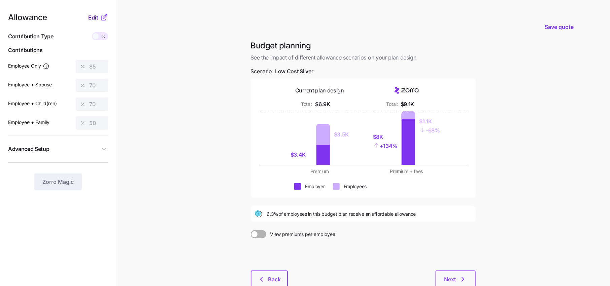
click at [99, 18] on button "Edit" at bounding box center [94, 17] width 12 height 8
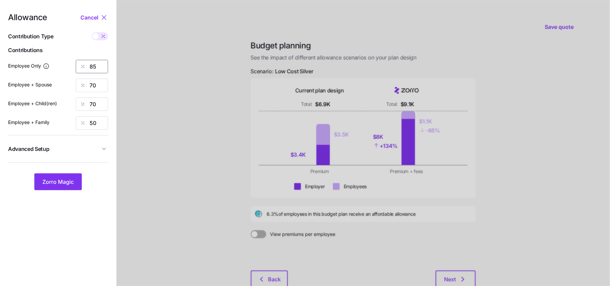
drag, startPoint x: 100, startPoint y: 65, endPoint x: 52, endPoint y: 65, distance: 48.4
click at [52, 65] on div "Employee Only 85" at bounding box center [58, 66] width 100 height 13
type input "50"
drag, startPoint x: 98, startPoint y: 82, endPoint x: 81, endPoint y: 86, distance: 17.3
click at [81, 86] on div "70" at bounding box center [92, 85] width 32 height 13
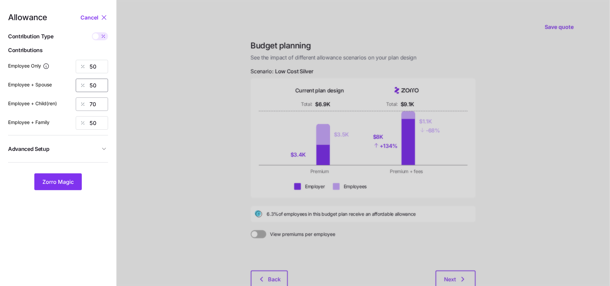
type input "50"
click at [96, 102] on input "70" at bounding box center [92, 104] width 32 height 13
drag, startPoint x: 96, startPoint y: 102, endPoint x: 79, endPoint y: 102, distance: 16.5
click at [79, 102] on div "70" at bounding box center [92, 104] width 32 height 13
click at [92, 101] on input "70" at bounding box center [92, 104] width 32 height 13
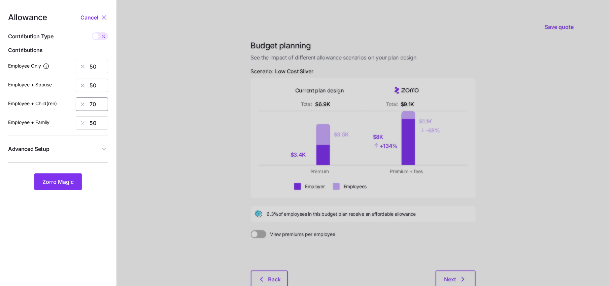
click at [92, 101] on input "70" at bounding box center [92, 104] width 32 height 13
type input "50"
click at [63, 179] on span "Zorro Magic" at bounding box center [57, 182] width 31 height 8
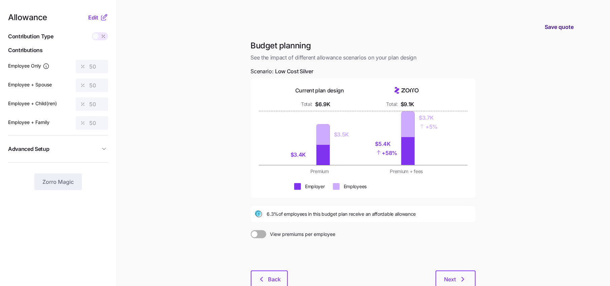
click at [551, 32] on button "Save quote" at bounding box center [559, 26] width 40 height 19
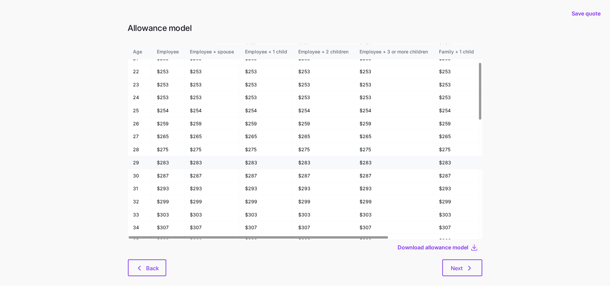
scroll to position [210, 0]
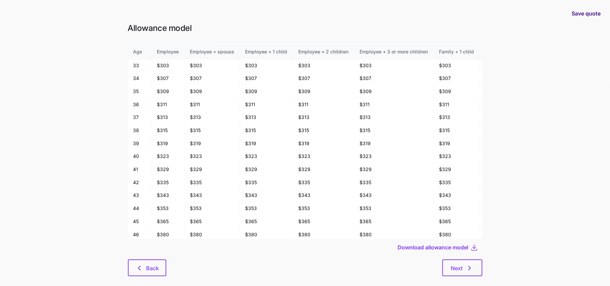
click at [585, 11] on span "Save quote" at bounding box center [585, 13] width 29 height 8
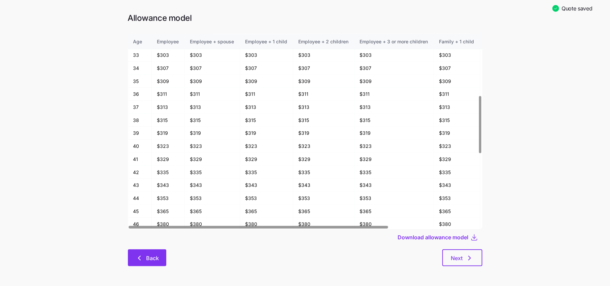
click at [152, 256] on span "Back" at bounding box center [152, 258] width 13 height 8
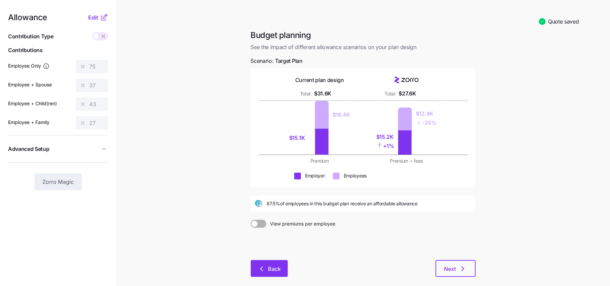
click at [270, 266] on span "Back" at bounding box center [274, 269] width 13 height 8
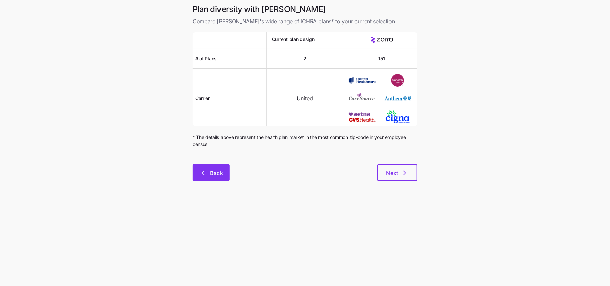
click at [214, 175] on span "Back" at bounding box center [216, 173] width 13 height 8
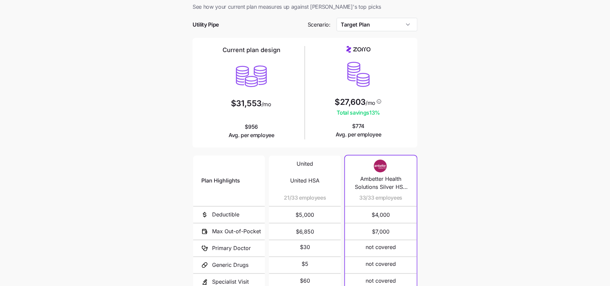
scroll to position [59, 0]
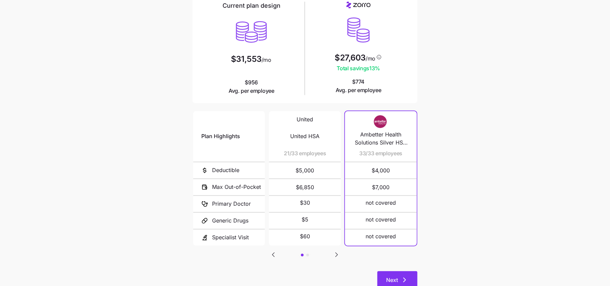
click at [410, 280] on button "Next" at bounding box center [397, 280] width 40 height 17
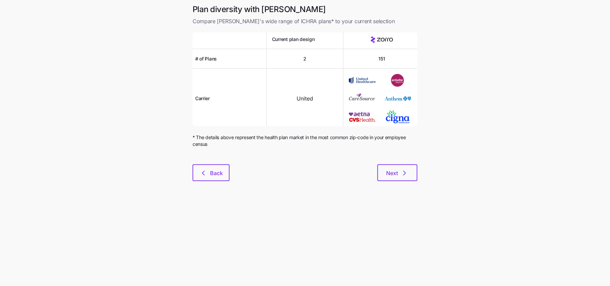
click at [406, 188] on div "Plan diversity with Zorro Compare [PERSON_NAME]'s wide range of ICHRA plans* to…" at bounding box center [305, 96] width 236 height 185
click at [404, 173] on icon "button" at bounding box center [404, 173] width 8 height 8
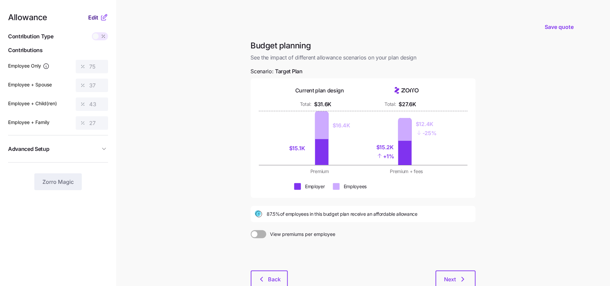
click at [95, 18] on span "Edit" at bounding box center [93, 17] width 10 height 8
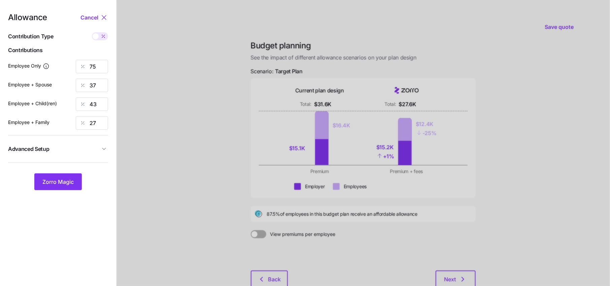
click at [103, 34] on icon at bounding box center [103, 36] width 5 height 5
click at [92, 32] on input "checkbox" at bounding box center [92, 32] width 0 height 0
type input "426"
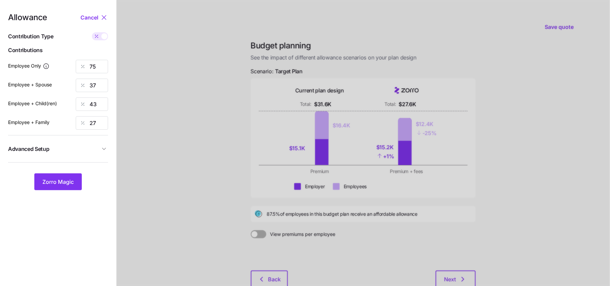
type input "426"
click at [50, 186] on button "Zorro Magic" at bounding box center [57, 182] width 47 height 17
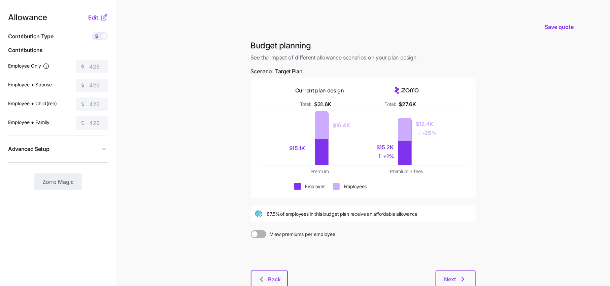
click at [101, 150] on icon "button" at bounding box center [104, 149] width 7 height 7
click at [95, 19] on span "Edit" at bounding box center [93, 17] width 10 height 8
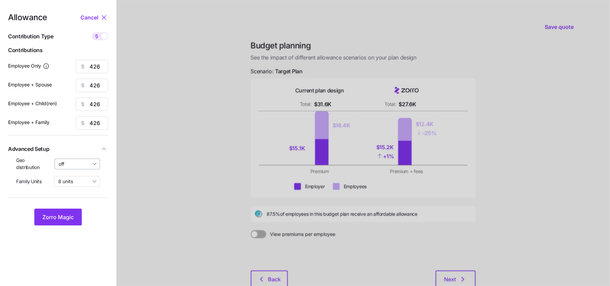
click at [86, 166] on input "off" at bounding box center [78, 164] width 46 height 11
click at [74, 201] on span "By state (3)" at bounding box center [74, 203] width 26 height 7
type input "By state (3)"
click at [62, 221] on span "Zorro Magic" at bounding box center [57, 217] width 31 height 8
